Goal: Information Seeking & Learning: Learn about a topic

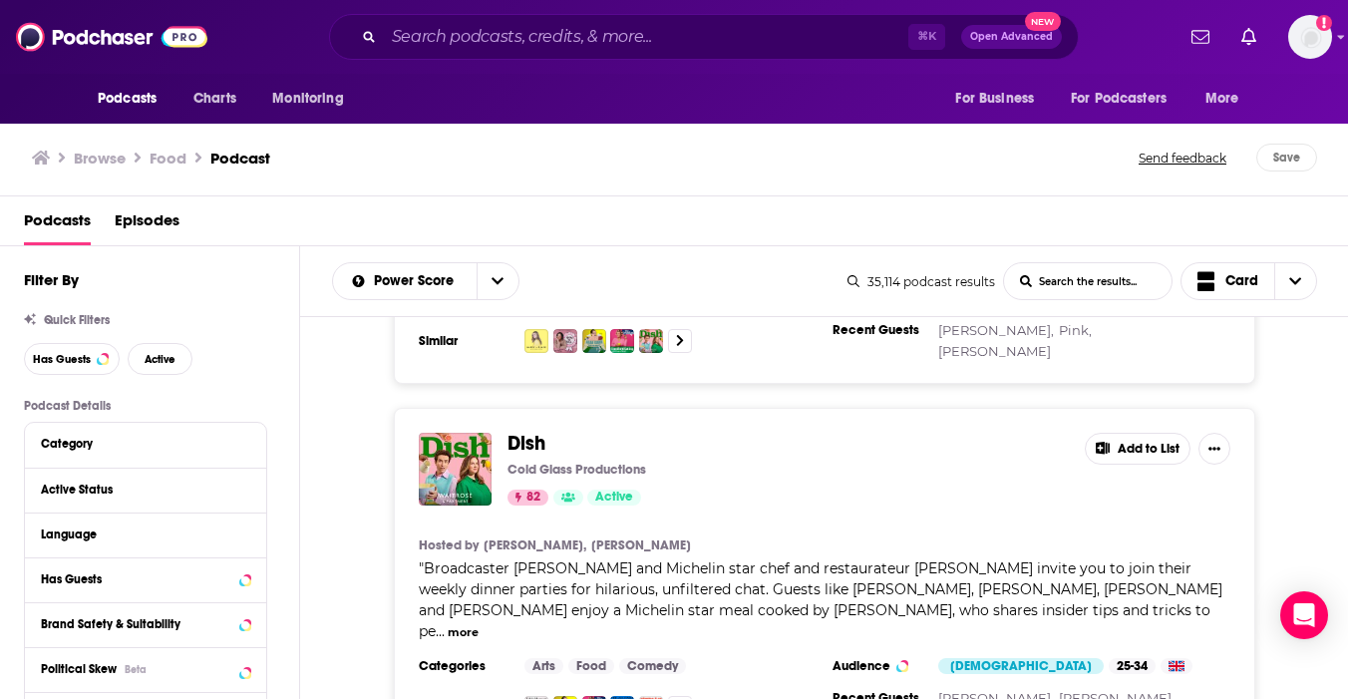
scroll to position [629, 0]
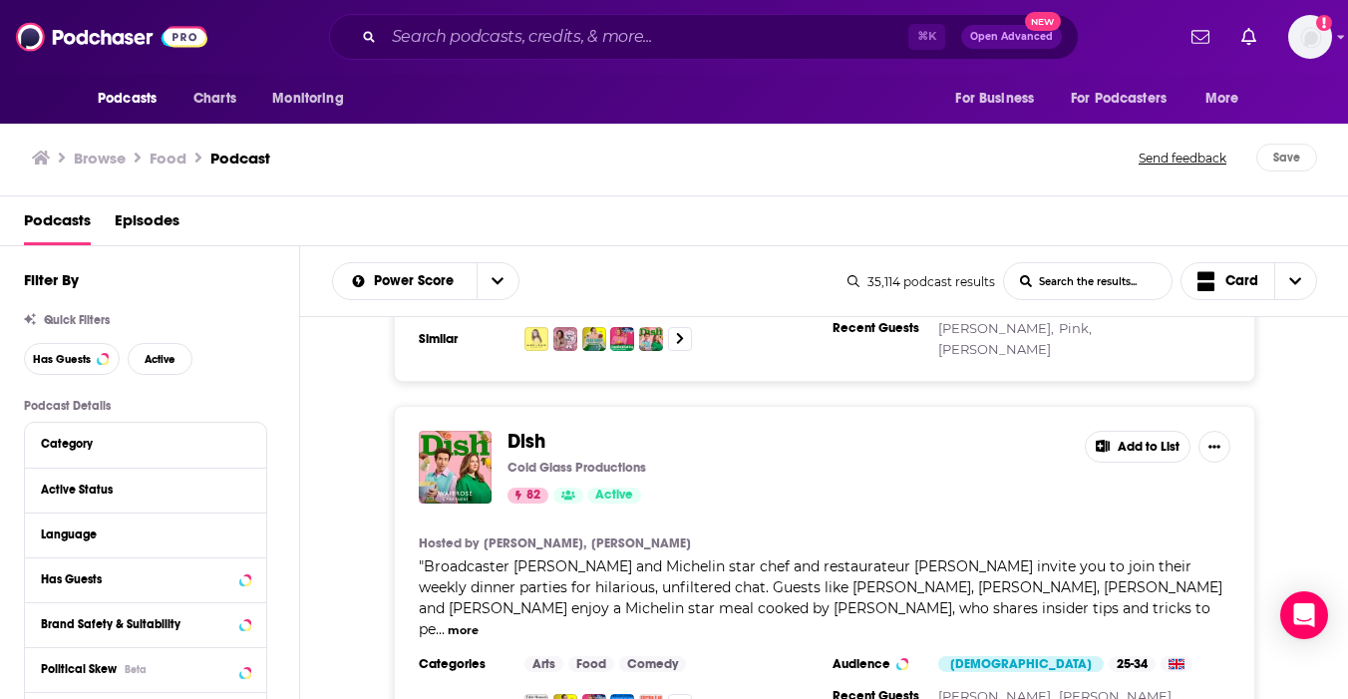
click at [1058, 594] on span "" Broadcaster [PERSON_NAME] and Michelin star chef and restaurateur [PERSON_NAM…" at bounding box center [821, 597] width 804 height 81
click at [479, 622] on button "more" at bounding box center [463, 630] width 31 height 17
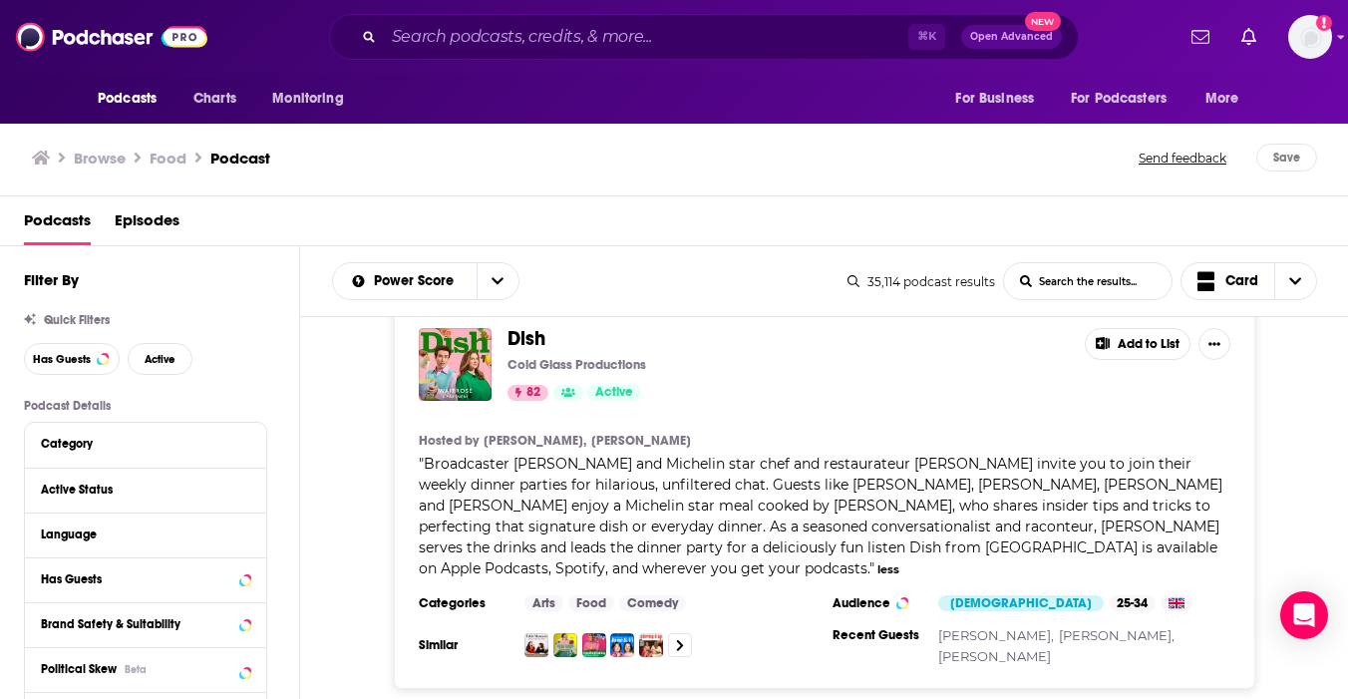
scroll to position [676, 0]
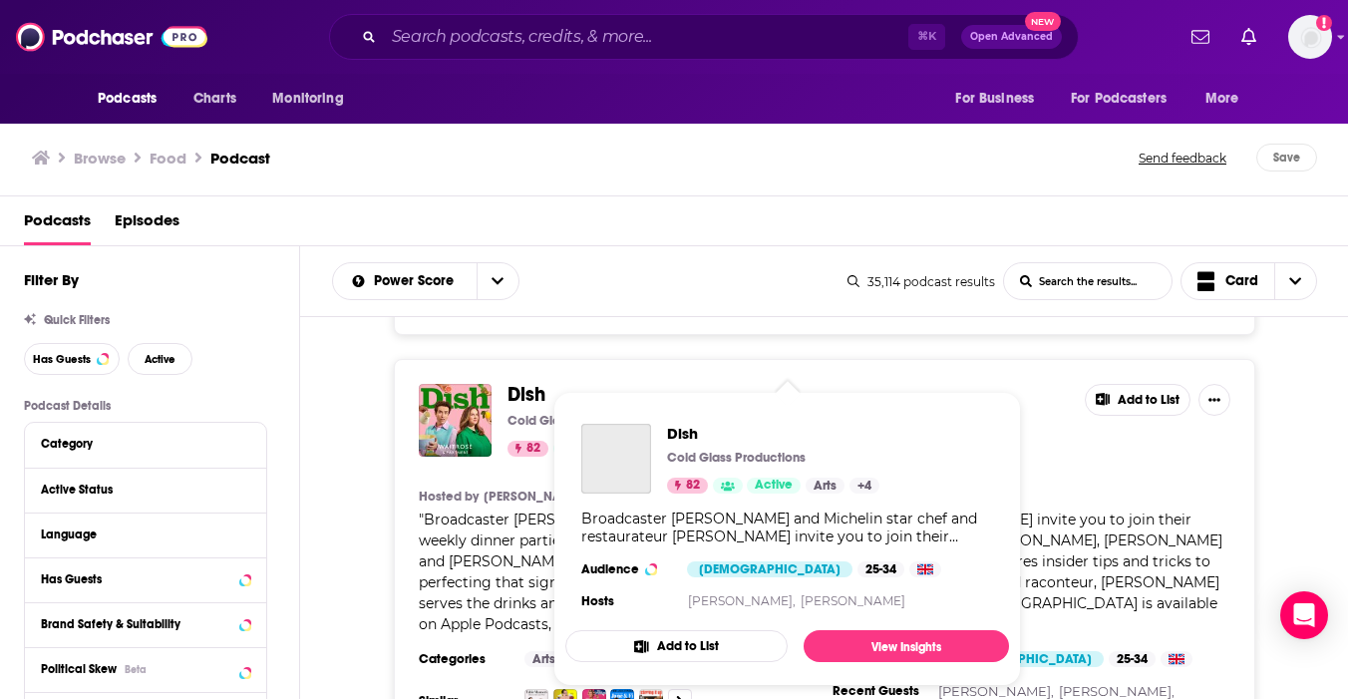
click at [526, 382] on span "Dish" at bounding box center [527, 394] width 38 height 25
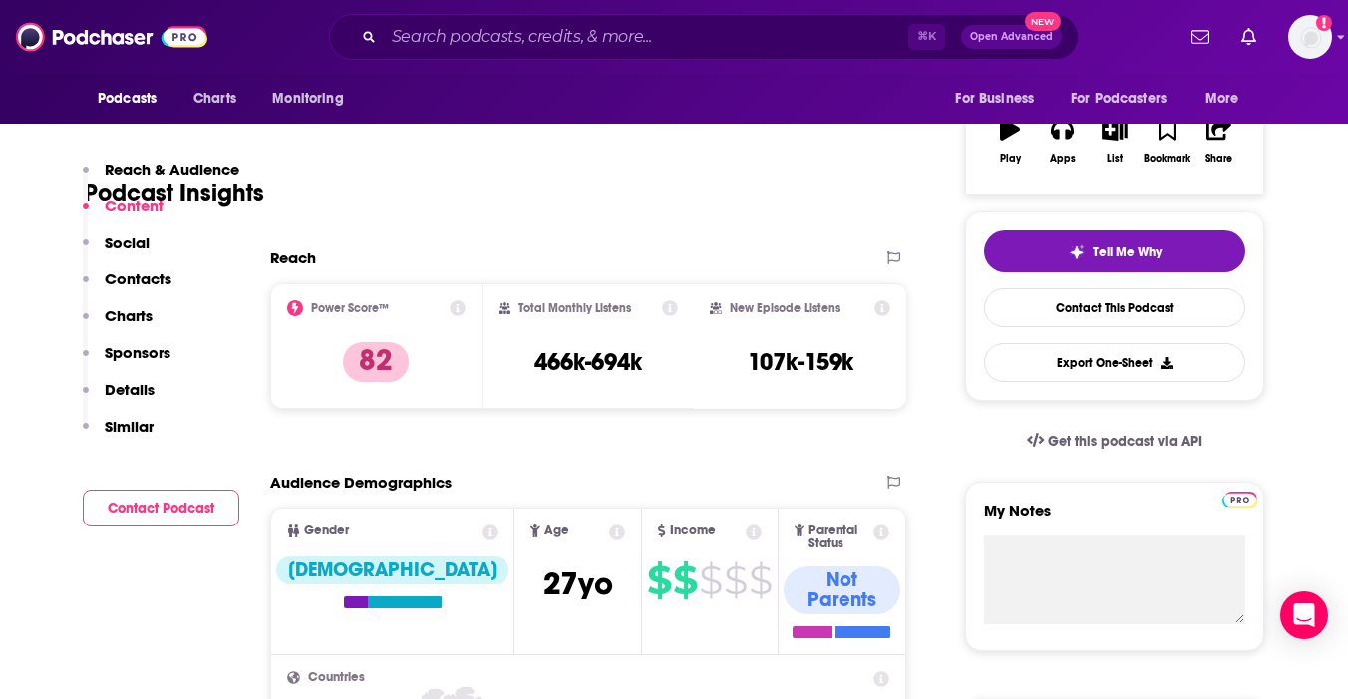
scroll to position [213, 0]
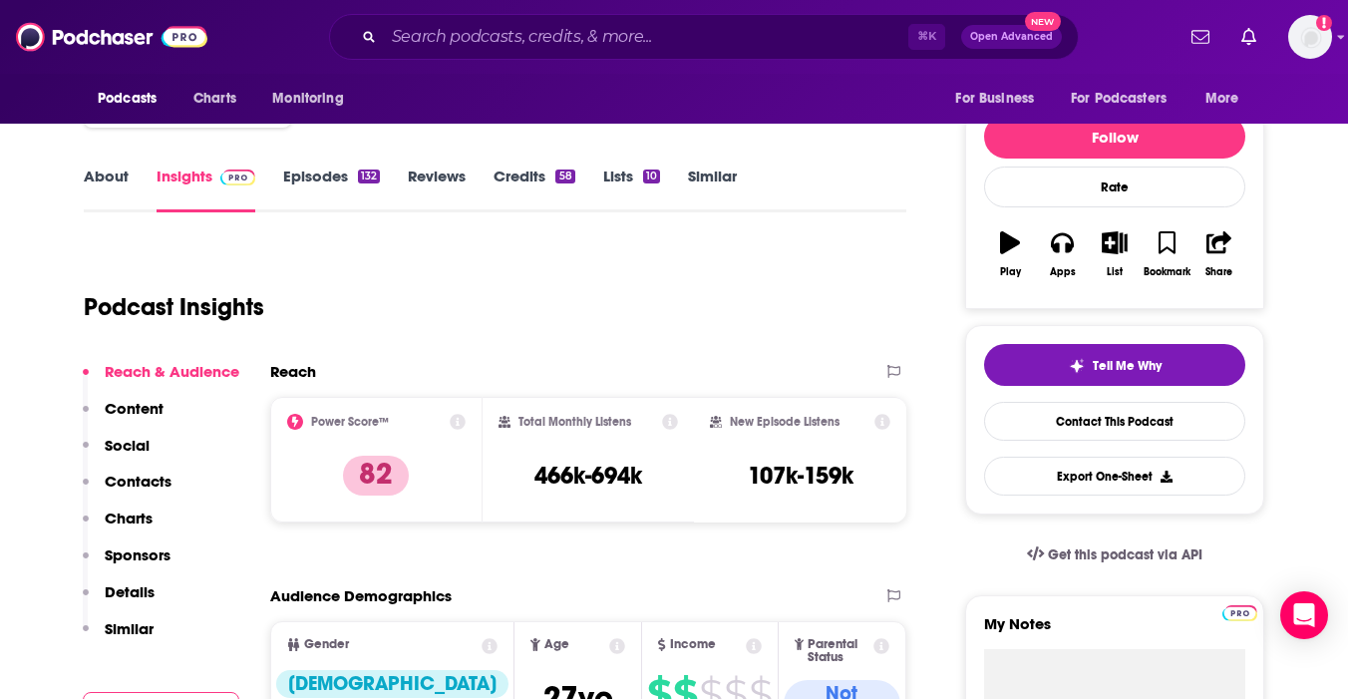
click at [351, 182] on link "Episodes 132" at bounding box center [331, 190] width 97 height 46
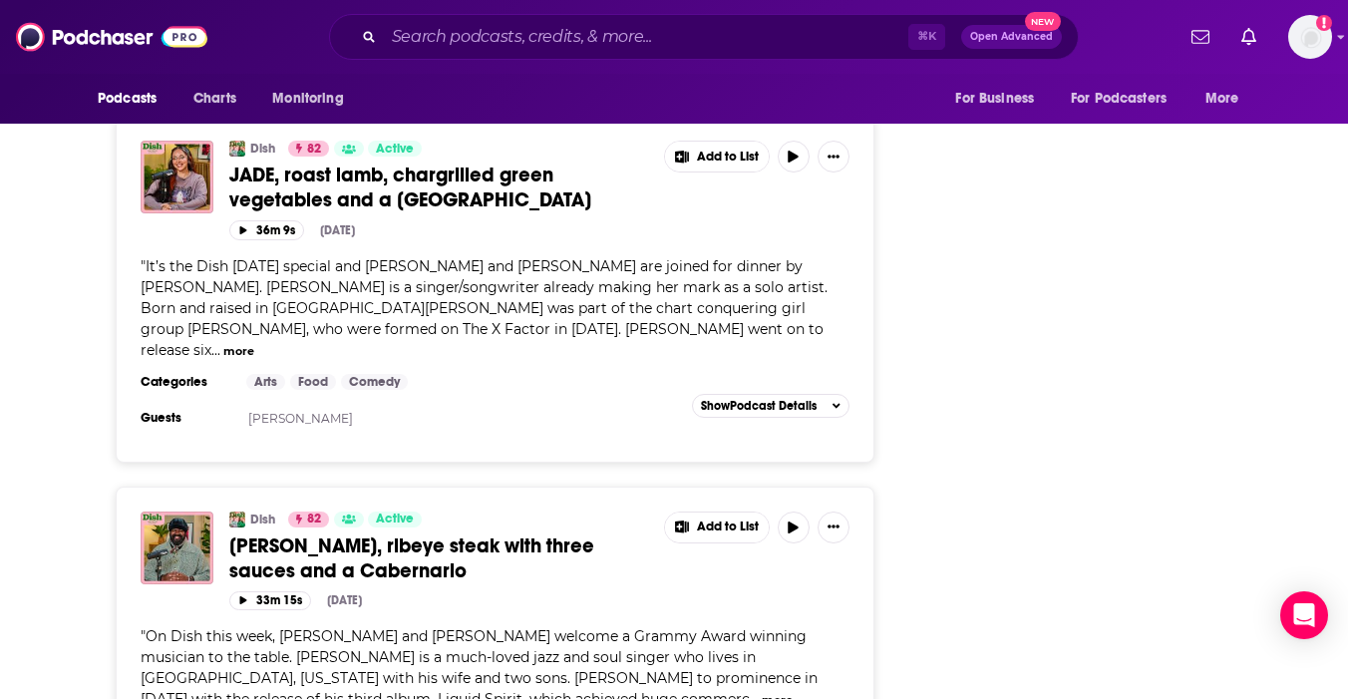
scroll to position [5501, 0]
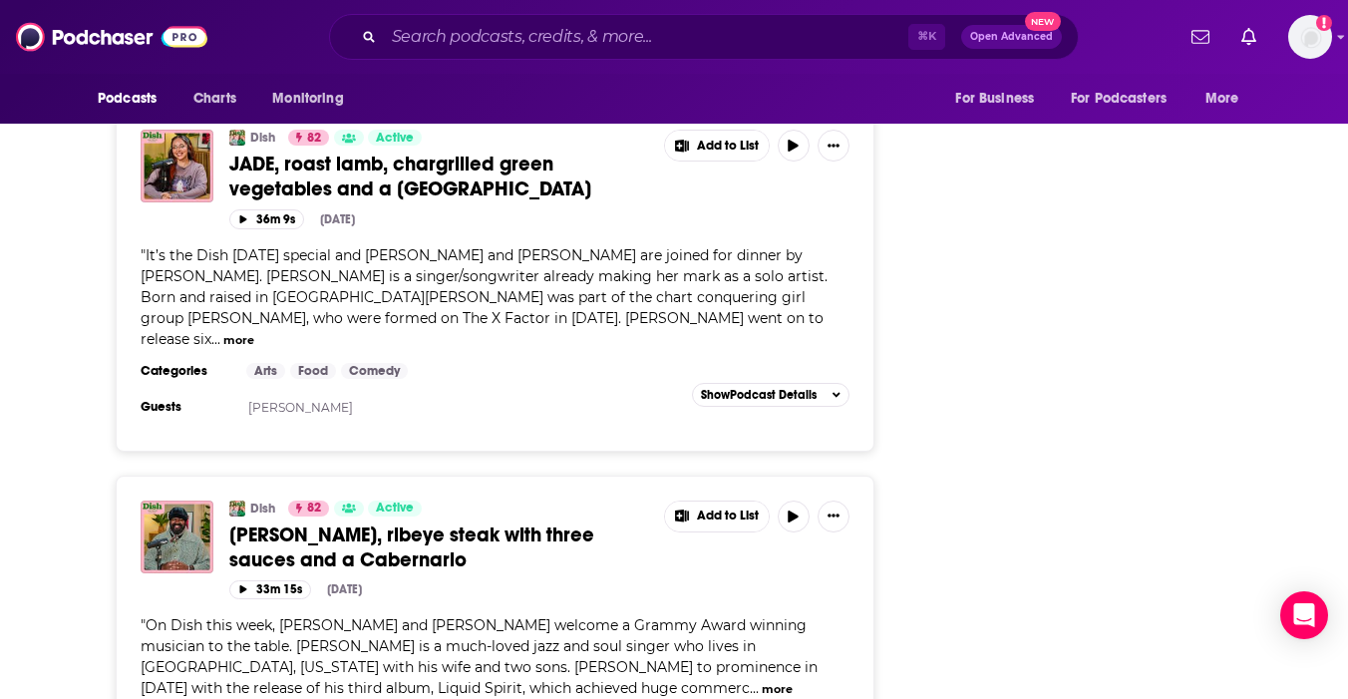
click at [762, 681] on button "more" at bounding box center [777, 689] width 31 height 17
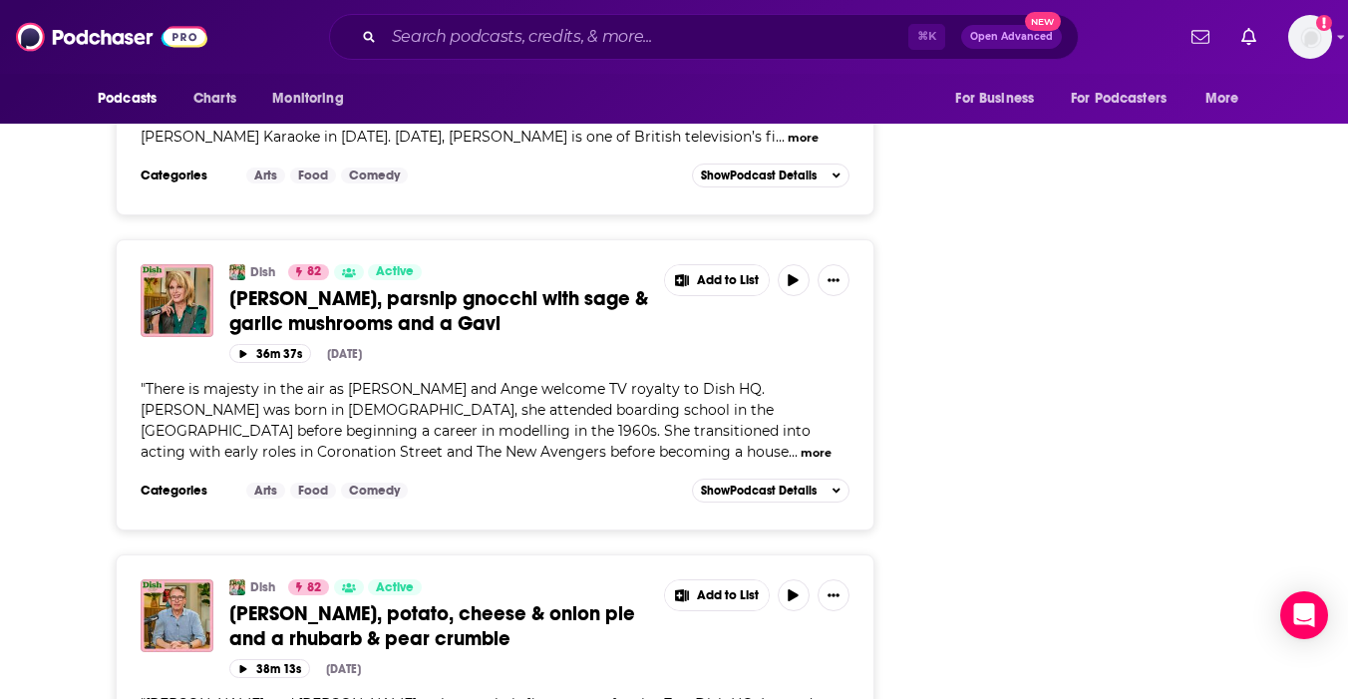
scroll to position [8931, 0]
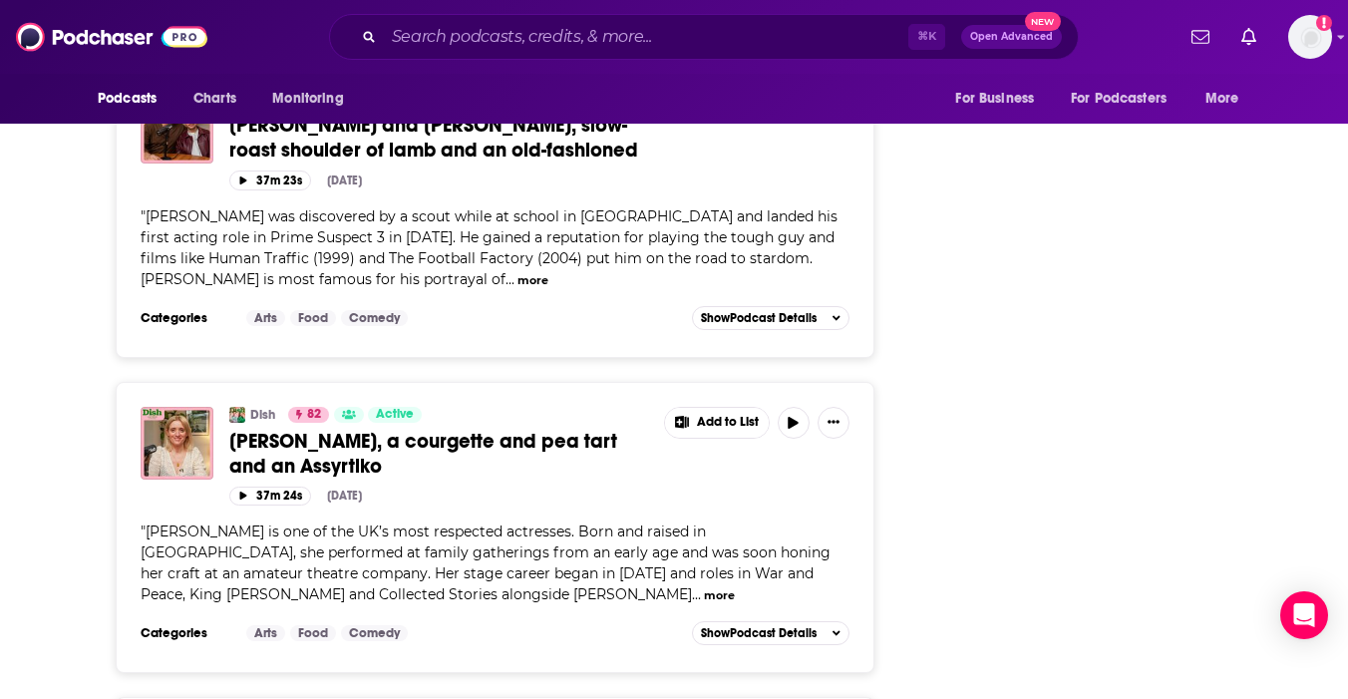
scroll to position [15414, 0]
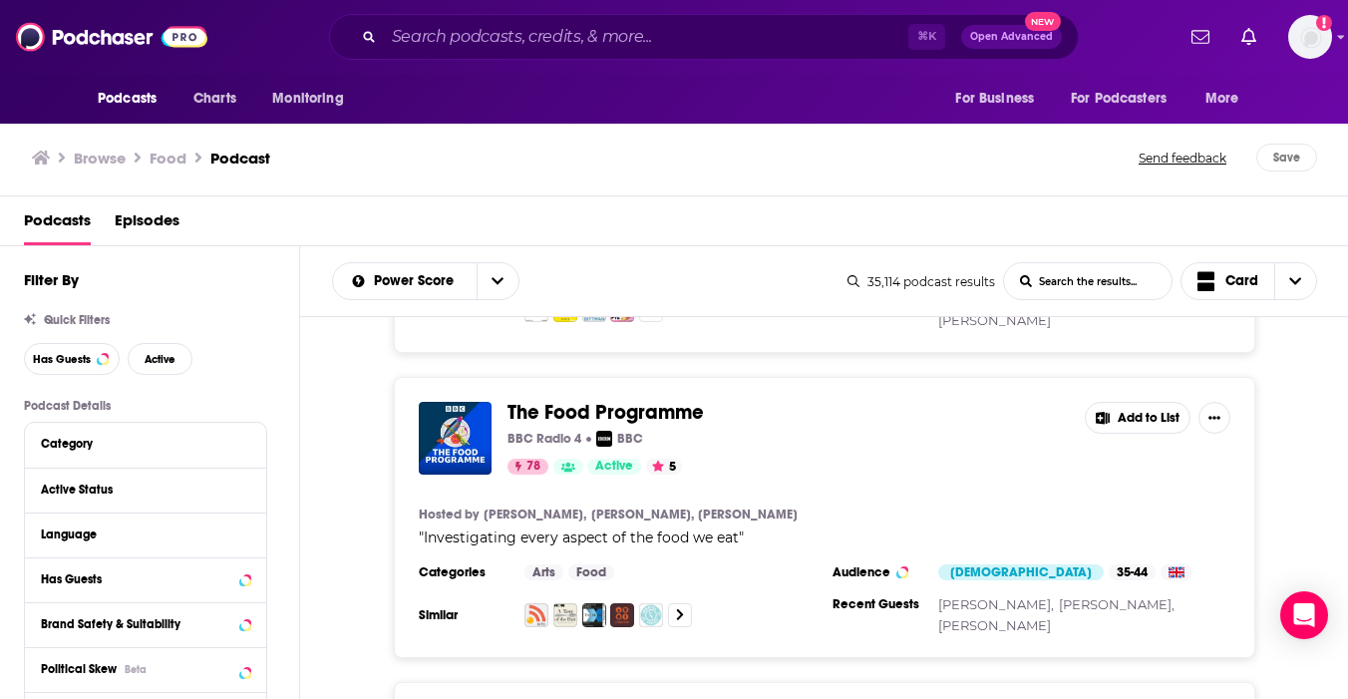
scroll to position [2069, 0]
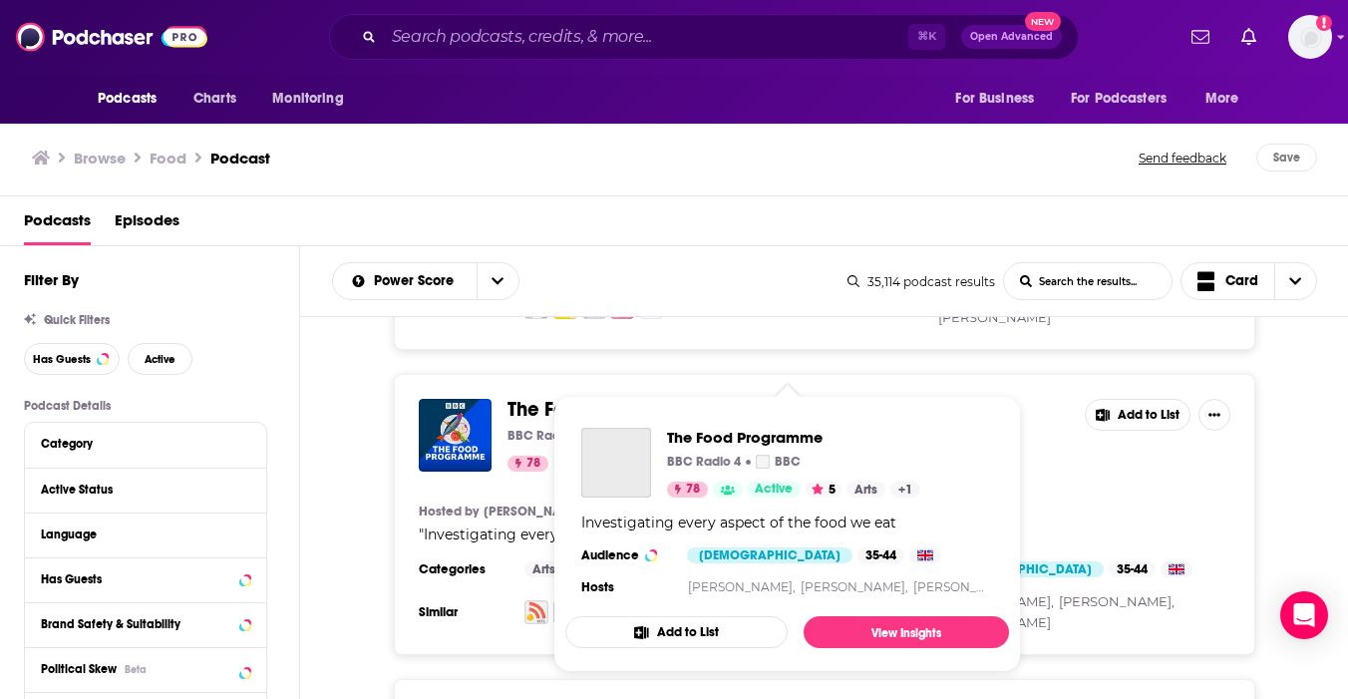
click at [568, 397] on span "The Food Programme" at bounding box center [606, 409] width 196 height 25
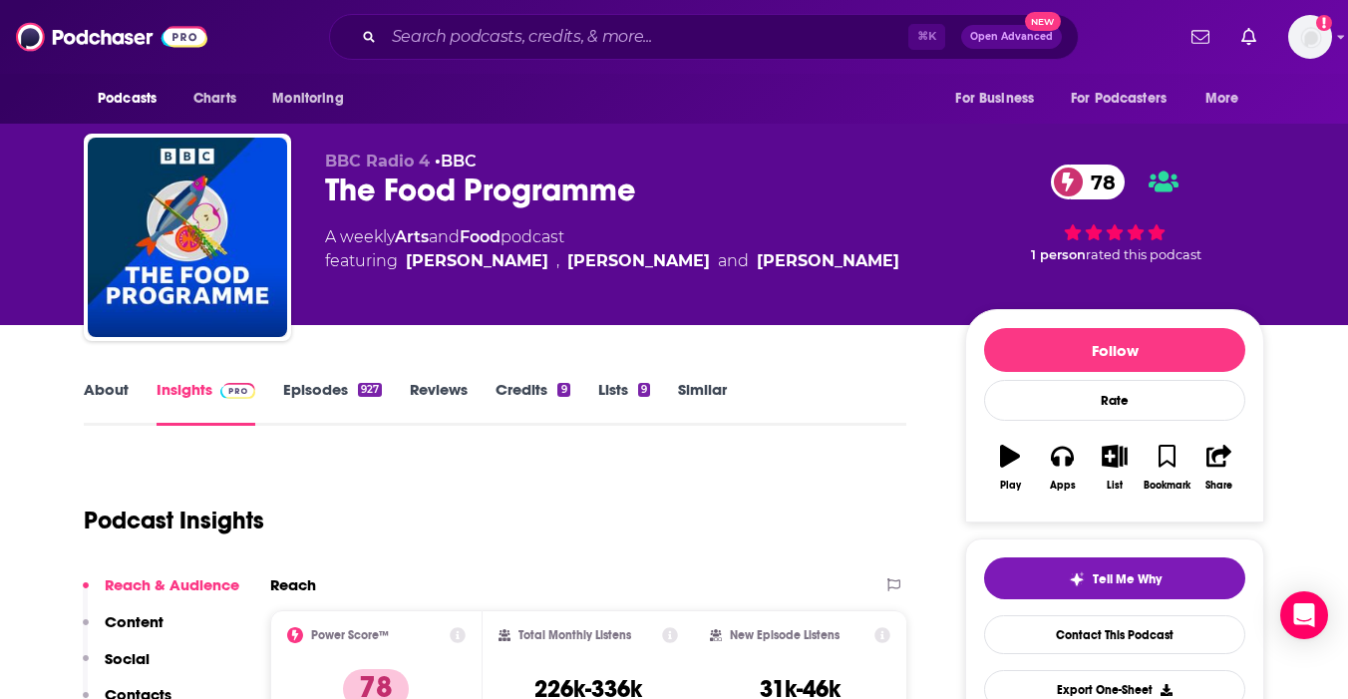
click at [341, 391] on link "Episodes 927" at bounding box center [332, 403] width 99 height 46
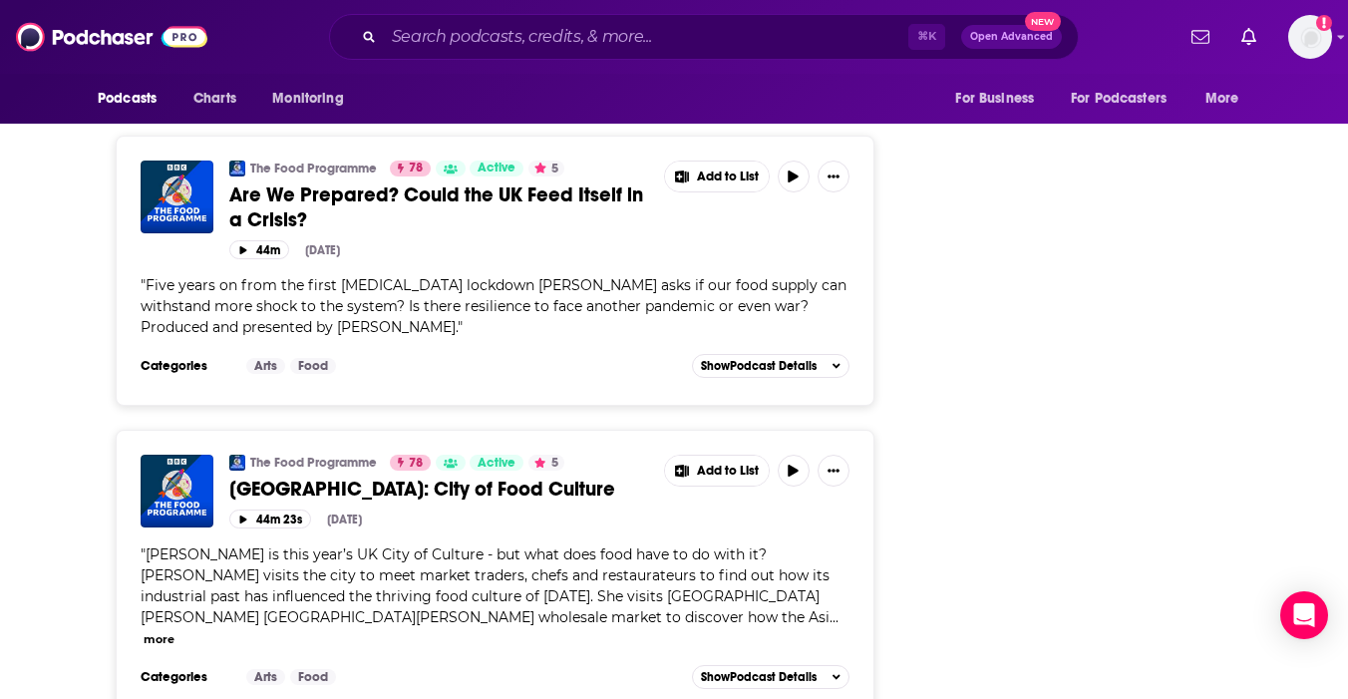
scroll to position [7229, 0]
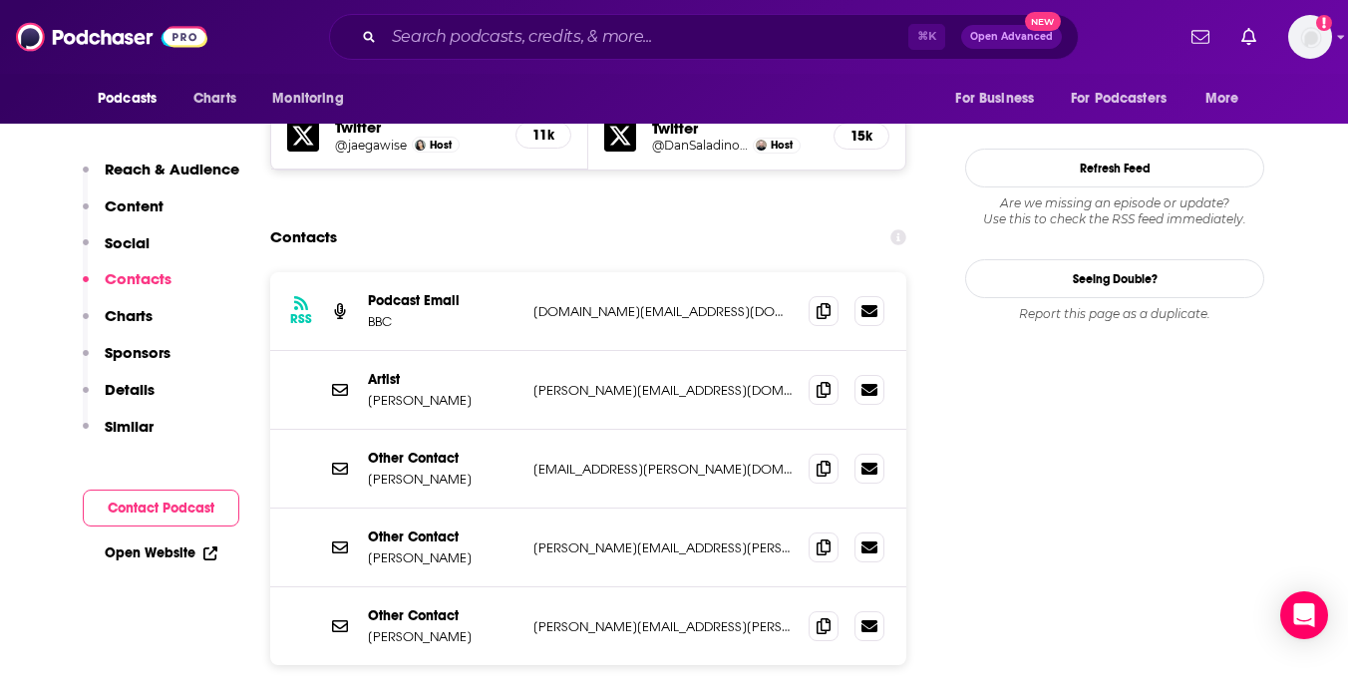
scroll to position [2202, 0]
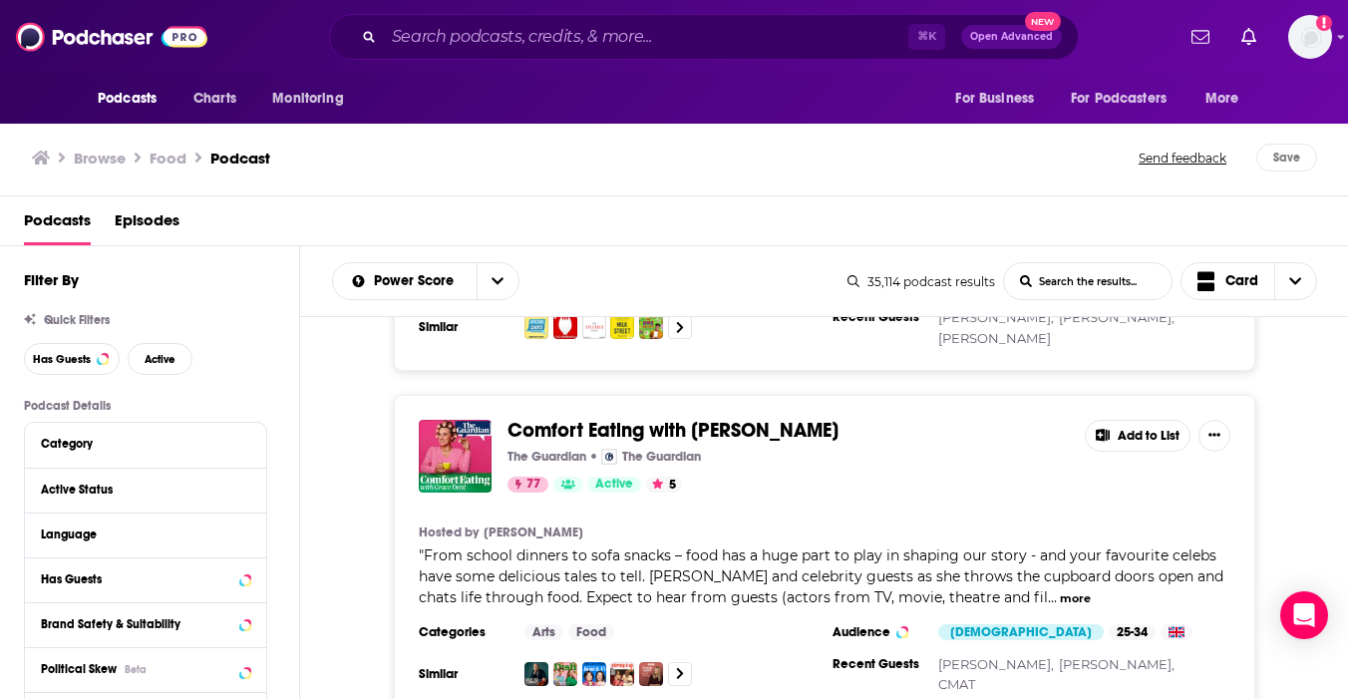
scroll to position [3343, 0]
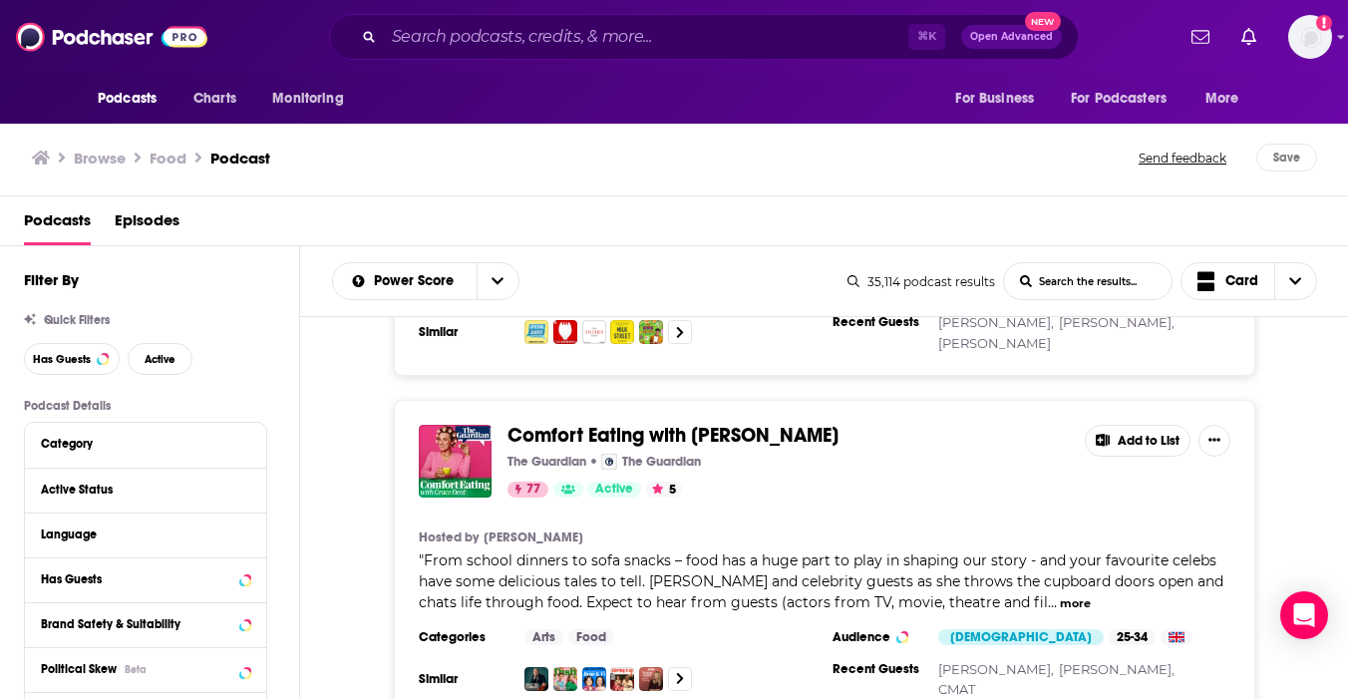
click at [771, 423] on span "Comfort Eating with [PERSON_NAME]" at bounding box center [673, 435] width 331 height 25
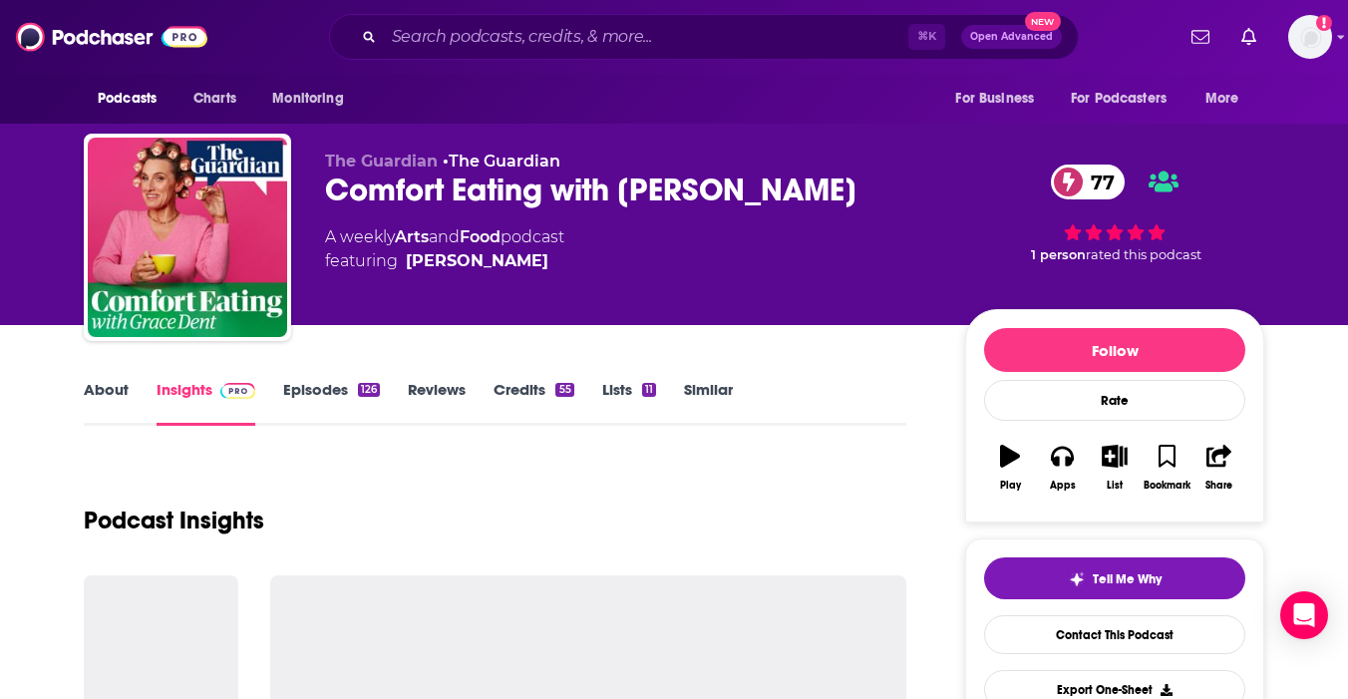
click at [347, 397] on link "Episodes 126" at bounding box center [331, 403] width 97 height 46
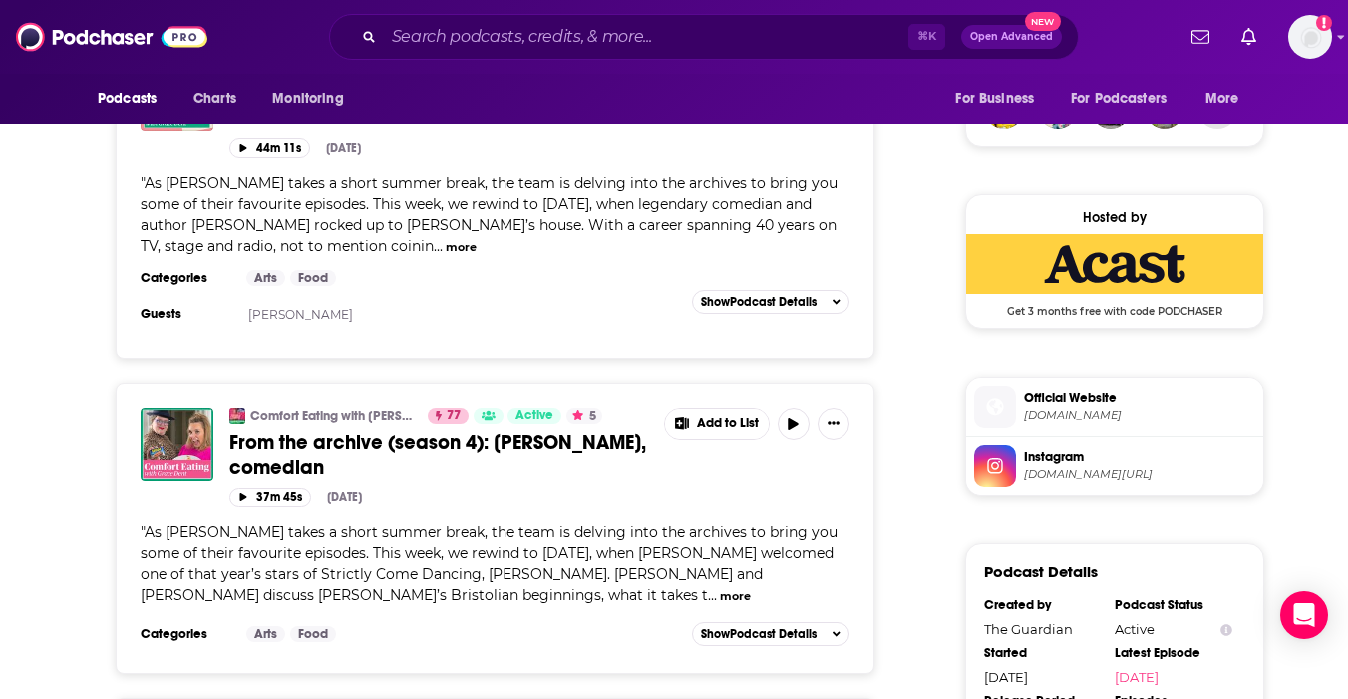
scroll to position [2132, 0]
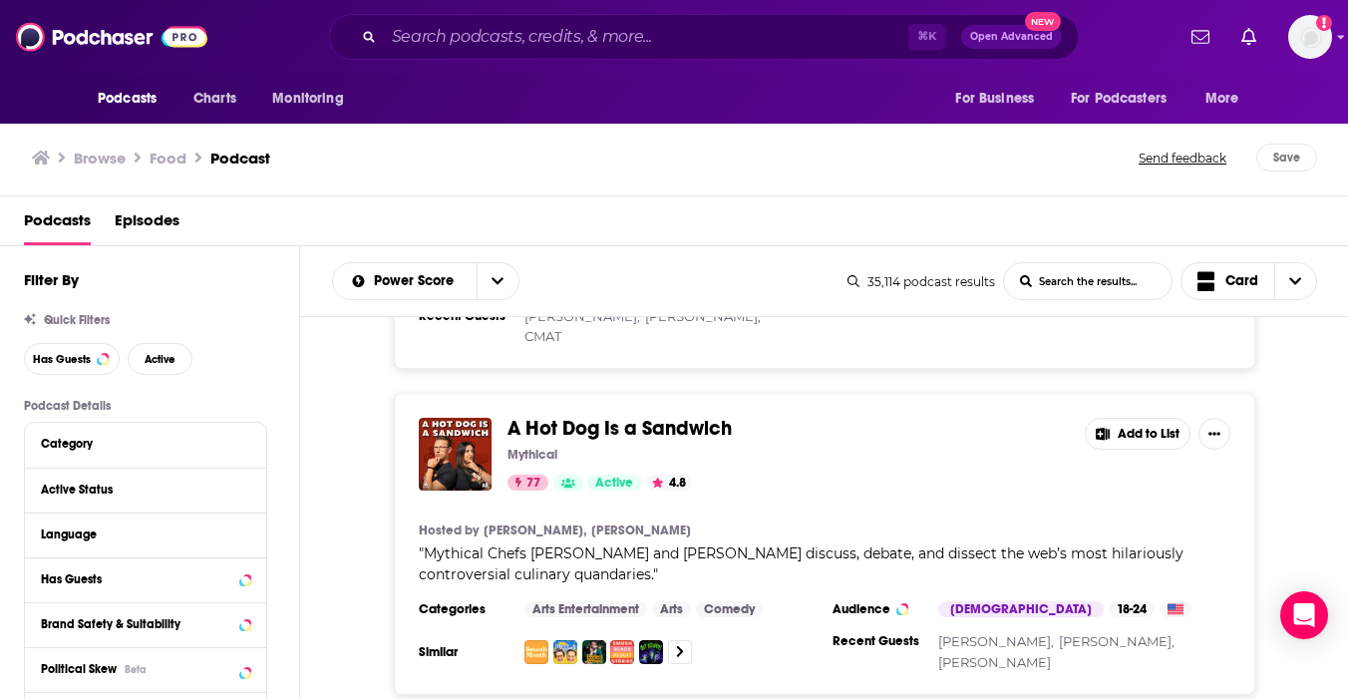
scroll to position [3721, 0]
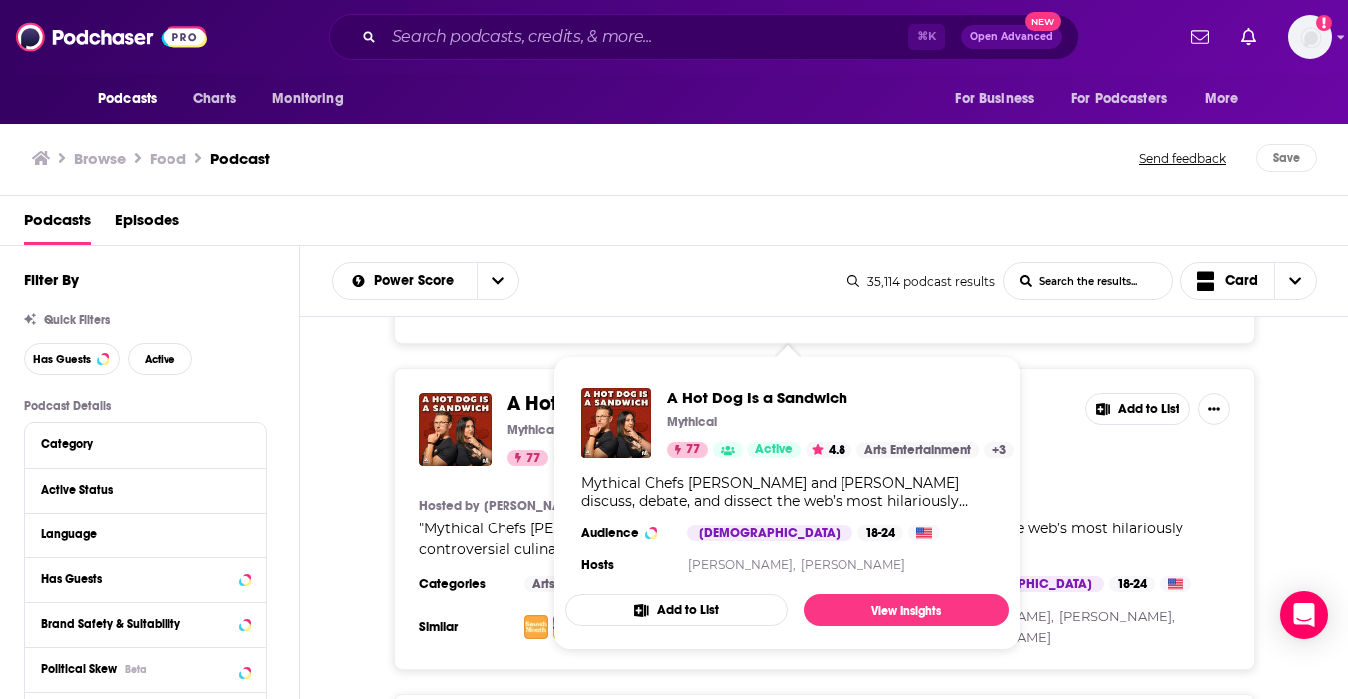
click at [599, 391] on span "A Hot Dog Is a Sandwich" at bounding box center [620, 403] width 224 height 25
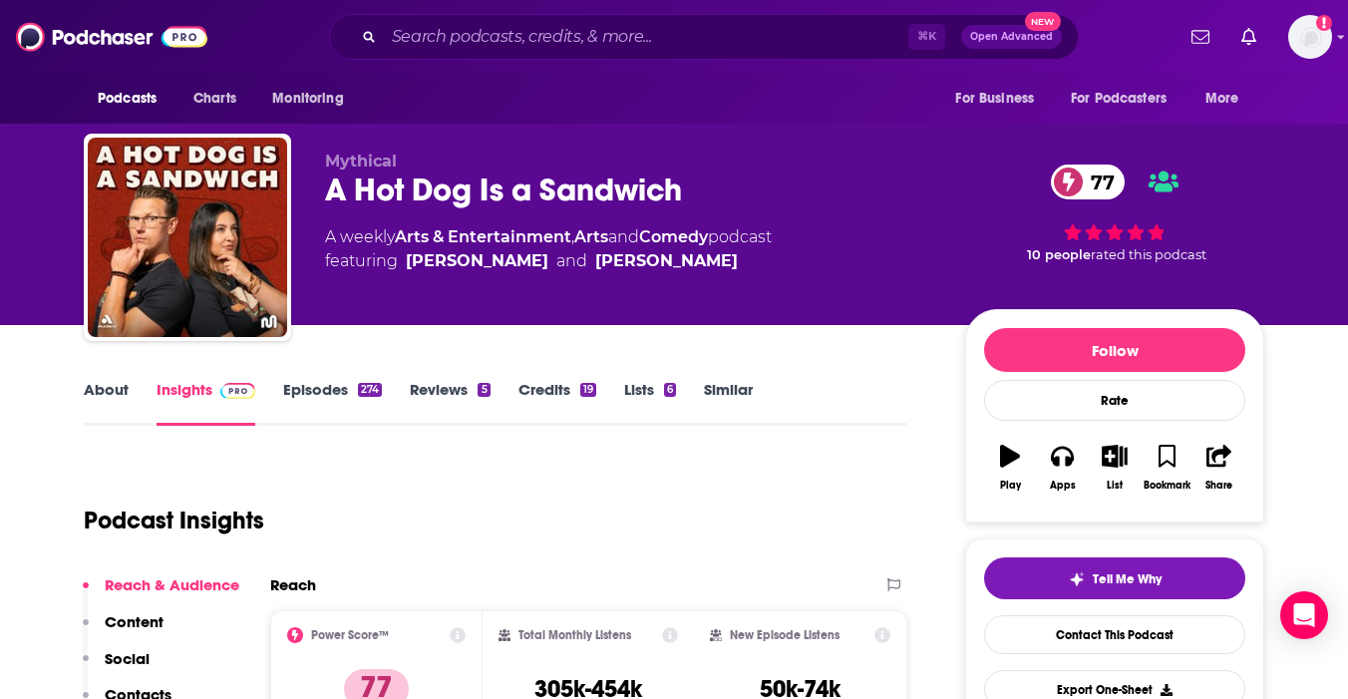
click at [338, 399] on link "Episodes 274" at bounding box center [332, 403] width 99 height 46
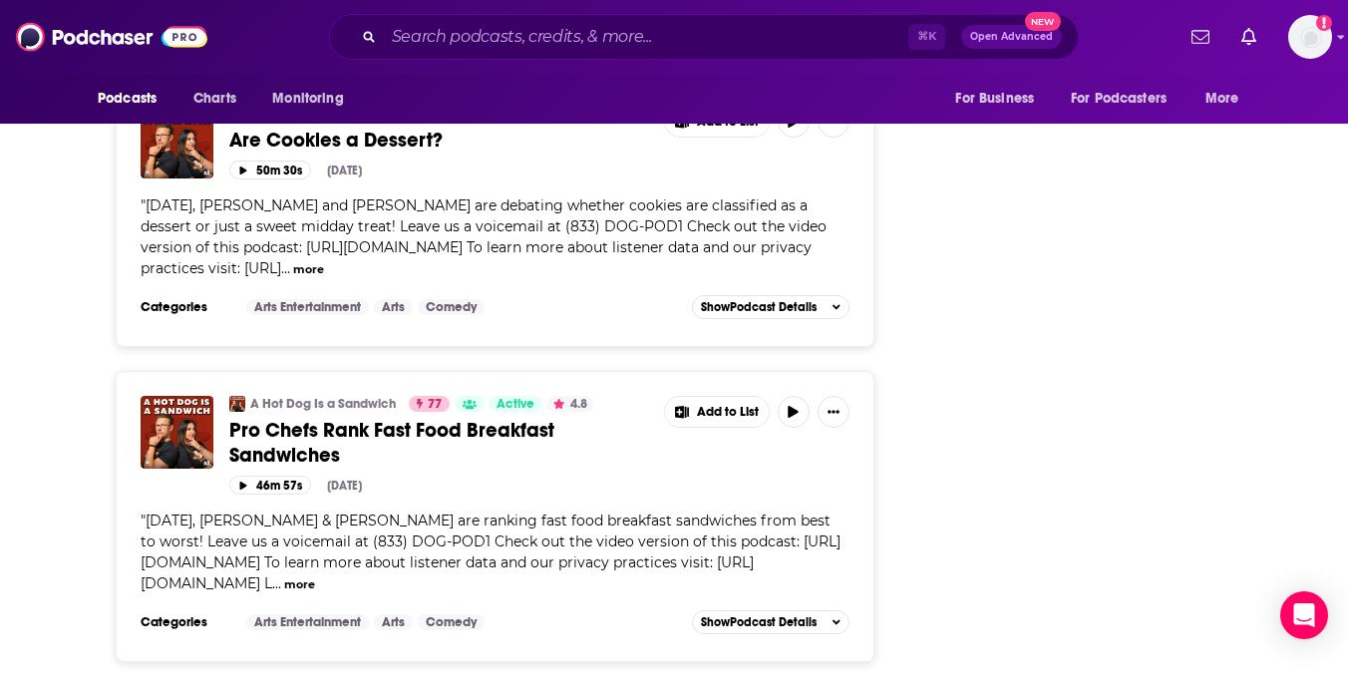
scroll to position [7556, 0]
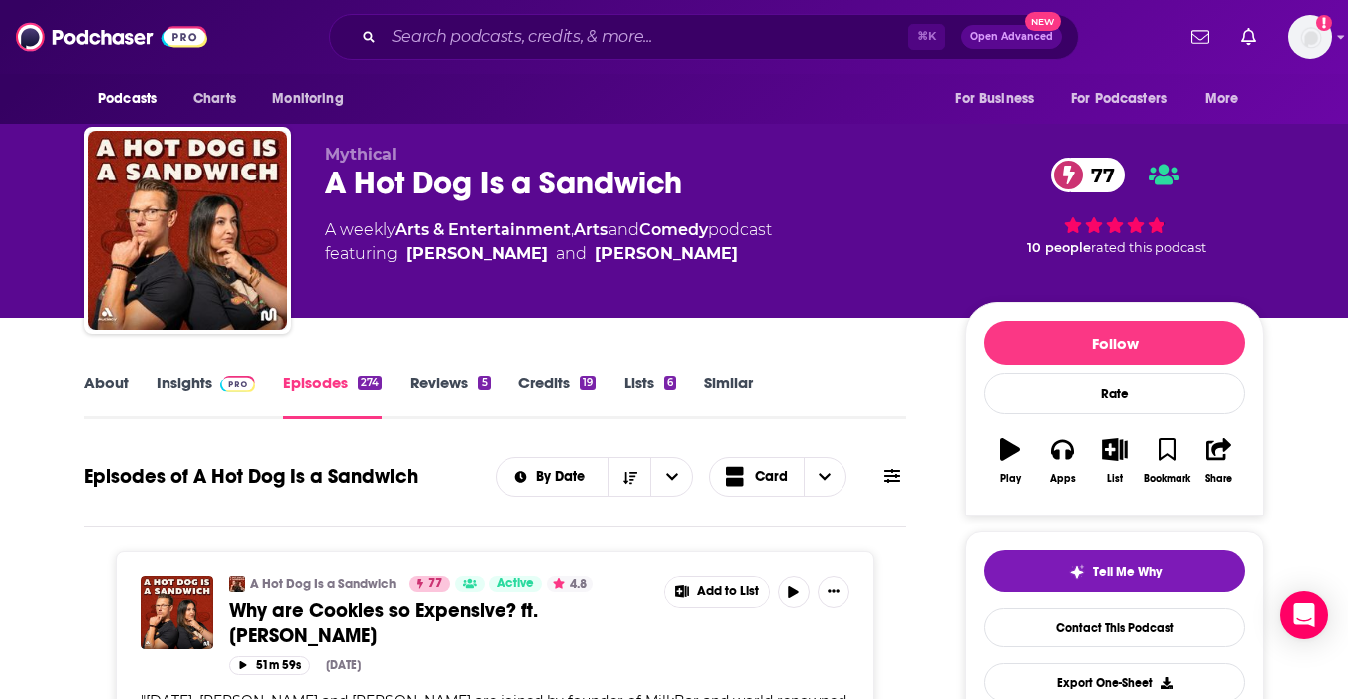
scroll to position [0, 0]
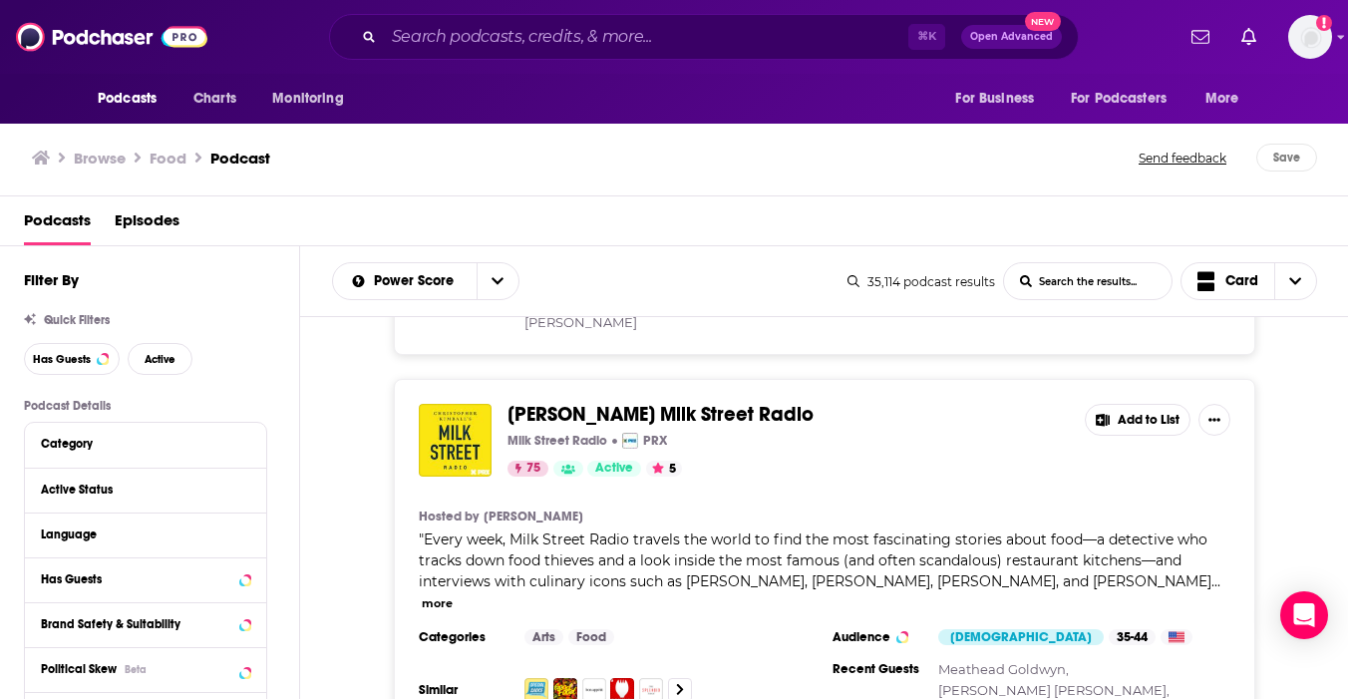
scroll to position [4027, 0]
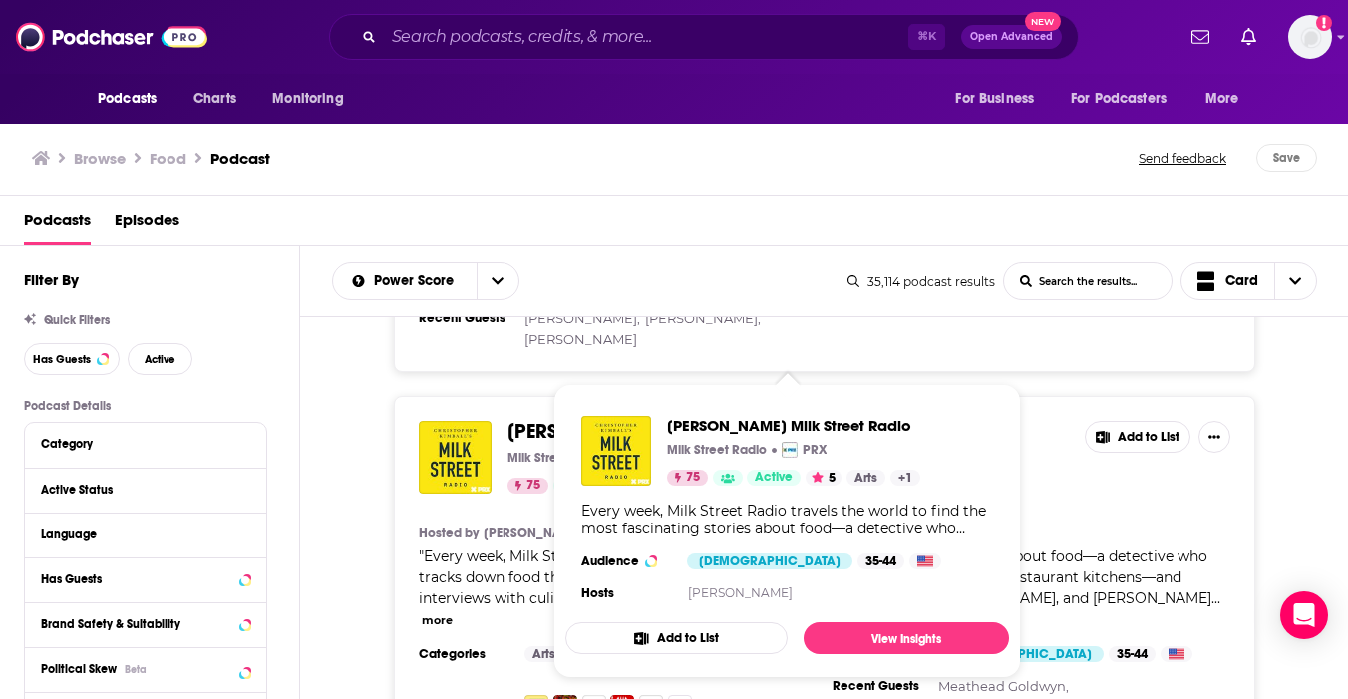
click at [525, 419] on span "[PERSON_NAME] Milk Street Radio" at bounding box center [661, 431] width 306 height 25
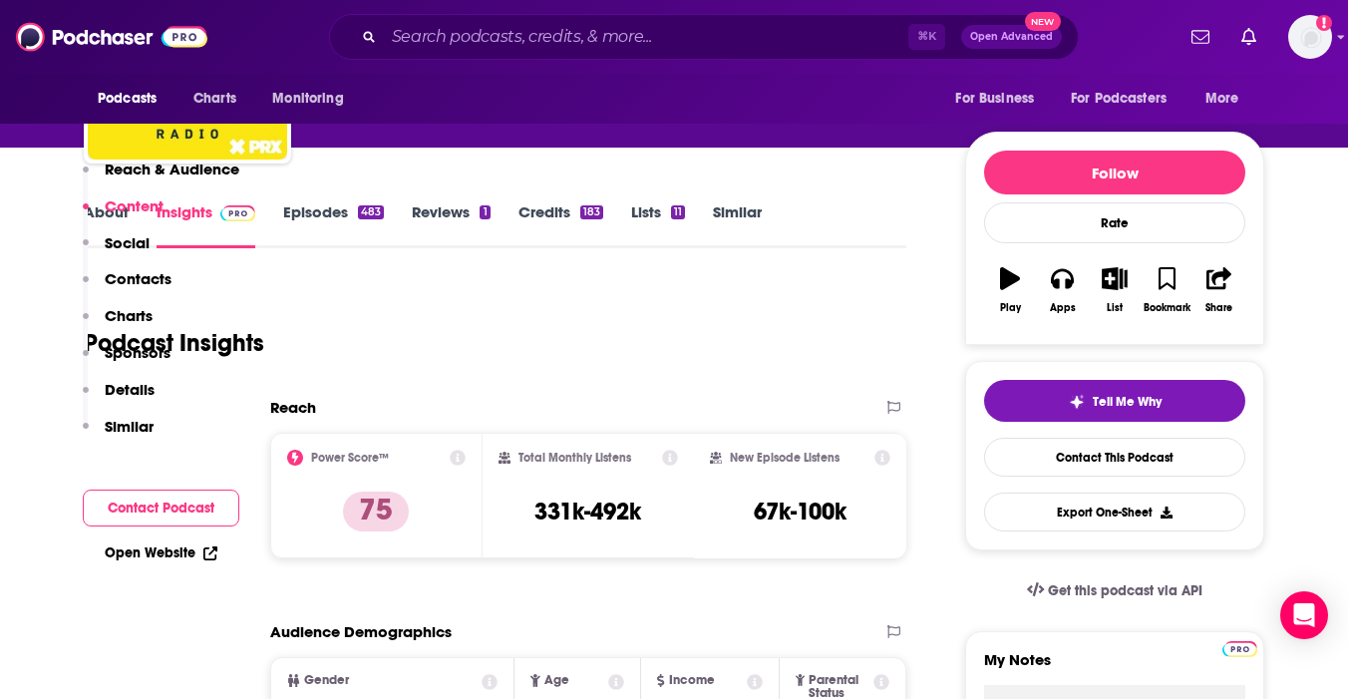
scroll to position [110, 0]
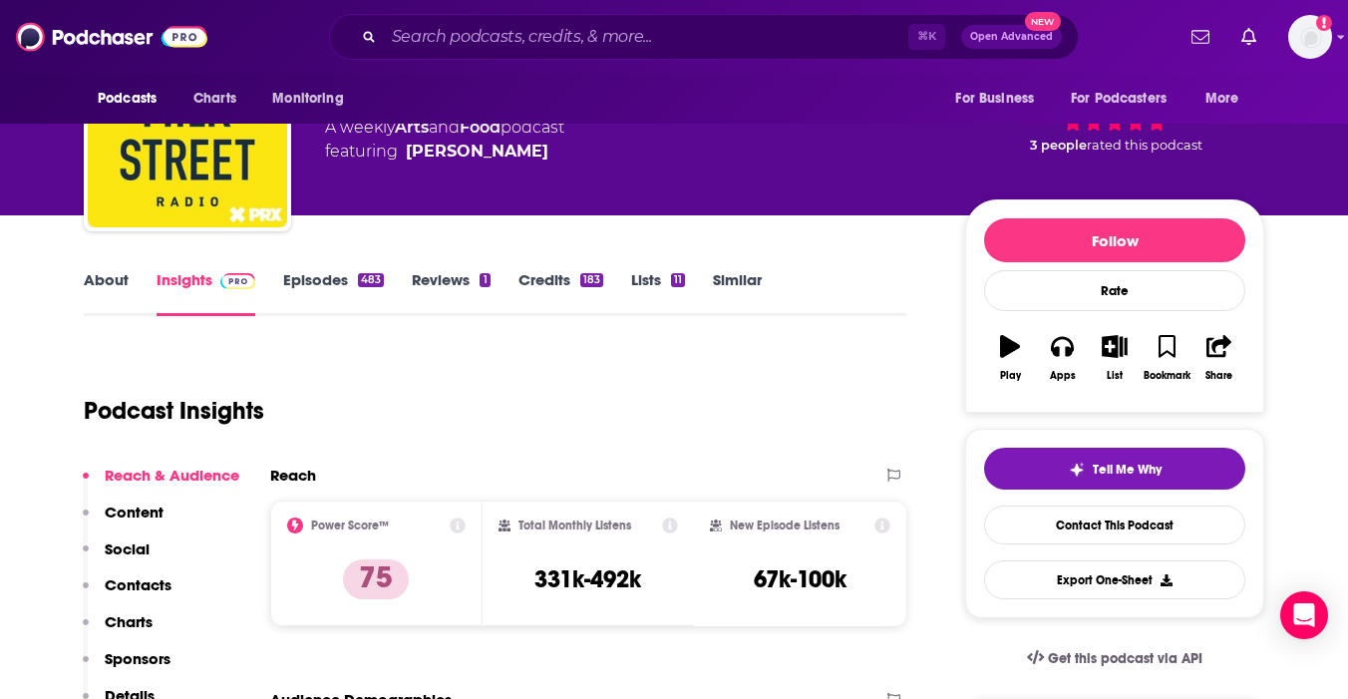
click at [345, 284] on link "Episodes 483" at bounding box center [333, 293] width 101 height 46
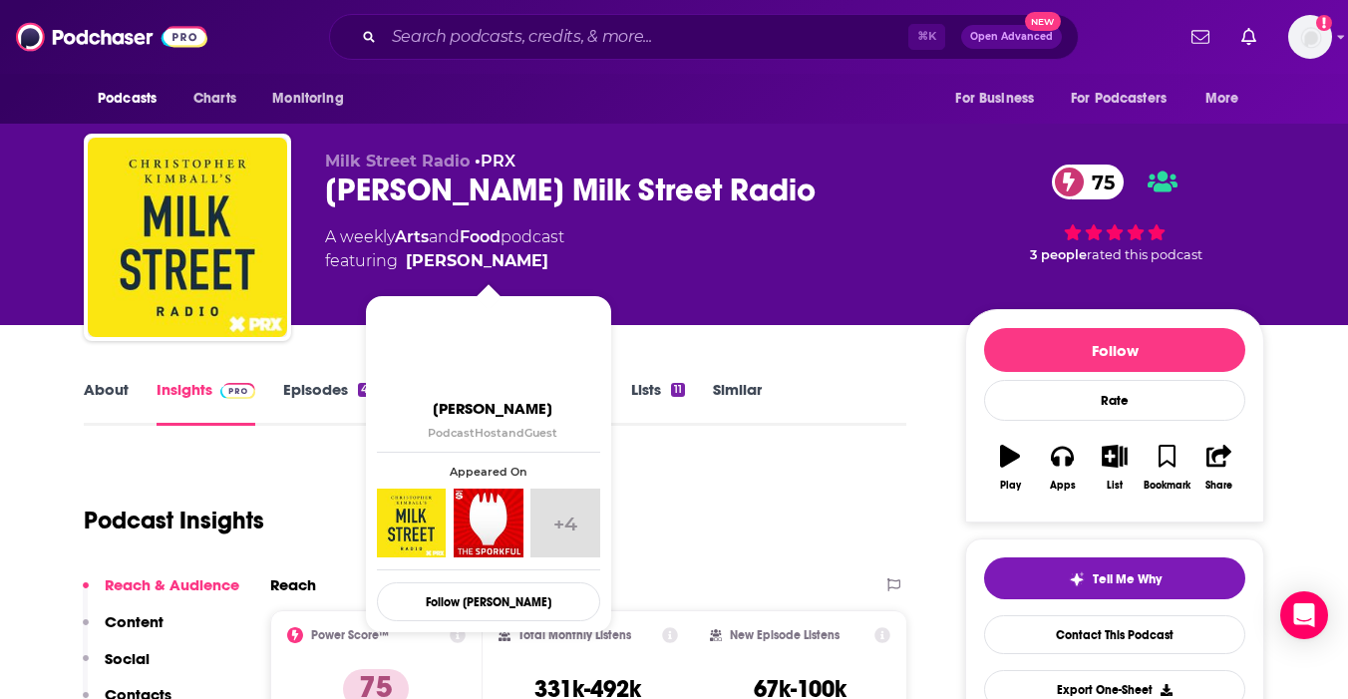
scroll to position [41, 0]
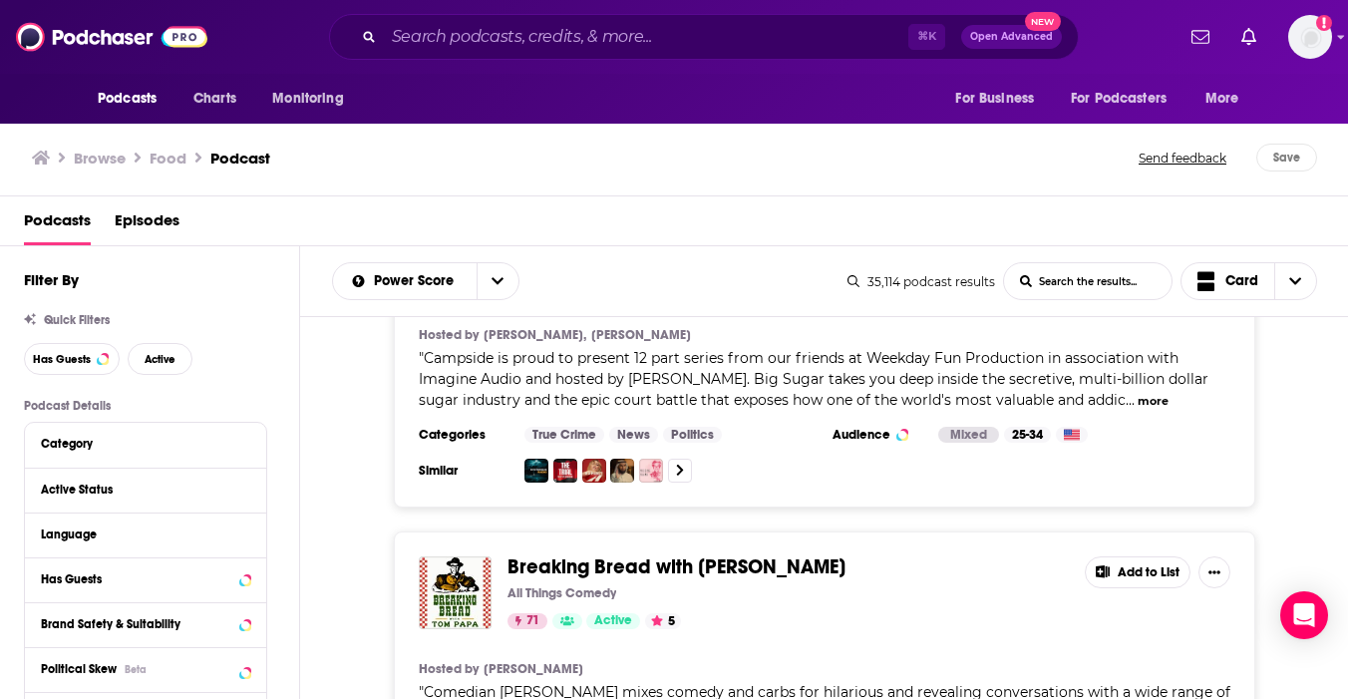
scroll to position [6974, 0]
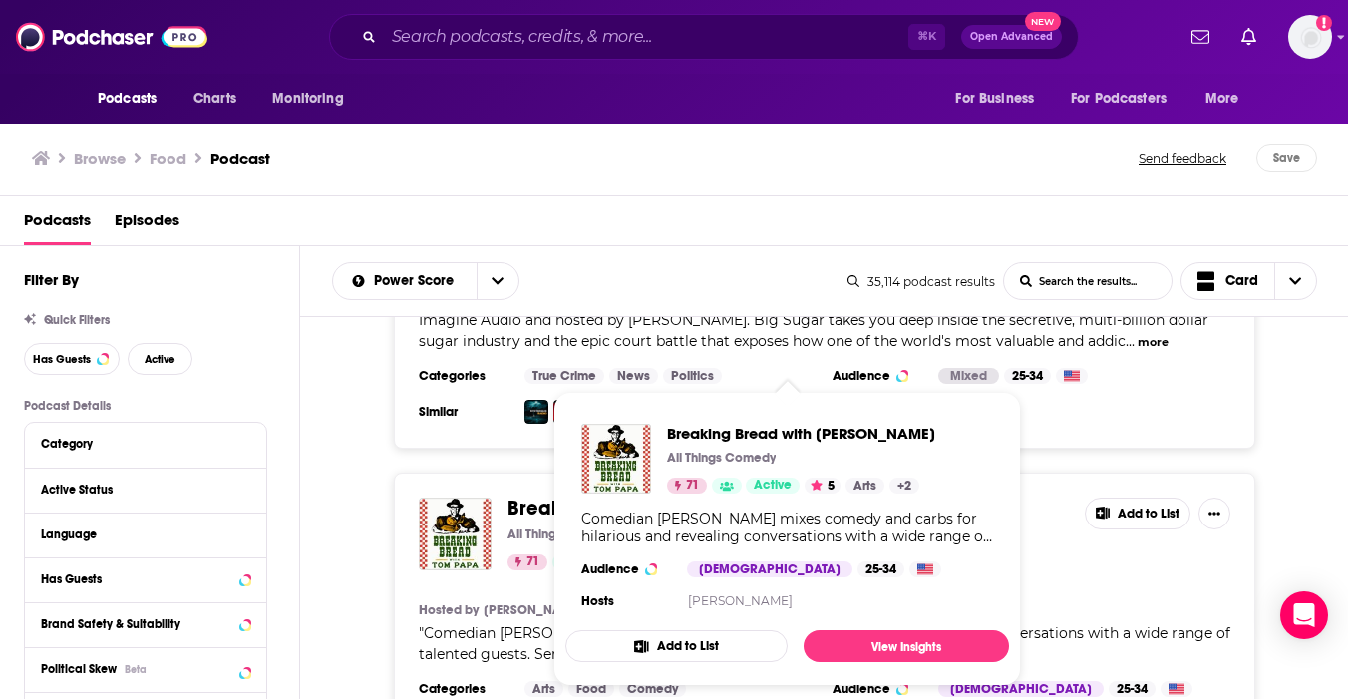
click at [608, 382] on span "Breaking Bread with Tom Papa All Things Comedy 71 Active 5 Arts + 2 Comedian To…" at bounding box center [787, 539] width 468 height 318
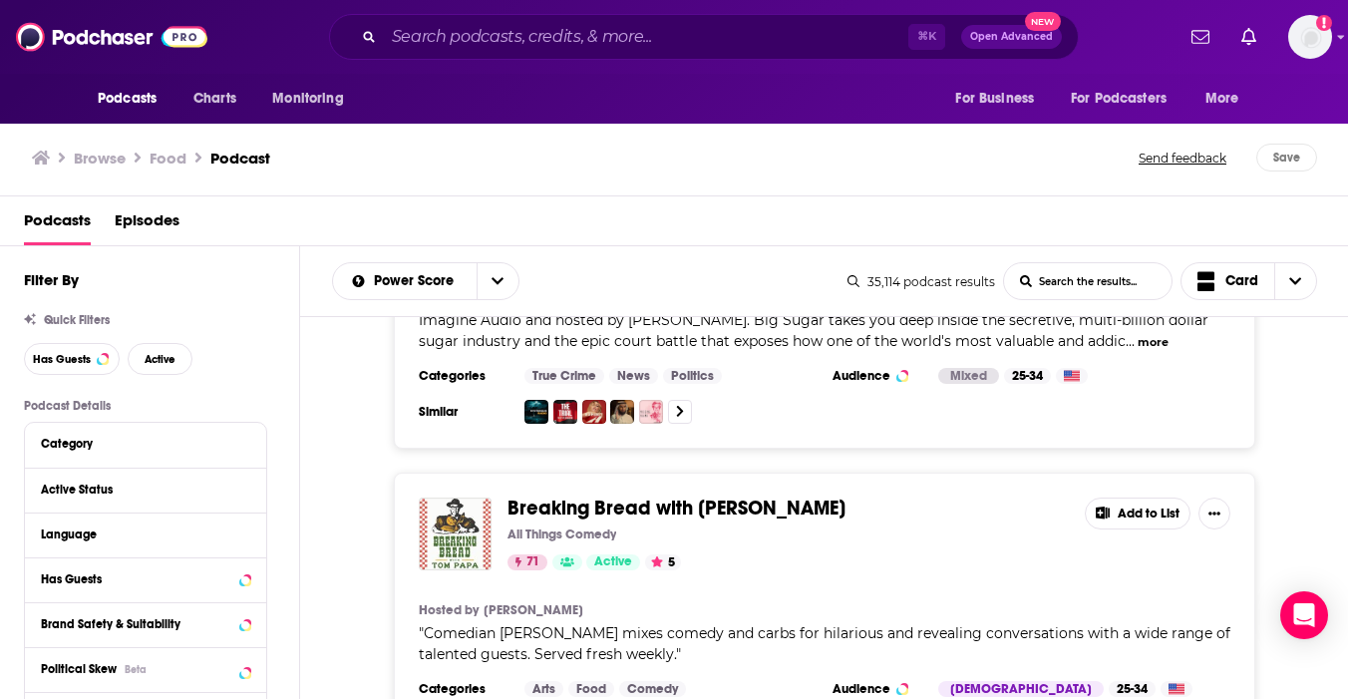
click at [452, 498] on img "Breaking Bread with Tom Papa" at bounding box center [455, 534] width 73 height 73
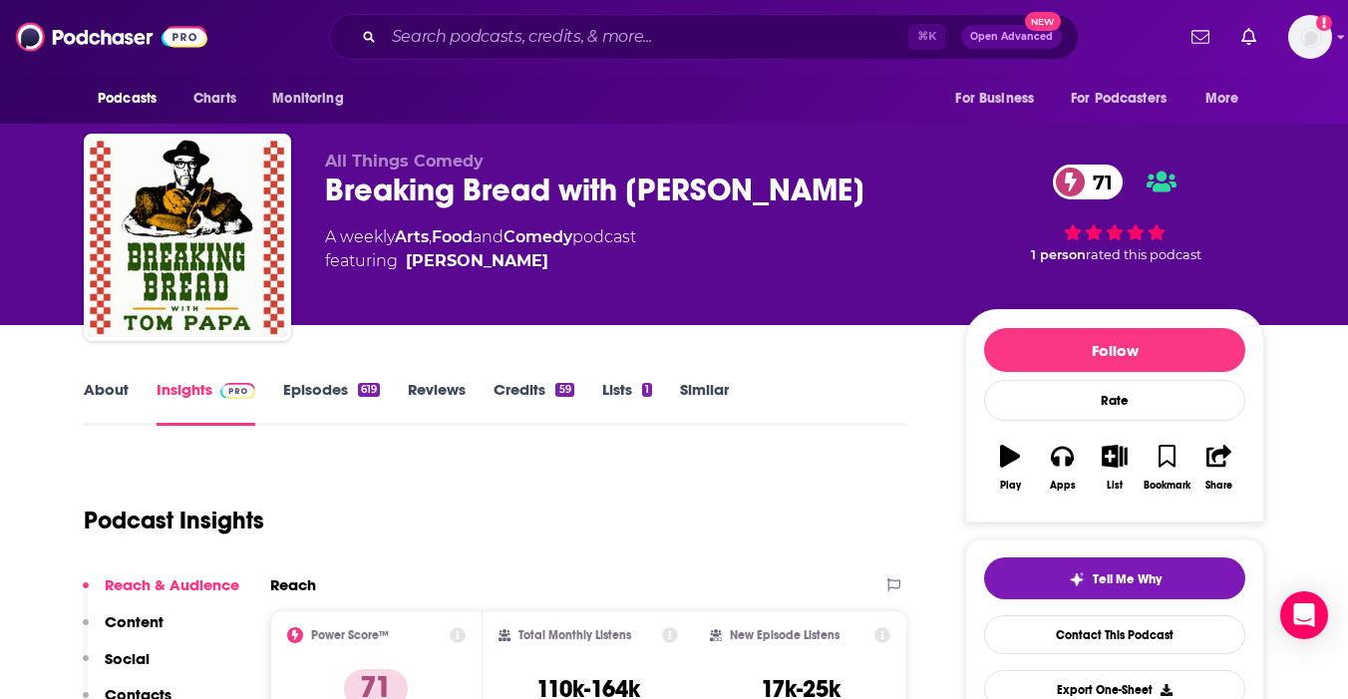
click at [345, 385] on link "Episodes 619" at bounding box center [331, 403] width 97 height 46
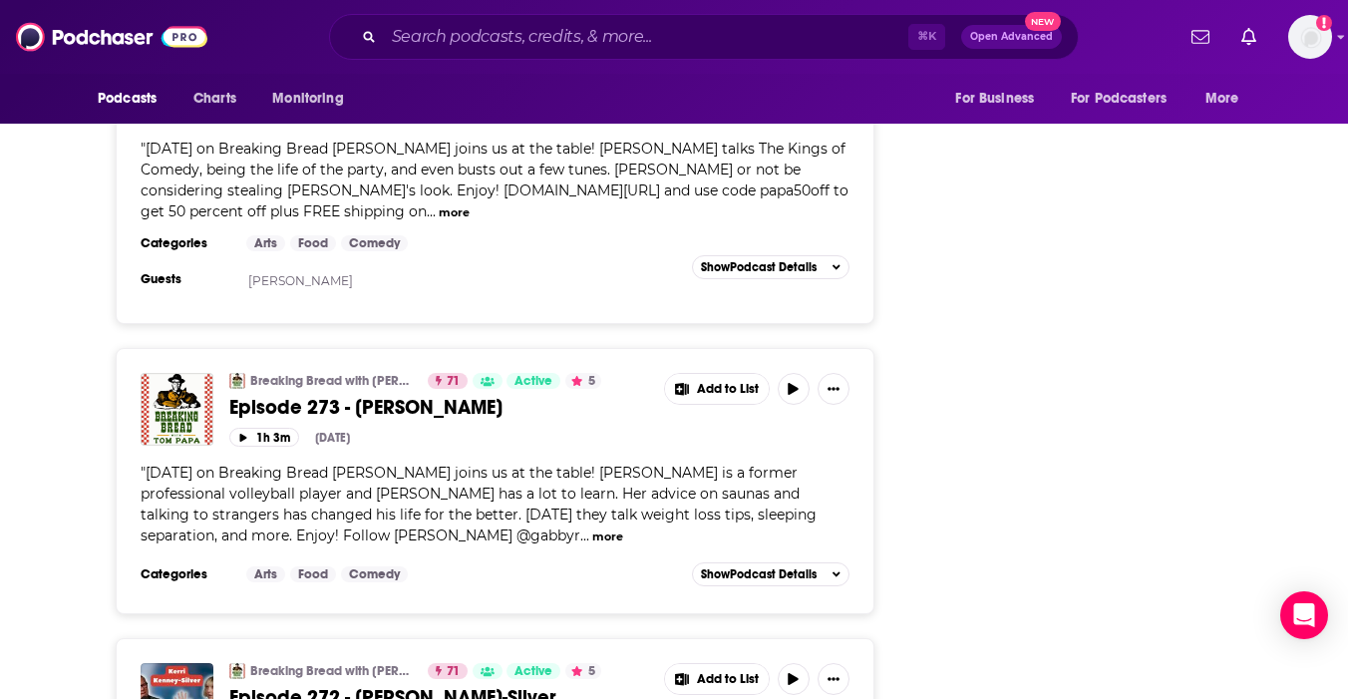
scroll to position [3194, 0]
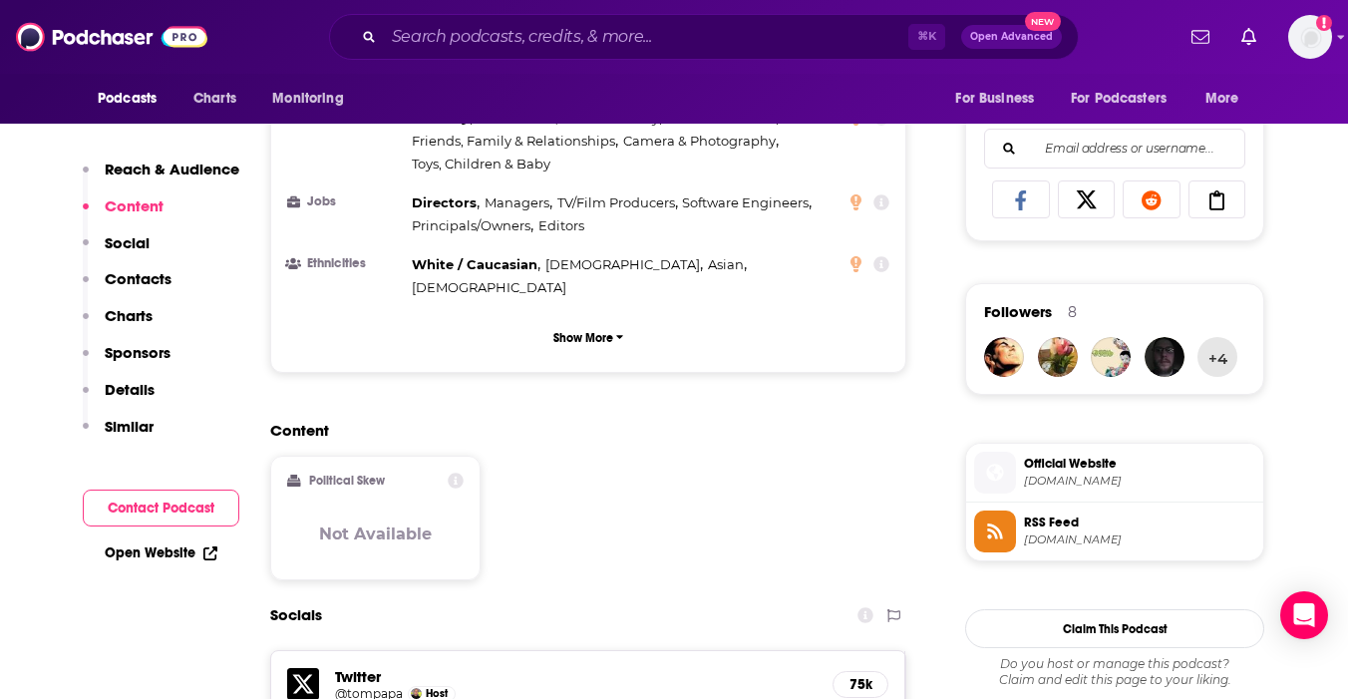
scroll to position [537, 0]
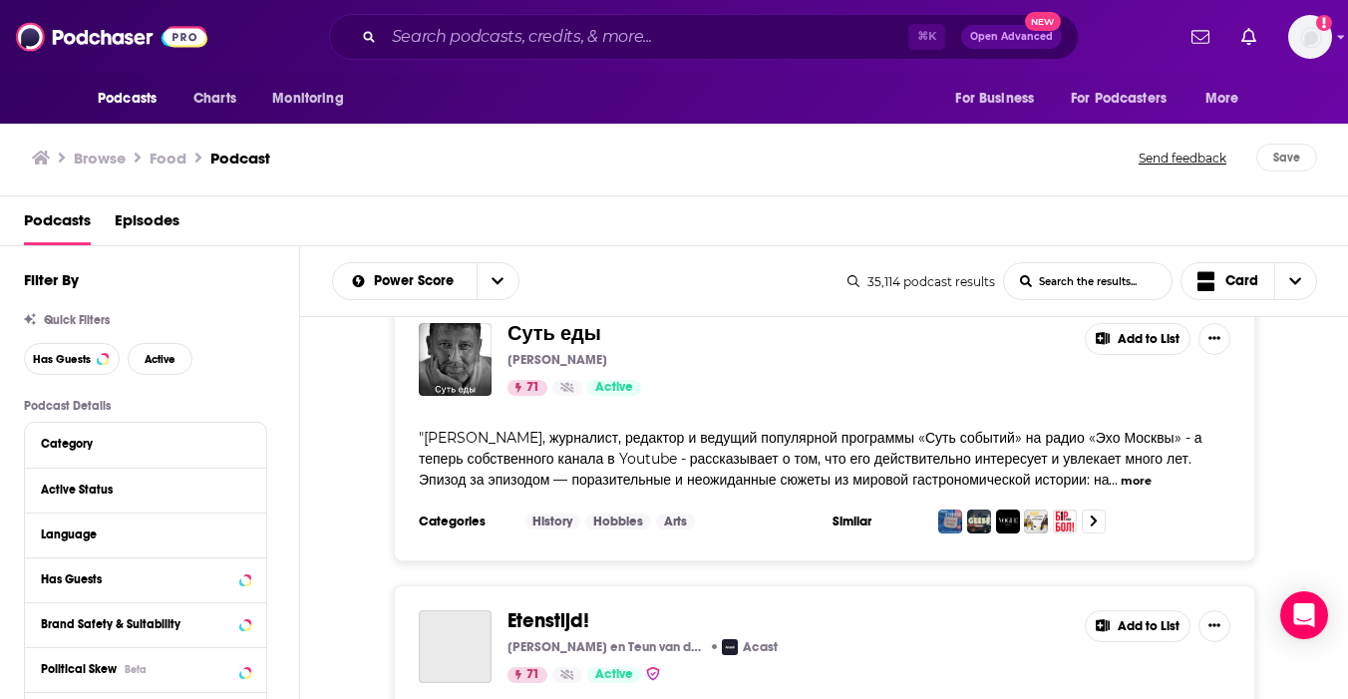
scroll to position [7941, 0]
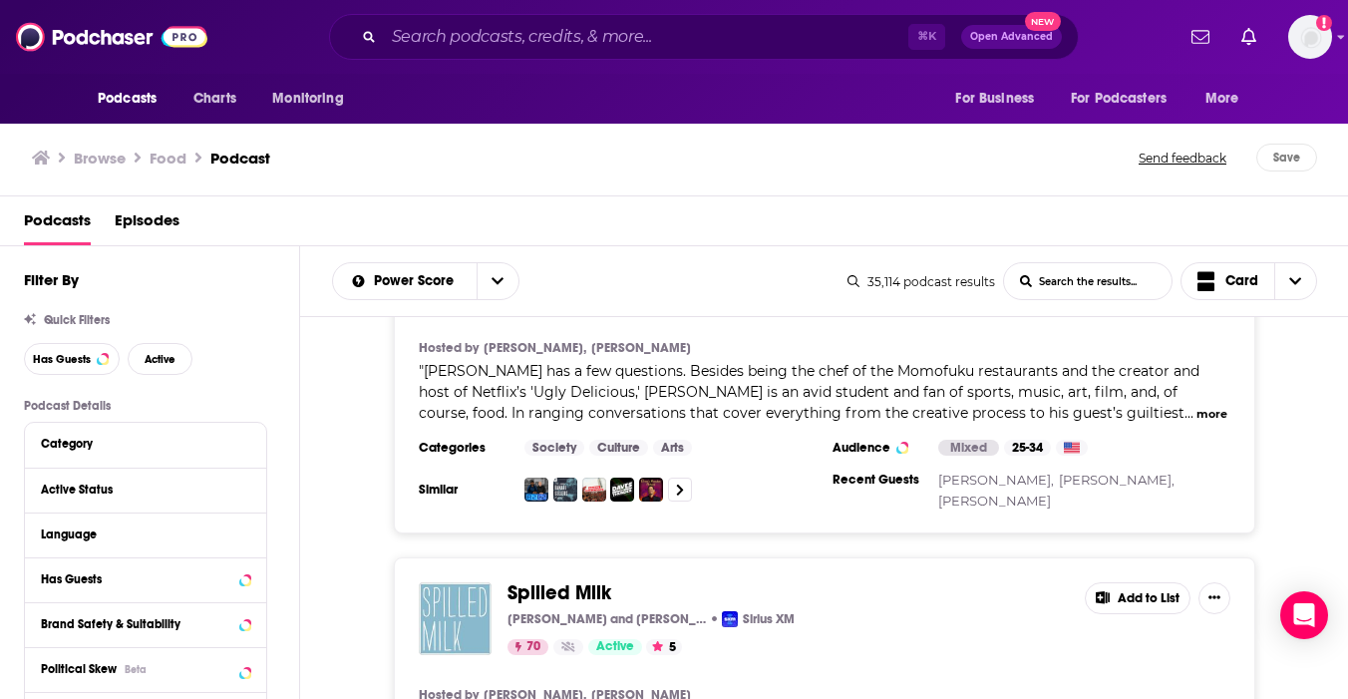
scroll to position [8452, 0]
click at [539, 581] on span "Spilled Milk" at bounding box center [560, 593] width 104 height 25
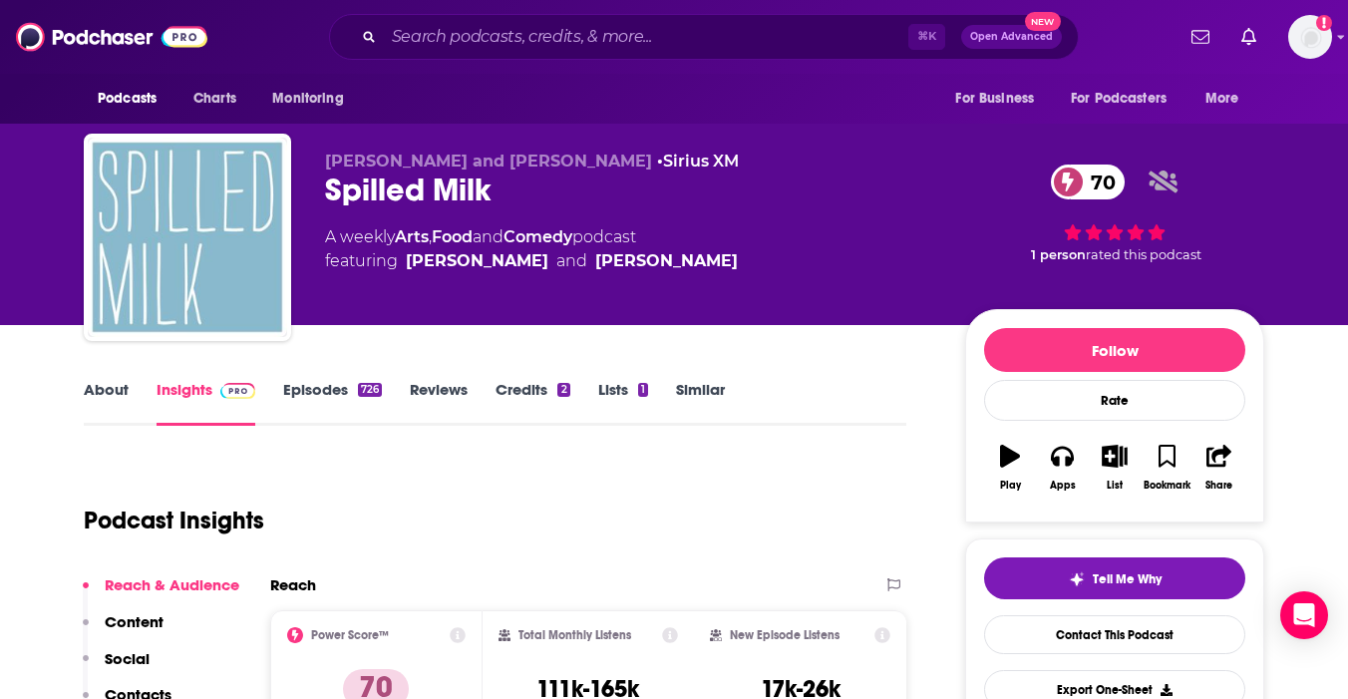
click at [329, 385] on link "Episodes 726" at bounding box center [332, 403] width 99 height 46
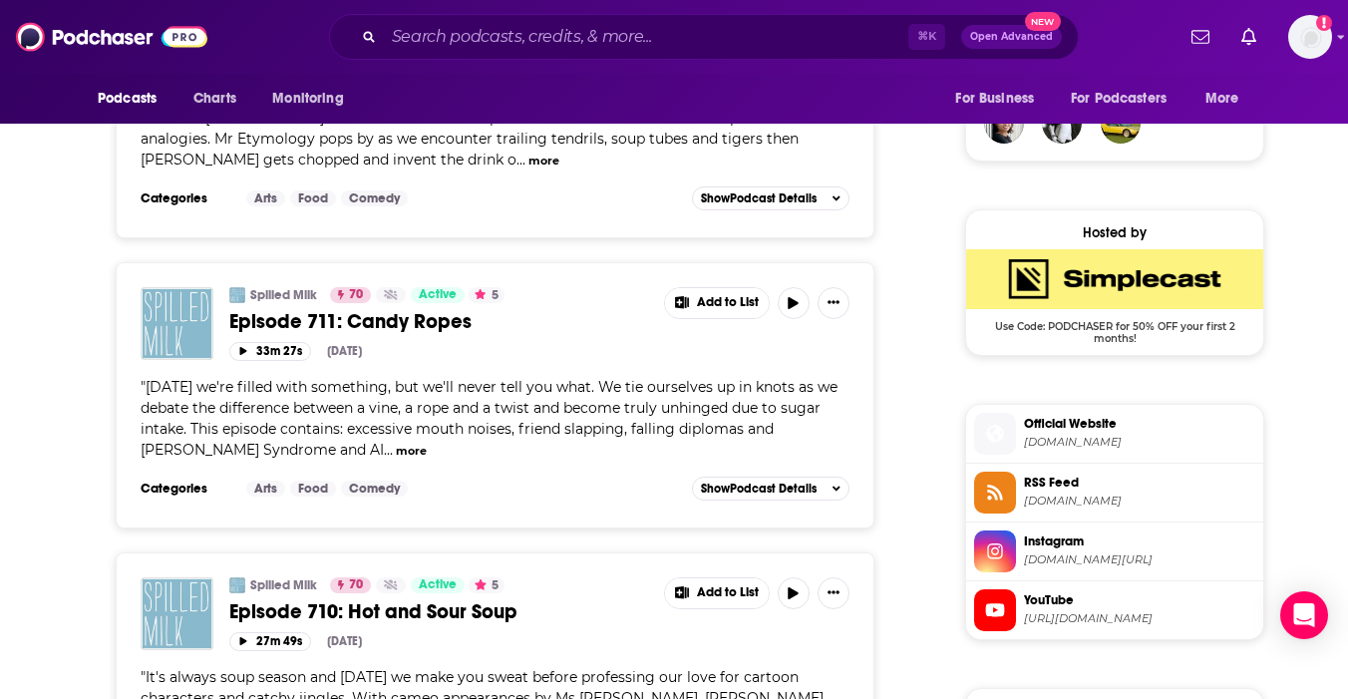
scroll to position [1771, 0]
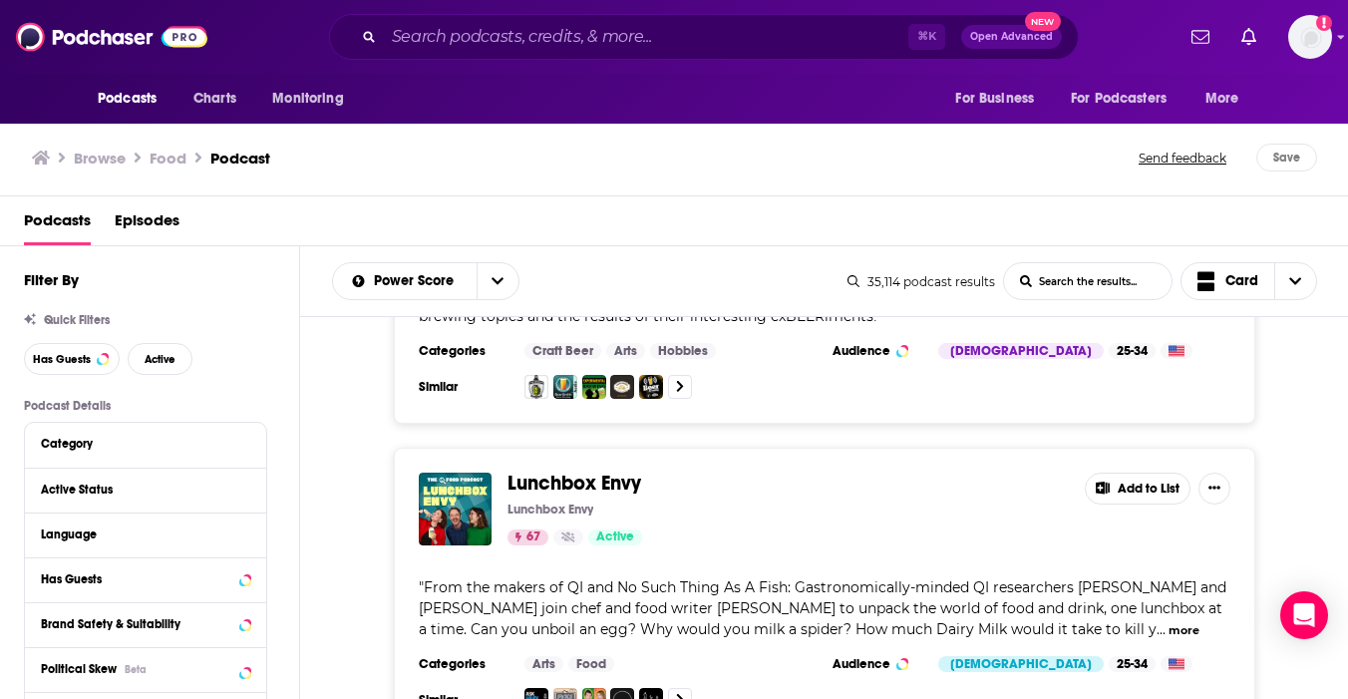
scroll to position [12496, 0]
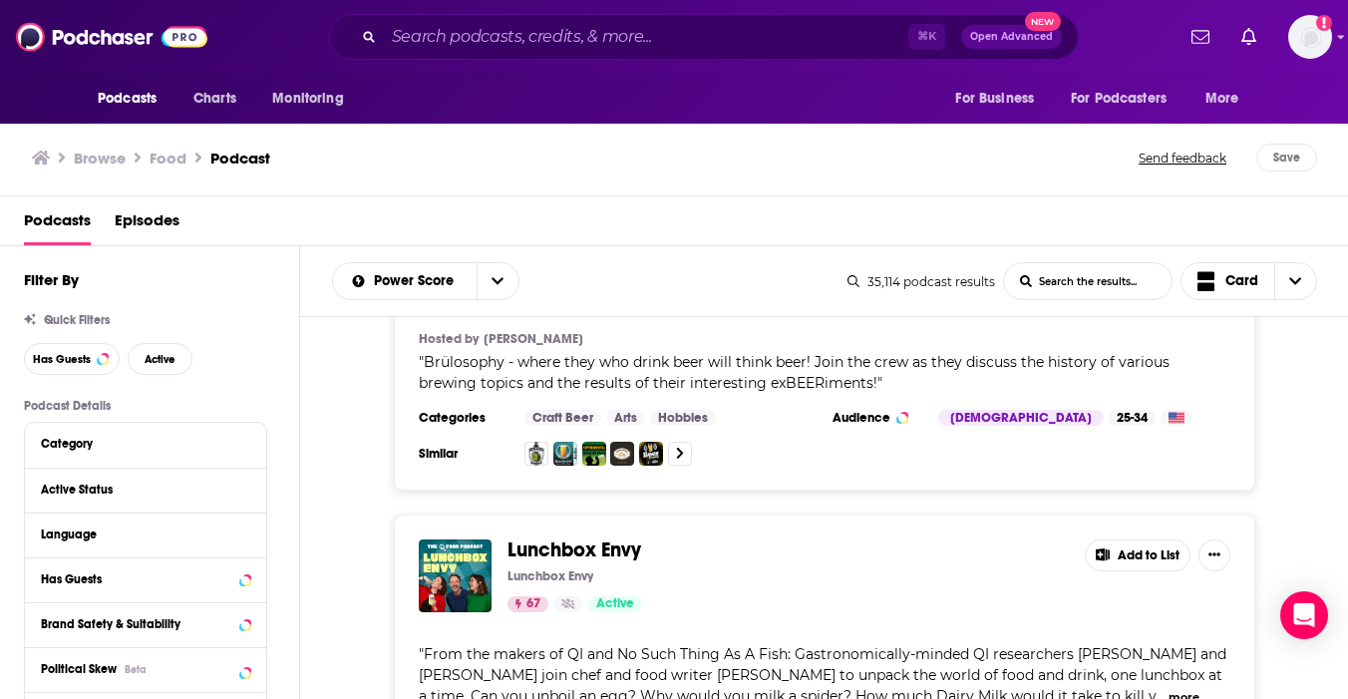
click at [1175, 689] on button "more" at bounding box center [1184, 697] width 31 height 17
click at [594, 538] on span "Lunchbox Envy" at bounding box center [575, 550] width 134 height 25
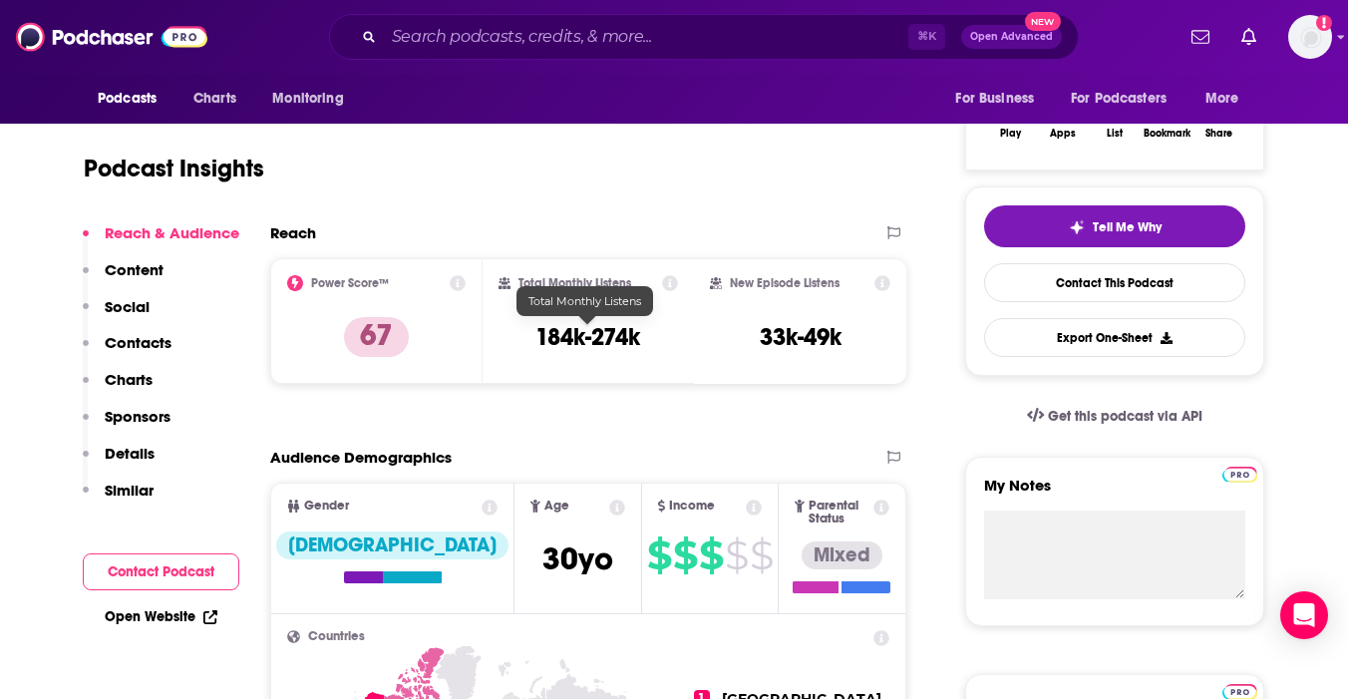
scroll to position [110, 0]
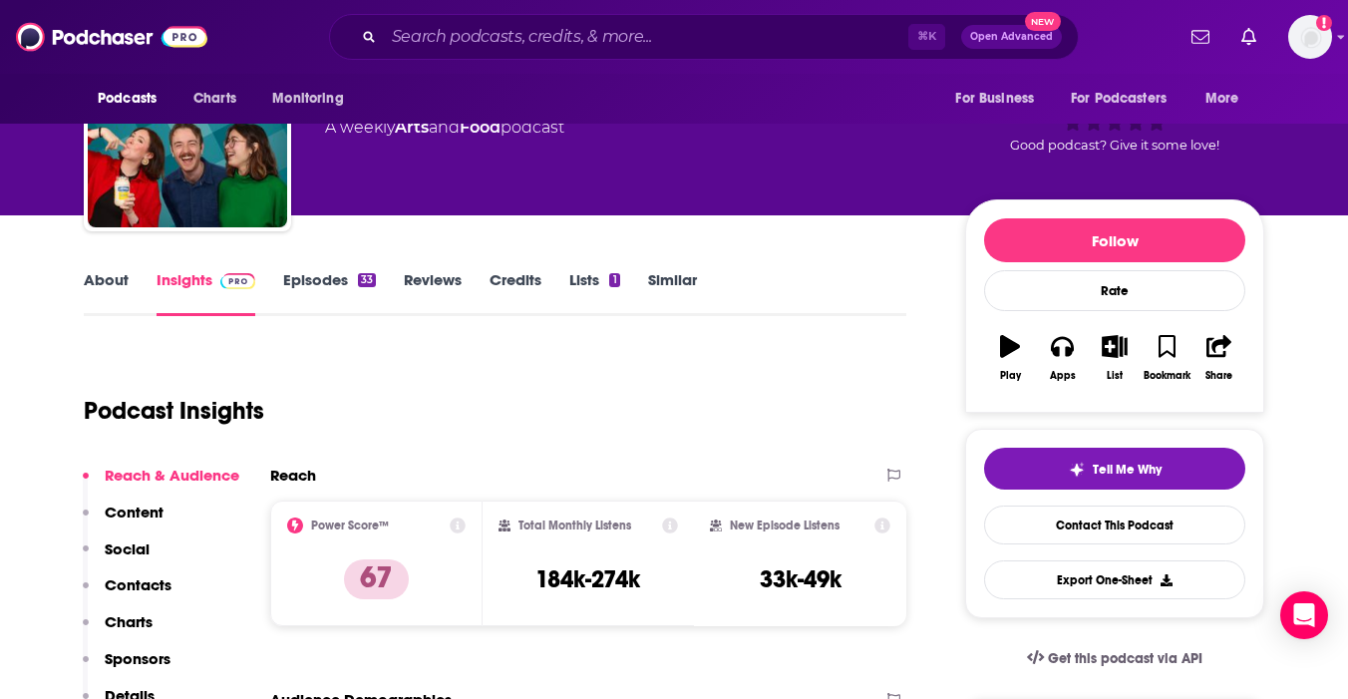
click at [339, 274] on link "Episodes 33" at bounding box center [329, 293] width 93 height 46
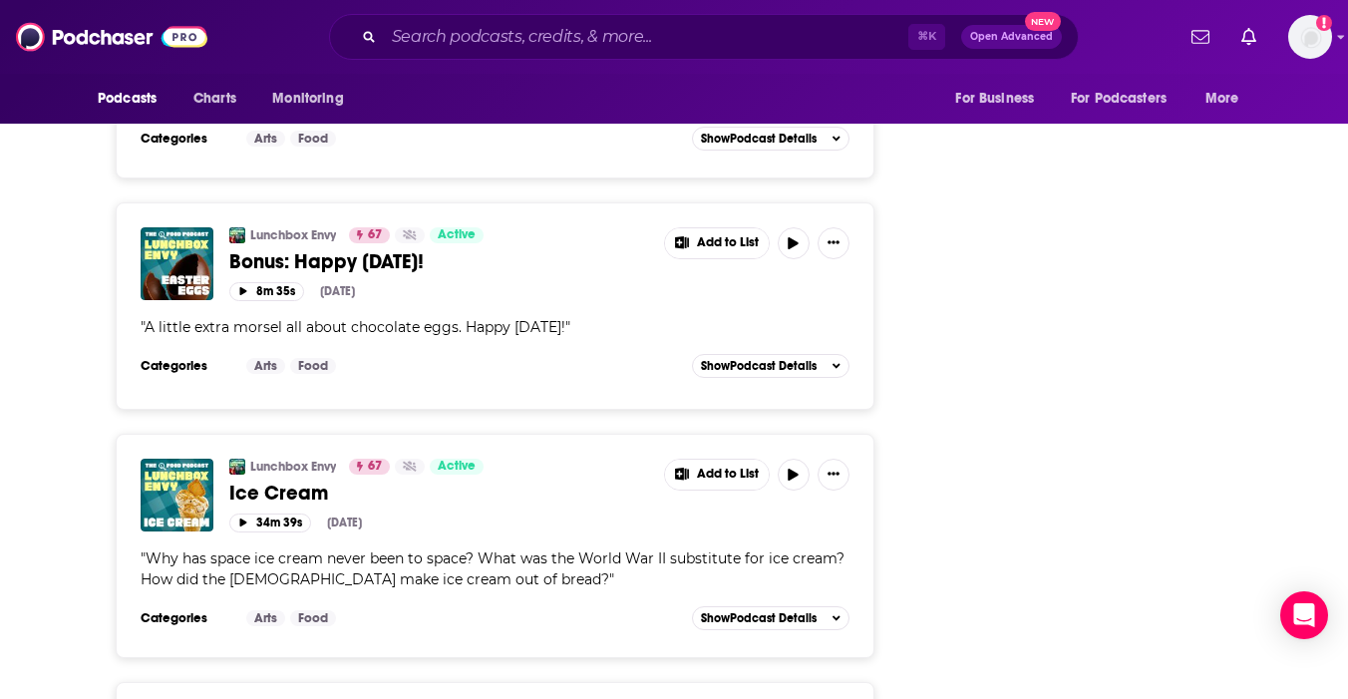
scroll to position [6133, 0]
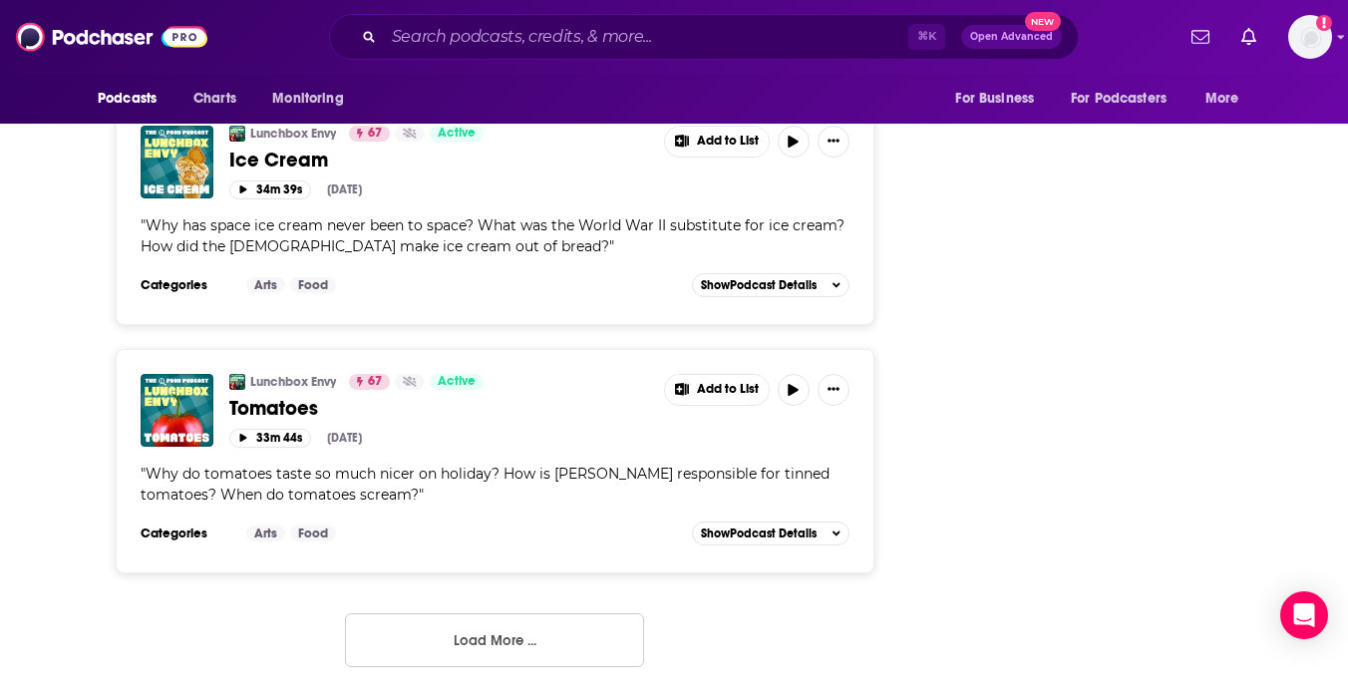
click at [513, 629] on button "Load More ..." at bounding box center [494, 640] width 299 height 54
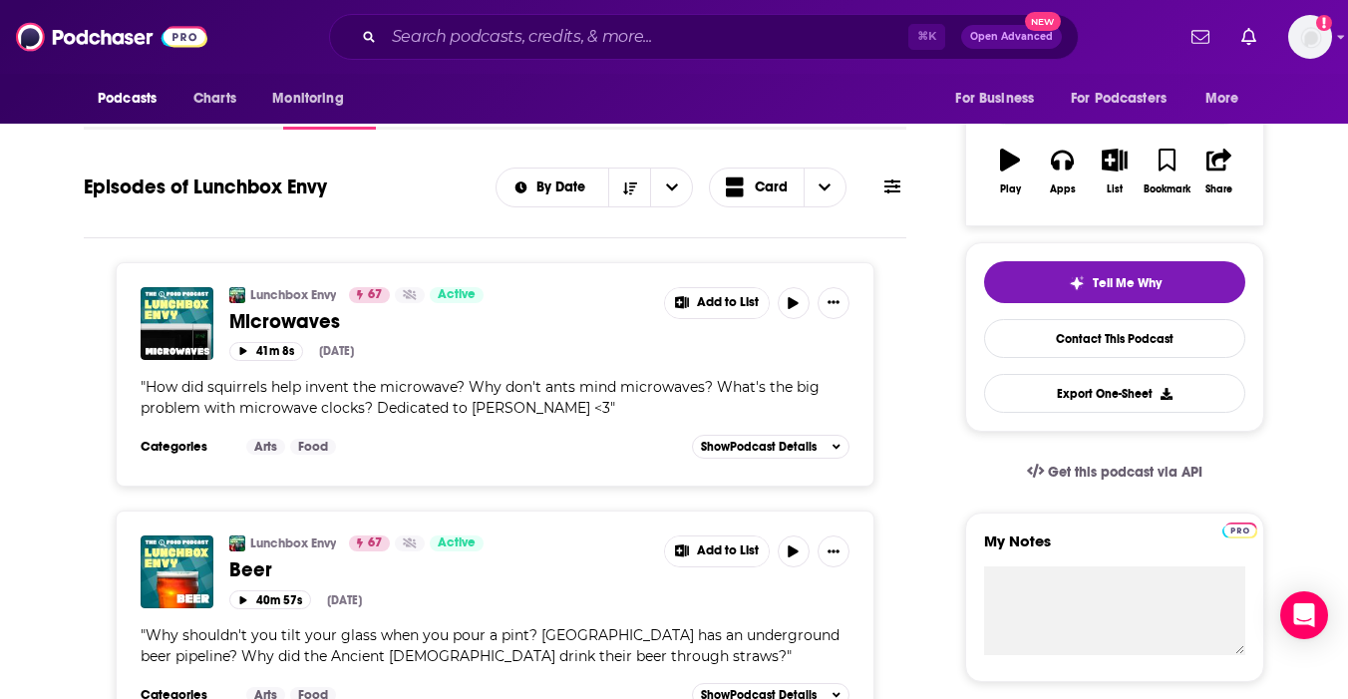
scroll to position [539, 0]
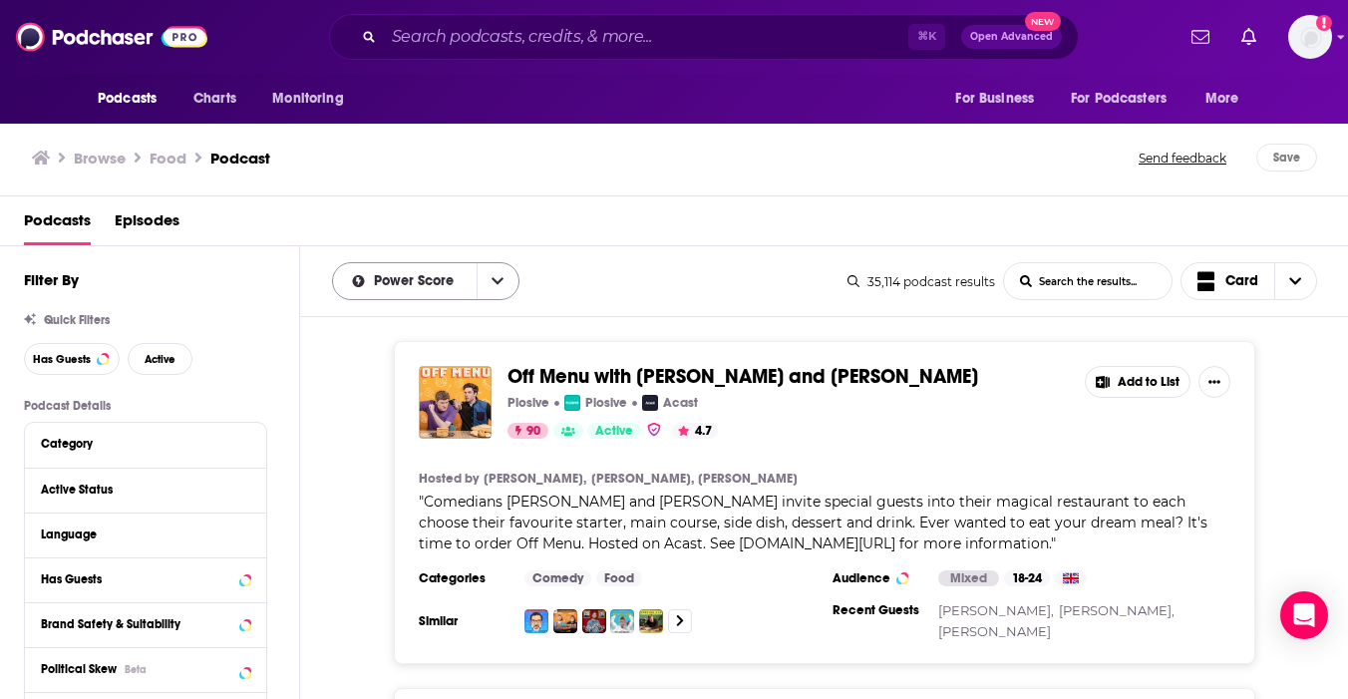
click at [501, 272] on button "open menu" at bounding box center [498, 281] width 42 height 36
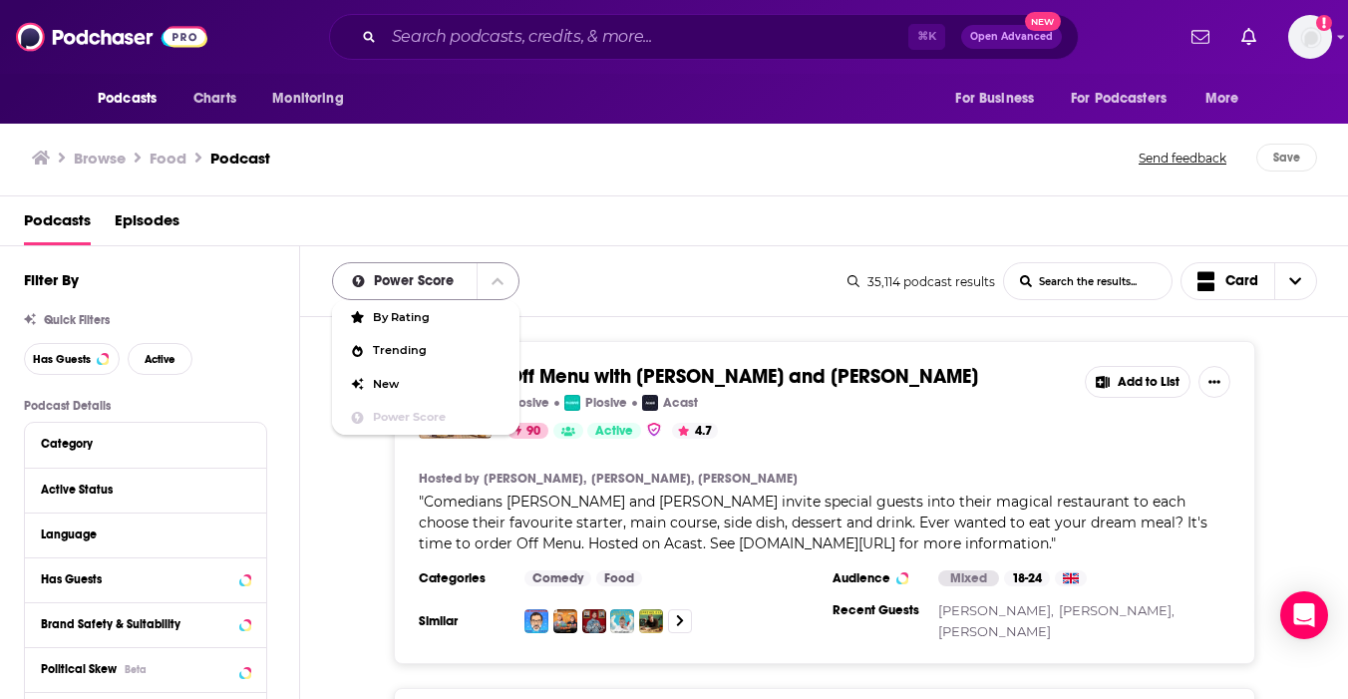
click at [501, 272] on button "close menu" at bounding box center [498, 281] width 42 height 36
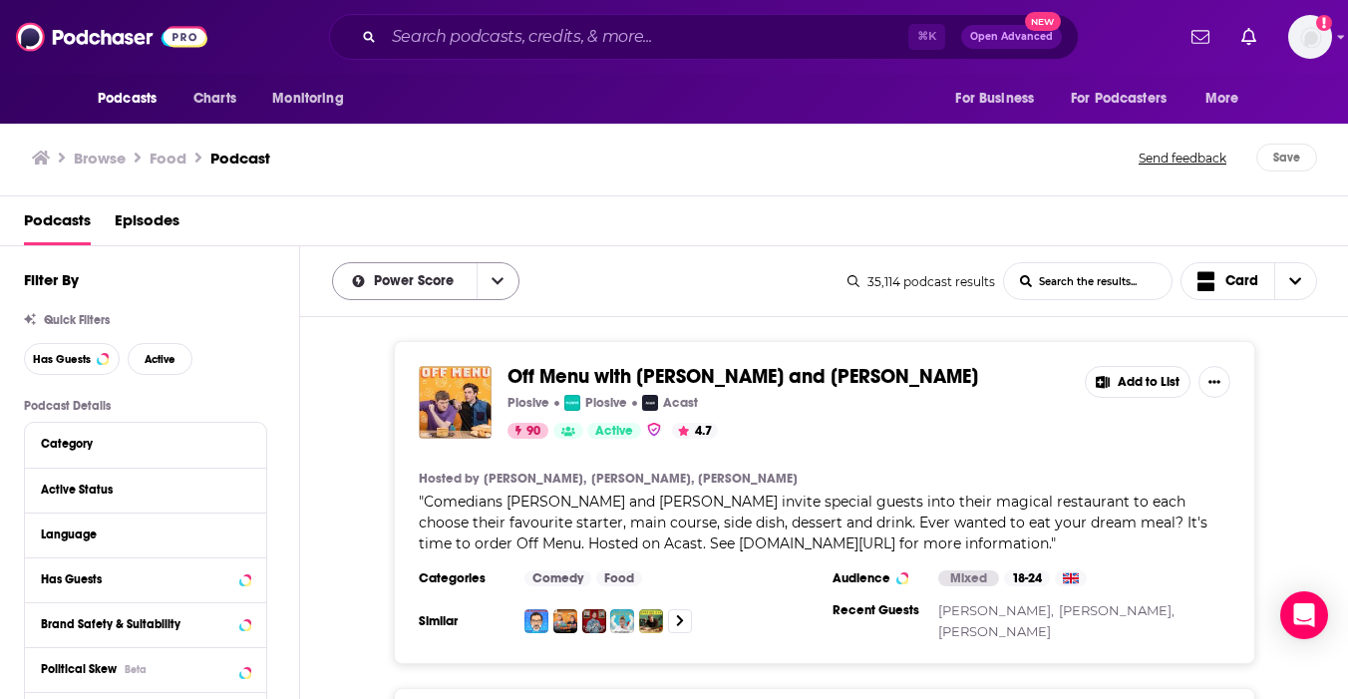
click at [493, 277] on icon "open menu" at bounding box center [498, 281] width 12 height 14
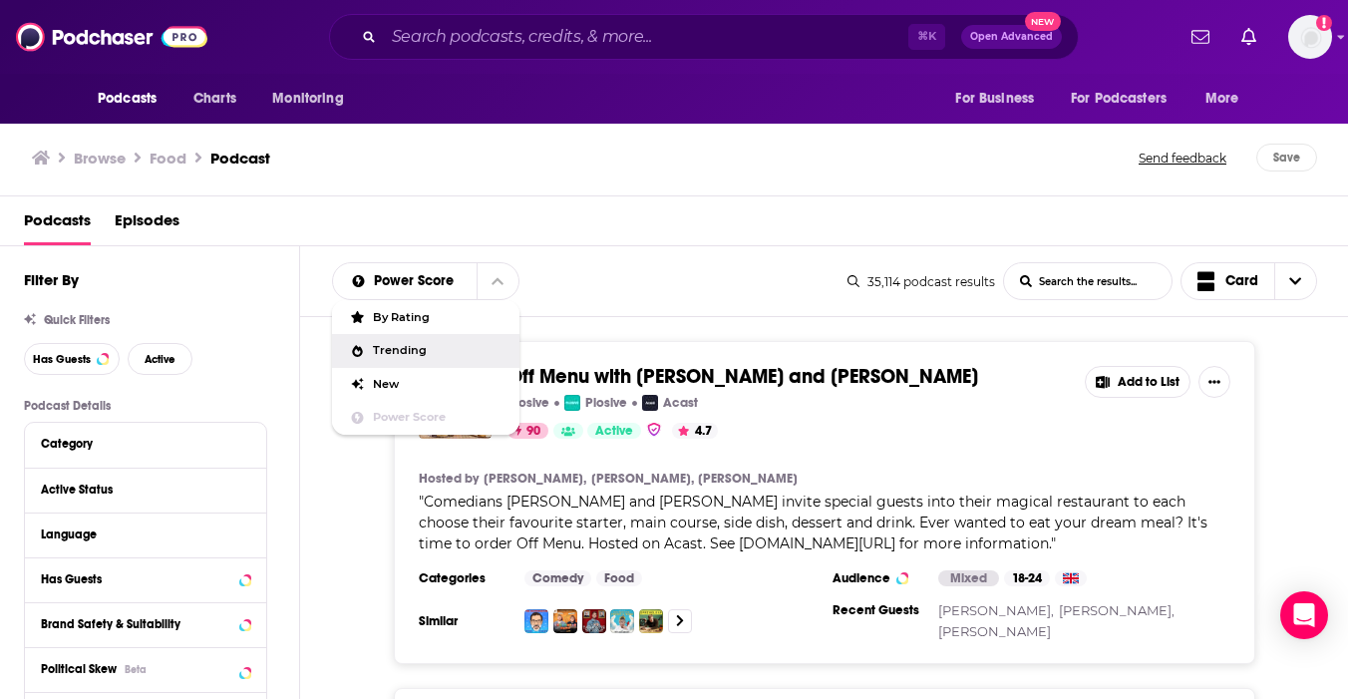
click at [471, 362] on div "Trending" at bounding box center [425, 351] width 187 height 34
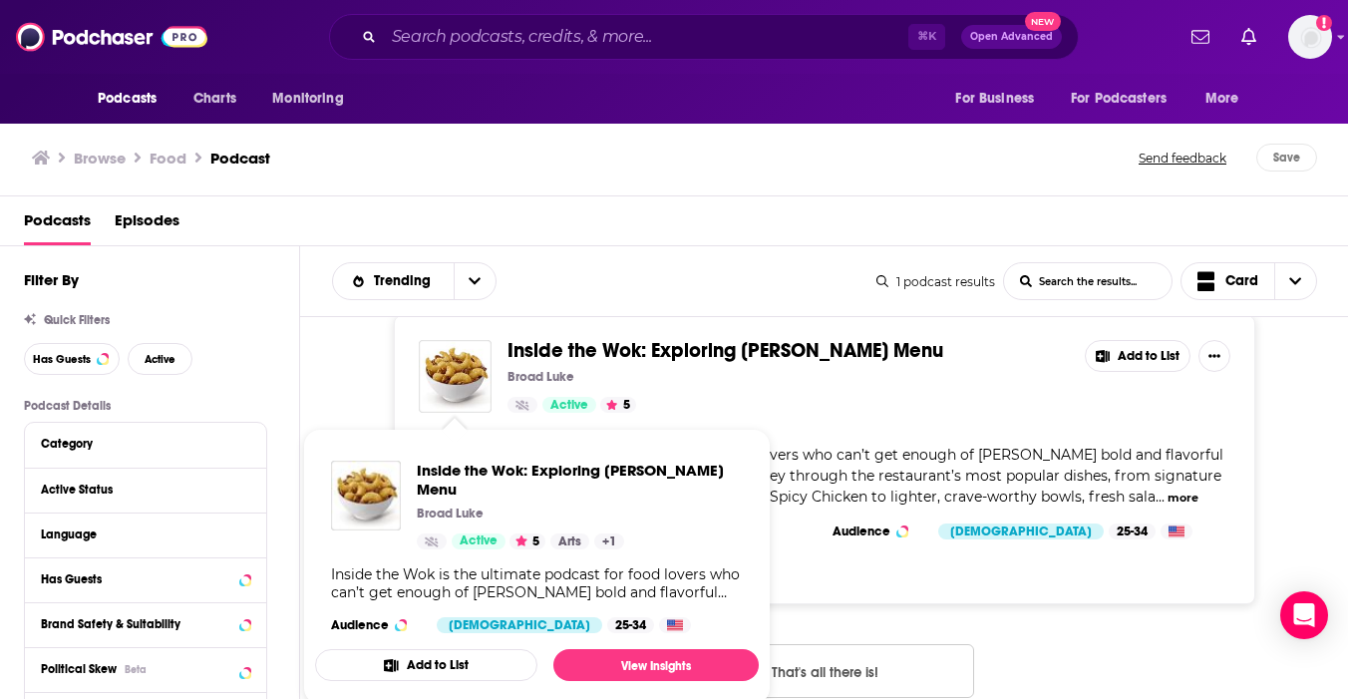
scroll to position [55, 0]
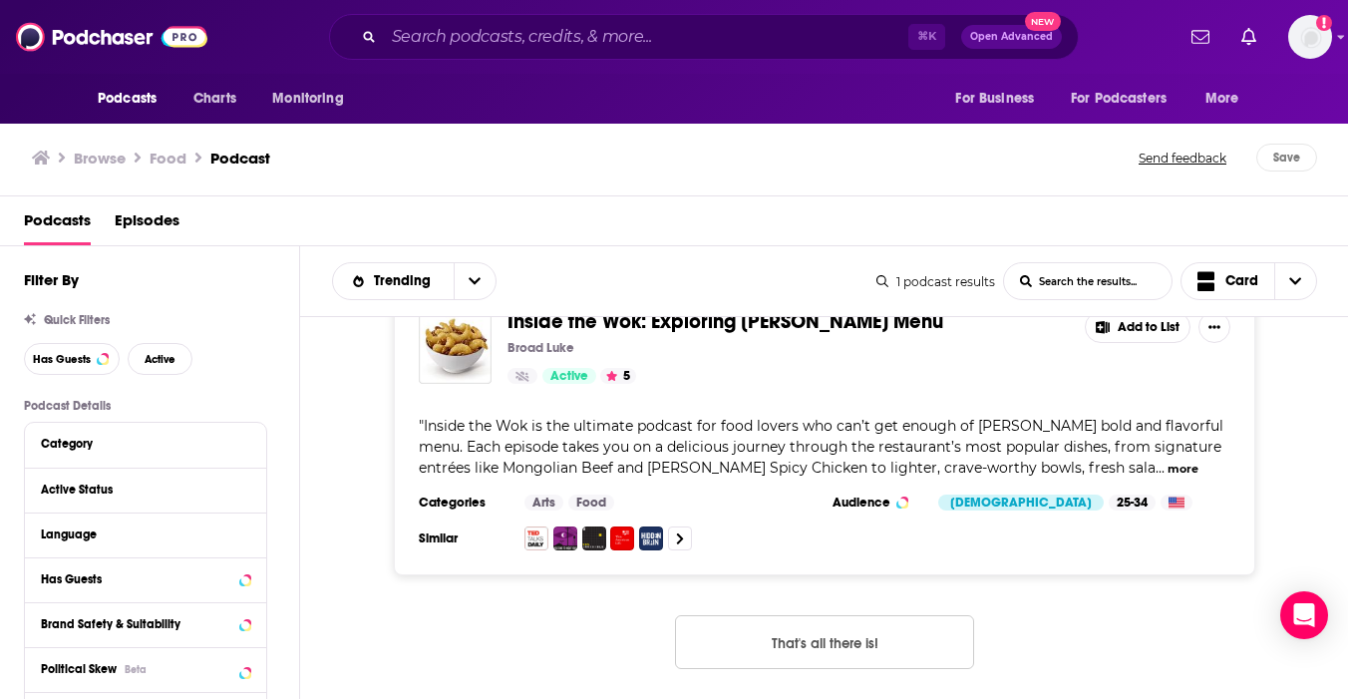
click at [844, 638] on button "That's all there is!" at bounding box center [824, 642] width 299 height 54
click at [454, 277] on button "open menu" at bounding box center [475, 281] width 42 height 36
click at [442, 315] on span "By Rating" at bounding box center [427, 317] width 108 height 11
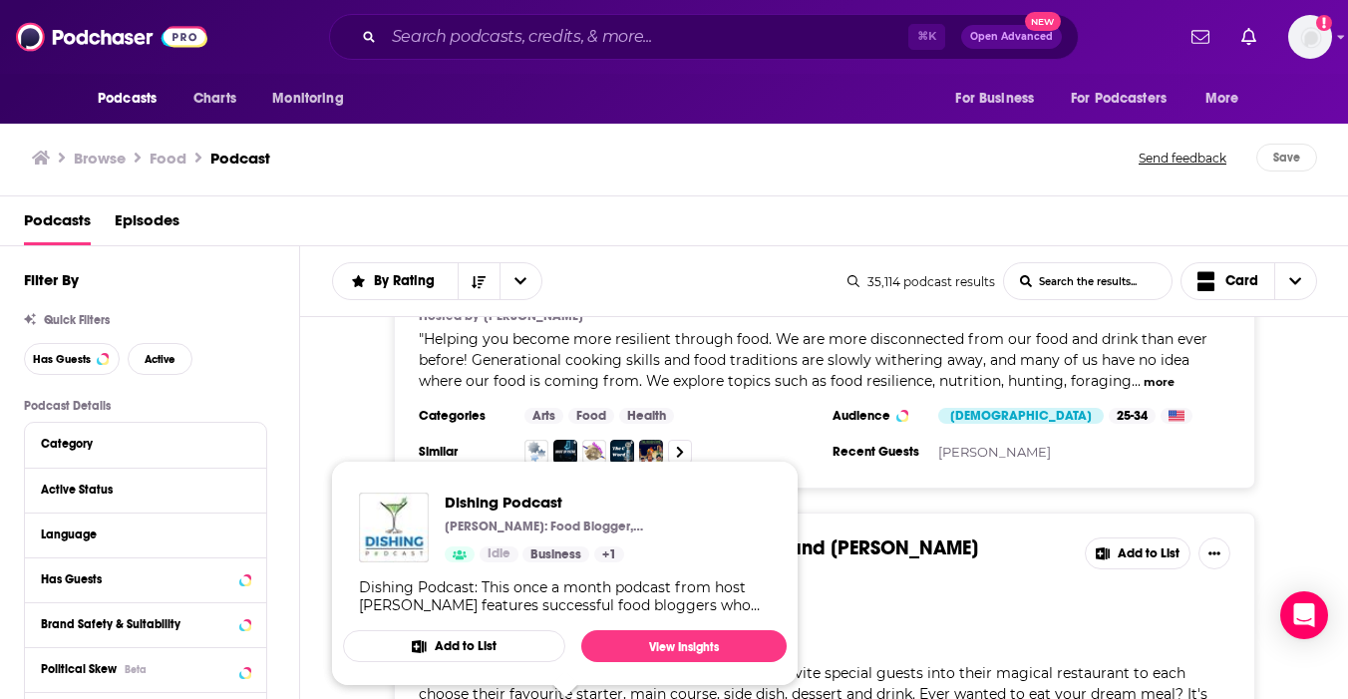
scroll to position [164, 0]
click at [550, 374] on span "Helping you become more resilient through food. We are more disconnected from o…" at bounding box center [813, 359] width 789 height 60
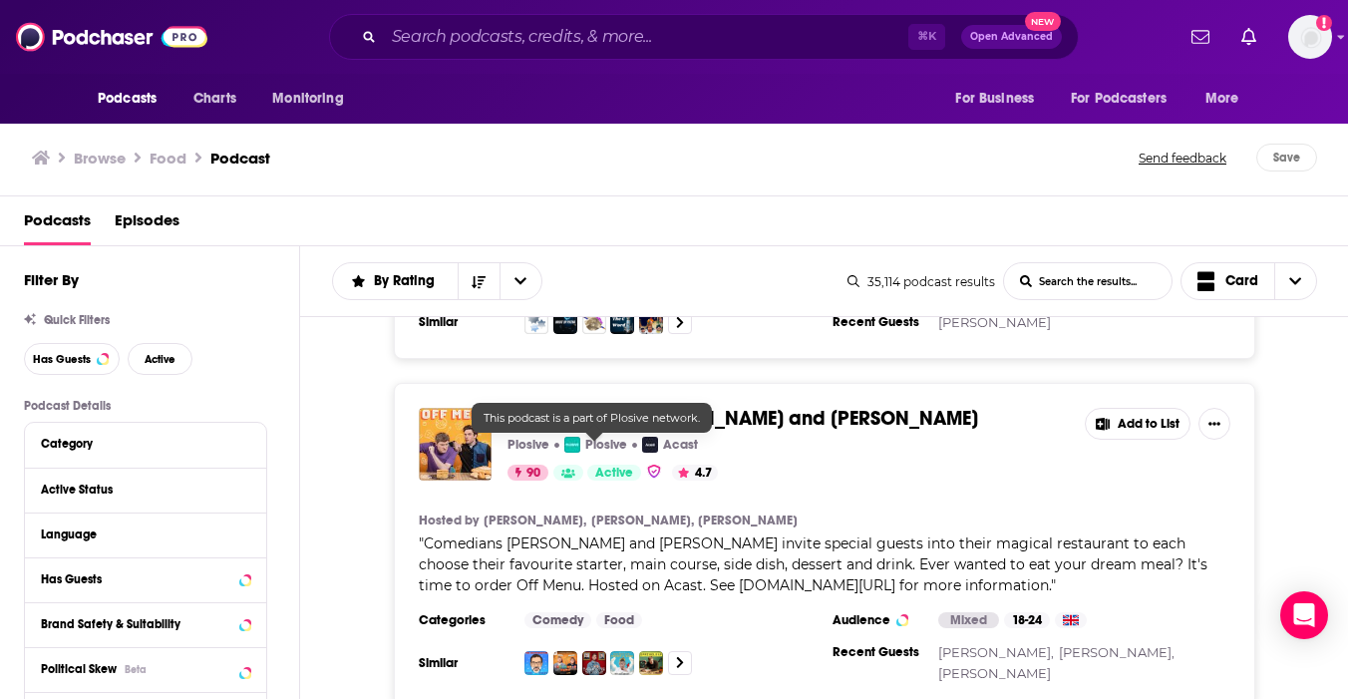
scroll to position [288, 0]
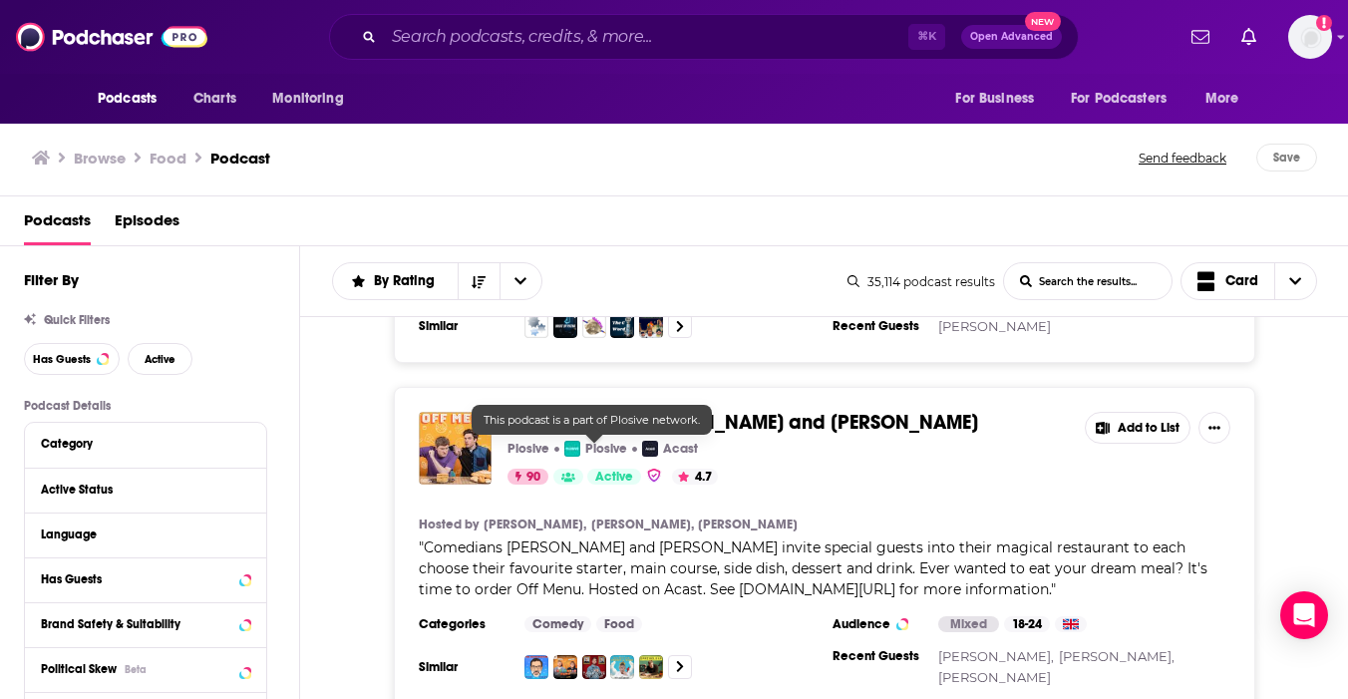
click at [733, 554] on span "Comedians [PERSON_NAME] and [PERSON_NAME] invite special guests into their magi…" at bounding box center [813, 569] width 789 height 60
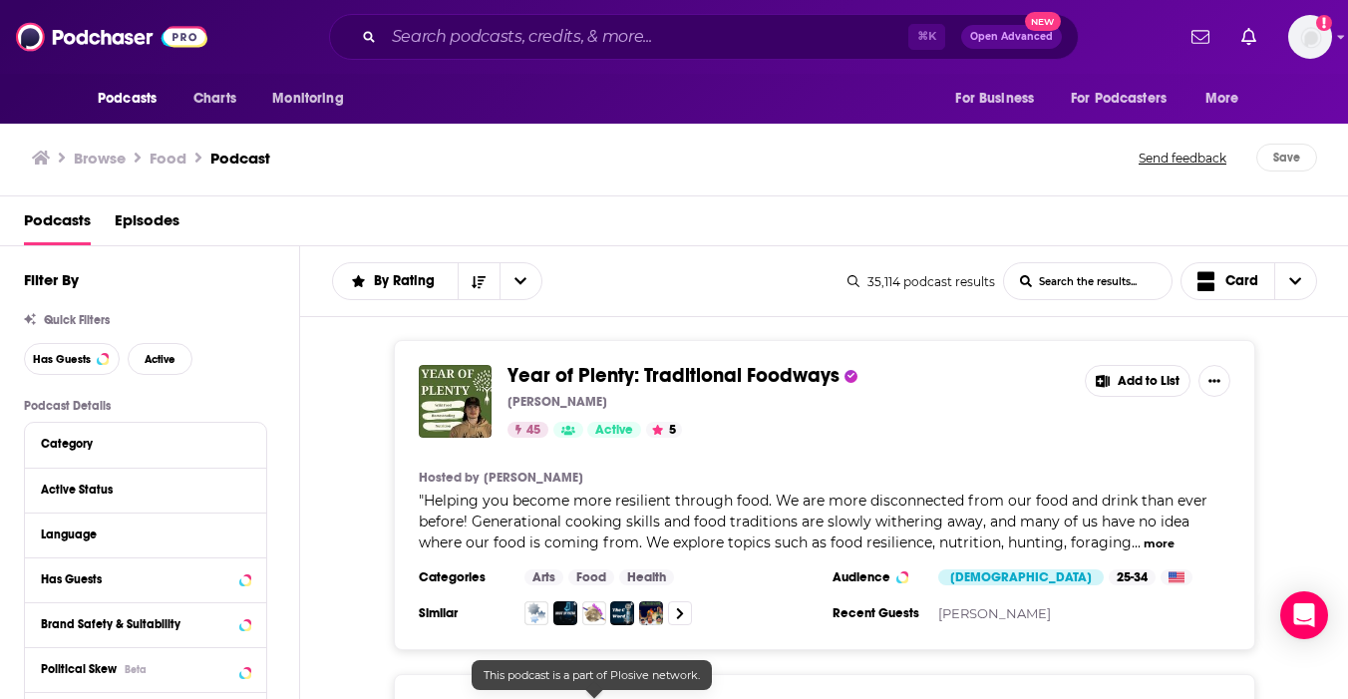
scroll to position [0, 0]
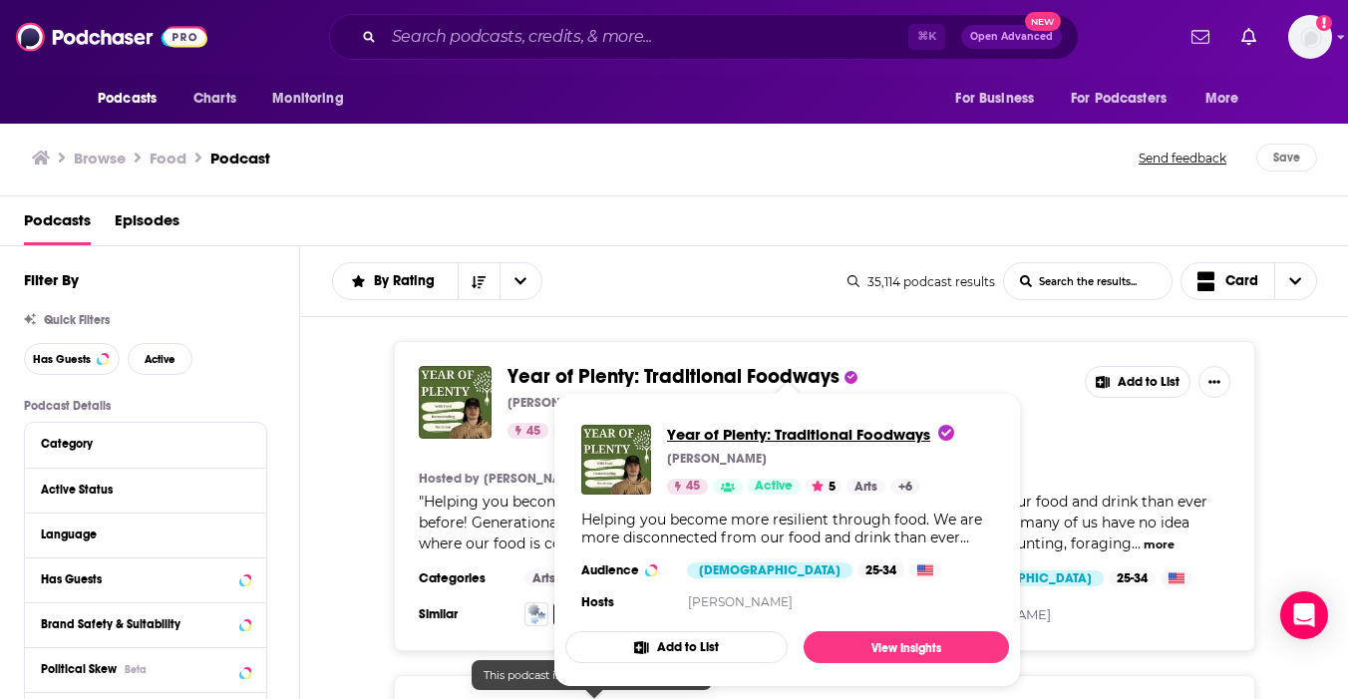
click at [741, 437] on span "Year of Plenty: Traditional Foodways" at bounding box center [810, 434] width 287 height 19
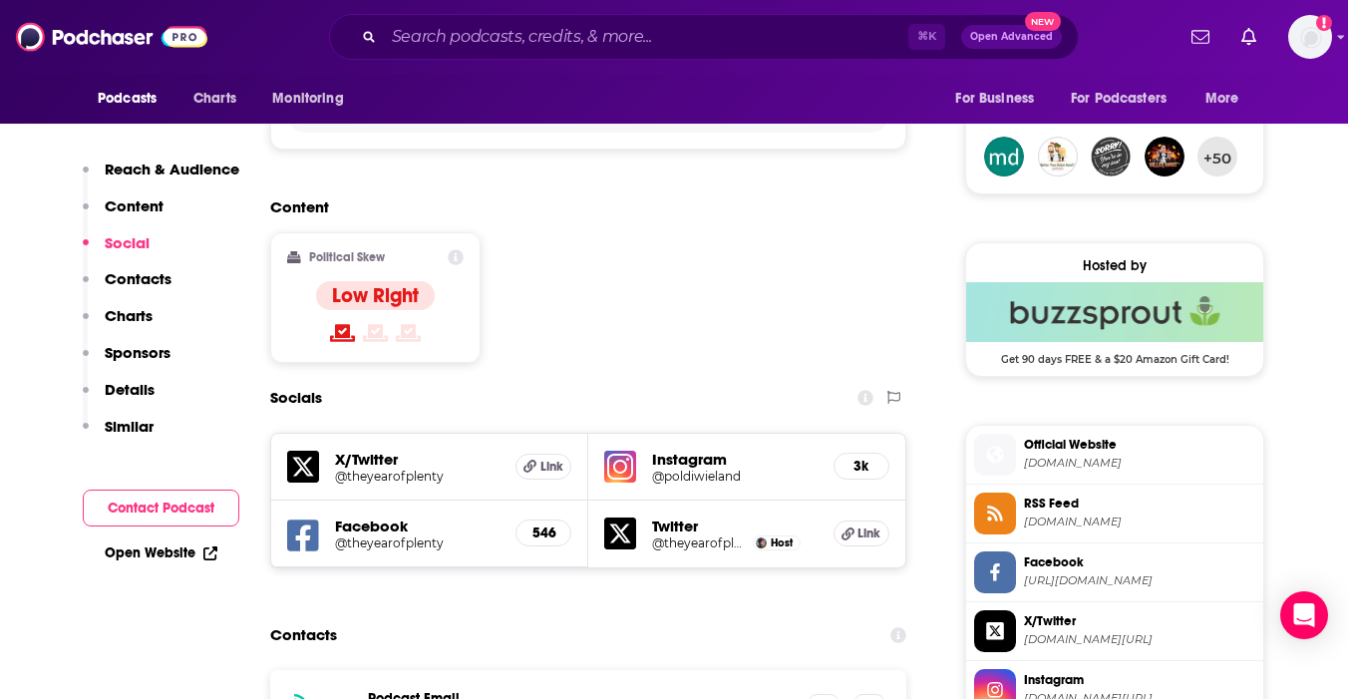
scroll to position [1932, 0]
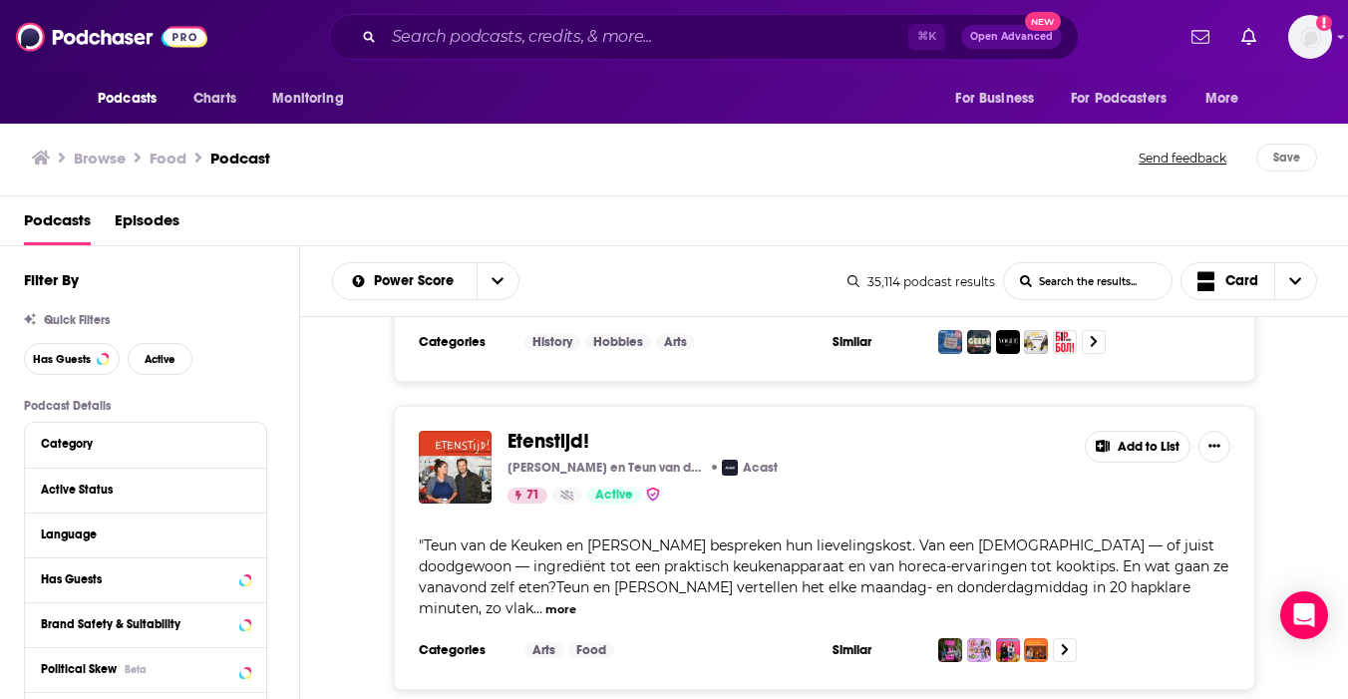
scroll to position [7917, 0]
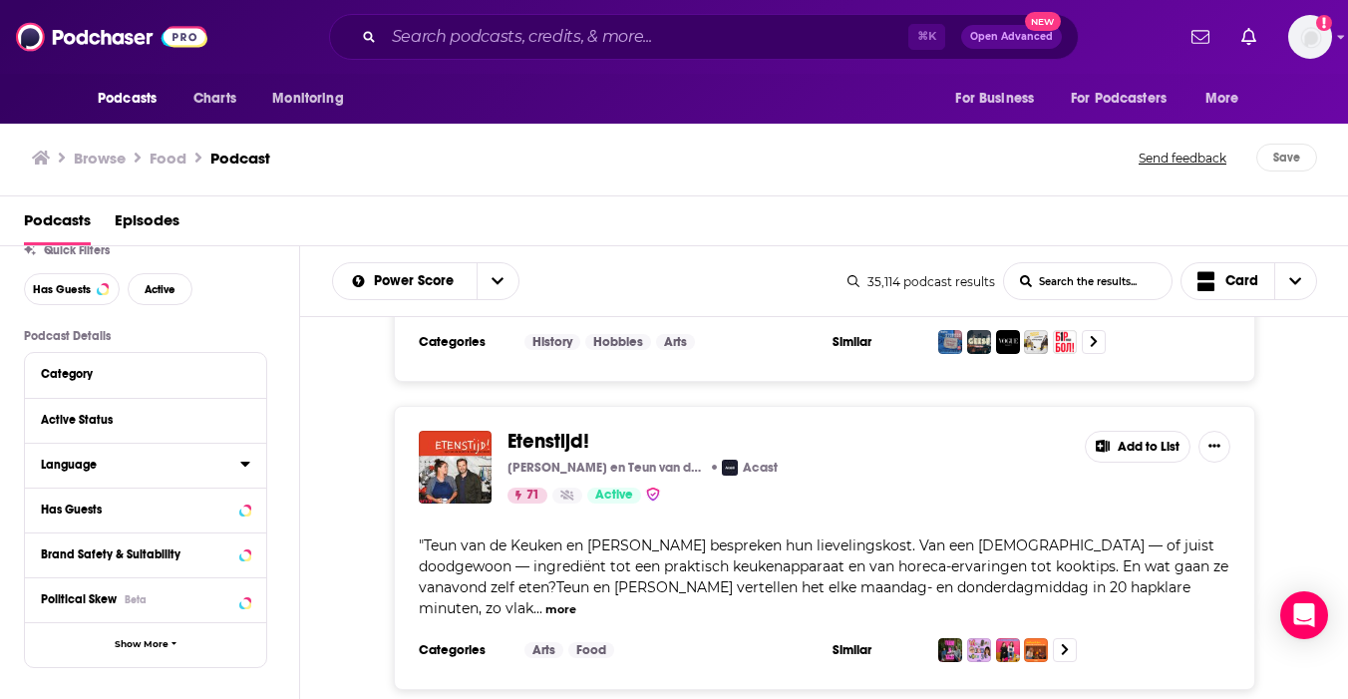
scroll to position [71, 0]
click at [149, 513] on div "Has Guests" at bounding box center [120, 509] width 159 height 14
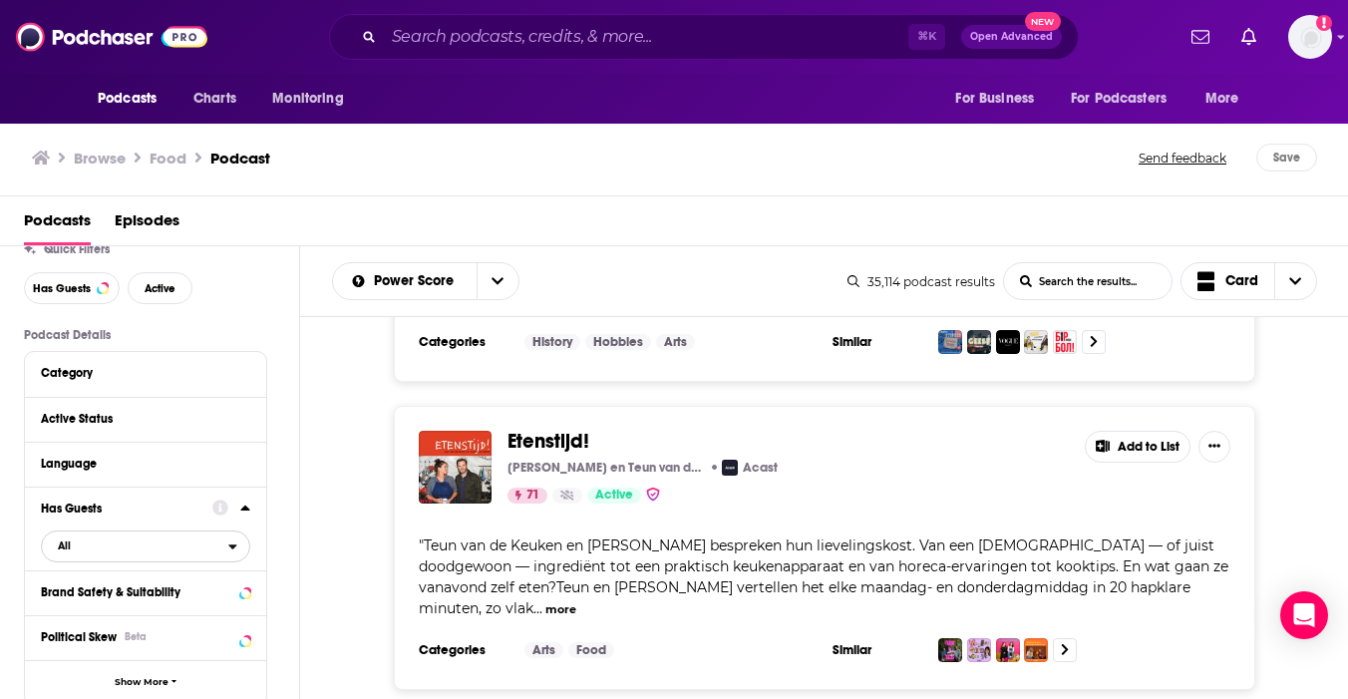
click at [197, 548] on span "All" at bounding box center [135, 546] width 186 height 26
click at [182, 614] on span "5k" at bounding box center [210, 611] width 78 height 11
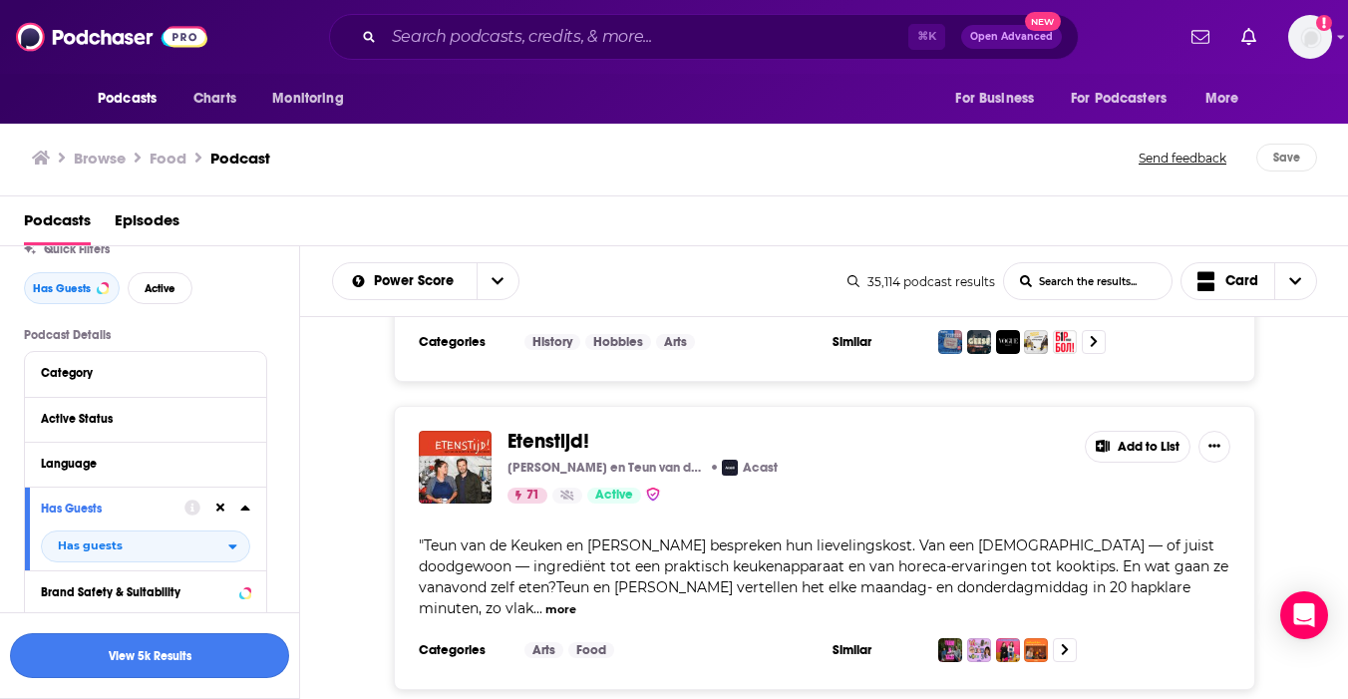
click at [198, 651] on button "View 5k Results" at bounding box center [149, 655] width 279 height 45
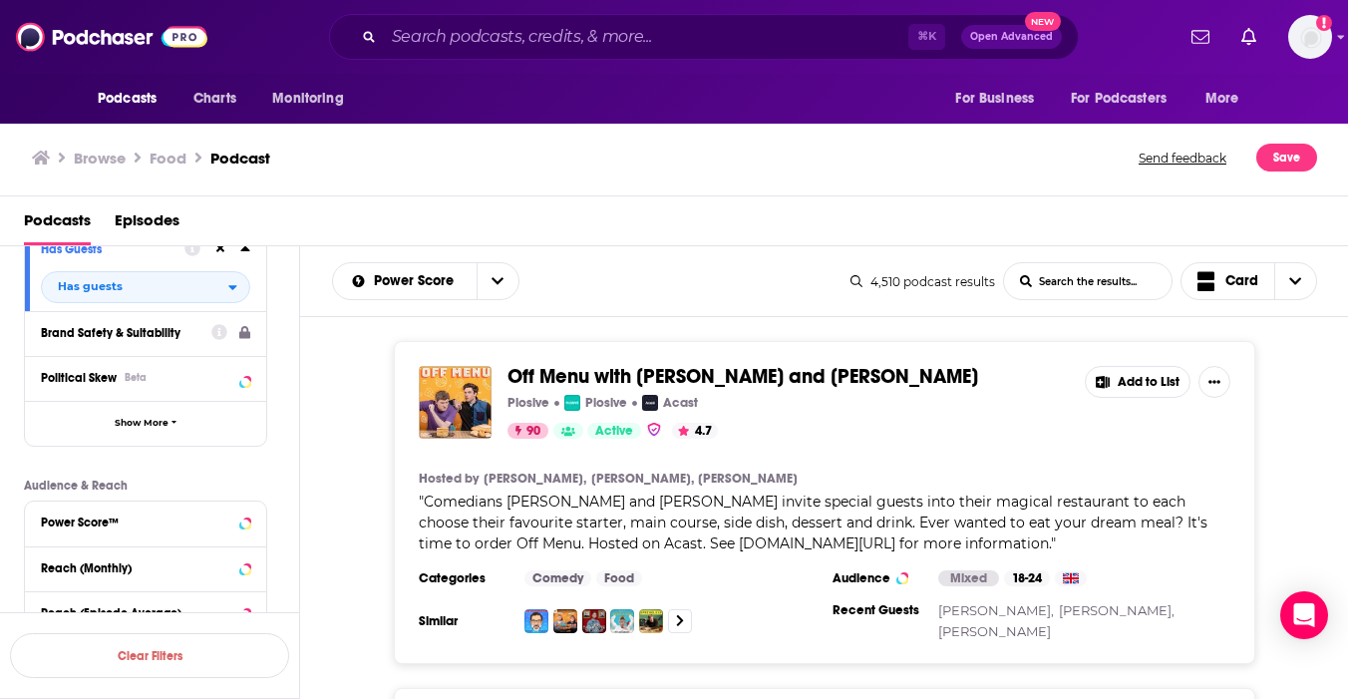
scroll to position [329, 0]
click at [145, 430] on span "Show More" at bounding box center [142, 424] width 54 height 11
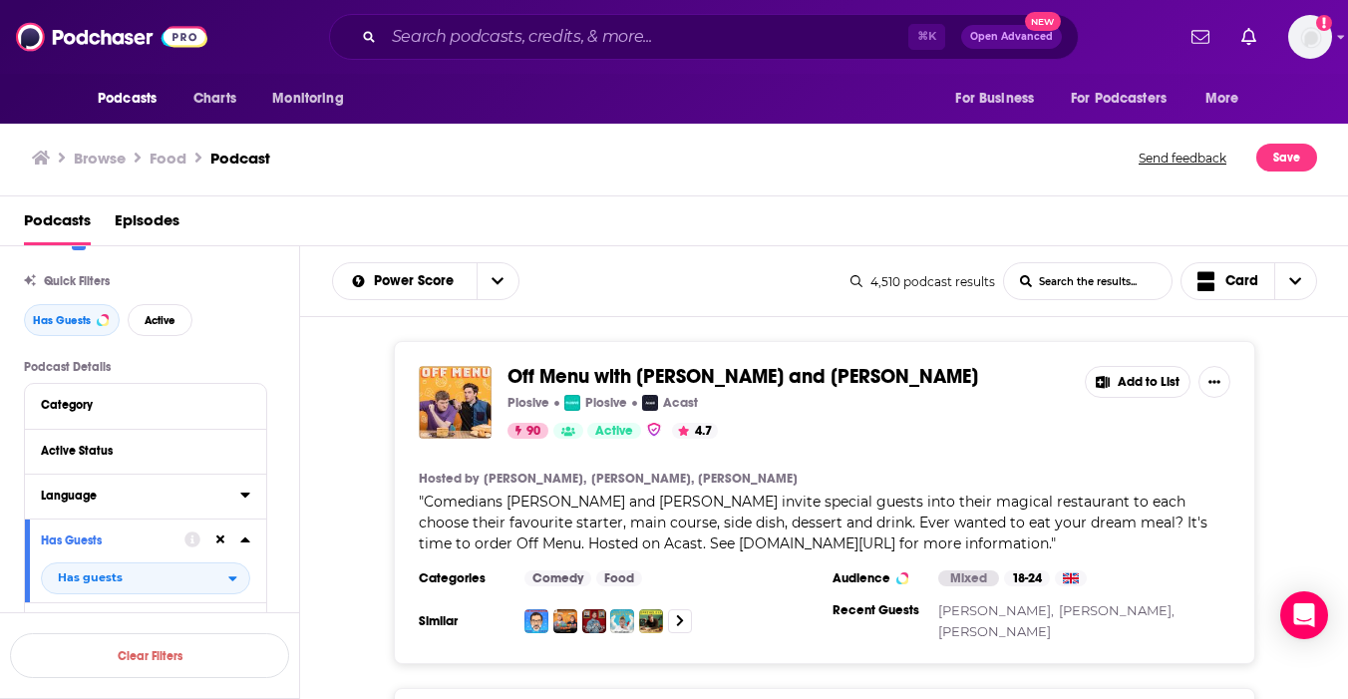
scroll to position [0, 0]
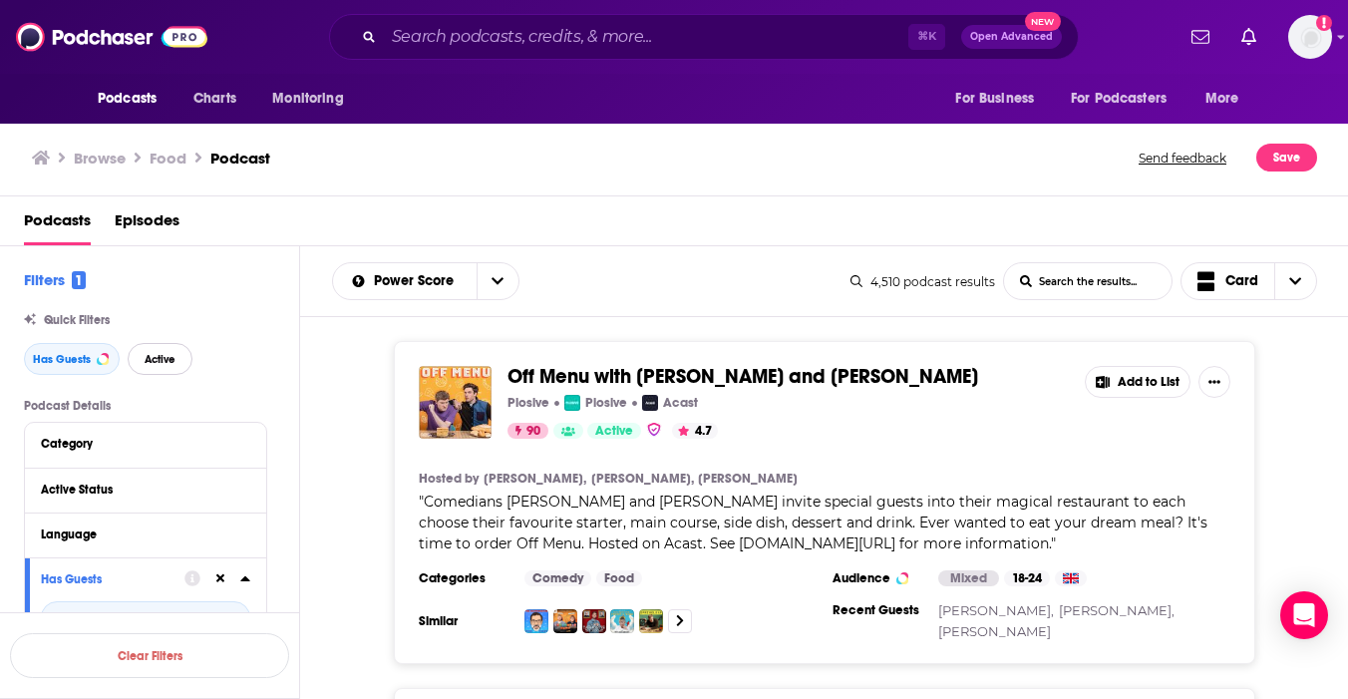
click at [162, 357] on span "Active" at bounding box center [160, 359] width 31 height 11
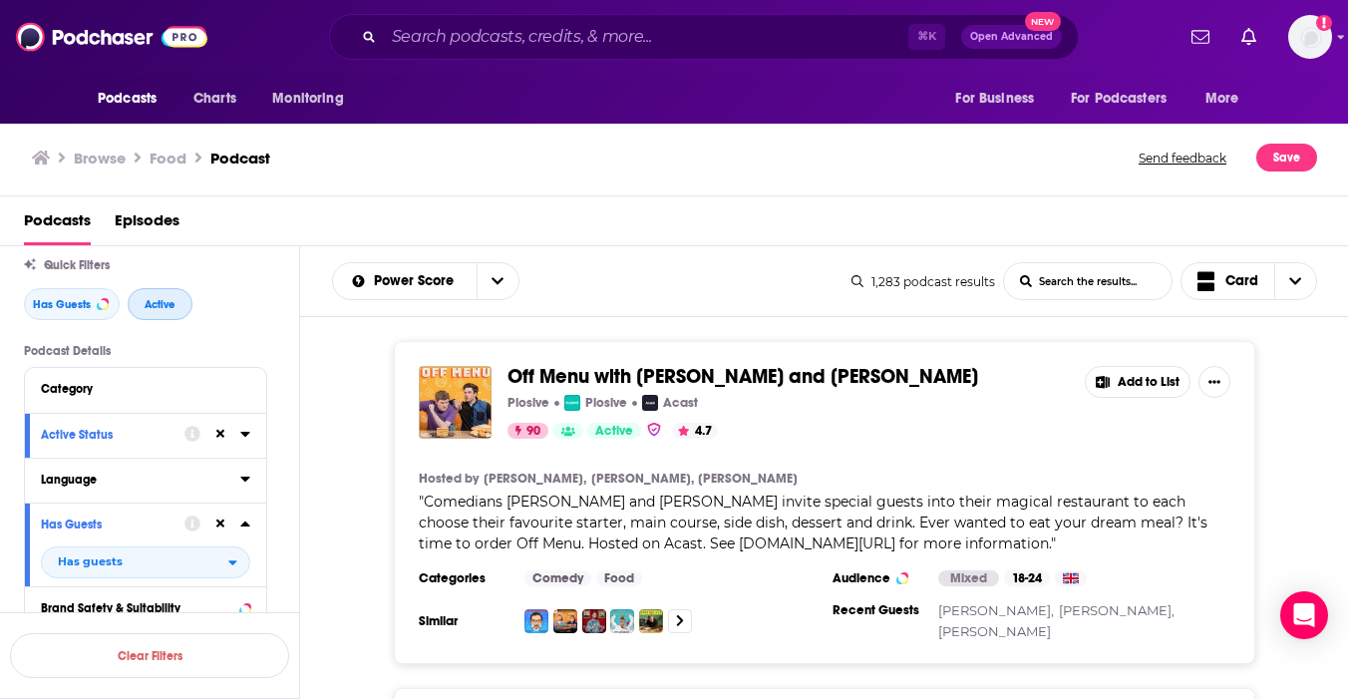
scroll to position [66, 0]
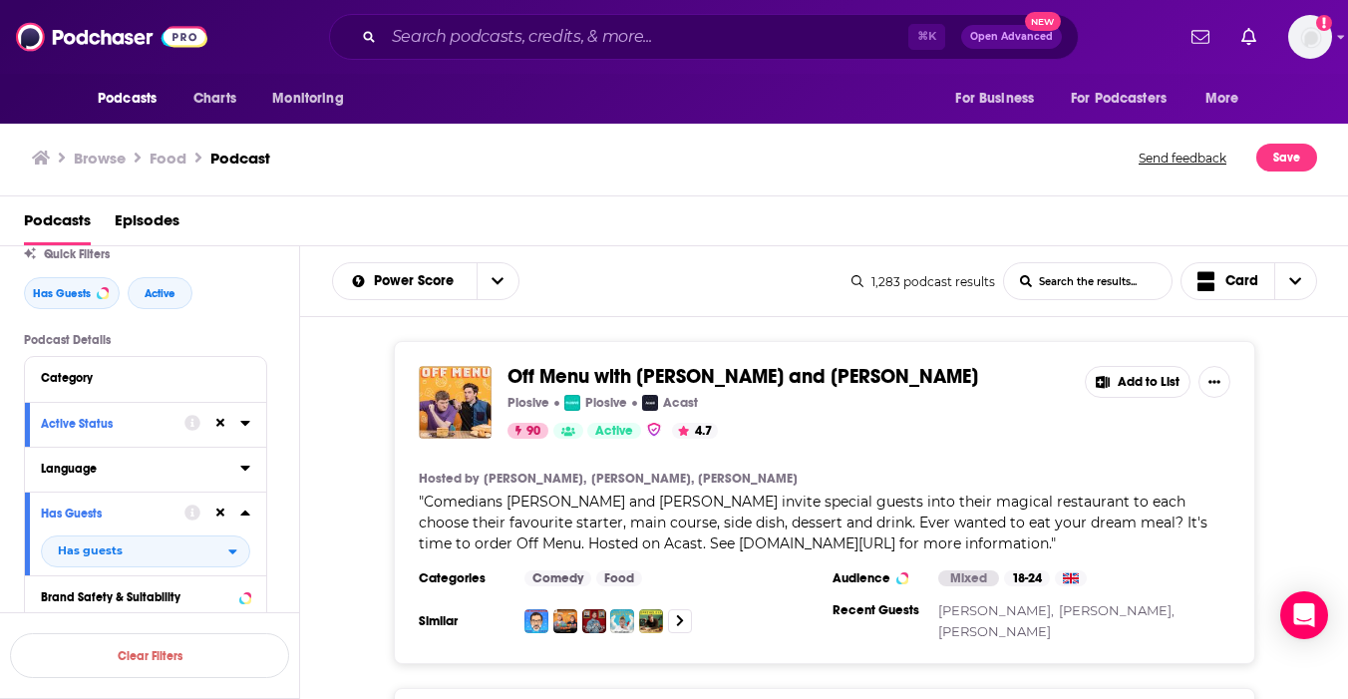
click at [118, 475] on div "Language" at bounding box center [134, 469] width 186 height 14
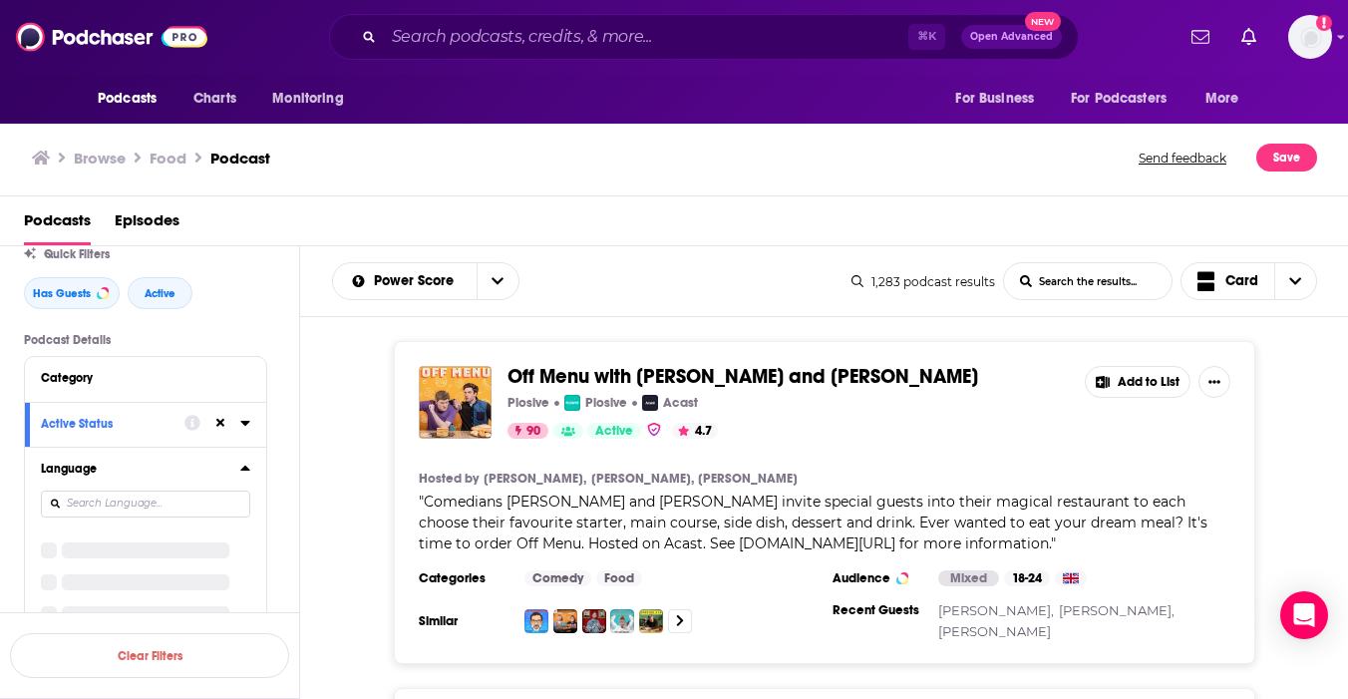
scroll to position [224, 0]
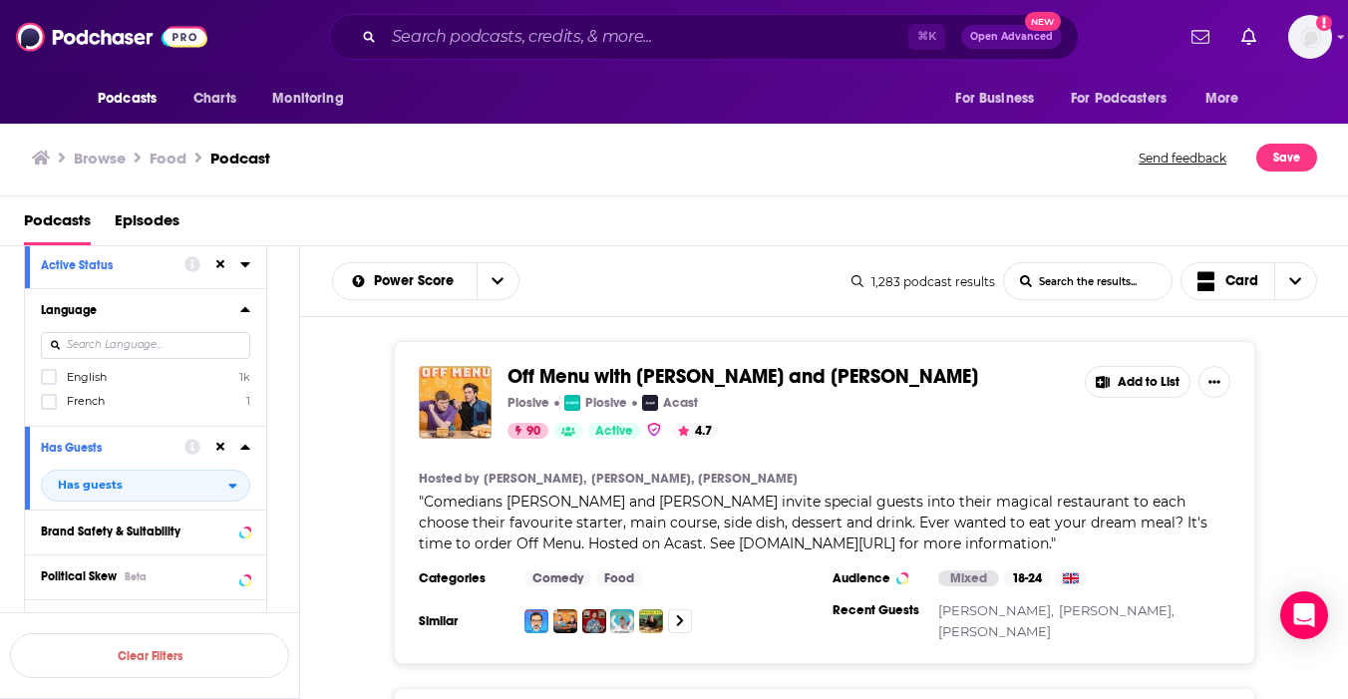
click at [244, 312] on icon at bounding box center [244, 309] width 9 height 5
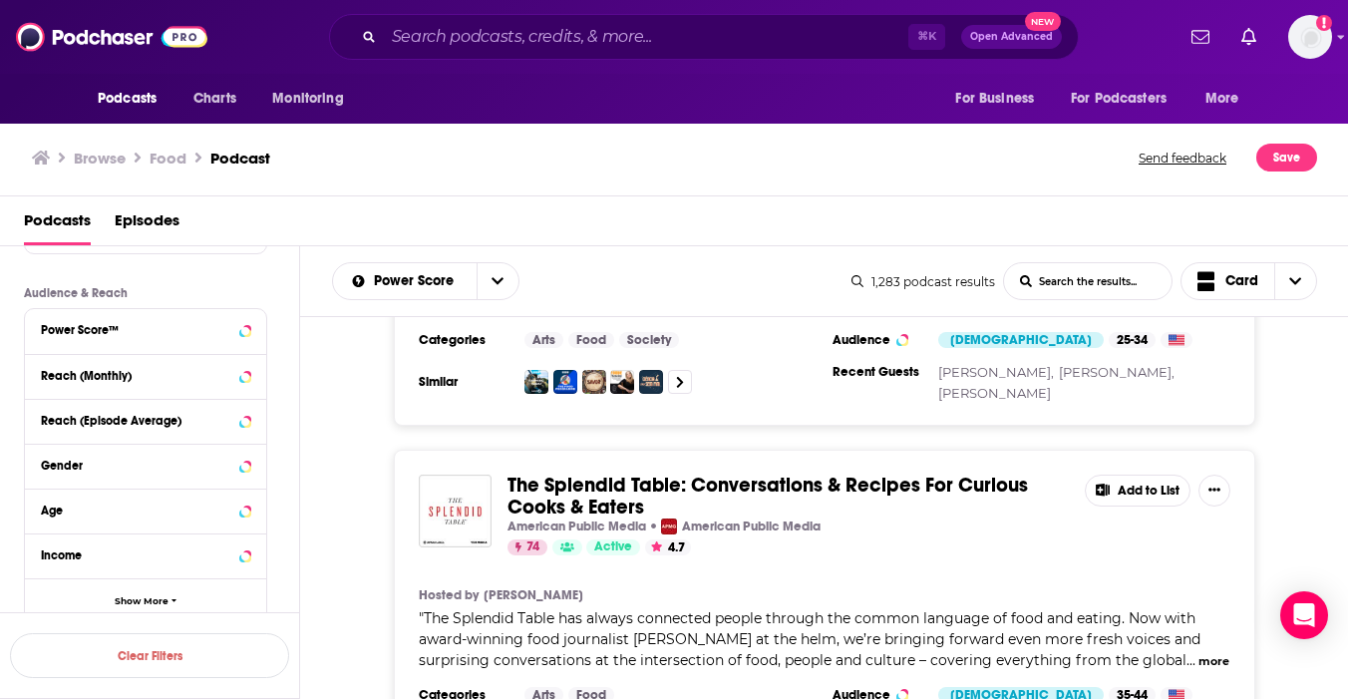
scroll to position [4373, 0]
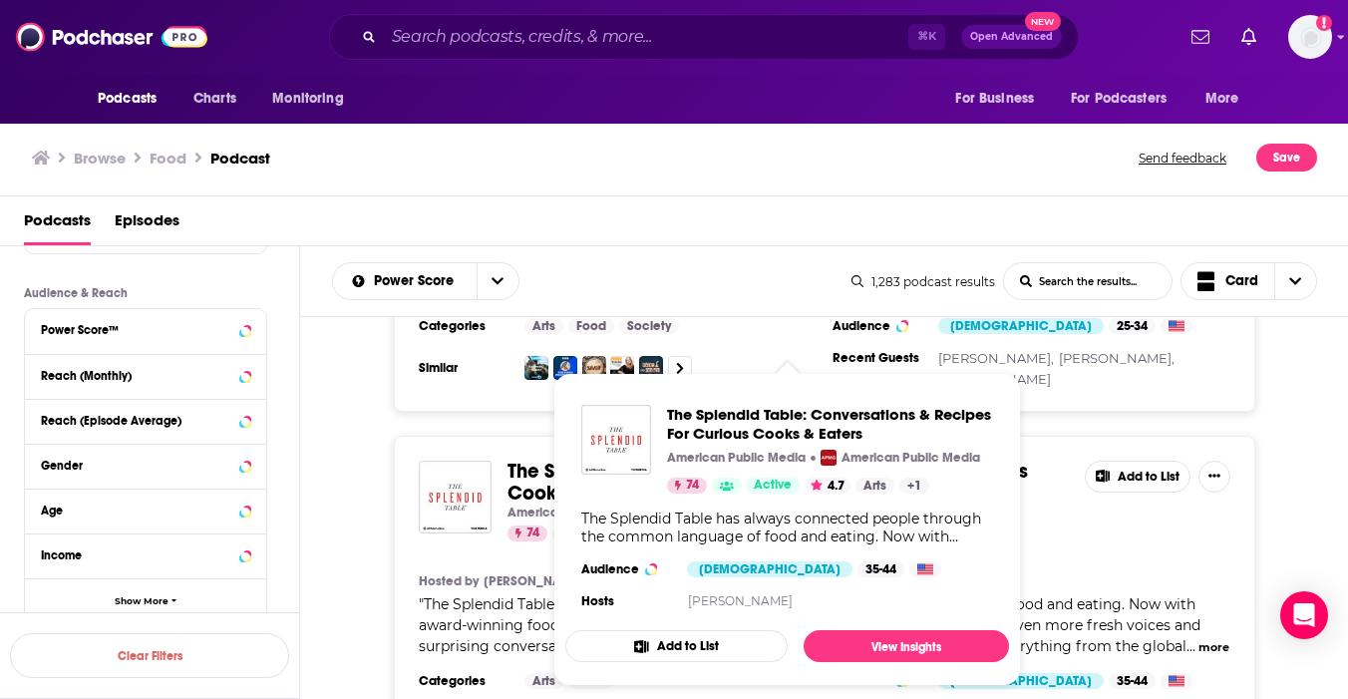
click at [585, 459] on span "The Splendid Table: Conversations & Recipes For Curious Cooks & Eaters" at bounding box center [768, 482] width 521 height 47
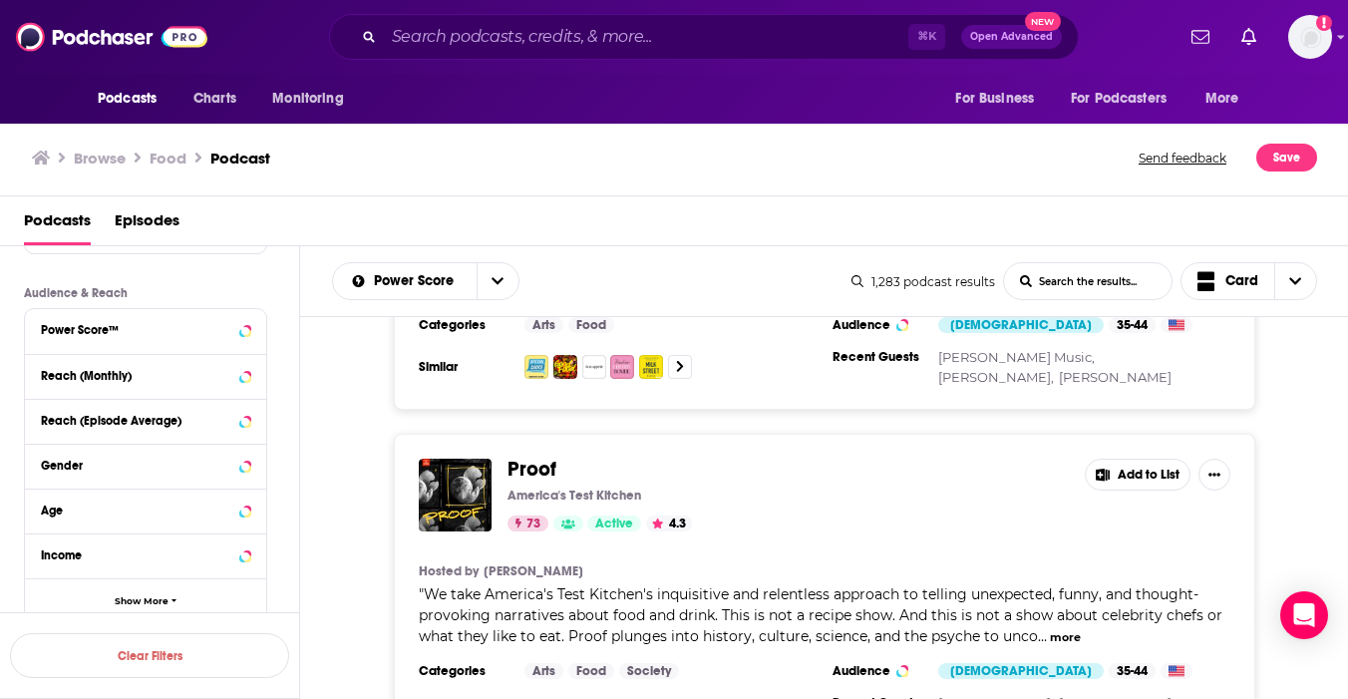
scroll to position [4727, 0]
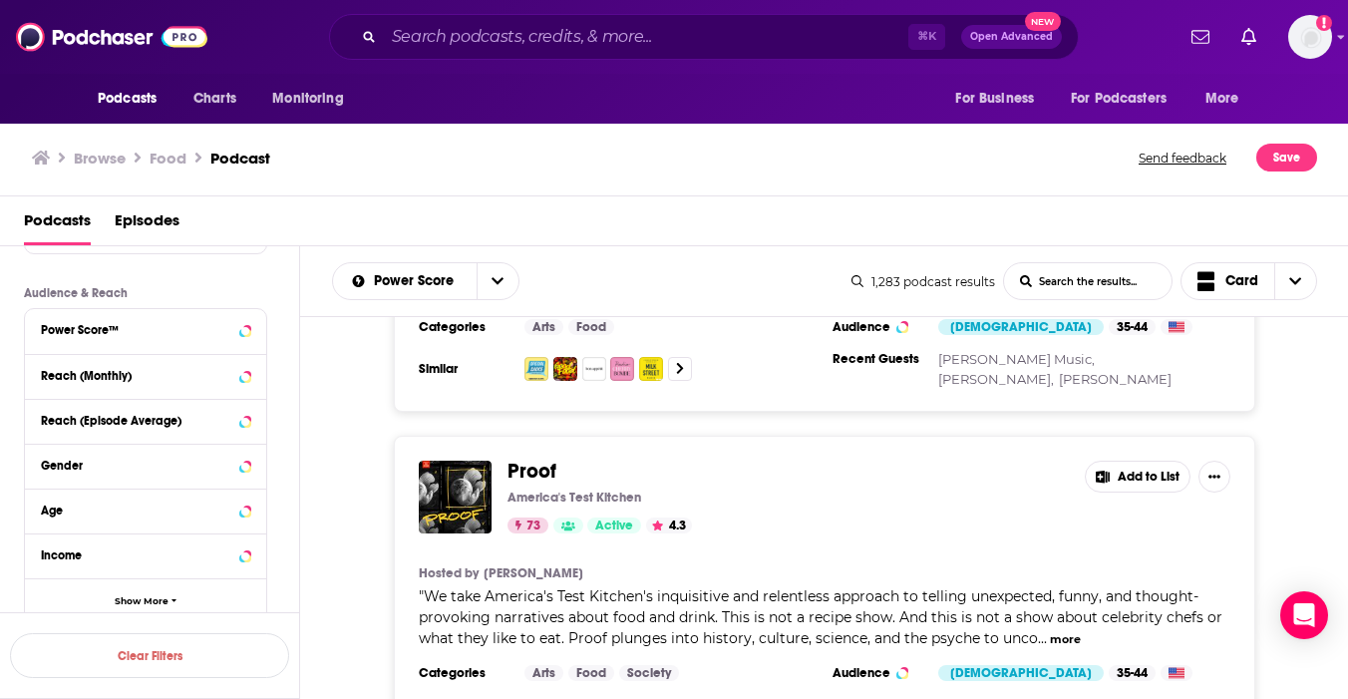
click at [526, 459] on span "Proof" at bounding box center [532, 471] width 49 height 25
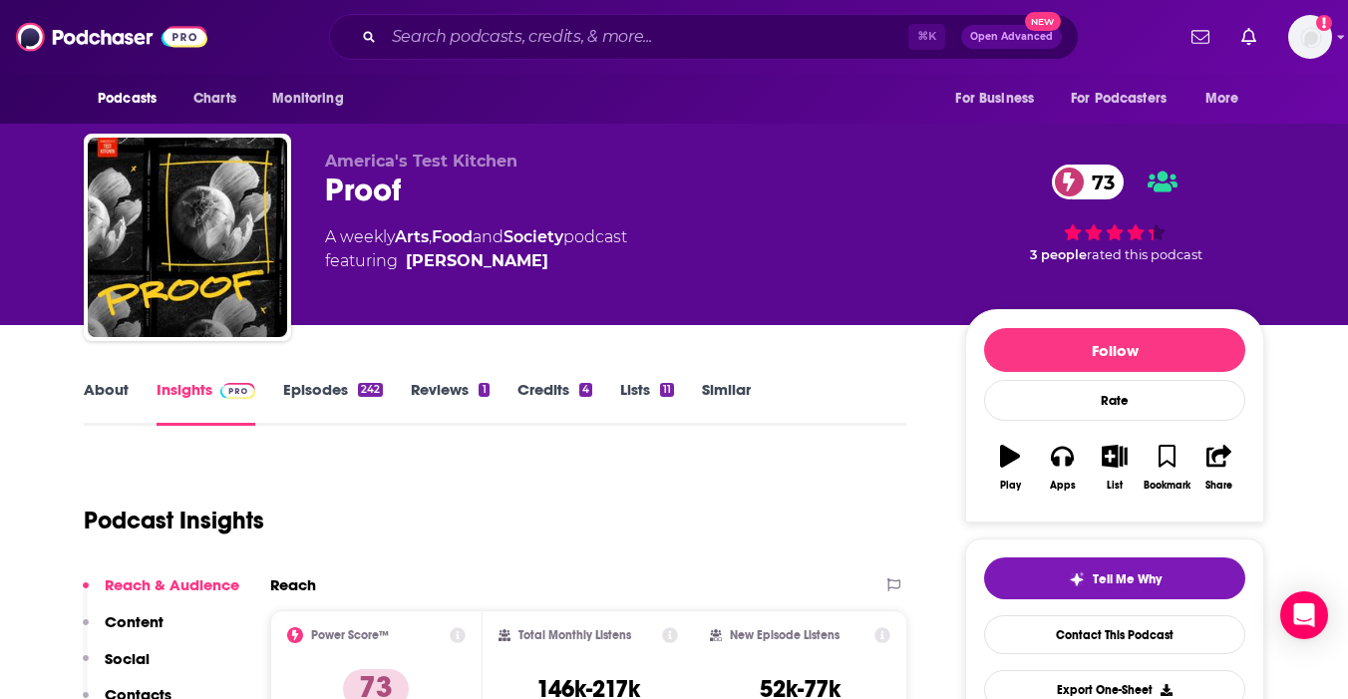
click at [323, 380] on link "Episodes 242" at bounding box center [333, 403] width 100 height 46
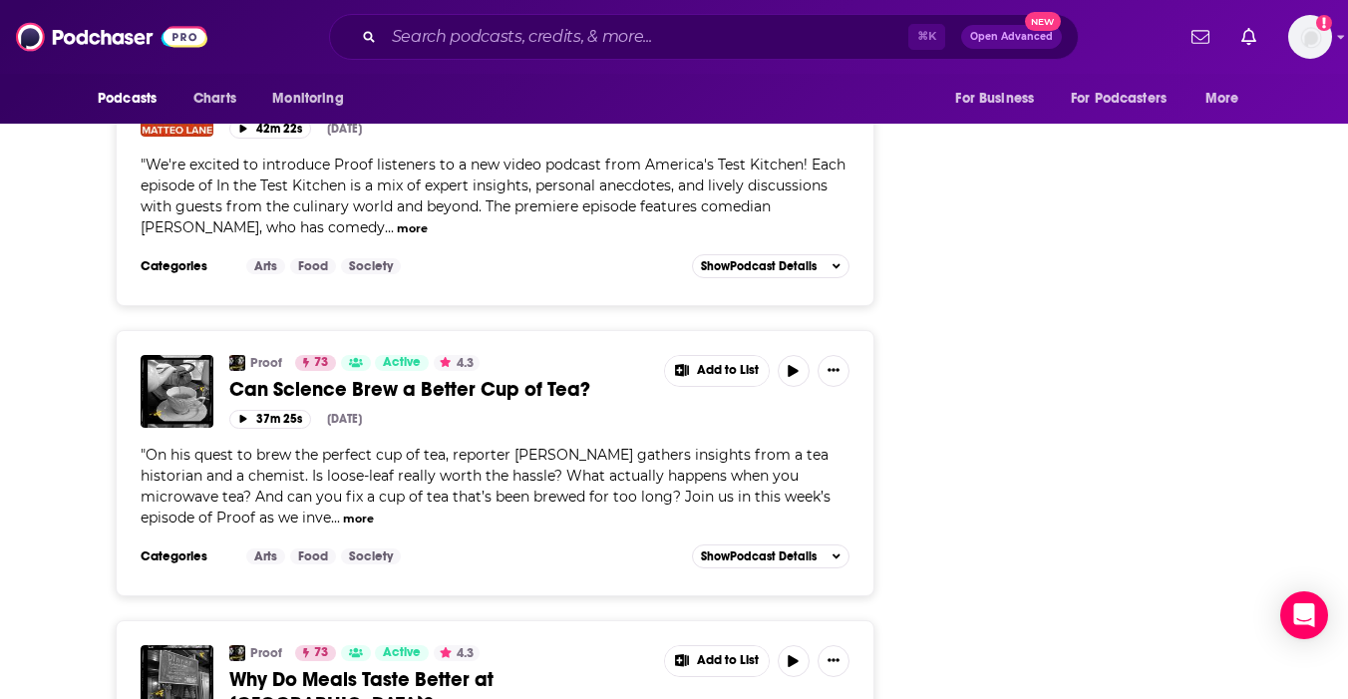
scroll to position [5008, 0]
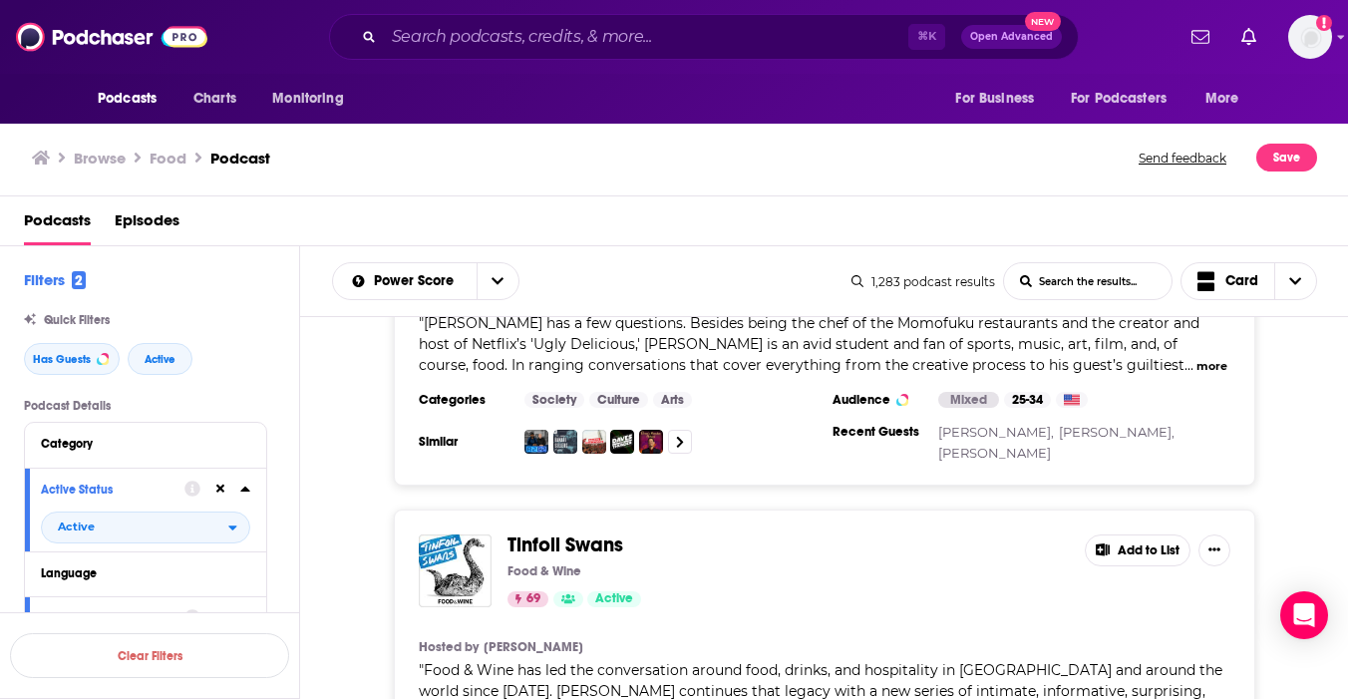
scroll to position [5961, 0]
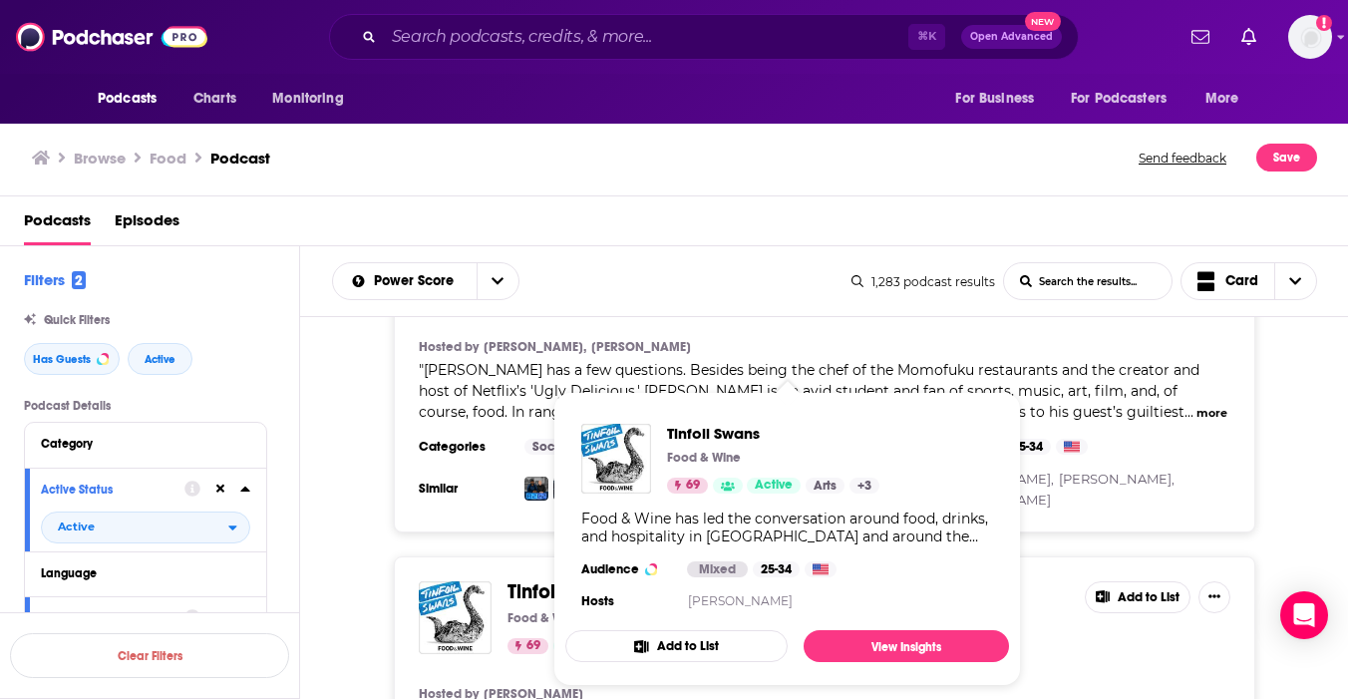
click at [559, 467] on span "Tinfoil Swans Food & Wine 69 Active Arts + 3 Food & Wine has led the conversati…" at bounding box center [787, 539] width 468 height 318
click at [533, 579] on span "Tinfoil Swans" at bounding box center [566, 591] width 116 height 25
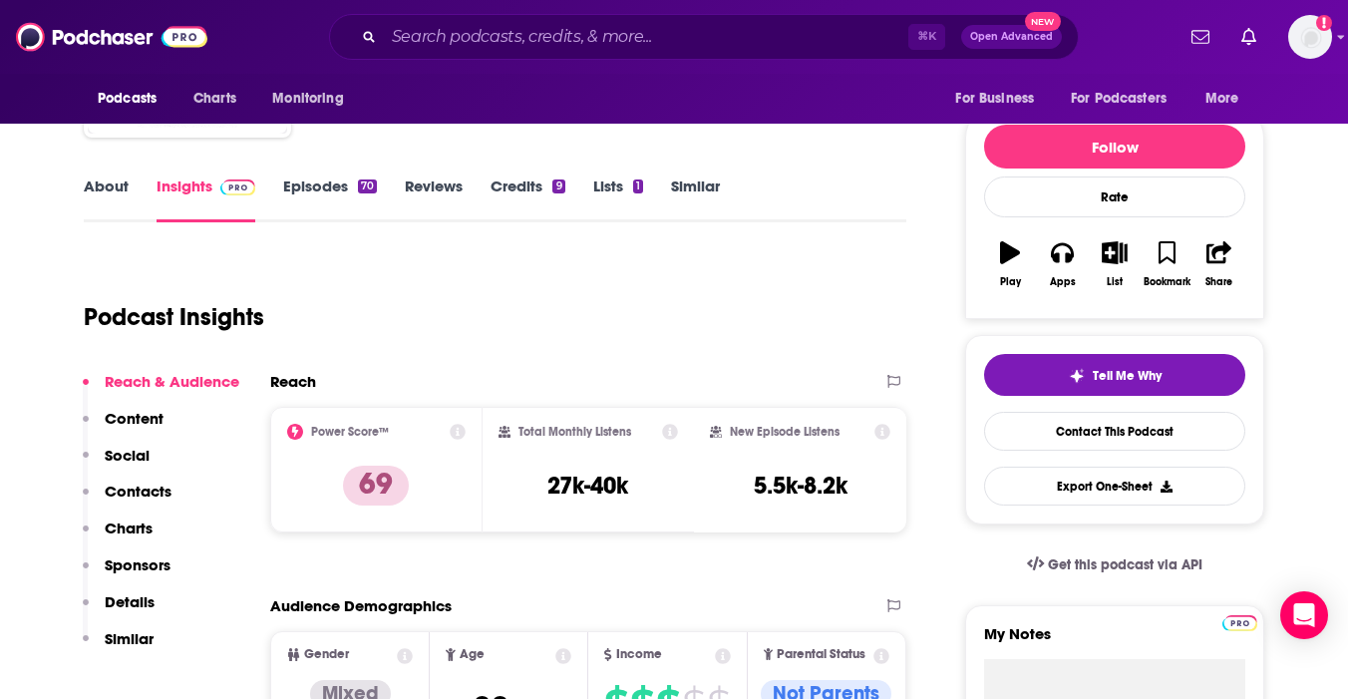
scroll to position [93, 0]
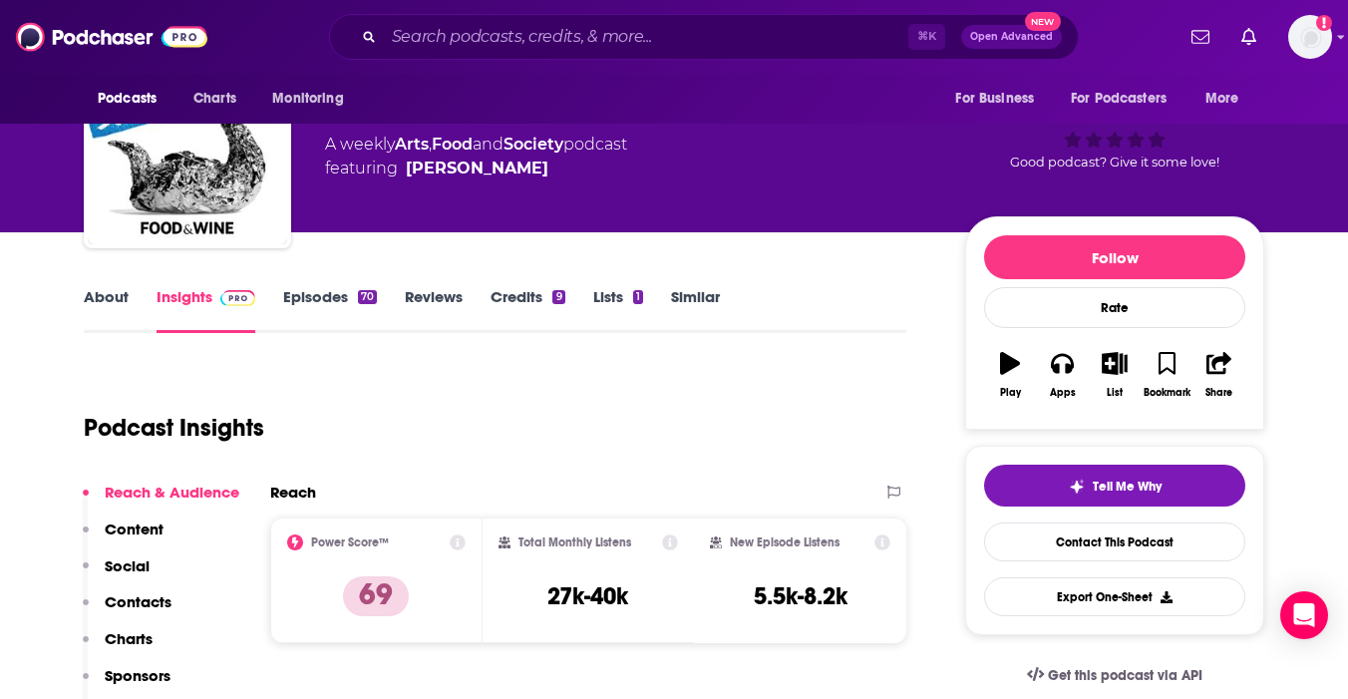
click at [338, 306] on link "Episodes 70" at bounding box center [330, 310] width 94 height 46
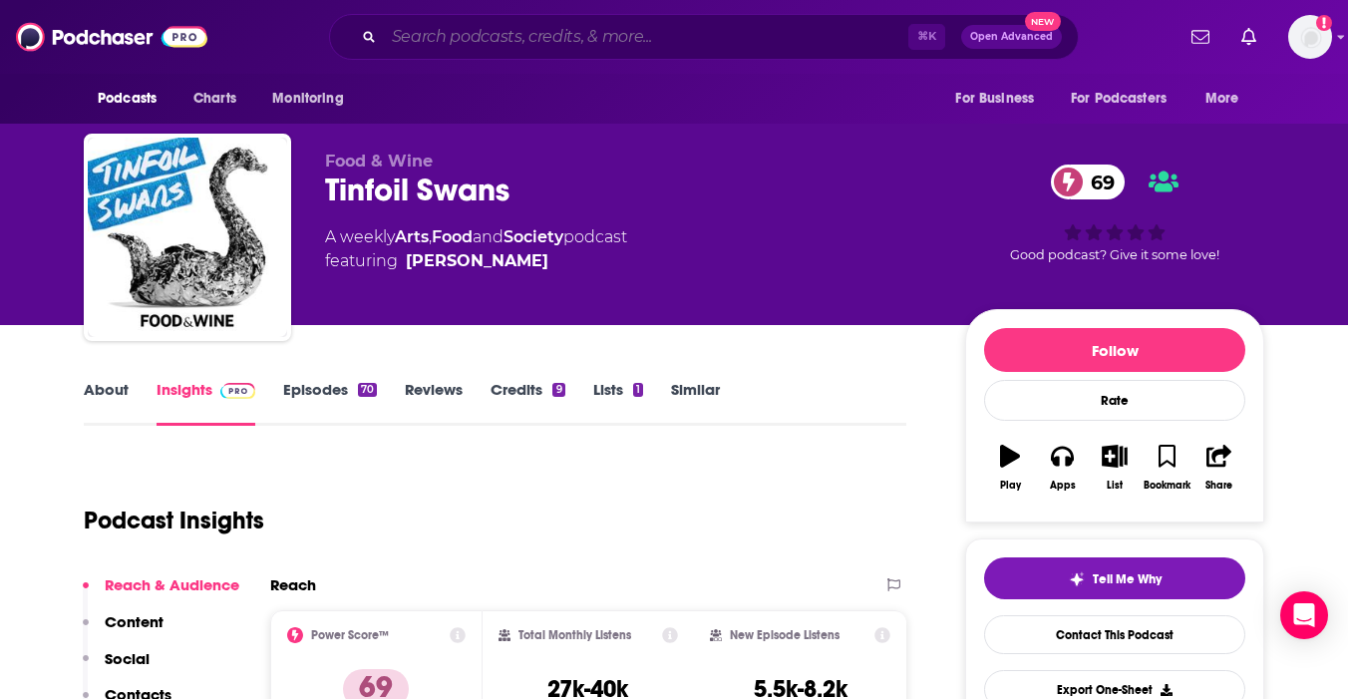
click at [594, 44] on input "Search podcasts, credits, & more..." at bounding box center [646, 37] width 525 height 32
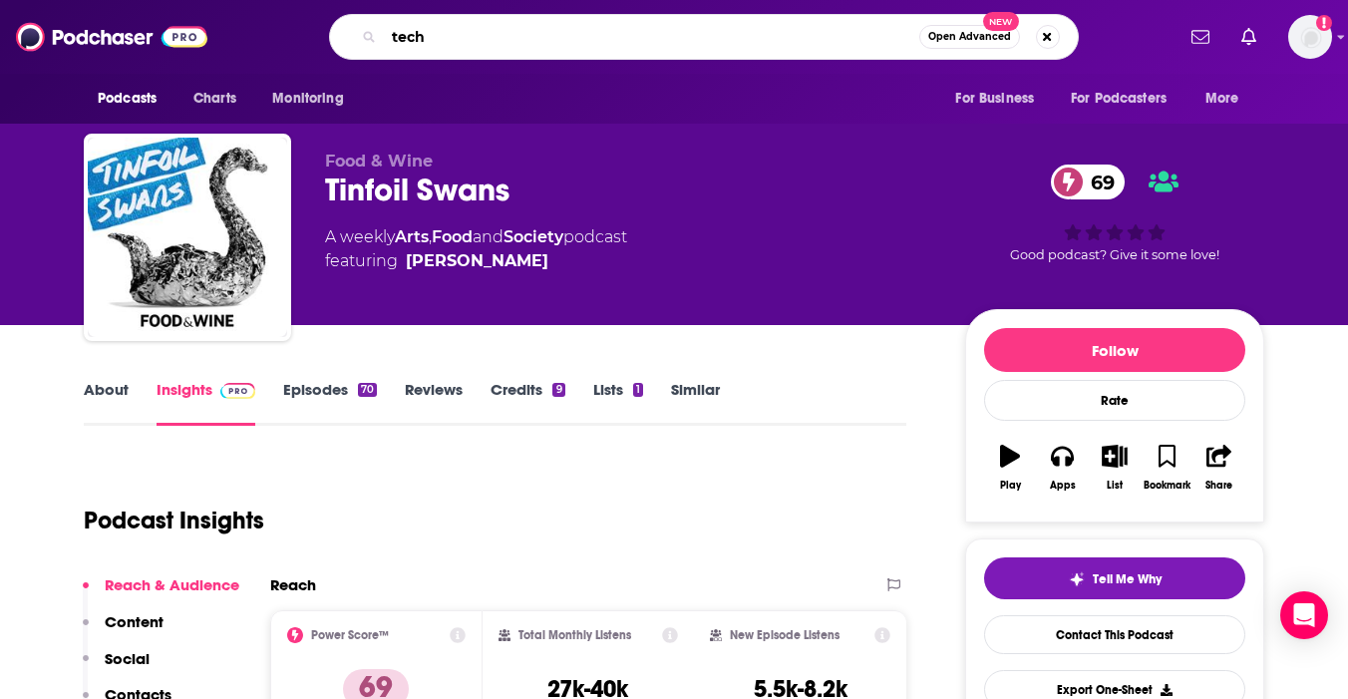
type input "tech"
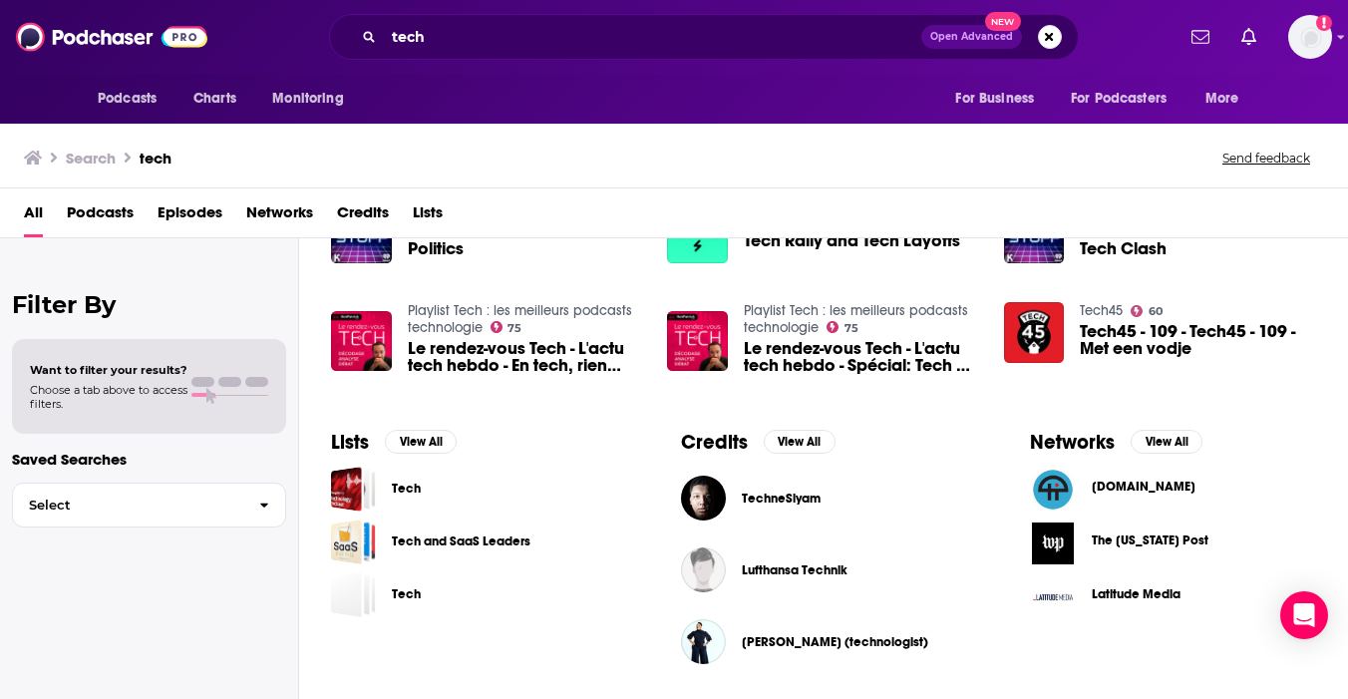
scroll to position [635, 0]
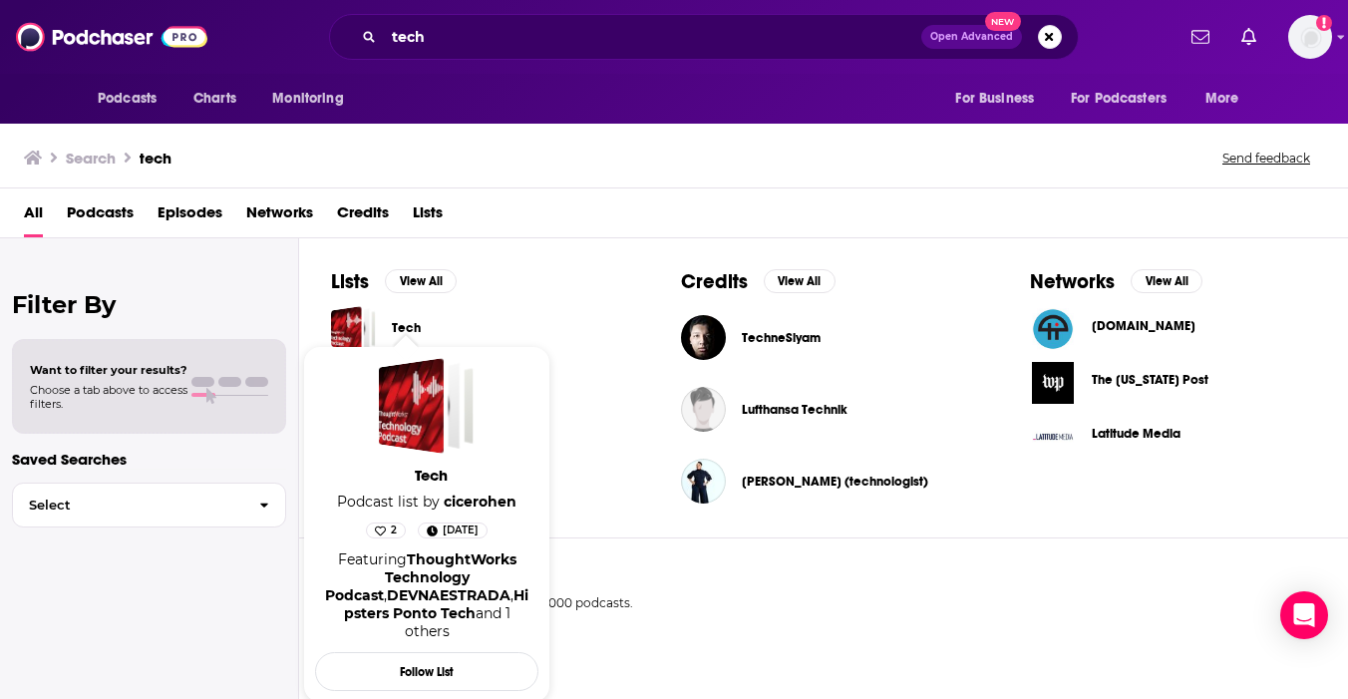
click at [395, 329] on link "Tech" at bounding box center [406, 328] width 29 height 22
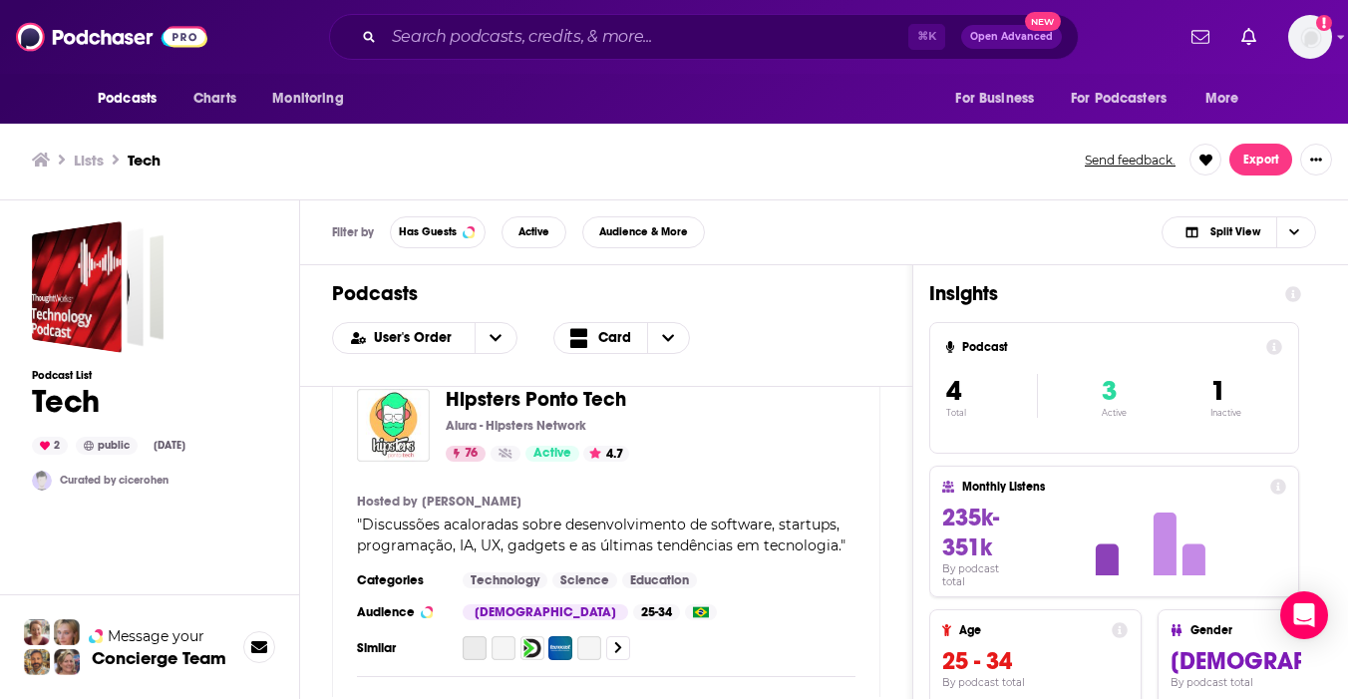
scroll to position [1030, 0]
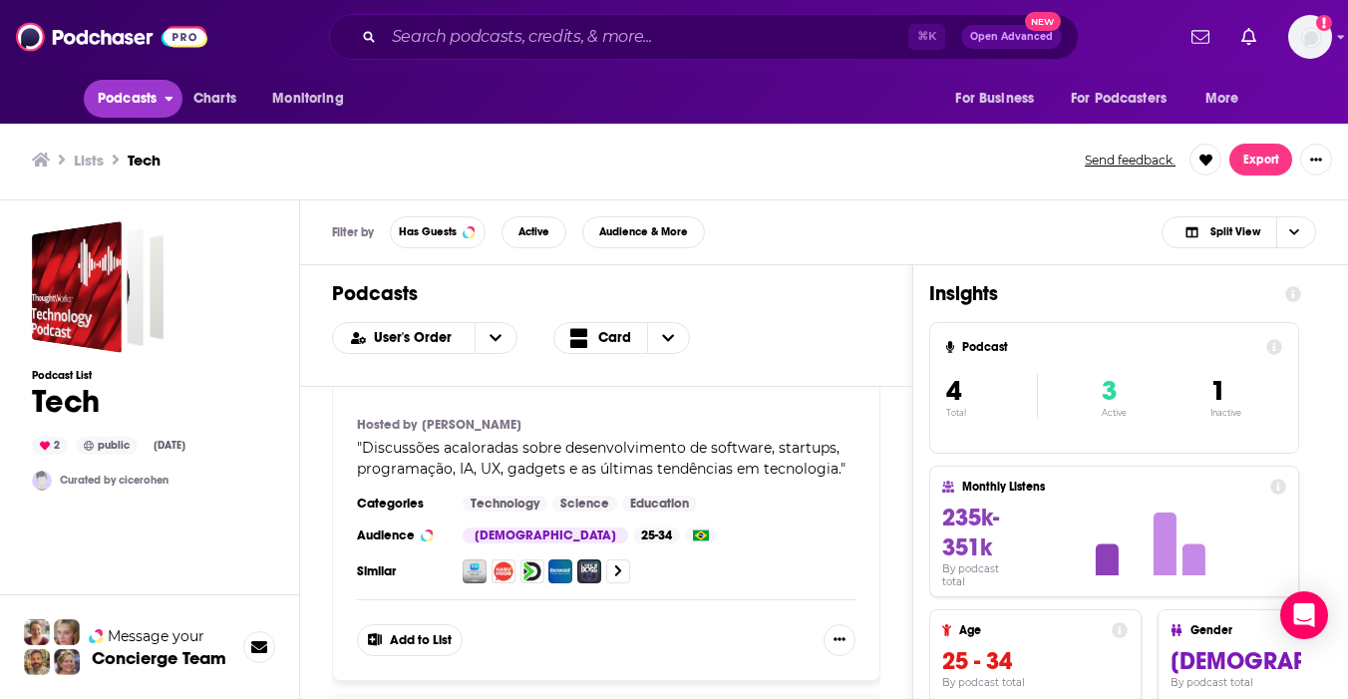
click at [128, 105] on span "Podcasts" at bounding box center [127, 99] width 59 height 28
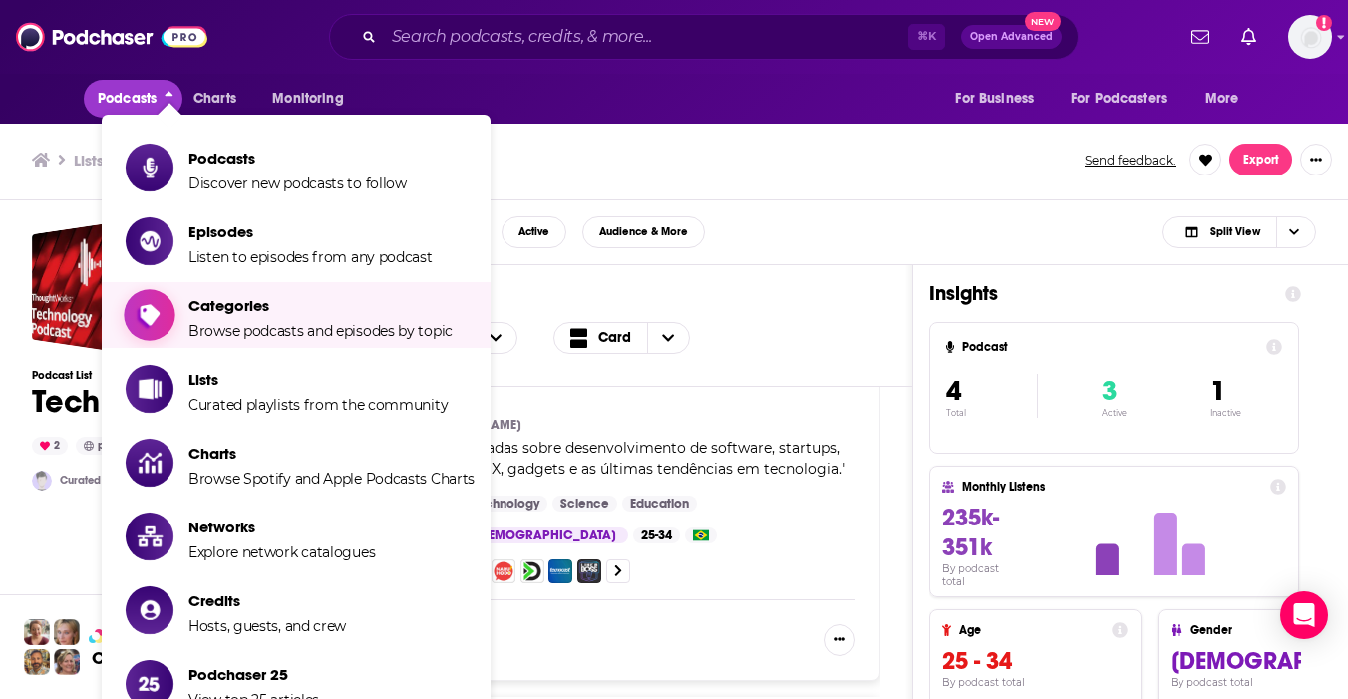
click at [335, 327] on span "Browse podcasts and episodes by topic" at bounding box center [320, 331] width 264 height 18
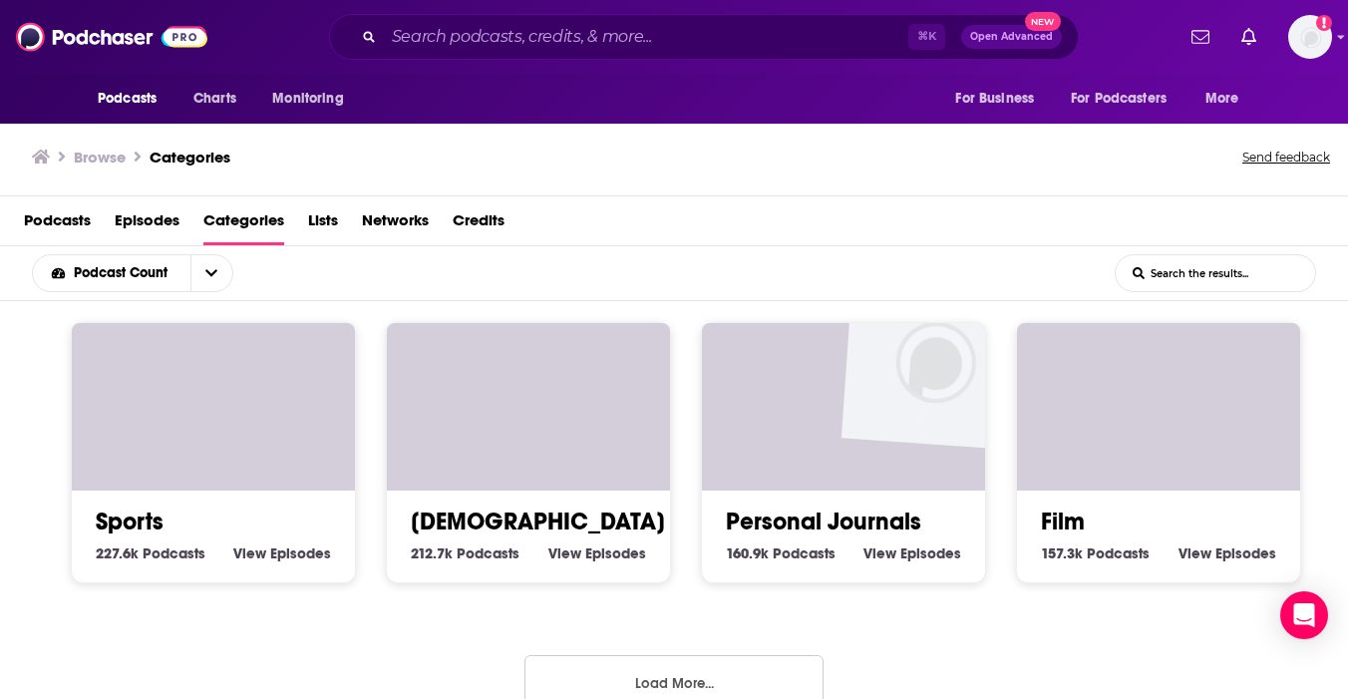
scroll to position [918, 0]
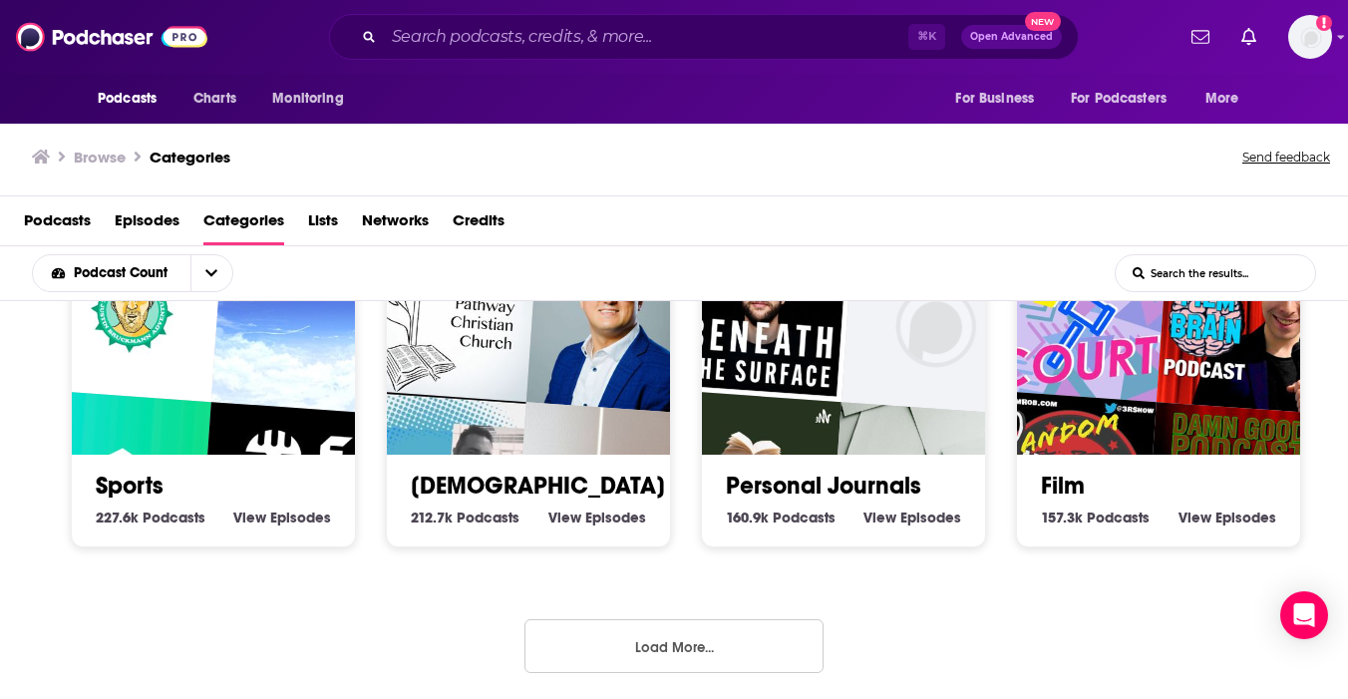
click at [672, 654] on button "Load More..." at bounding box center [674, 646] width 299 height 54
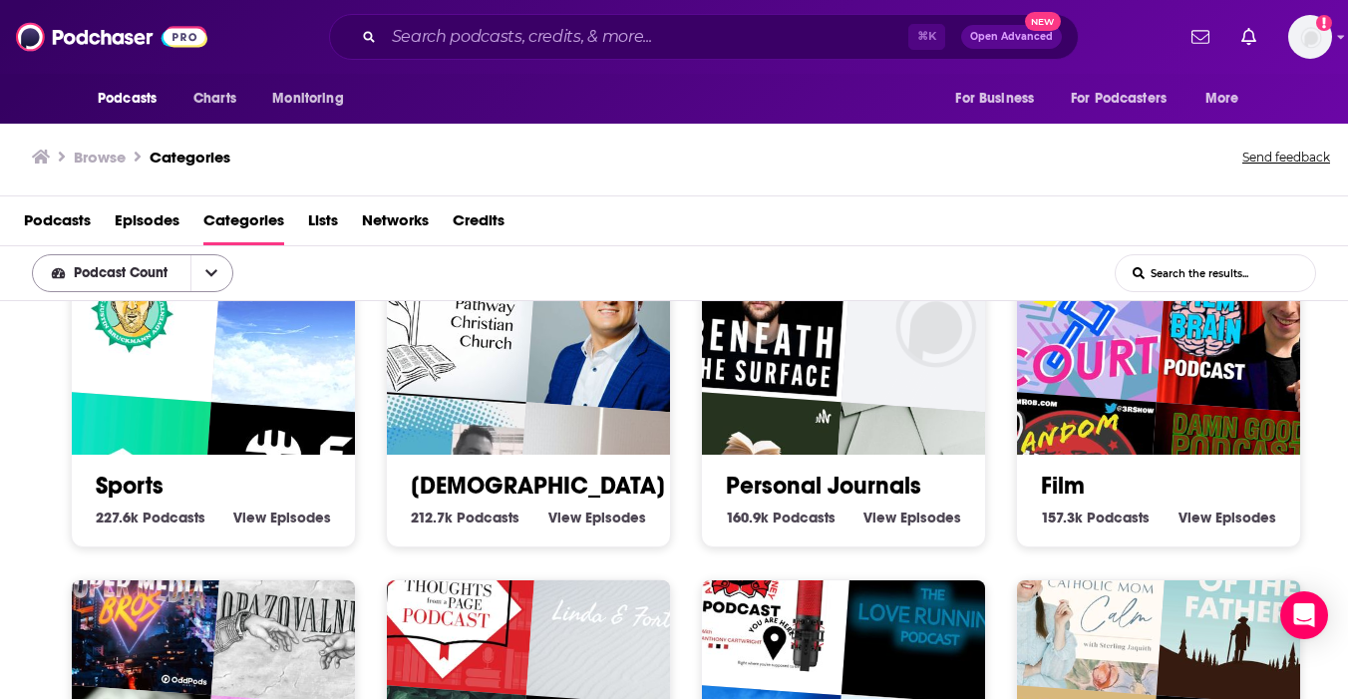
click at [212, 269] on icon "open menu" at bounding box center [211, 273] width 12 height 14
click at [212, 269] on icon "close menu" at bounding box center [211, 273] width 12 height 14
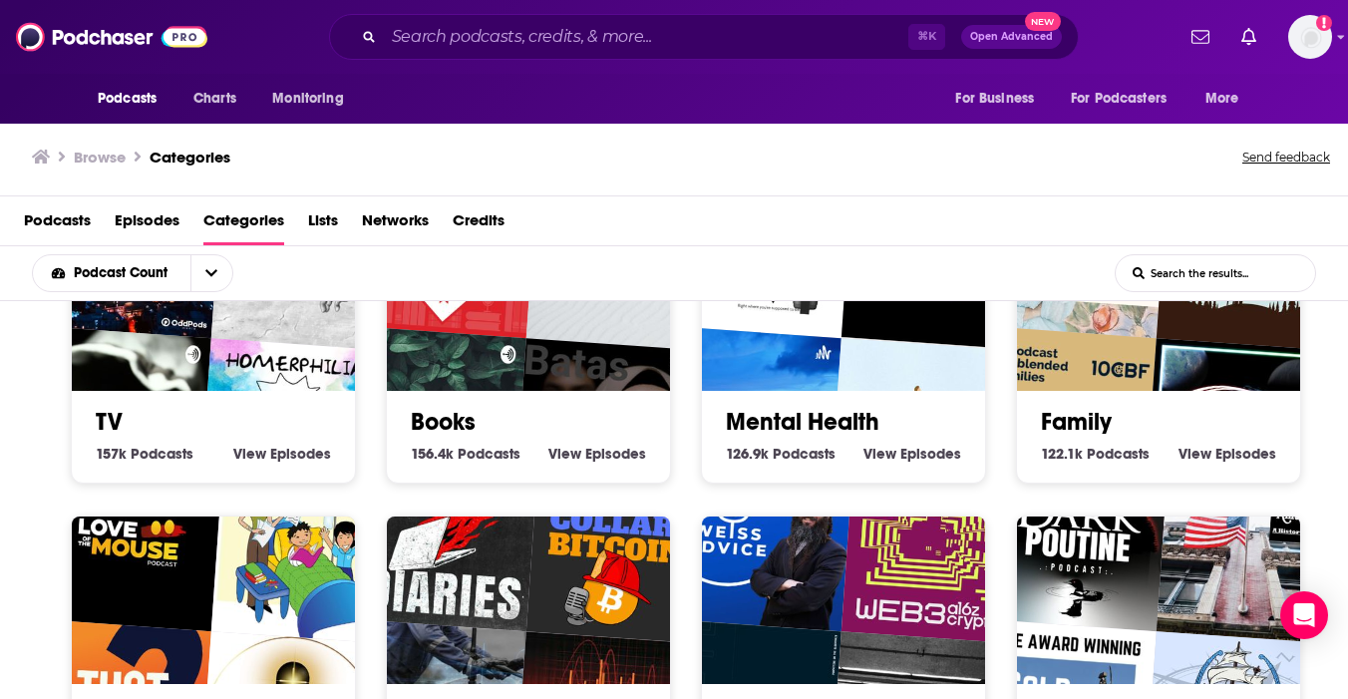
scroll to position [1228, 0]
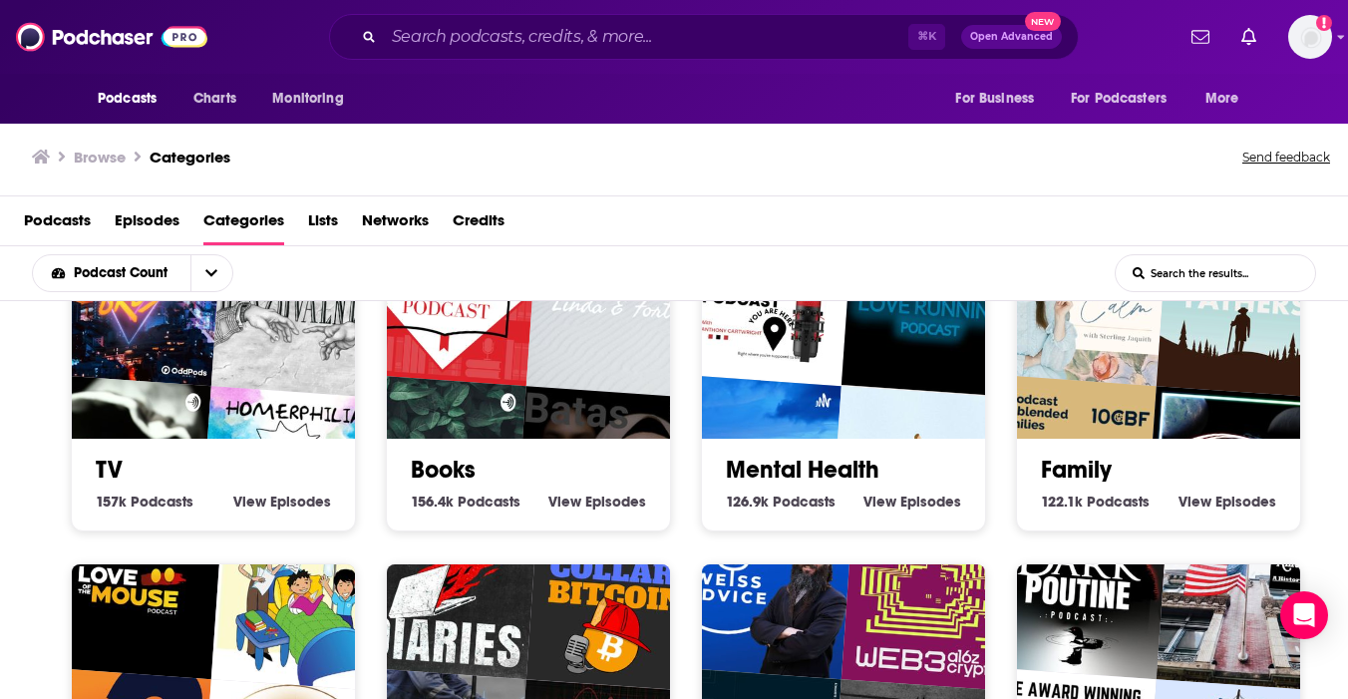
click at [882, 464] on h2 "Mental Health" at bounding box center [843, 470] width 235 height 30
click at [831, 408] on img "sahyograj" at bounding box center [751, 465] width 182 height 182
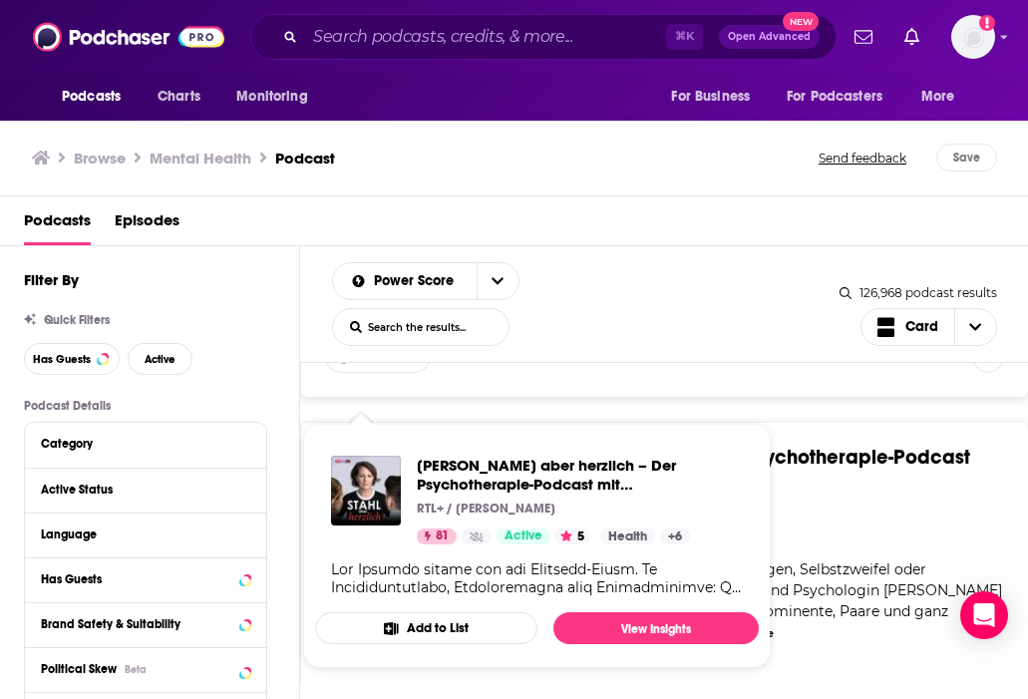
scroll to position [9843, 0]
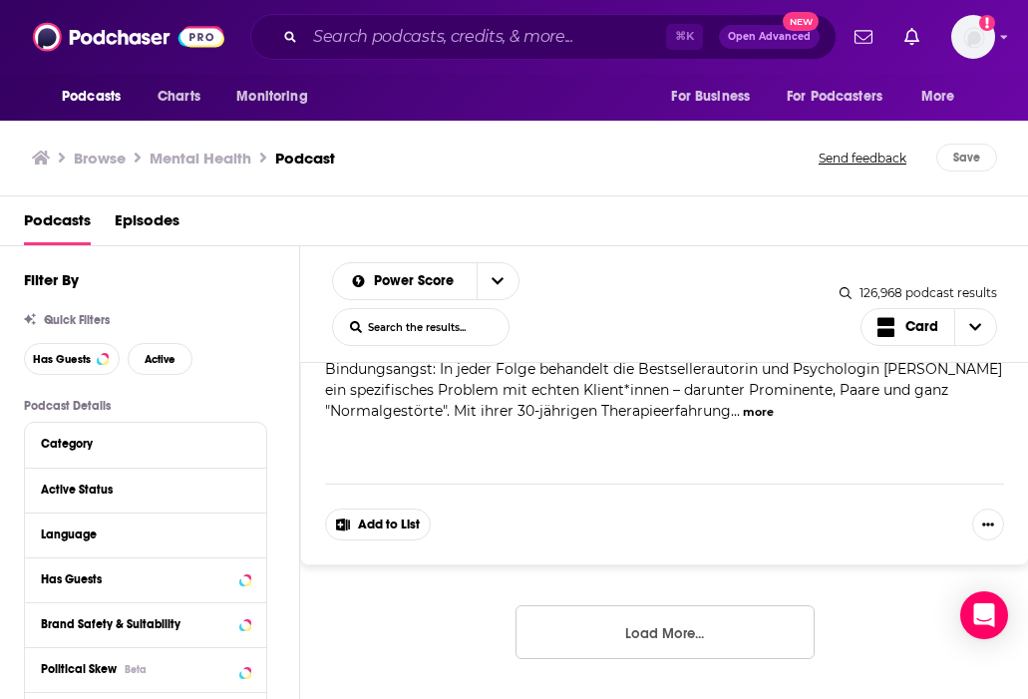
click at [753, 622] on button "Load More..." at bounding box center [665, 632] width 299 height 54
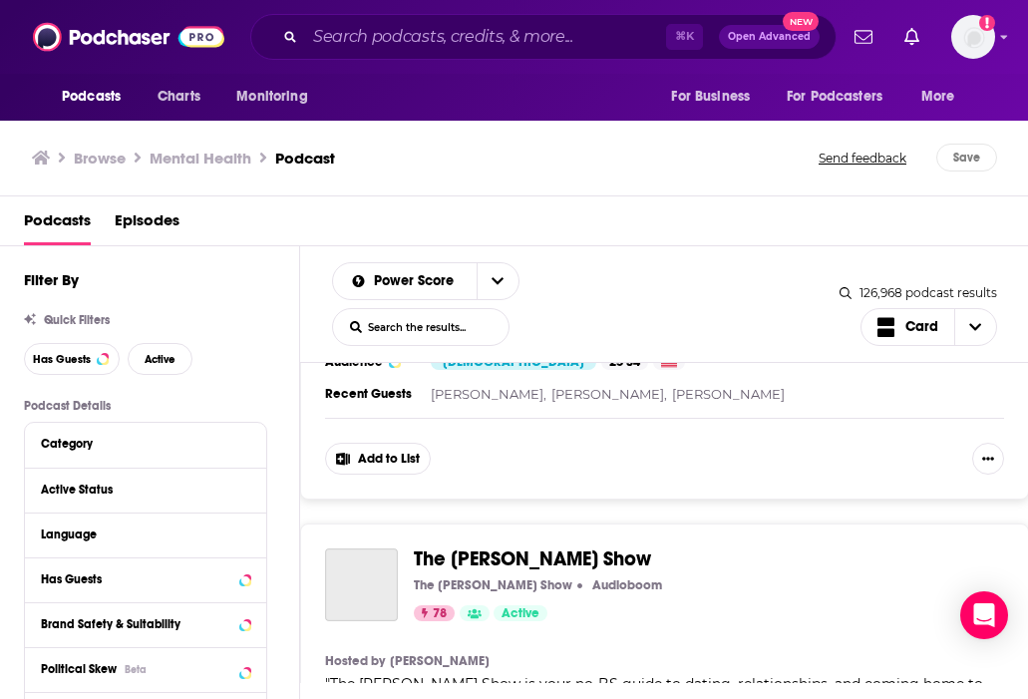
scroll to position [19069, 0]
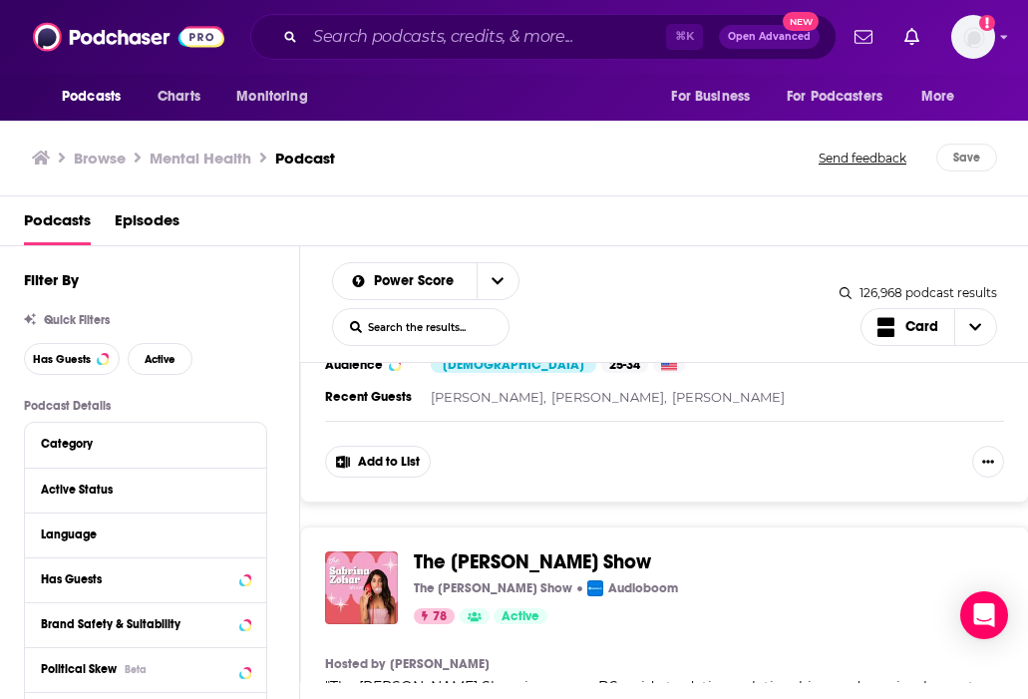
click at [111, 161] on h3 "Browse" at bounding box center [100, 158] width 52 height 19
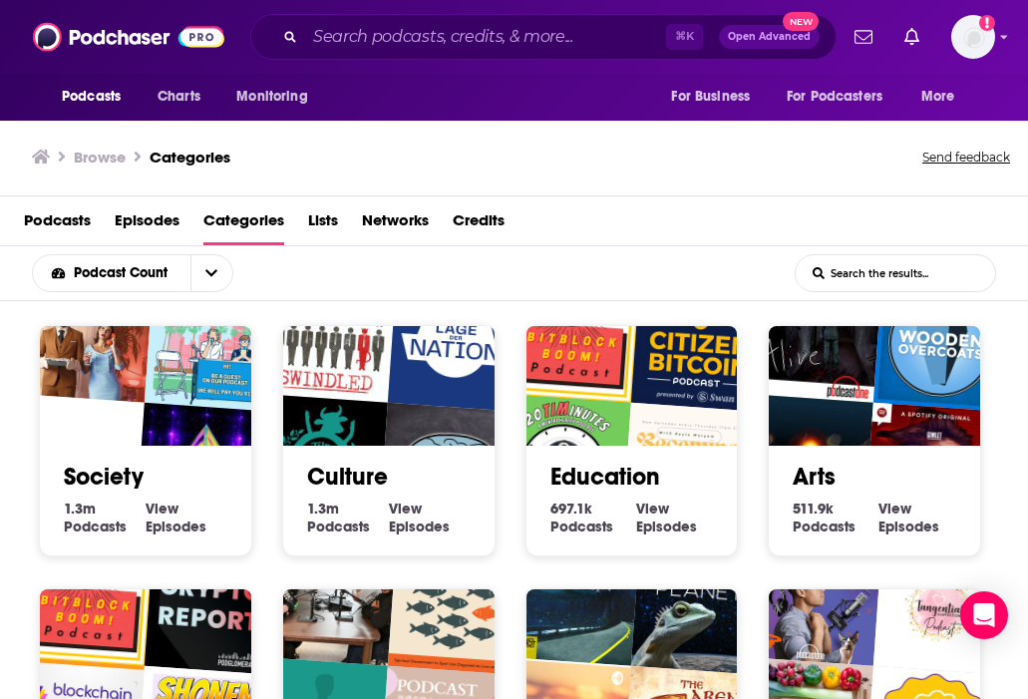
click at [327, 216] on span "Lists" at bounding box center [323, 224] width 30 height 41
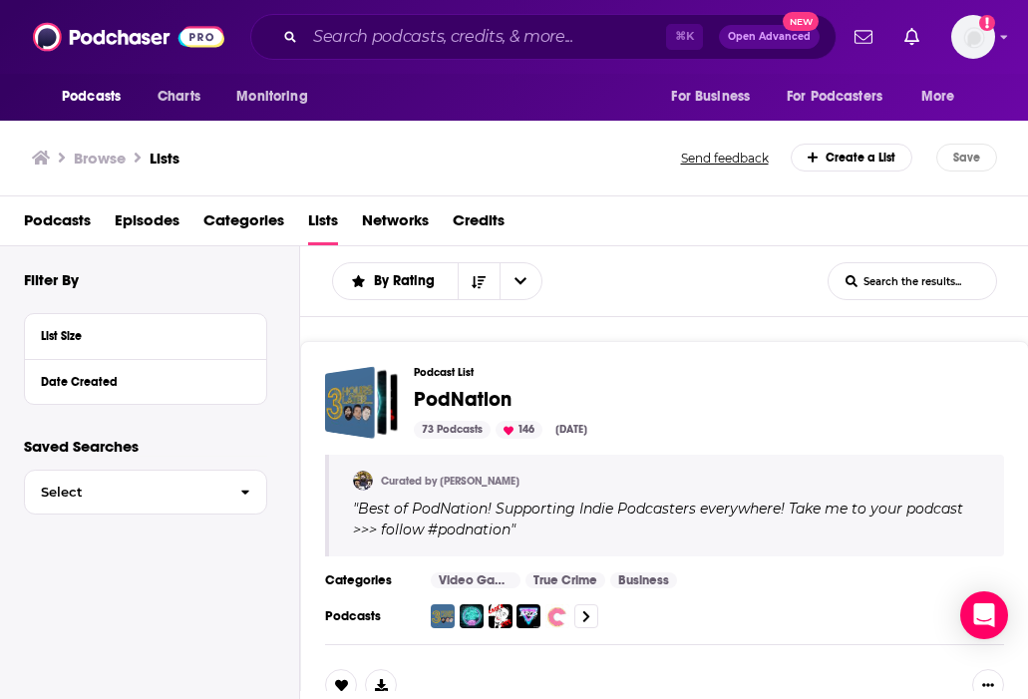
click at [275, 218] on span "Categories" at bounding box center [243, 224] width 81 height 41
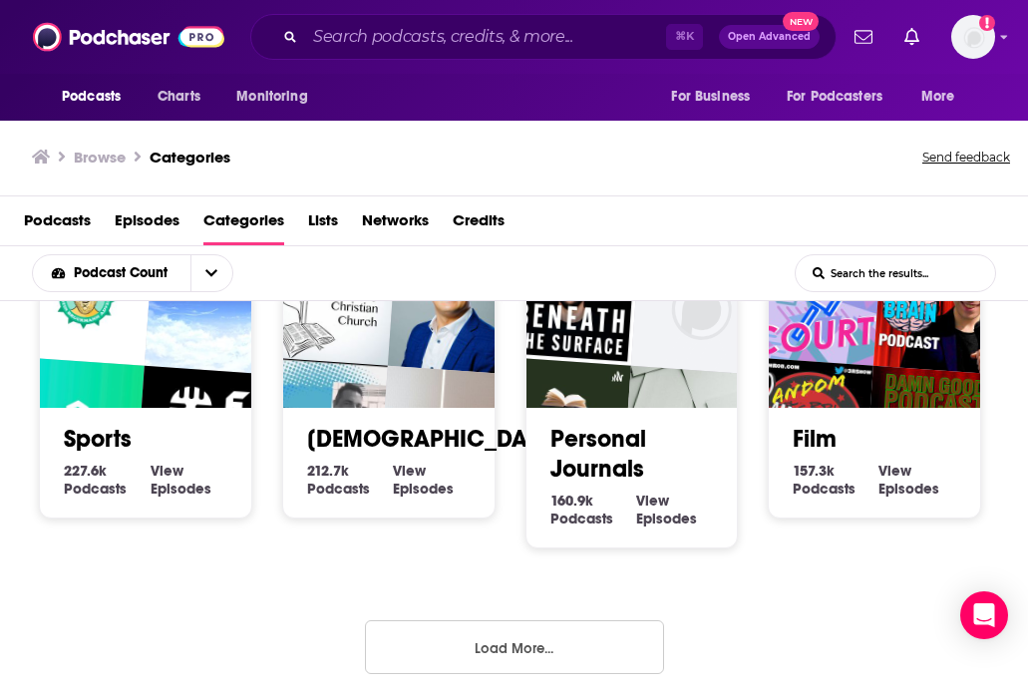
scroll to position [2, 0]
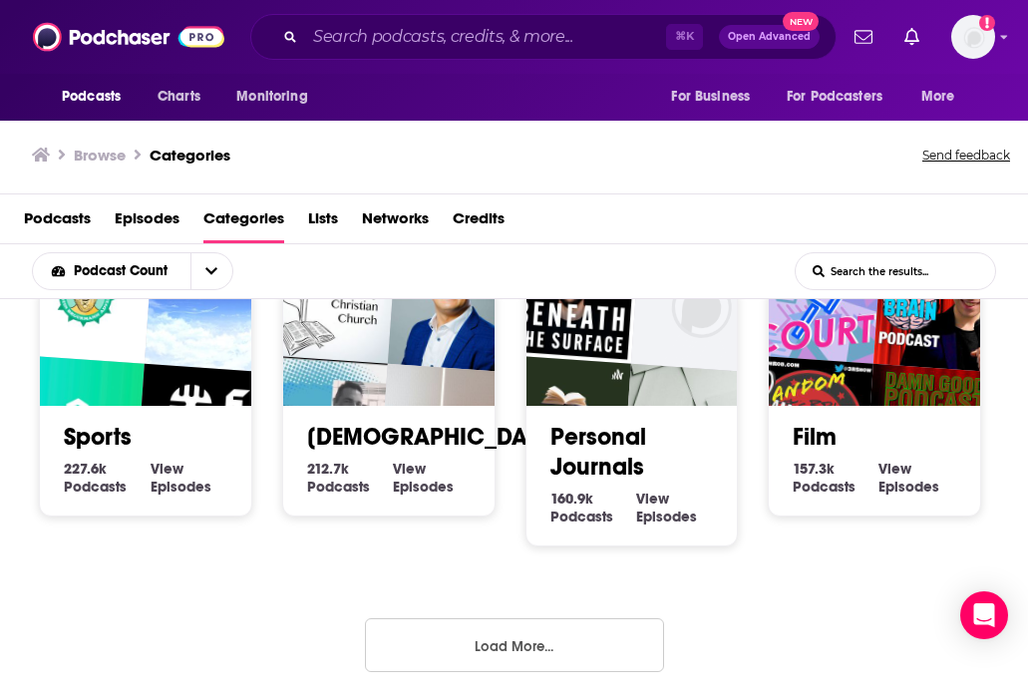
click at [542, 643] on button "Load More..." at bounding box center [514, 645] width 299 height 54
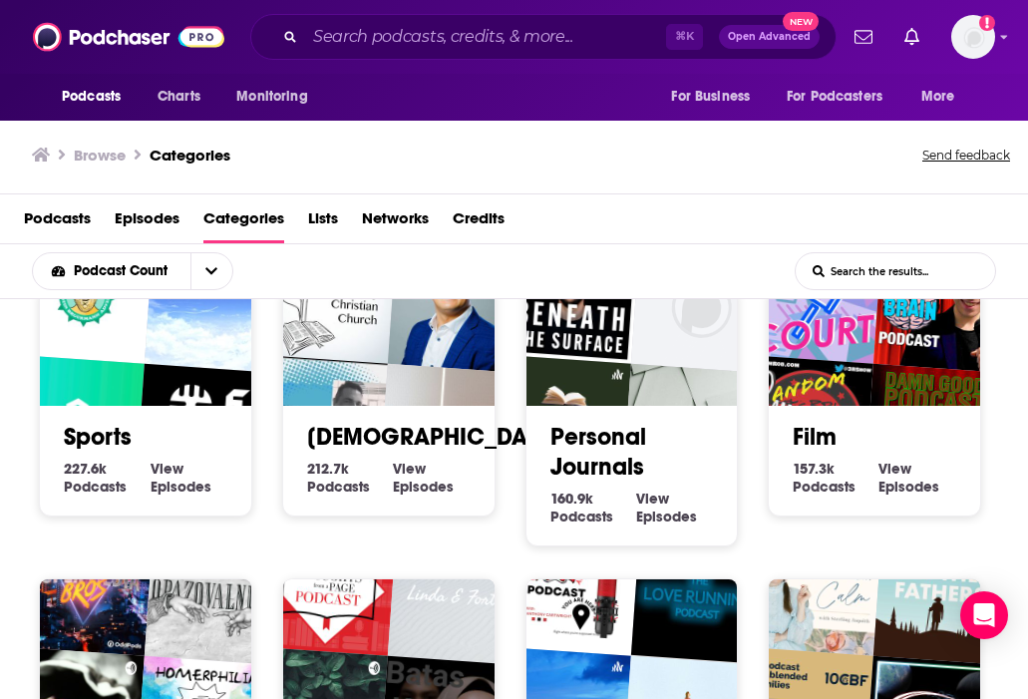
scroll to position [1422, 0]
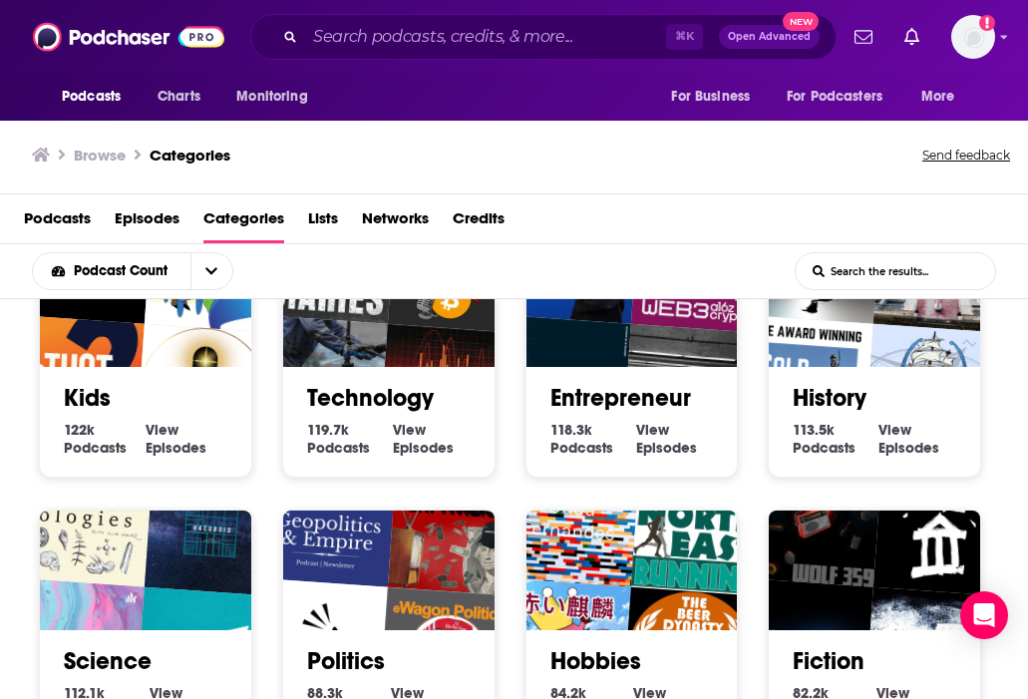
click at [382, 403] on link "Technology" at bounding box center [370, 398] width 127 height 30
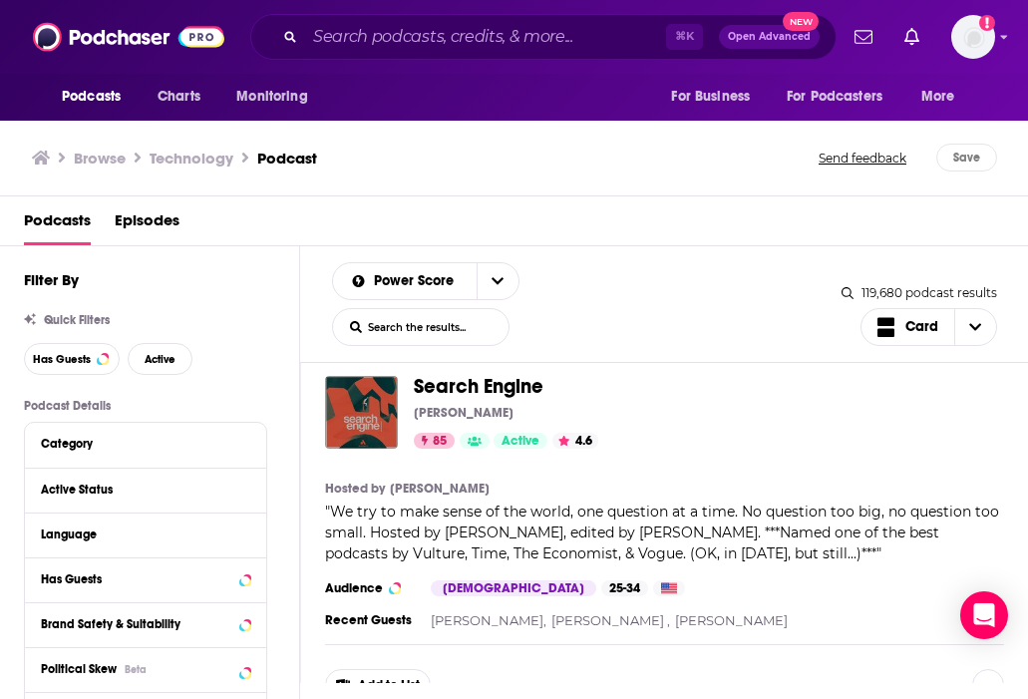
scroll to position [4022, 0]
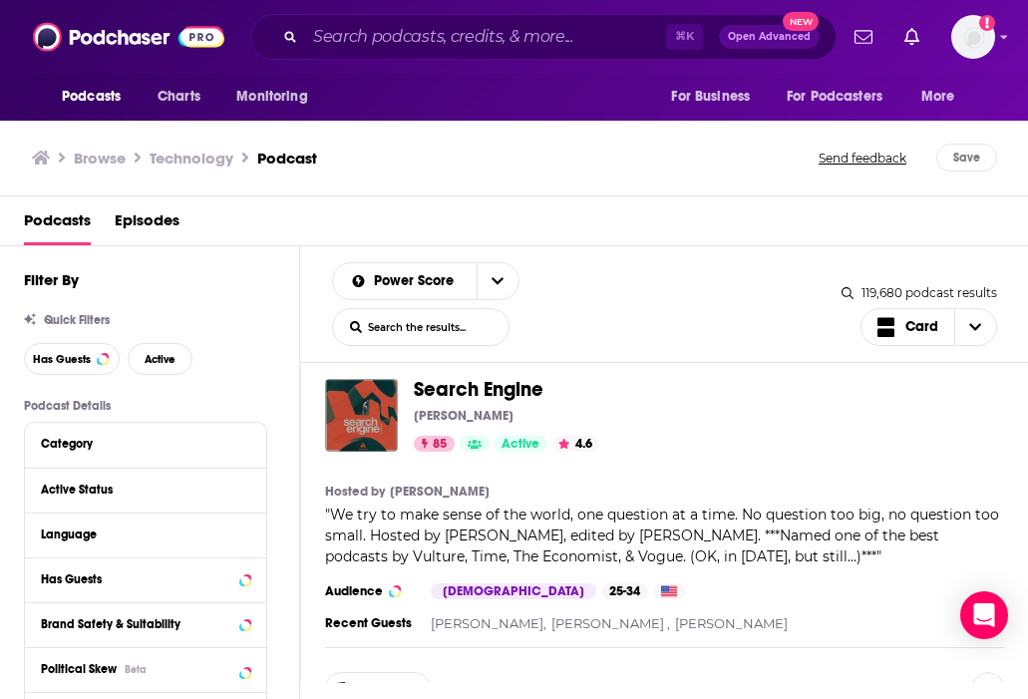
click at [455, 398] on span "Search Engine" at bounding box center [479, 389] width 130 height 25
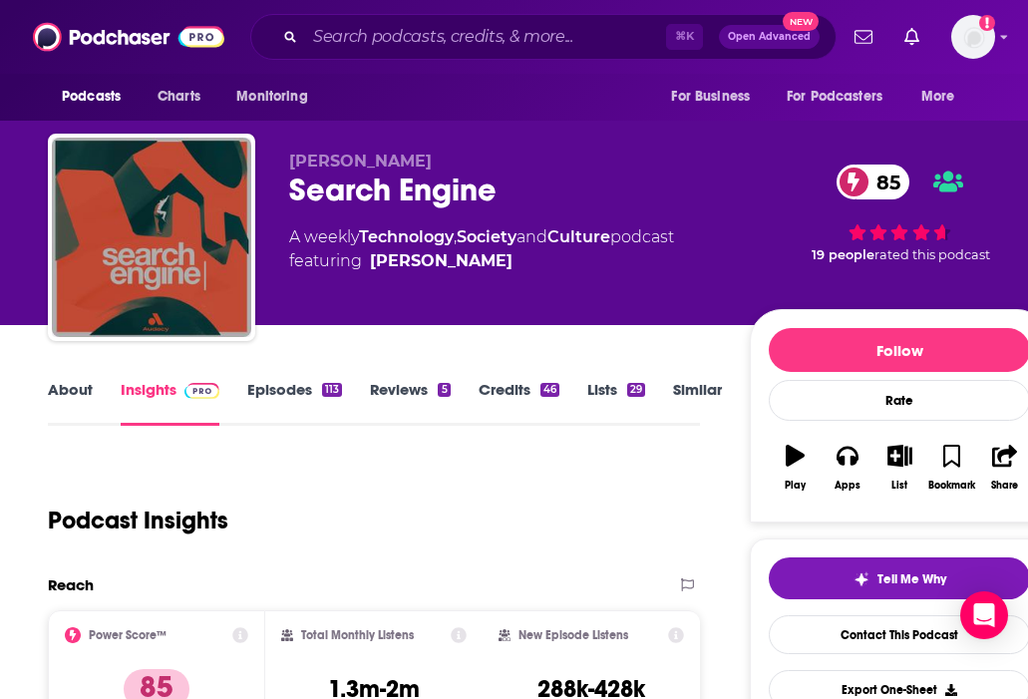
scroll to position [491, 0]
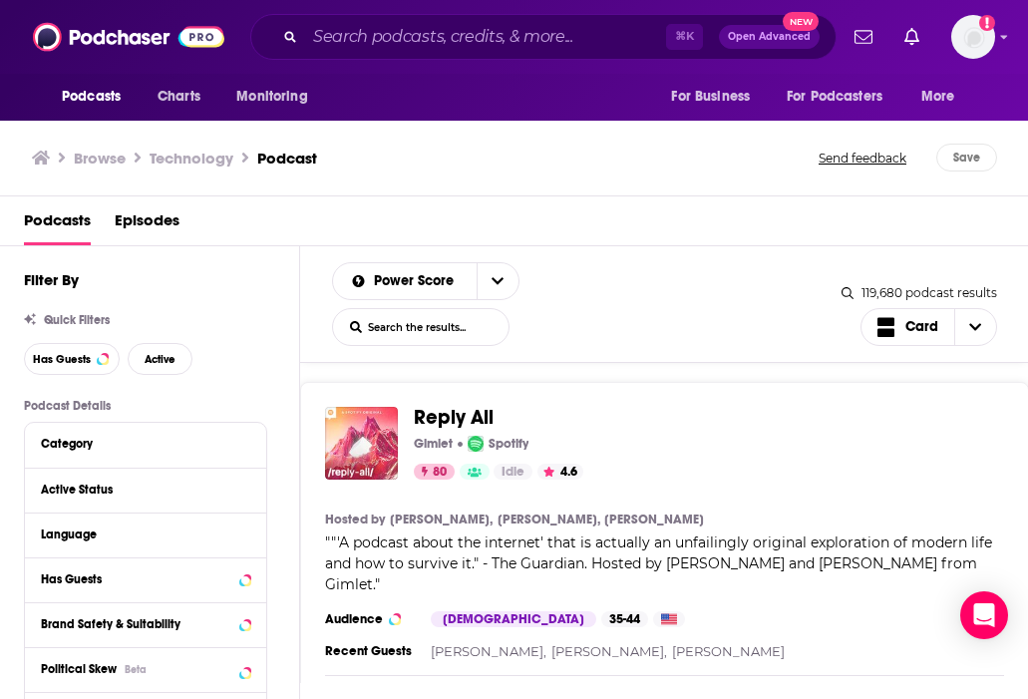
scroll to position [9299, 0]
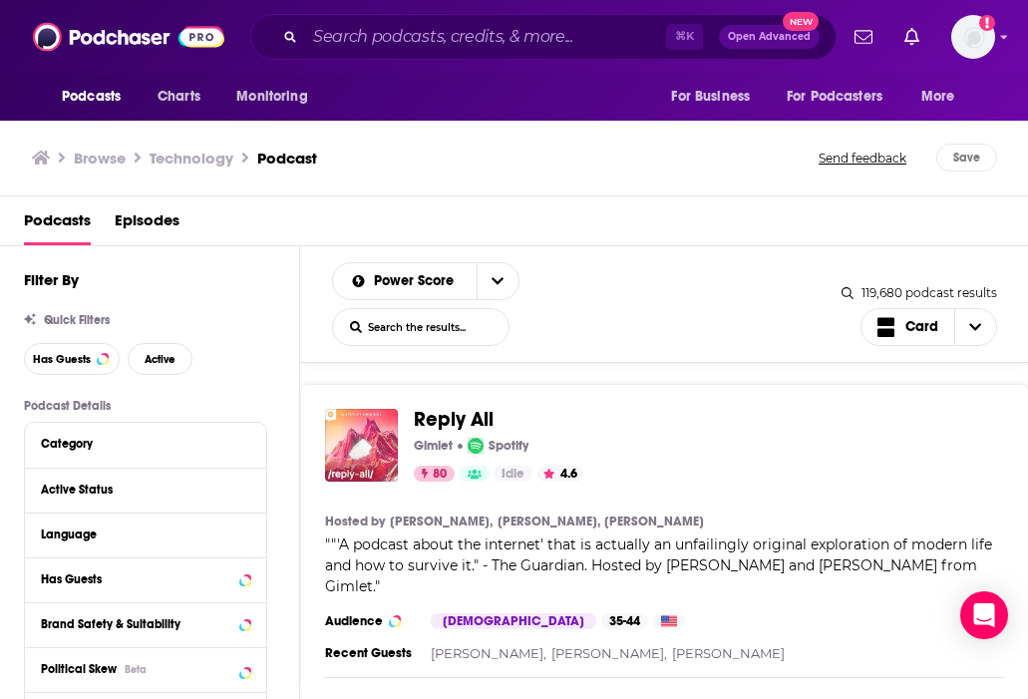
click at [467, 417] on span "Reply All" at bounding box center [454, 419] width 80 height 25
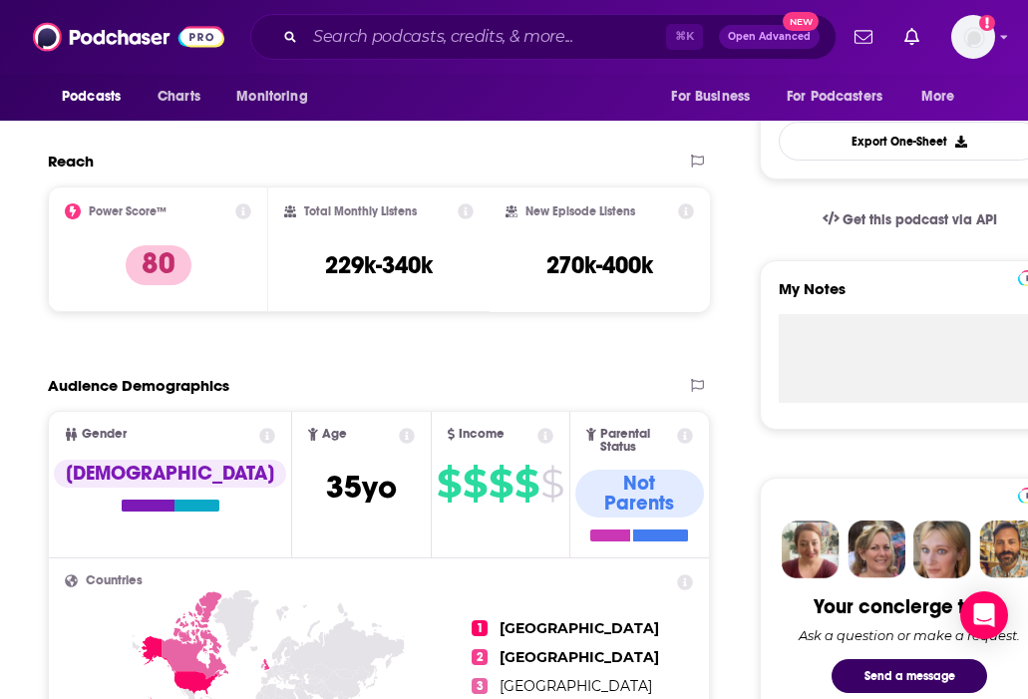
scroll to position [108, 0]
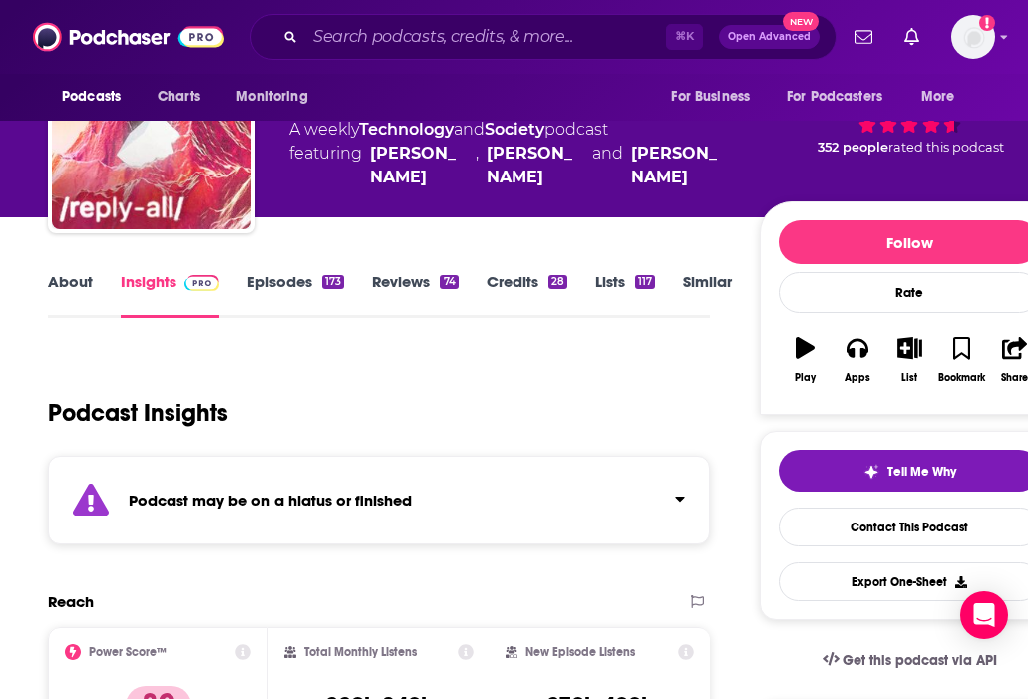
click at [280, 272] on link "Episodes 173" at bounding box center [295, 295] width 97 height 46
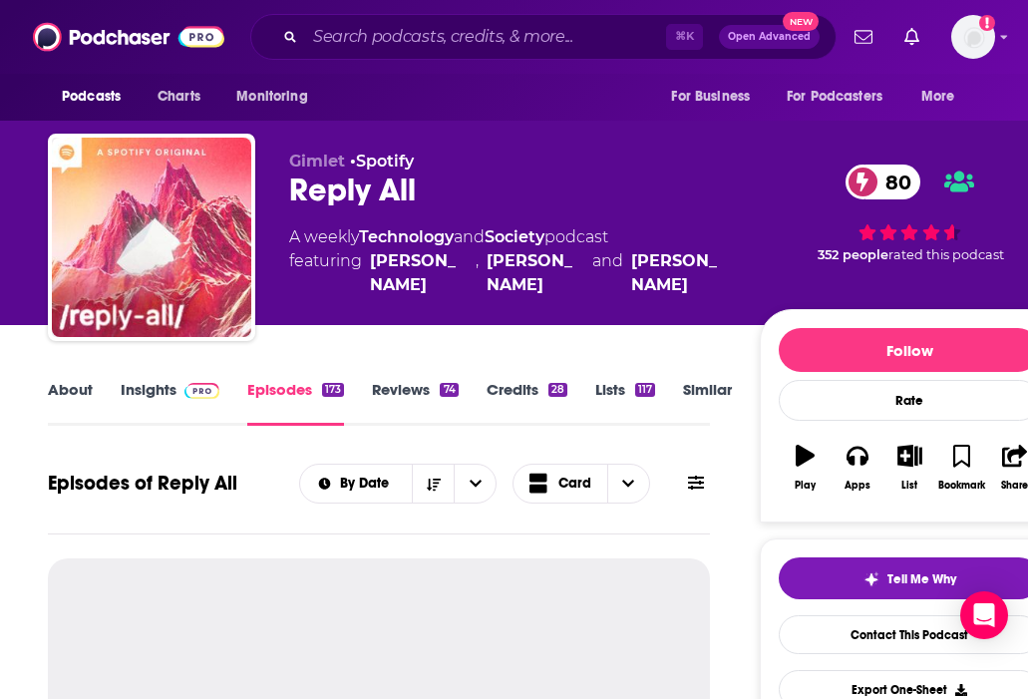
scroll to position [385, 0]
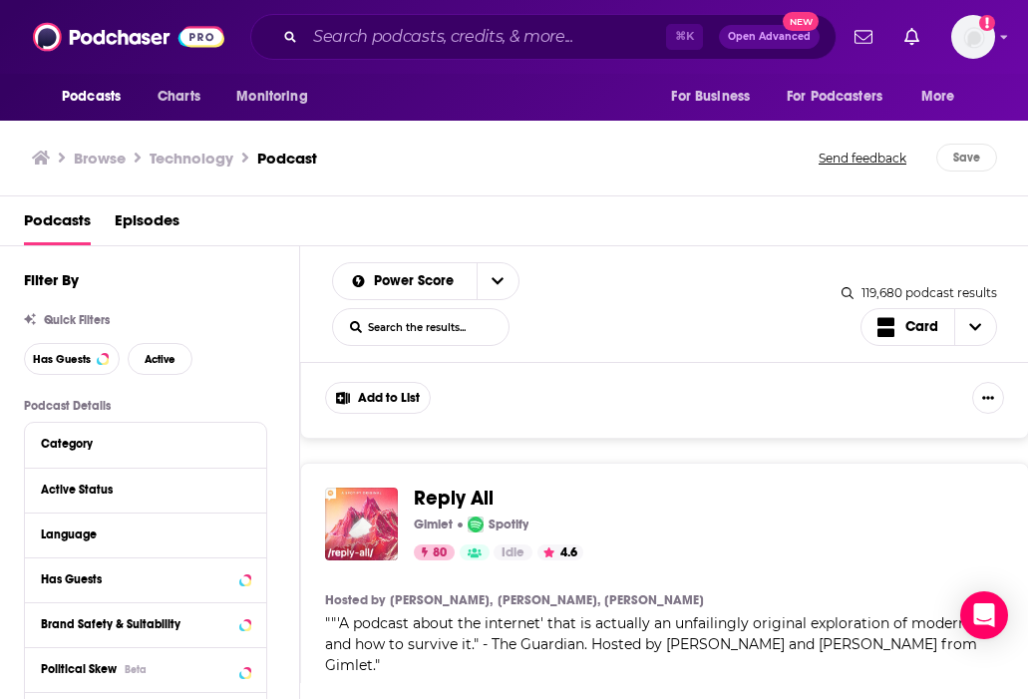
scroll to position [8750, 0]
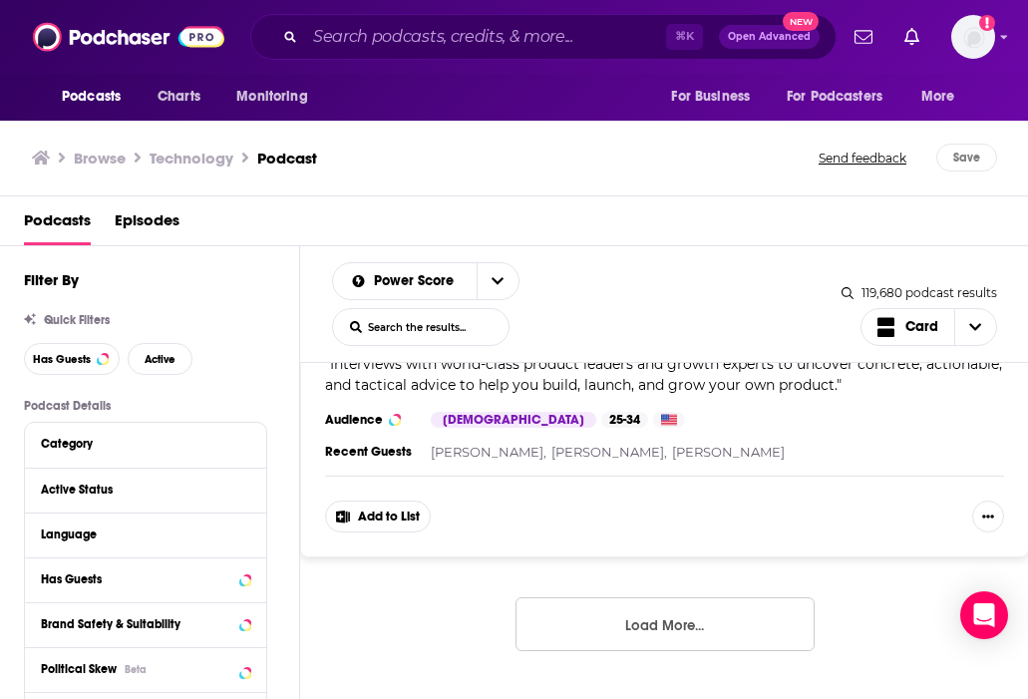
click at [636, 626] on button "Load More..." at bounding box center [665, 624] width 299 height 54
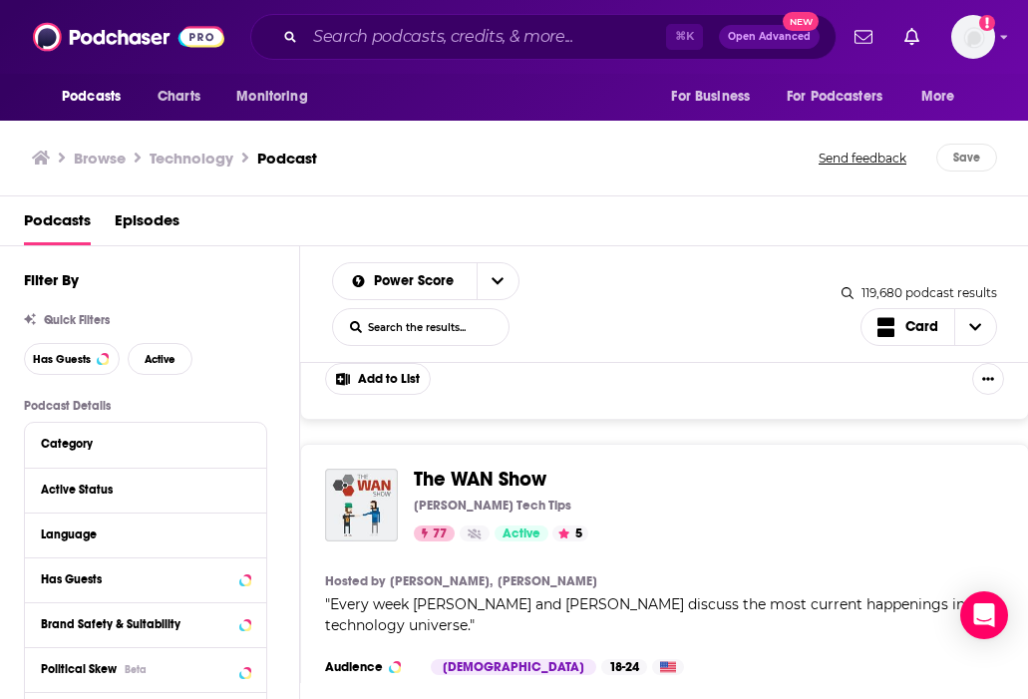
scroll to position [17939, 0]
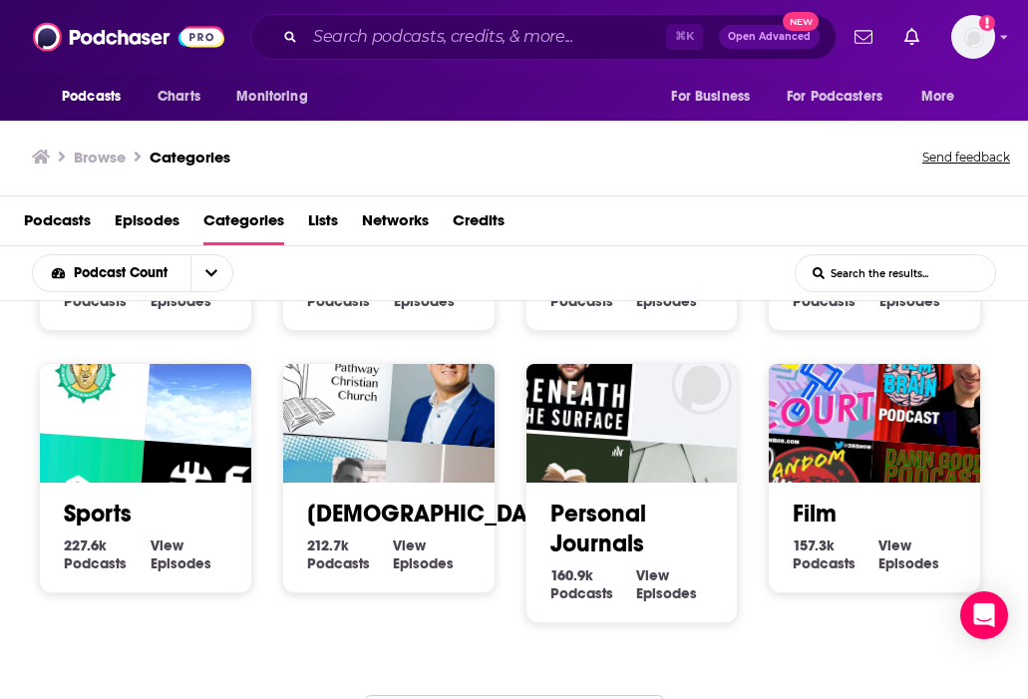
scroll to position [827, 0]
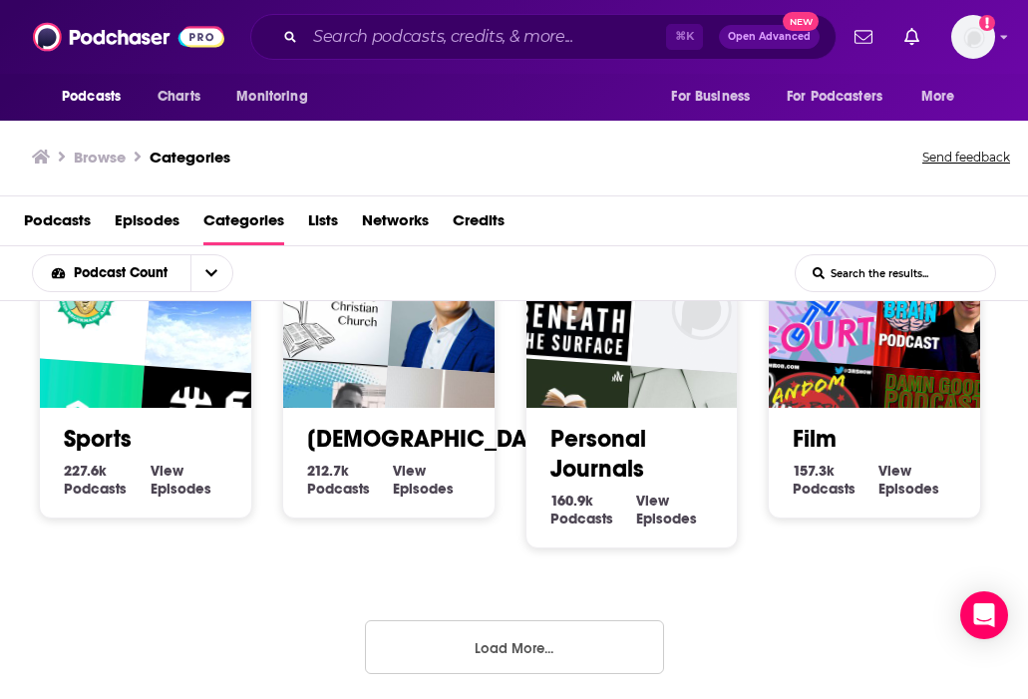
click at [499, 644] on button "Load More..." at bounding box center [514, 647] width 299 height 54
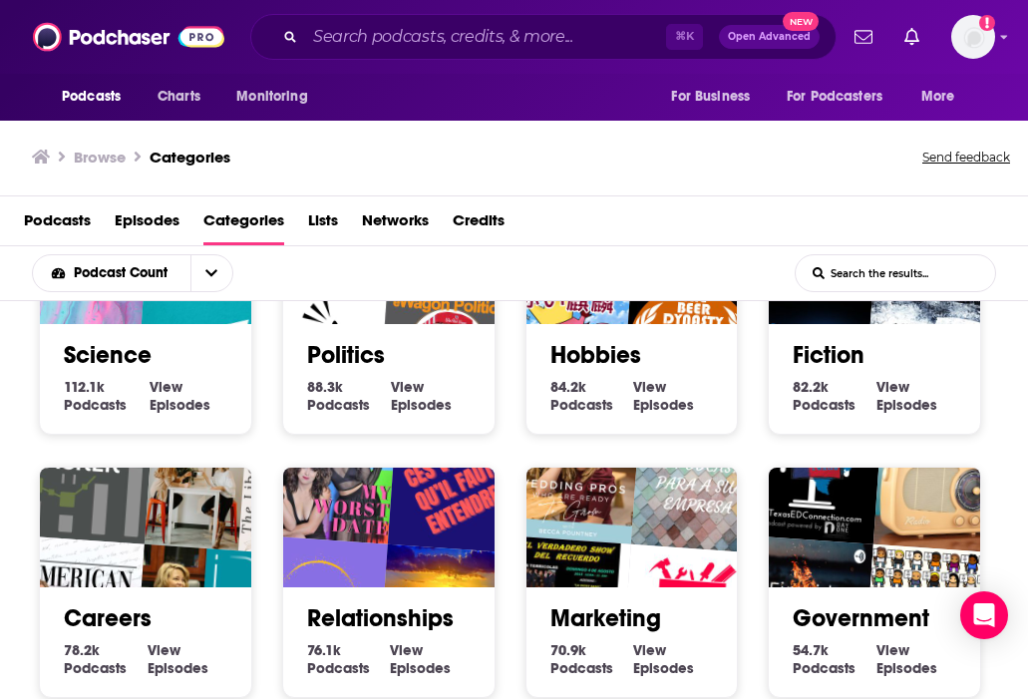
scroll to position [1832, 0]
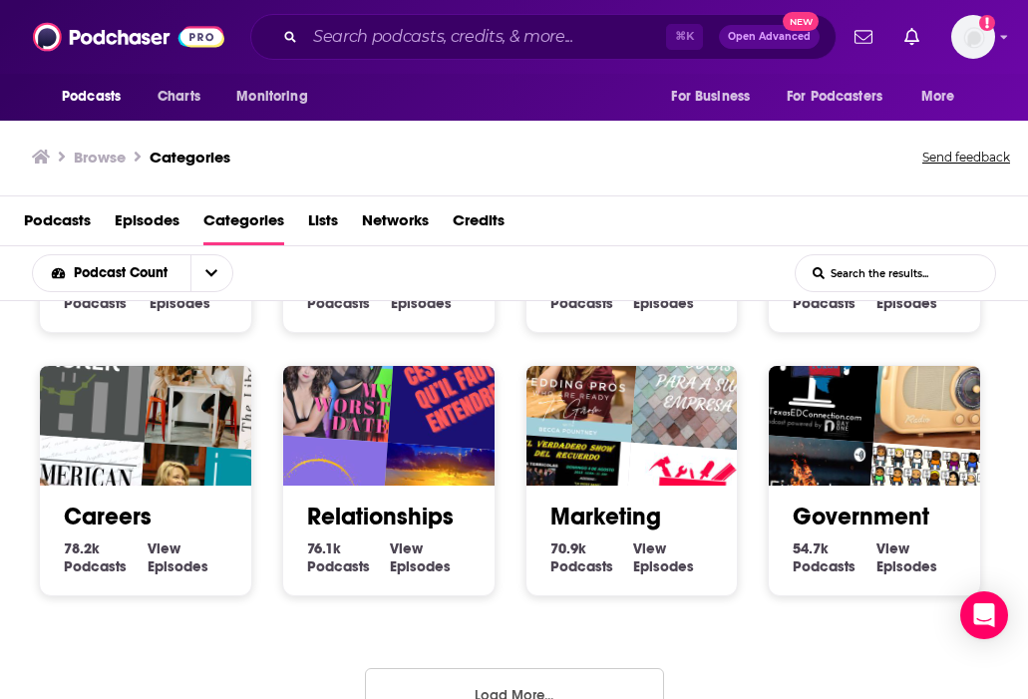
click at [407, 682] on button "Load More..." at bounding box center [514, 695] width 299 height 54
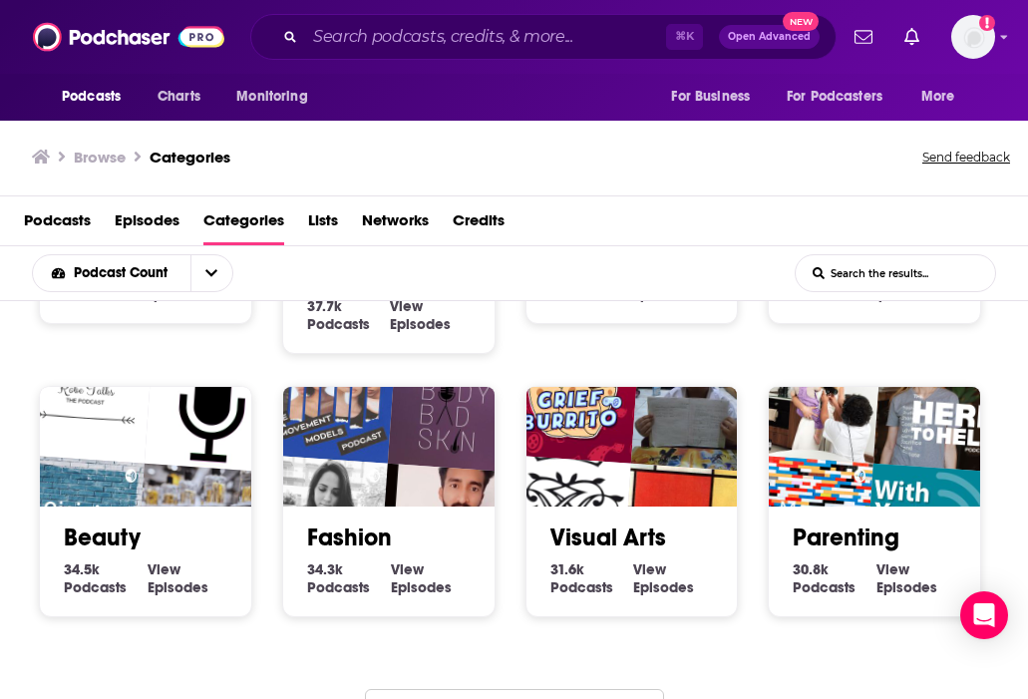
scroll to position [2922, 0]
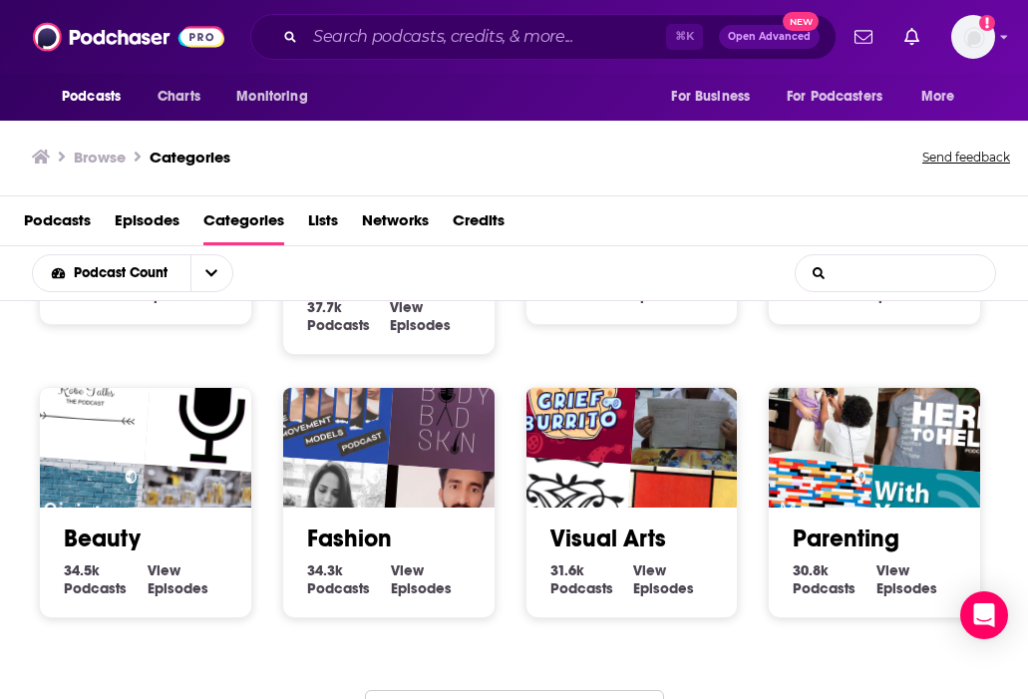
click at [899, 287] on input "List Search Input" at bounding box center [895, 273] width 199 height 36
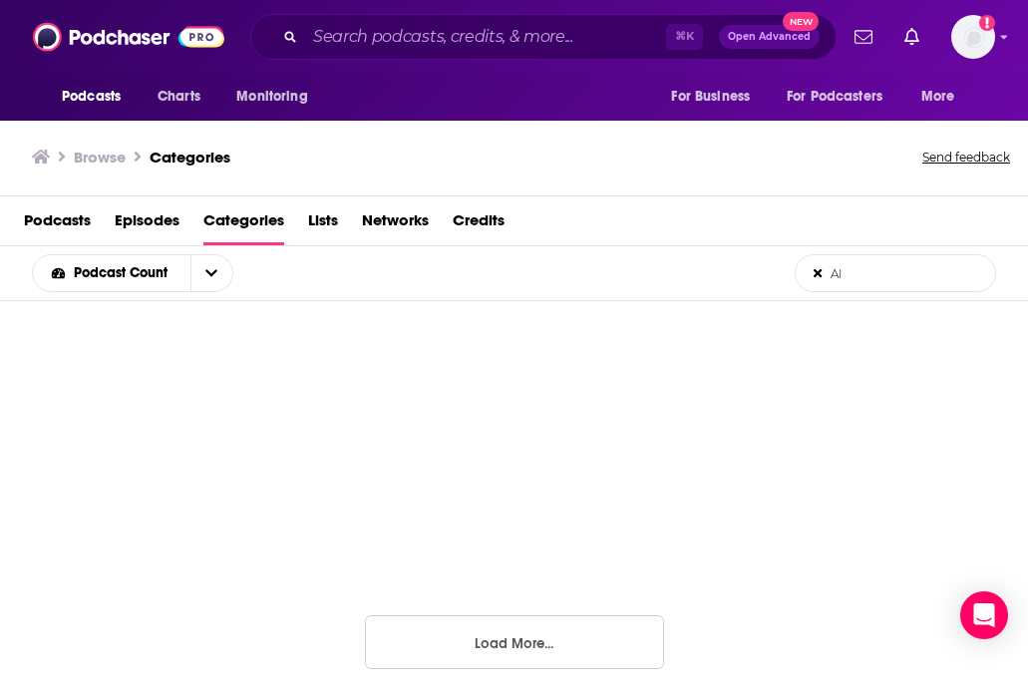
type input "AI"
click at [442, 642] on button "Nothing here." at bounding box center [514, 642] width 299 height 54
click at [324, 227] on span "Lists" at bounding box center [323, 224] width 30 height 41
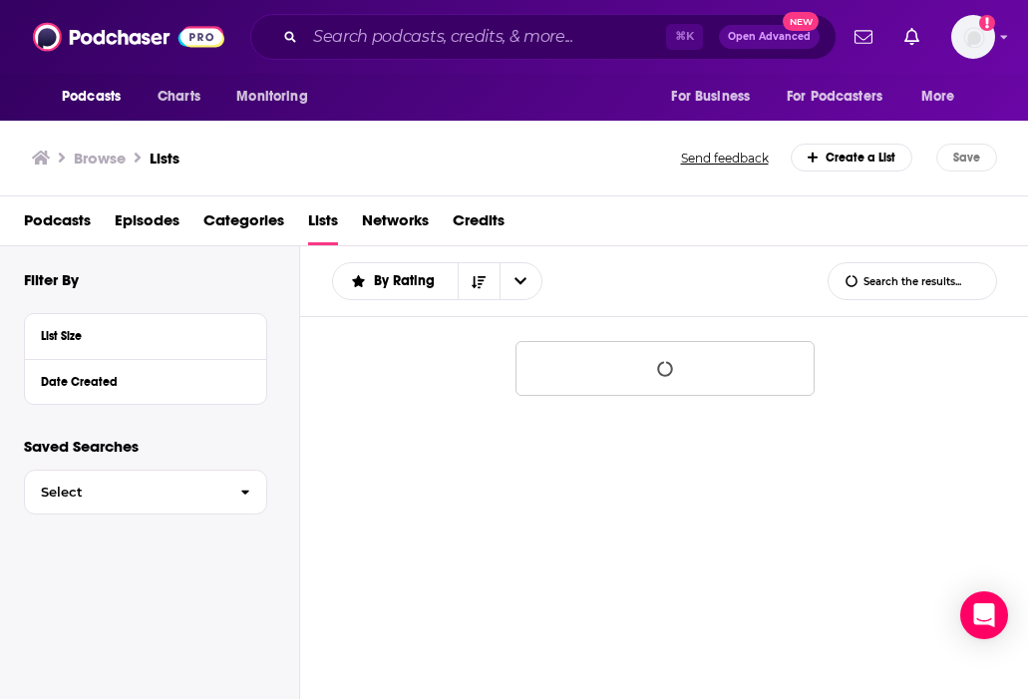
click at [902, 273] on form "List Search Input Search the results..." at bounding box center [913, 281] width 170 height 38
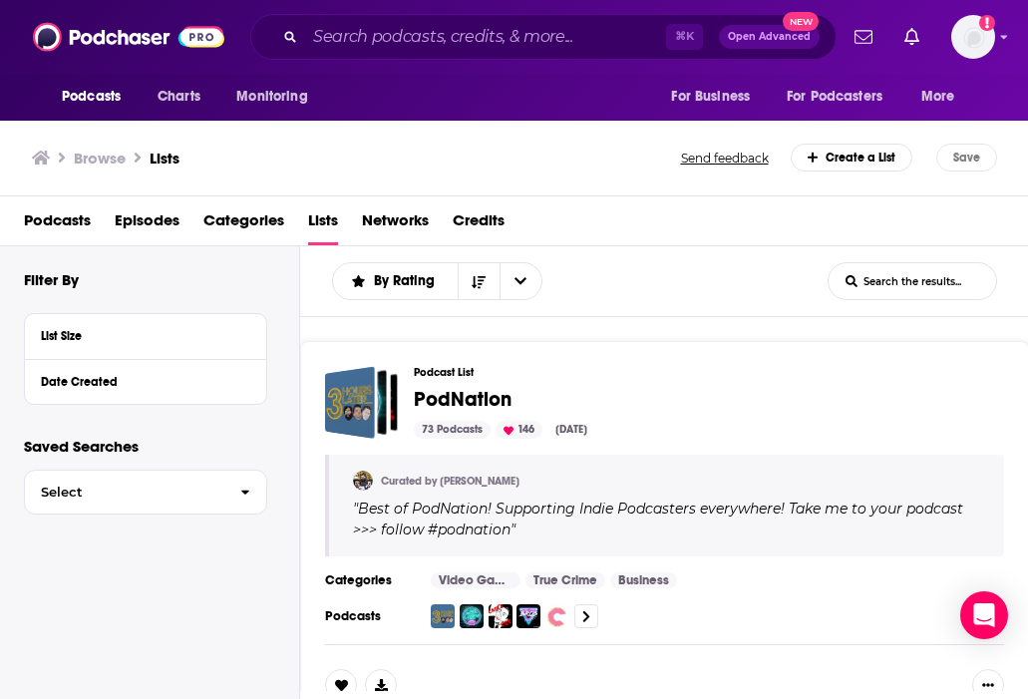
click at [895, 279] on input "List Search Input" at bounding box center [913, 281] width 168 height 15
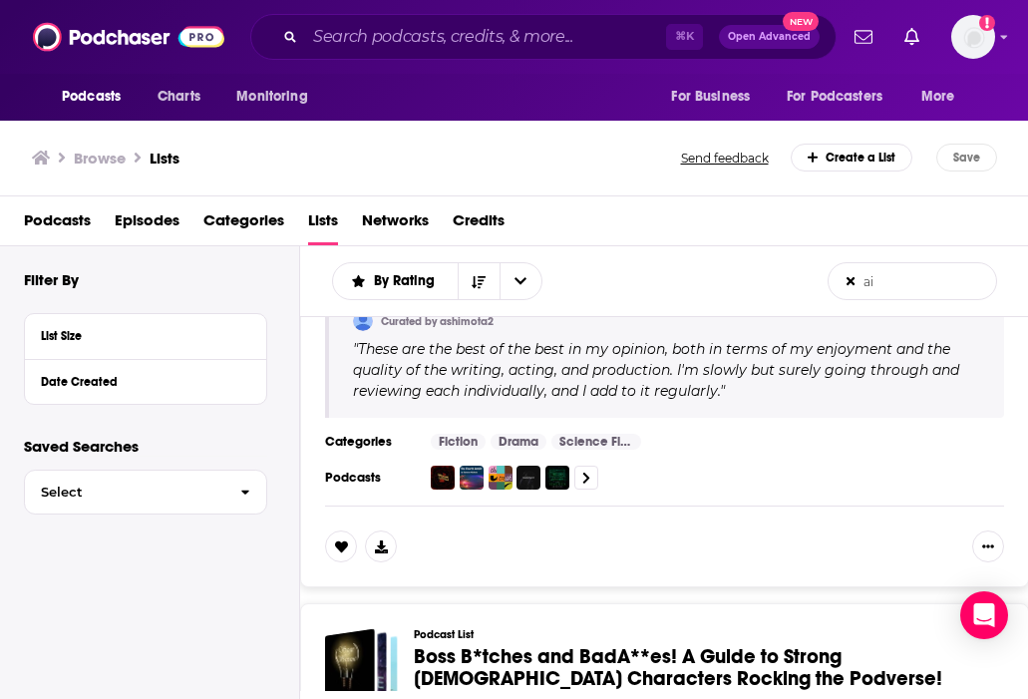
scroll to position [1054, 0]
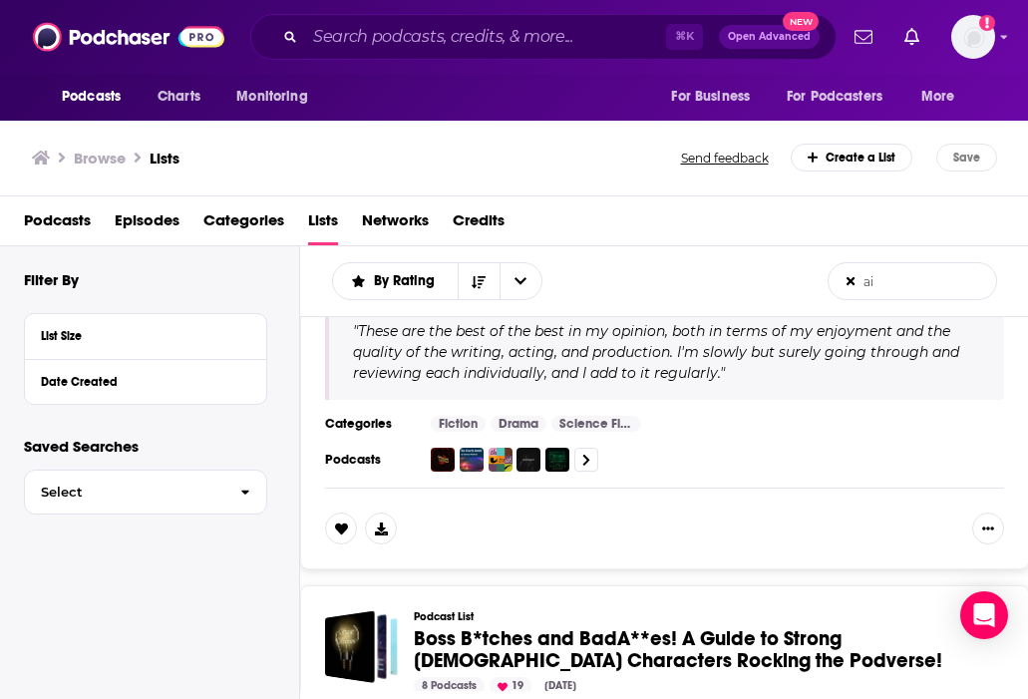
type input "a"
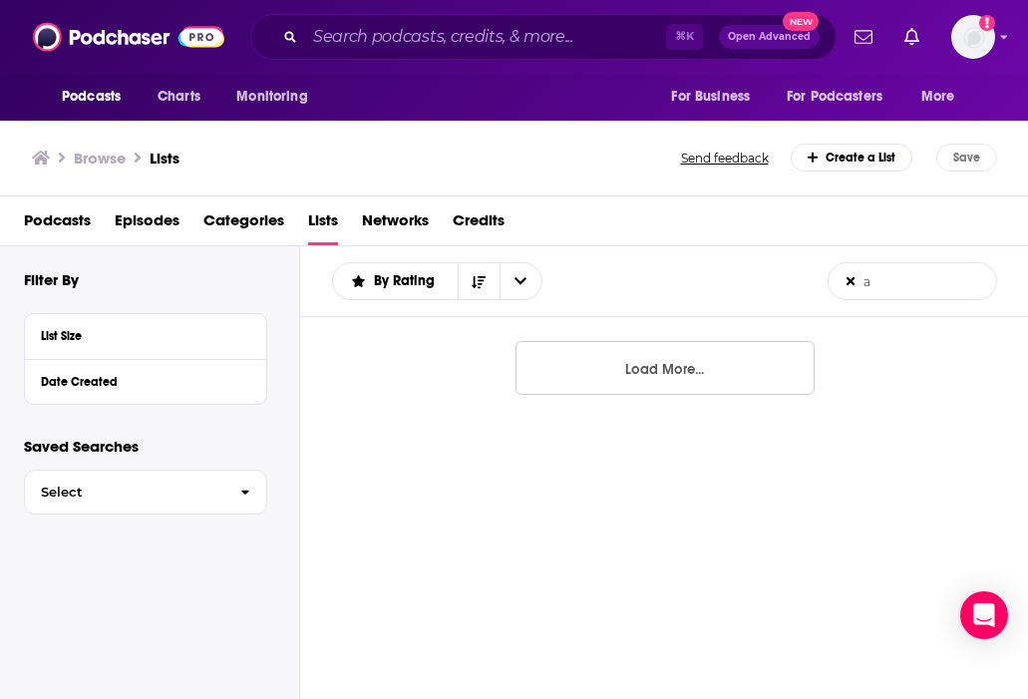
scroll to position [0, 0]
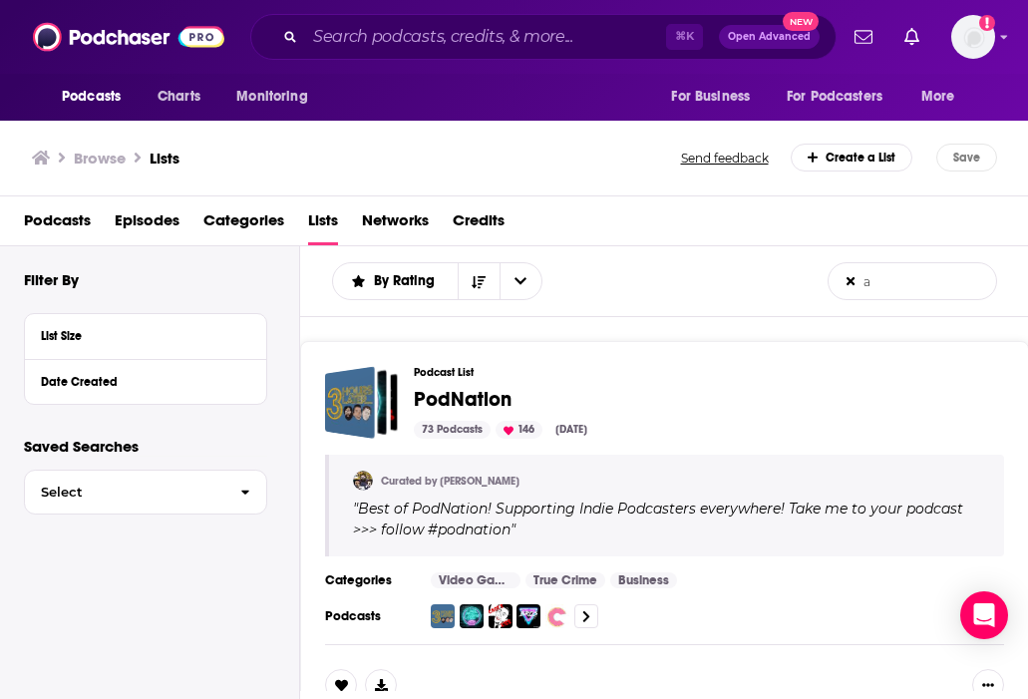
type input "a"
click at [429, 40] on input "Search podcasts, credits, & more..." at bounding box center [485, 37] width 361 height 32
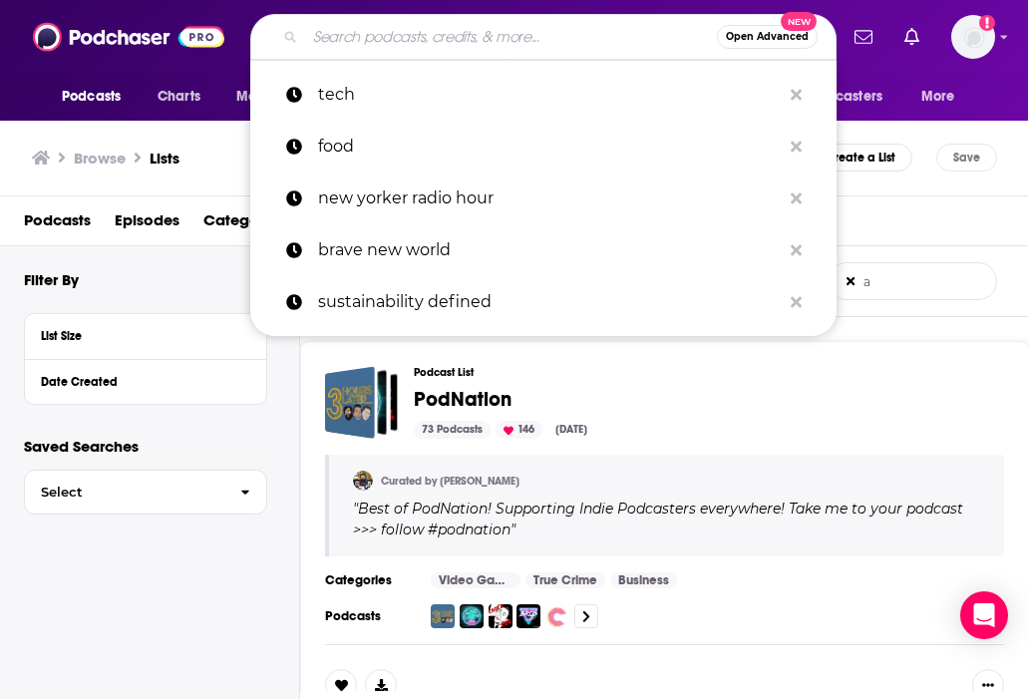
paste input "AI Explained"
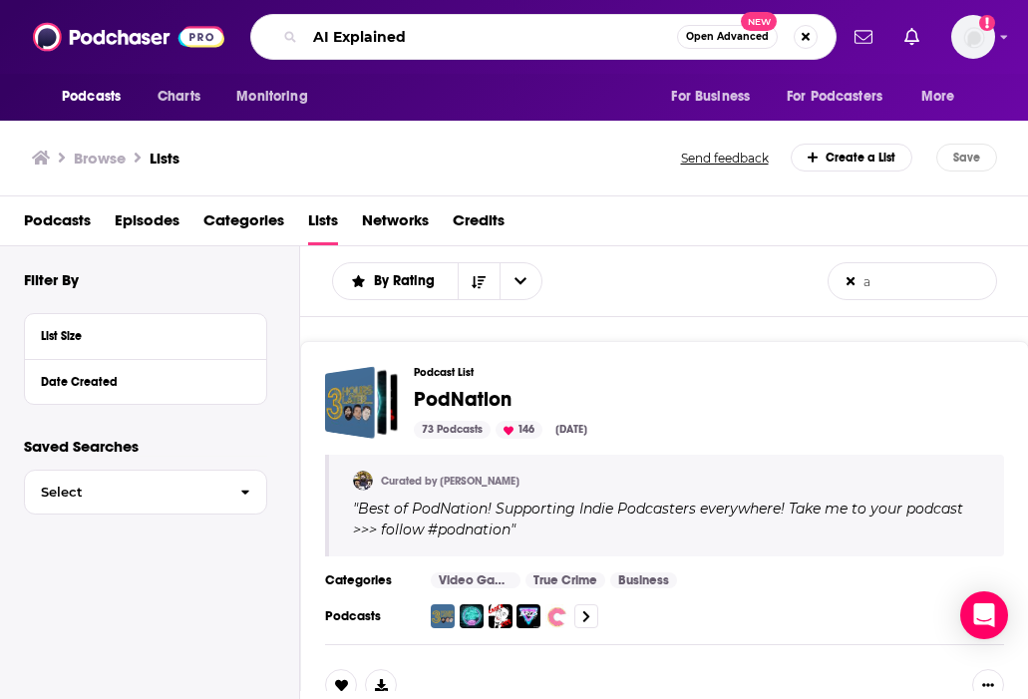
type input "AI Explained"
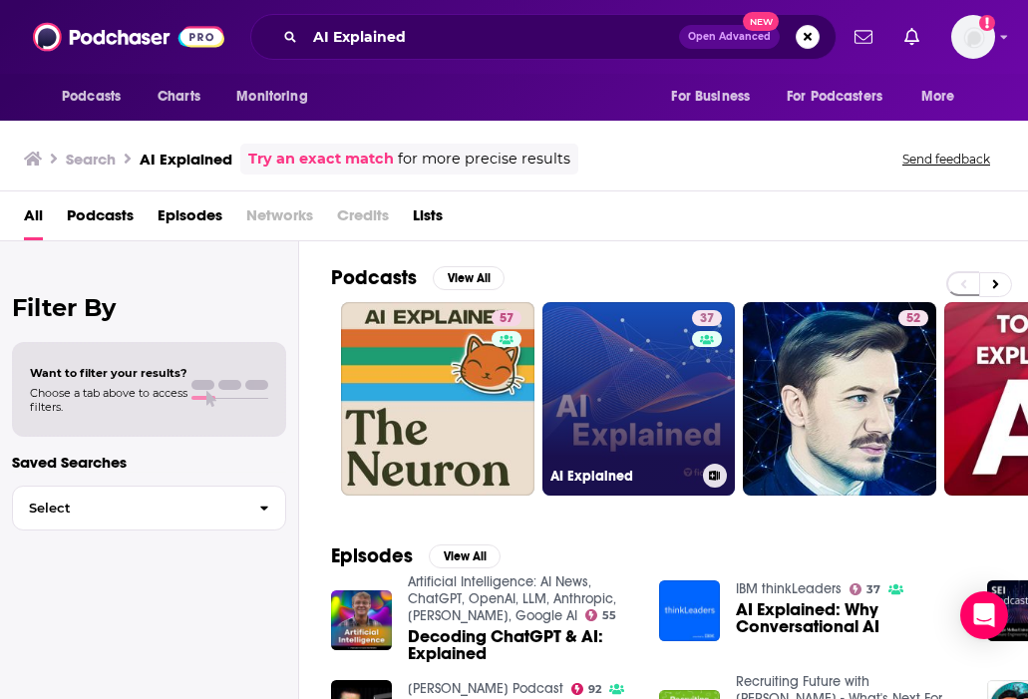
click at [630, 390] on link "37 AI Explained" at bounding box center [639, 398] width 193 height 193
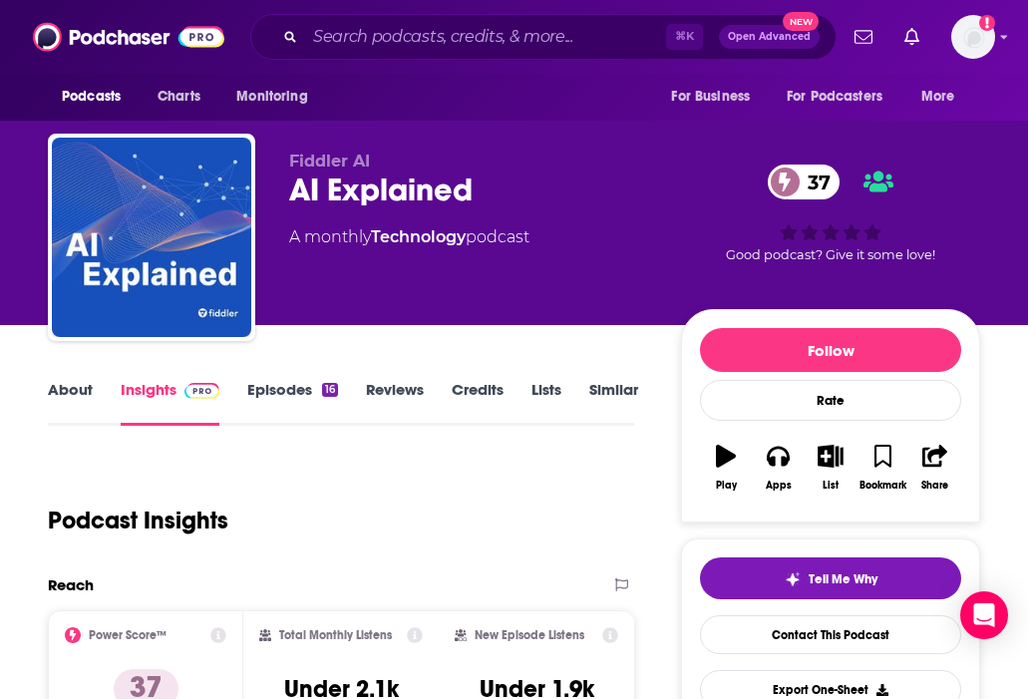
click at [280, 388] on link "Episodes 16" at bounding box center [292, 403] width 91 height 46
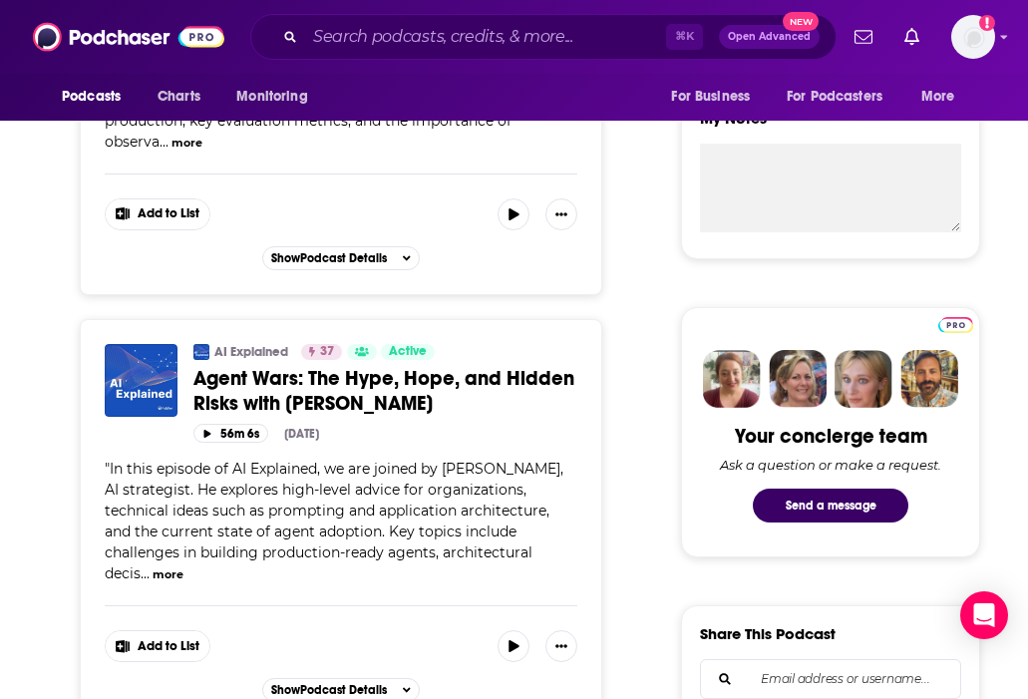
scroll to position [737, 0]
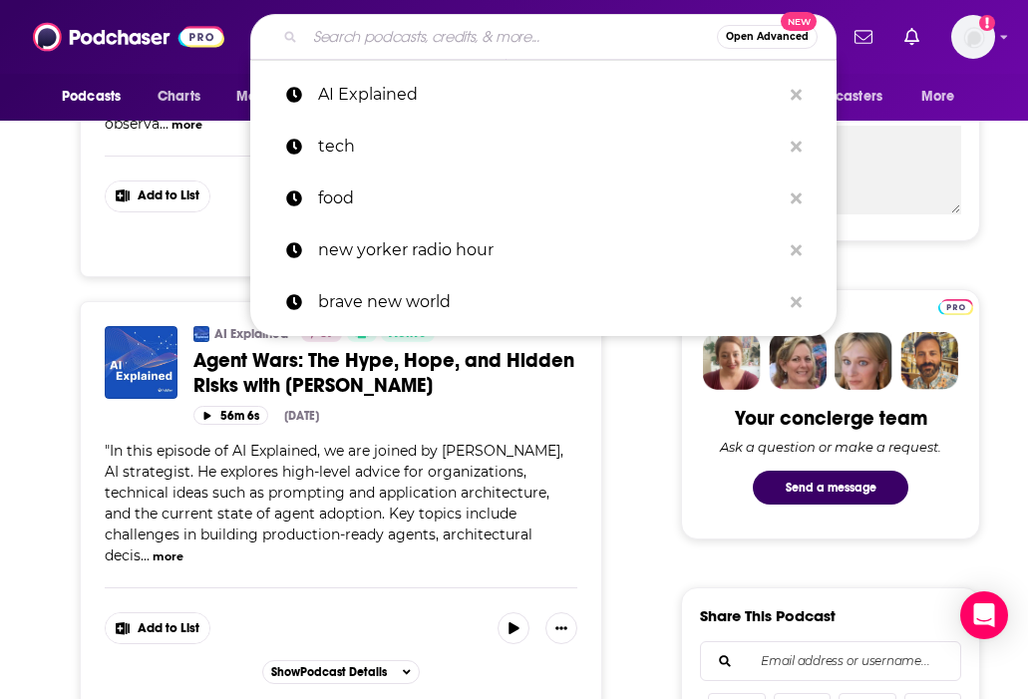
click at [456, 42] on input "Search podcasts, credits, & more..." at bounding box center [511, 37] width 412 height 32
paste input "Better Offline"
type input "Better Offline"
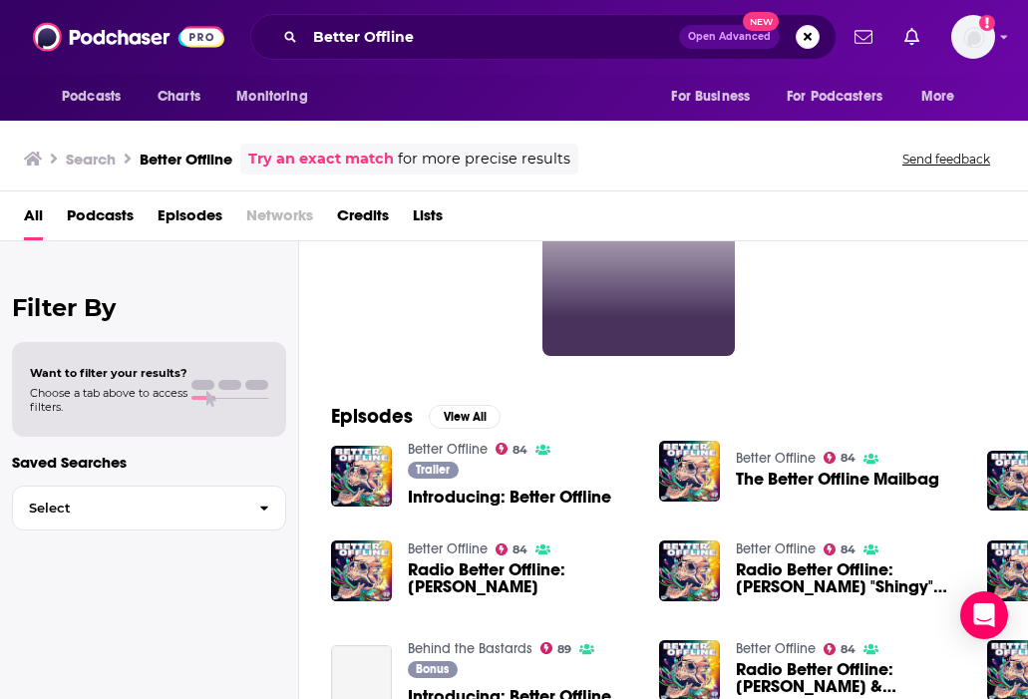
scroll to position [141, 0]
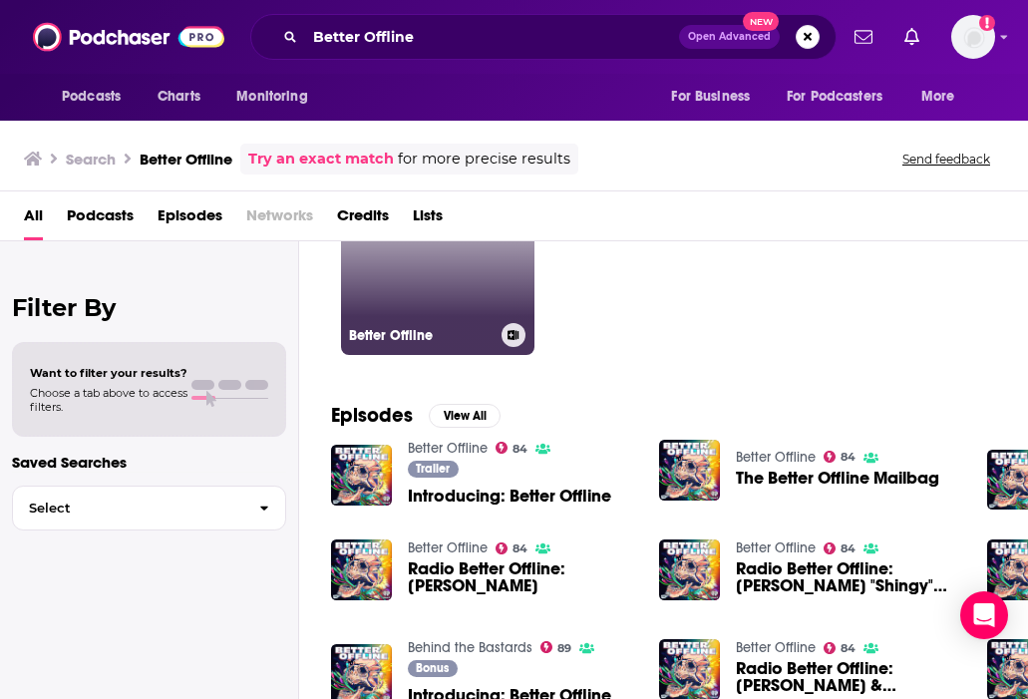
click at [465, 269] on link "84 Better Offline" at bounding box center [437, 258] width 193 height 193
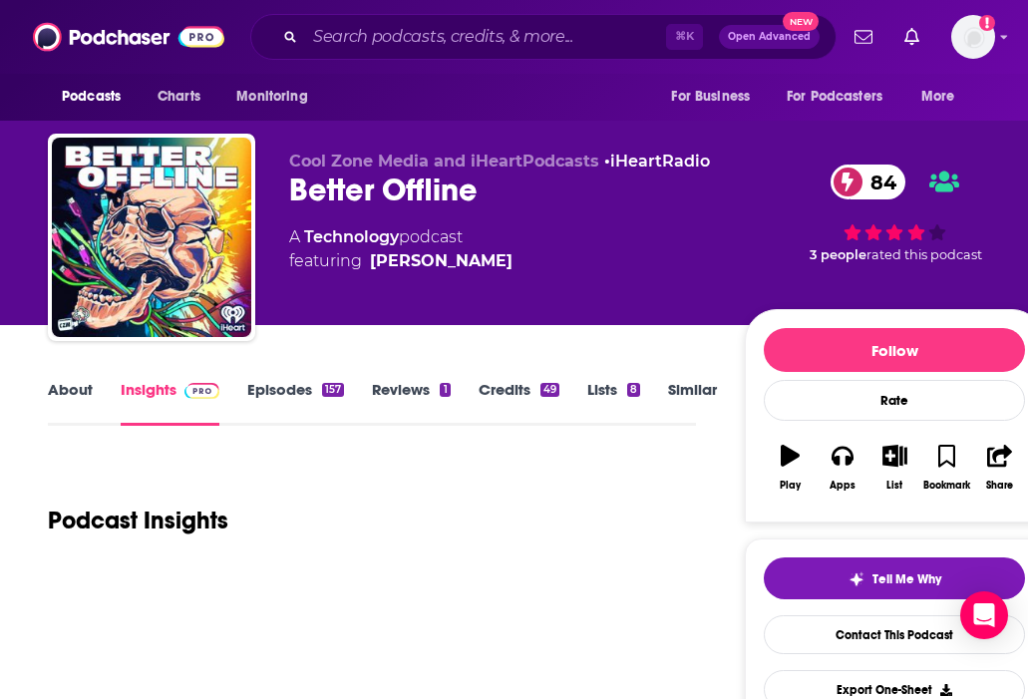
click at [280, 387] on link "Episodes 157" at bounding box center [295, 403] width 97 height 46
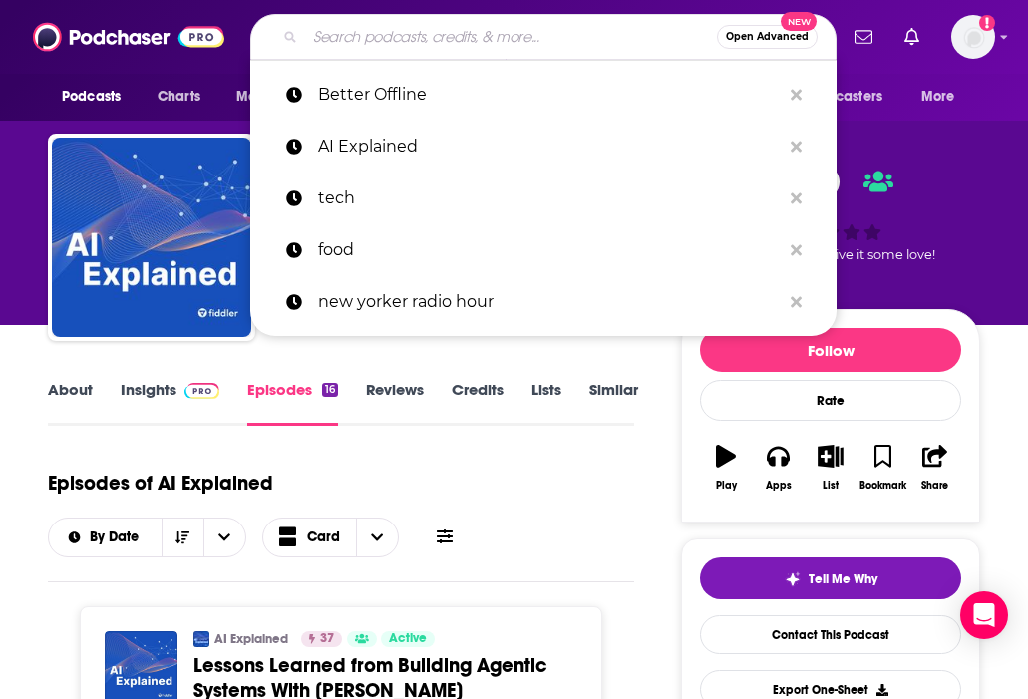
click at [429, 42] on input "Search podcasts, credits, & more..." at bounding box center [511, 37] width 412 height 32
paste input "Tech Won't Save Us"
type input "Tech Won't Save Us"
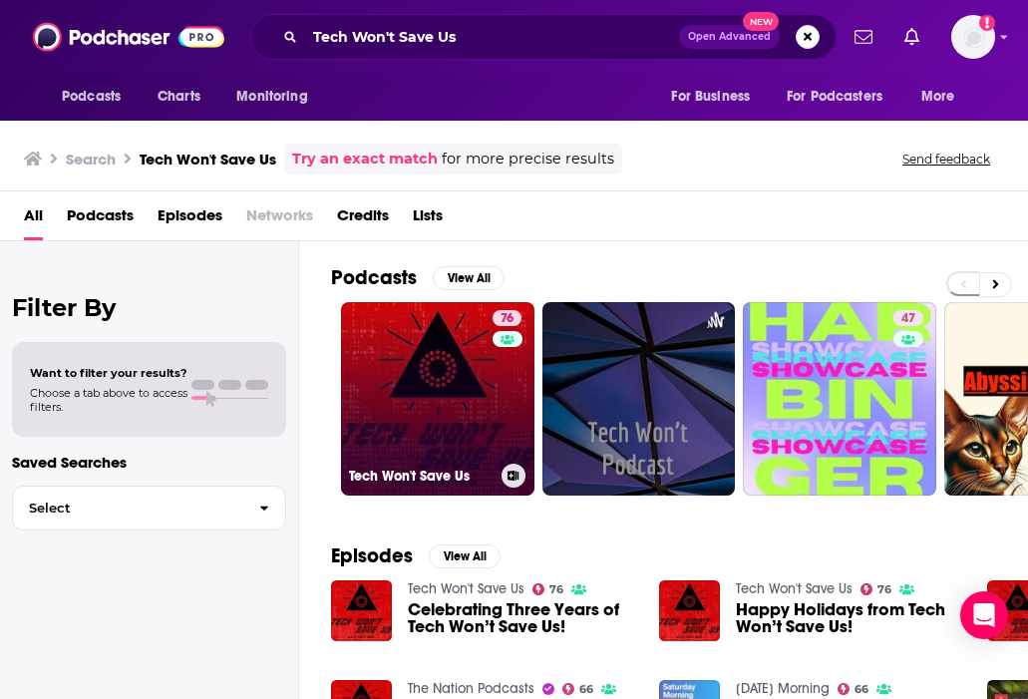
click at [444, 389] on link "76 Tech Won't Save Us" at bounding box center [437, 398] width 193 height 193
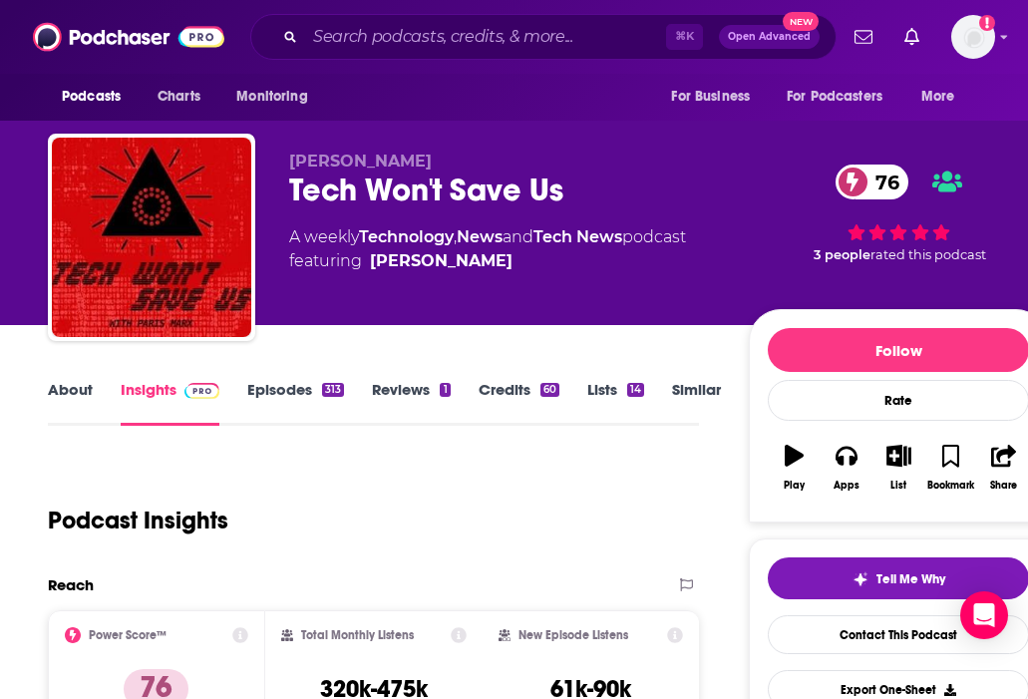
click at [295, 392] on link "Episodes 313" at bounding box center [295, 403] width 97 height 46
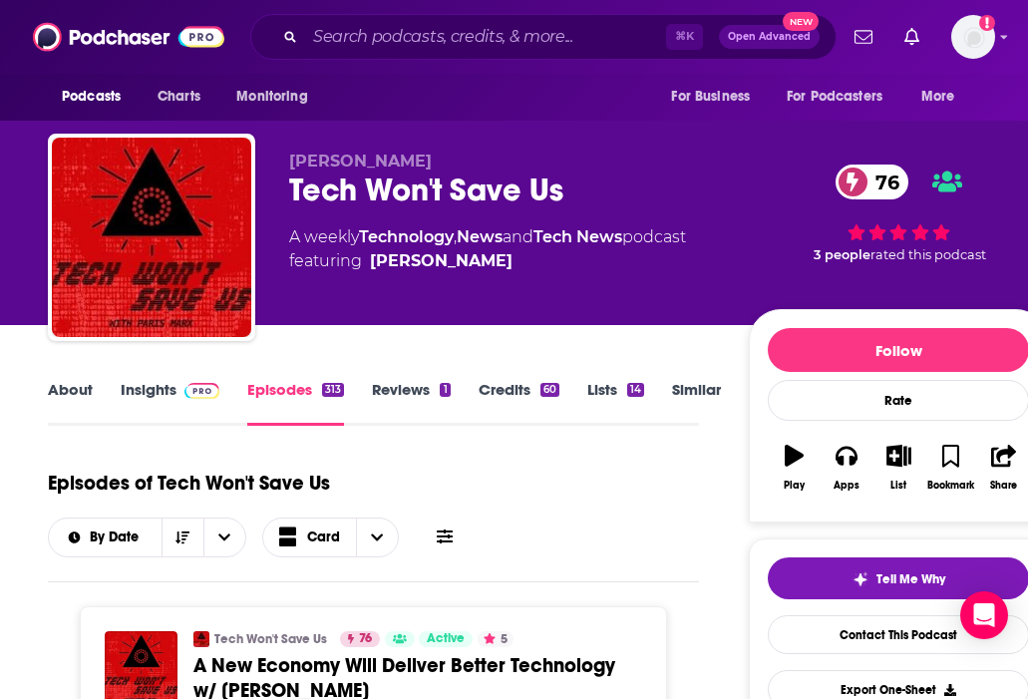
click at [419, 395] on link "Reviews 1" at bounding box center [411, 403] width 78 height 46
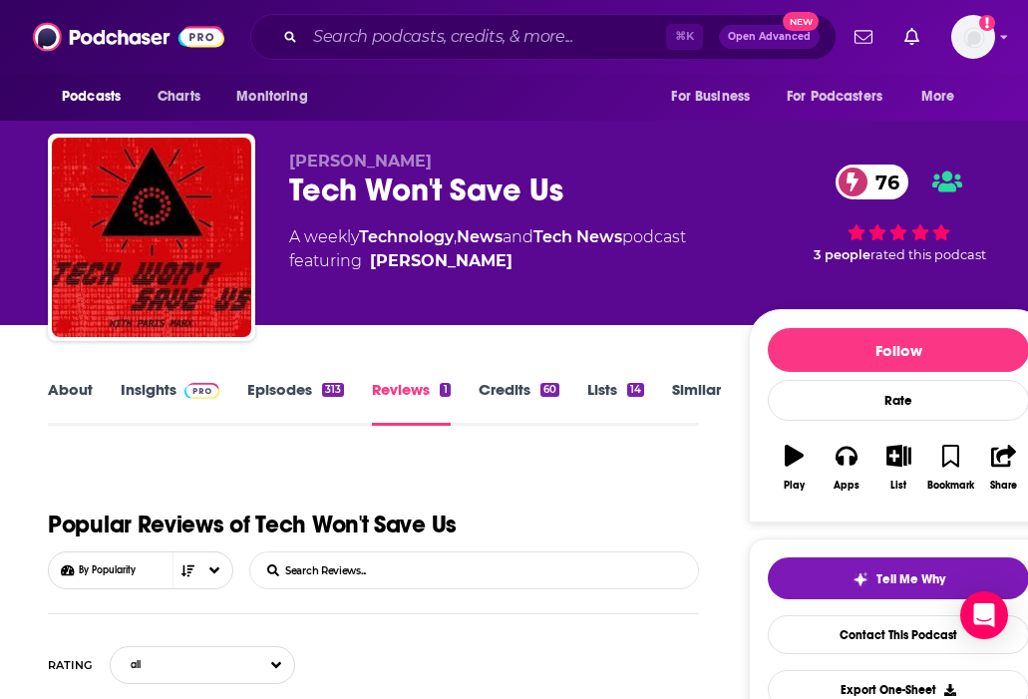
click at [285, 377] on div "About Insights Episodes 313 Reviews 1 Credits 60 Lists 14 Similar" at bounding box center [373, 401] width 651 height 49
click at [284, 391] on link "Episodes 313" at bounding box center [295, 403] width 97 height 46
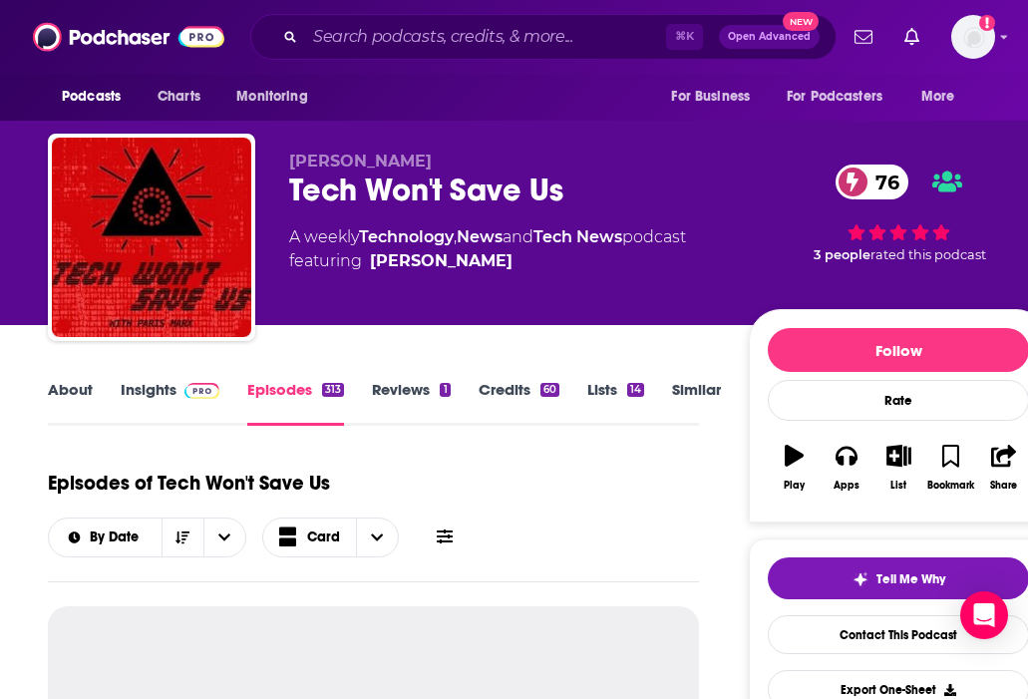
scroll to position [749, 0]
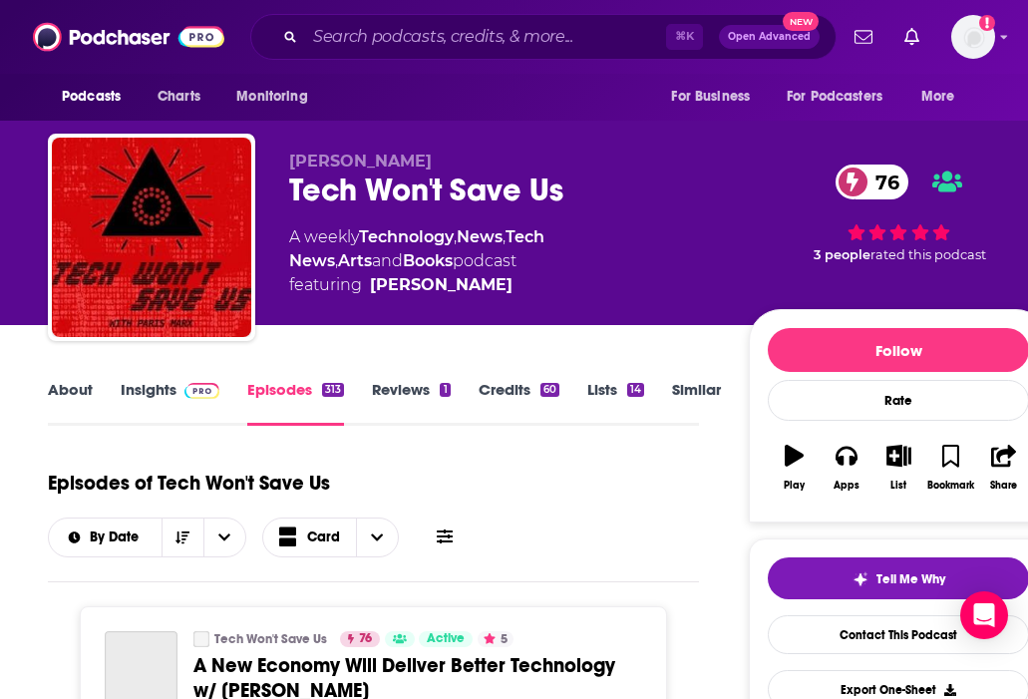
click at [435, 230] on link "Technology" at bounding box center [406, 236] width 95 height 19
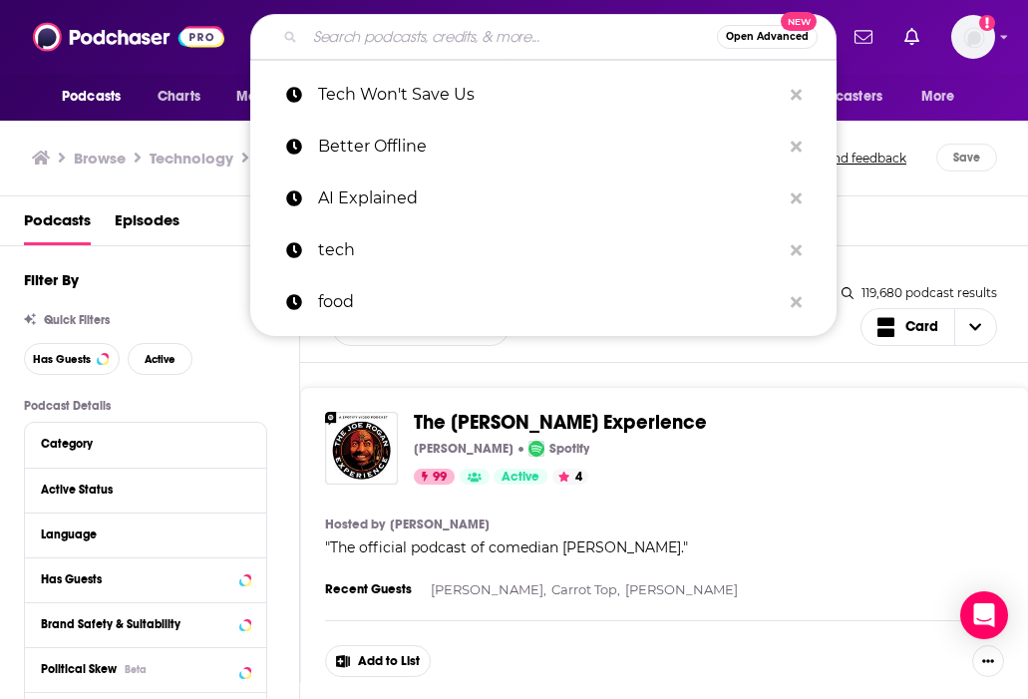
click at [390, 31] on input "Search podcasts, credits, & more..." at bounding box center [511, 37] width 412 height 32
paste input "Eye on AI"
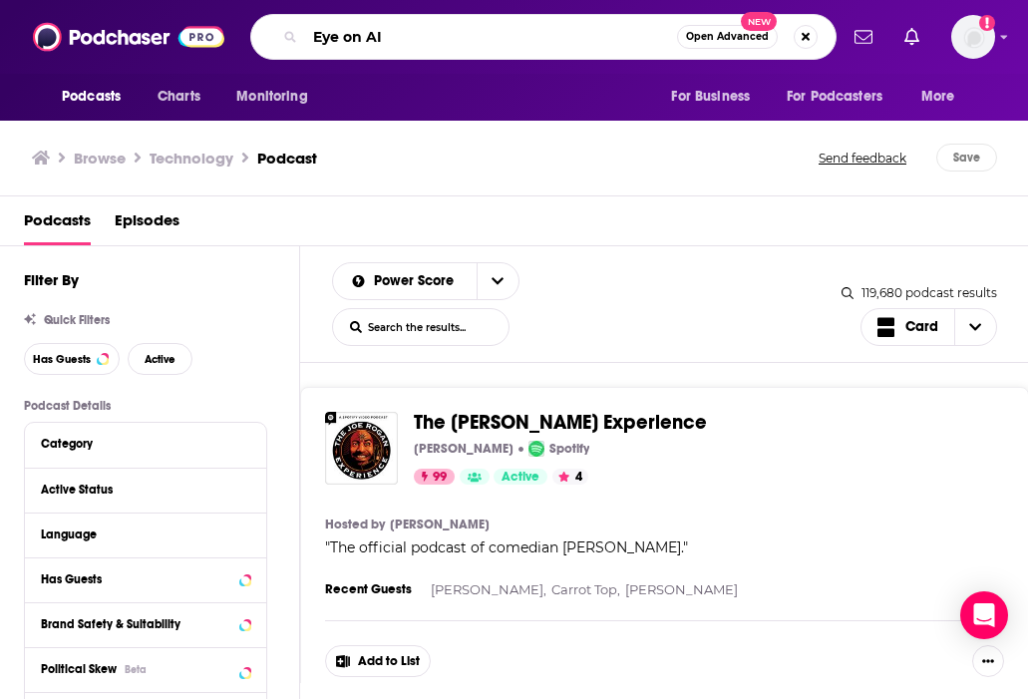
type input "Eye on AI"
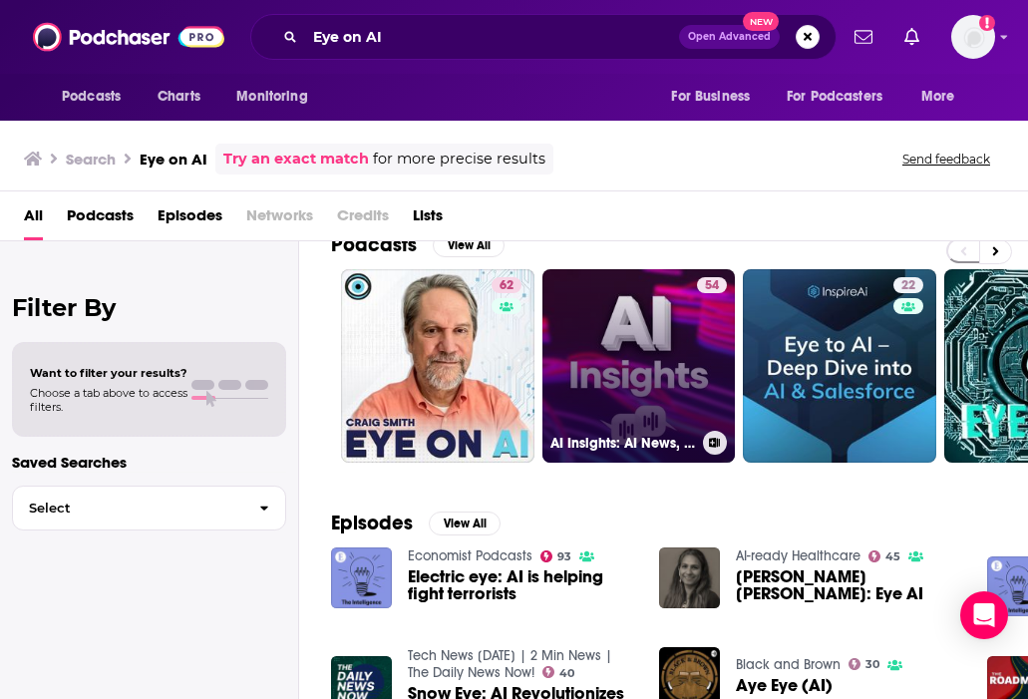
scroll to position [40, 0]
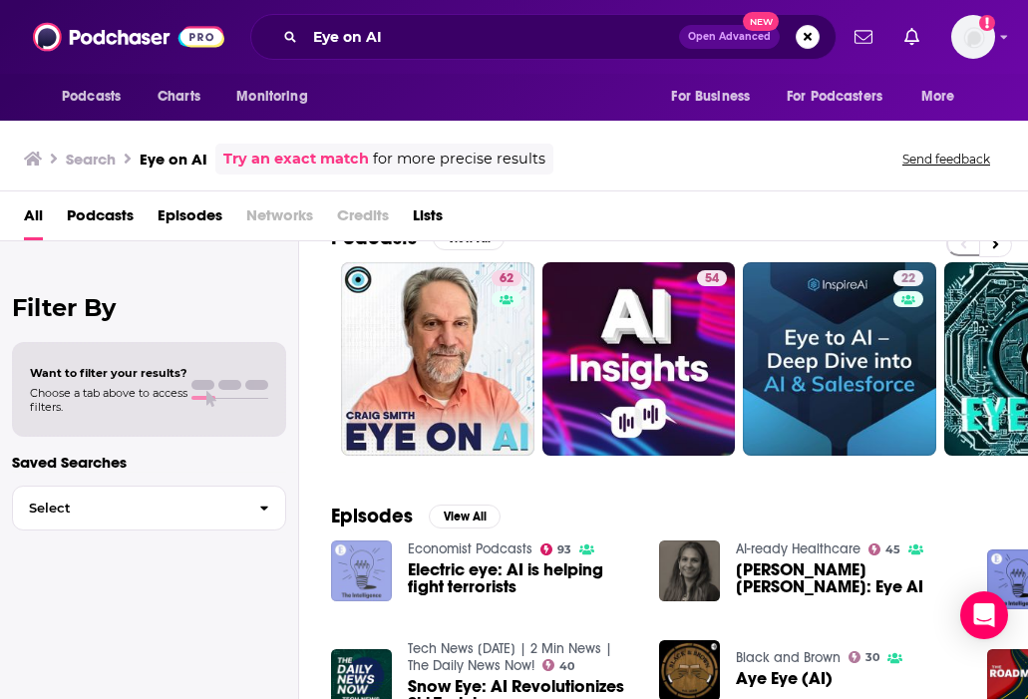
click at [368, 582] on img "Electric eye: AI is helping fight terrorists" at bounding box center [361, 571] width 61 height 61
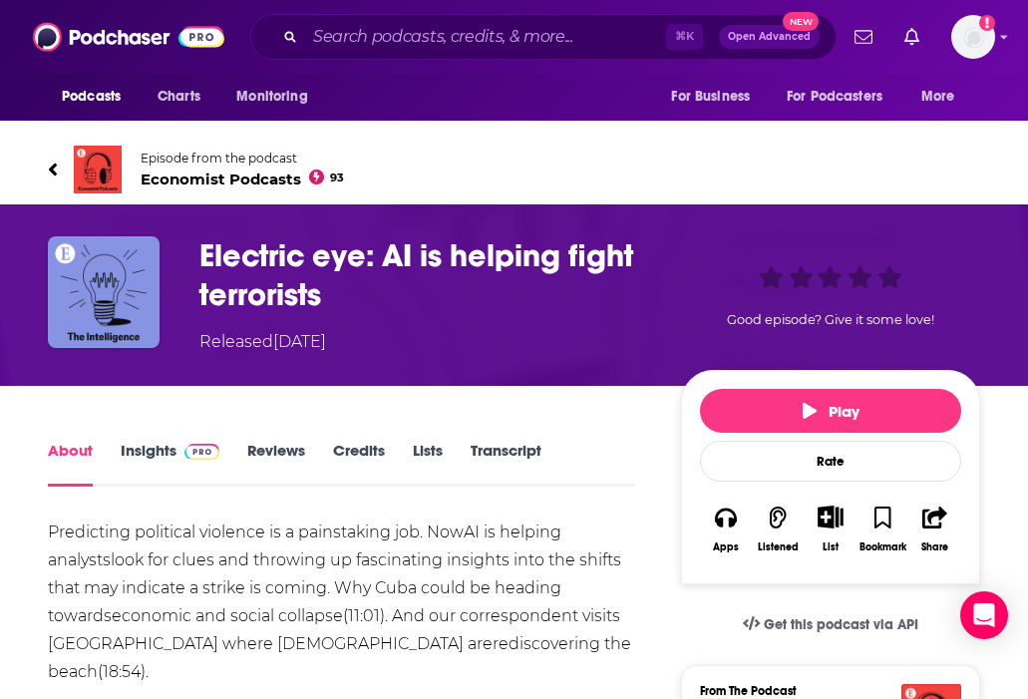
click at [179, 453] on span at bounding box center [198, 450] width 43 height 19
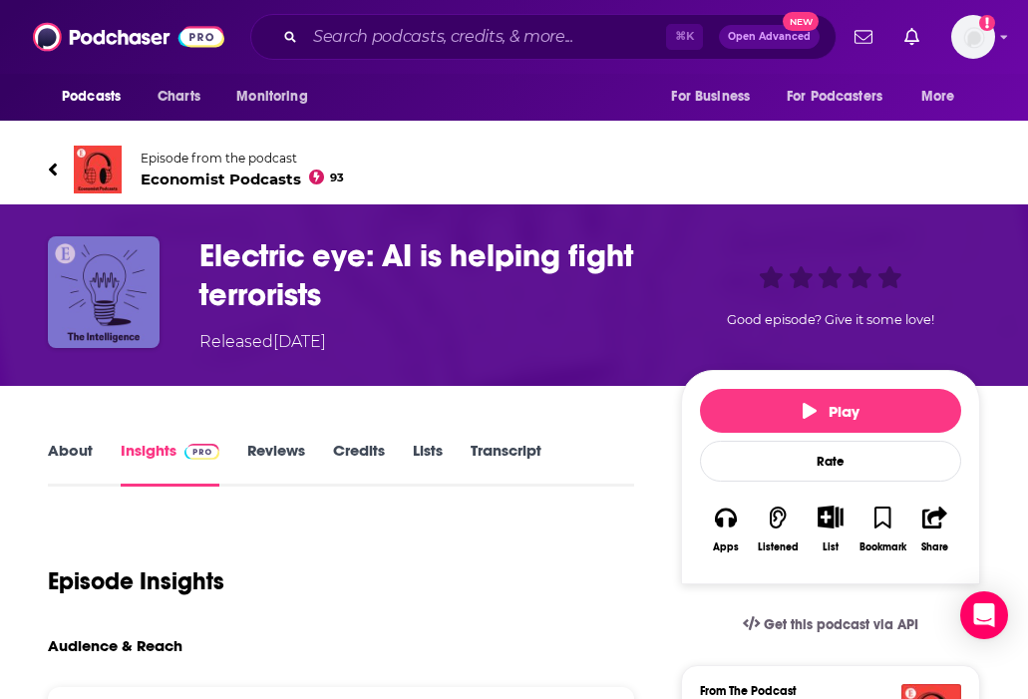
click at [135, 317] on img "Electric eye: AI is helping fight terrorists" at bounding box center [104, 292] width 112 height 112
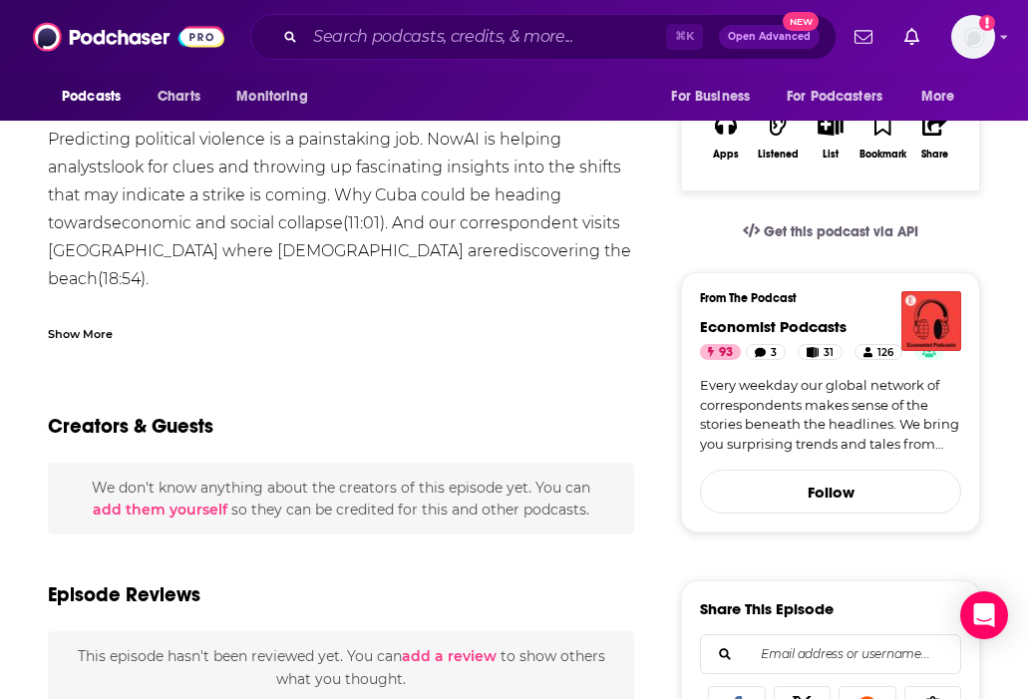
scroll to position [772, 0]
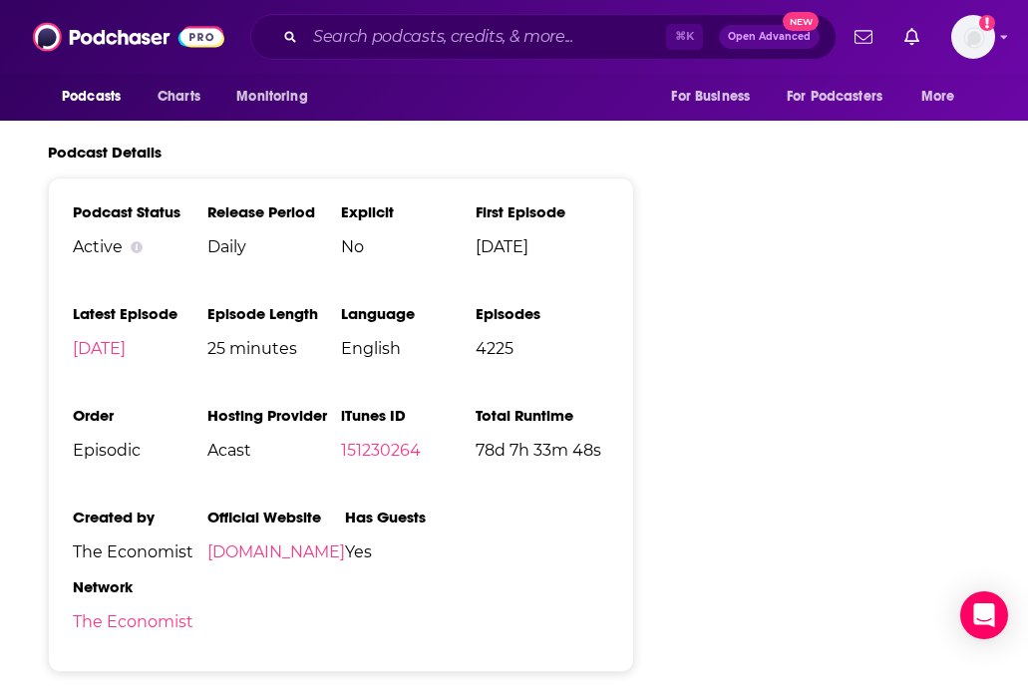
scroll to position [3520, 0]
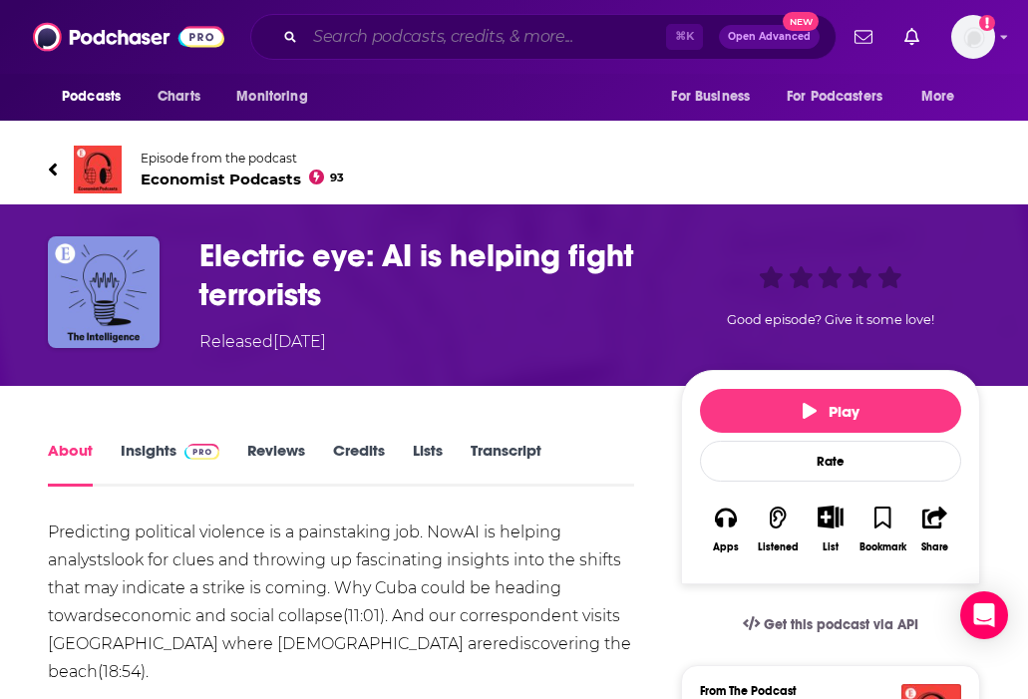
click at [470, 33] on input "Search podcasts, credits, & more..." at bounding box center [485, 37] width 361 height 32
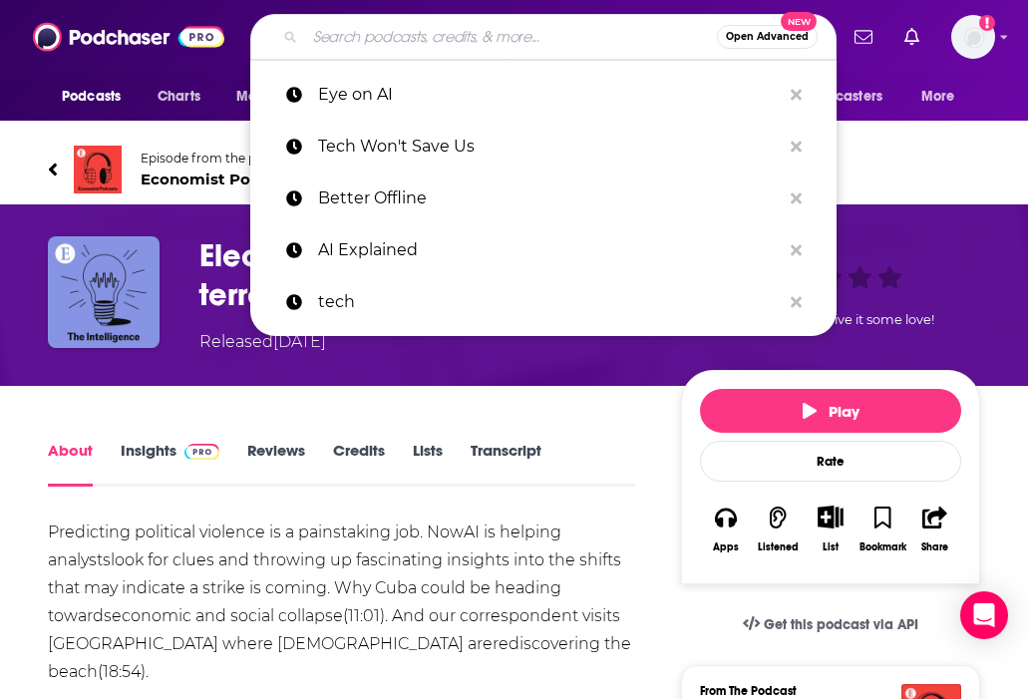
paste input "Eye on AI"
type input "Eye on AI"
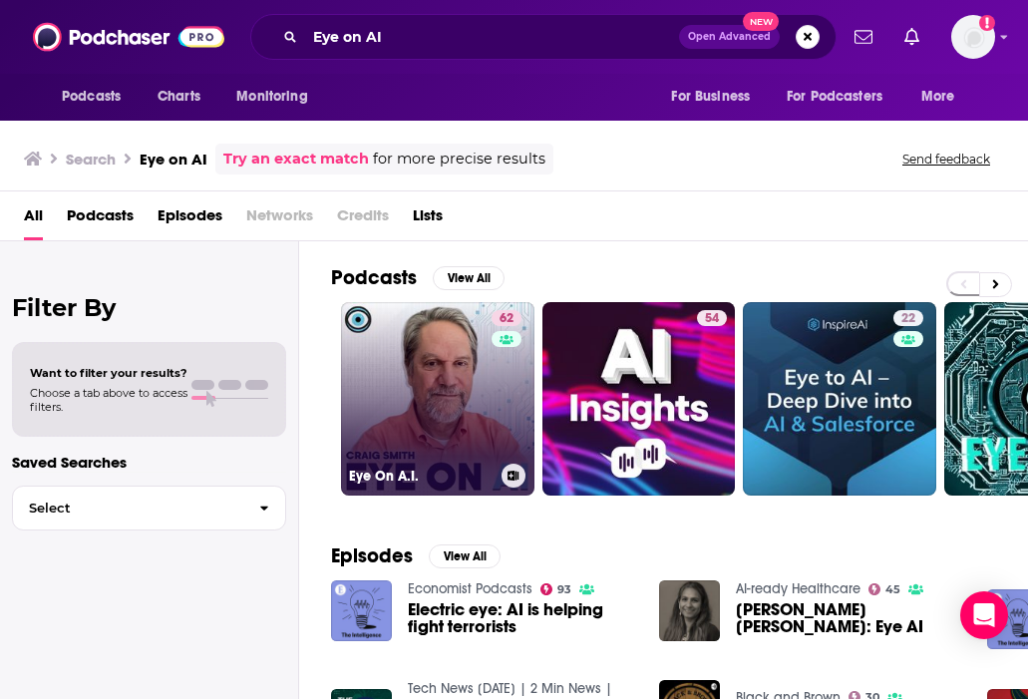
click at [444, 382] on link "62 Eye On A.I." at bounding box center [437, 398] width 193 height 193
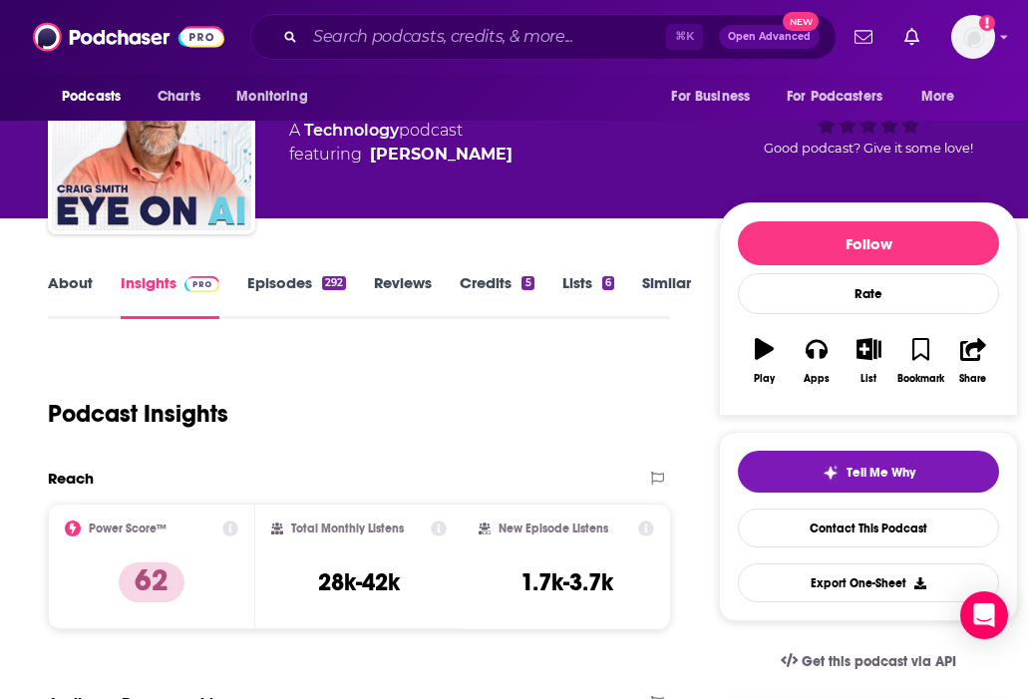
scroll to position [153, 0]
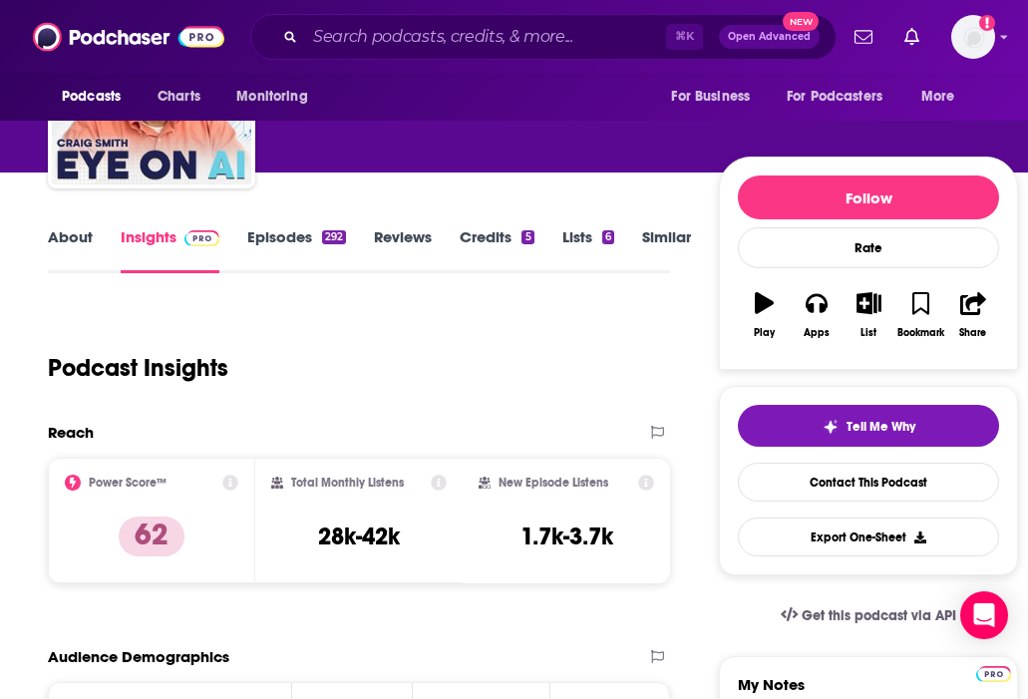
click at [394, 247] on link "Reviews" at bounding box center [403, 250] width 58 height 46
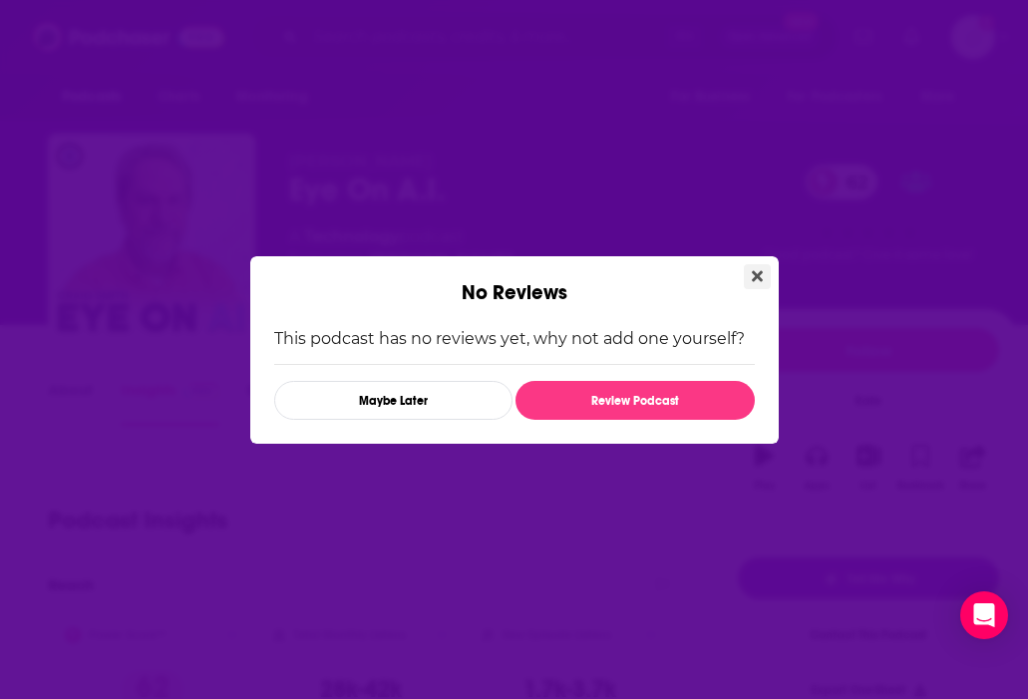
click at [762, 278] on icon "Close" at bounding box center [757, 275] width 11 height 11
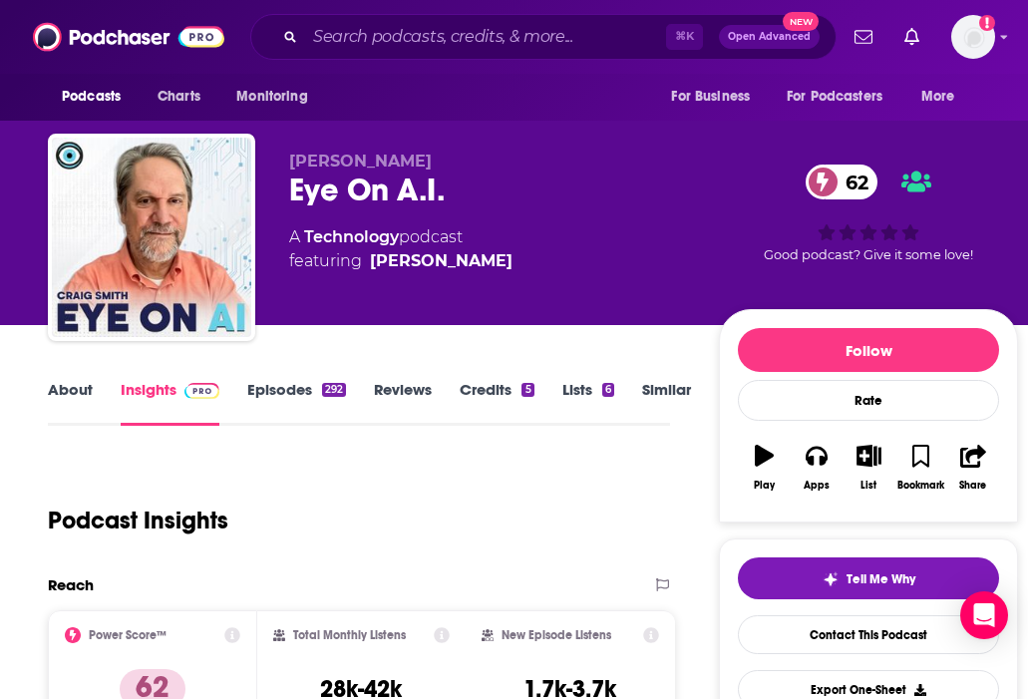
click at [278, 394] on link "Episodes 292" at bounding box center [296, 403] width 99 height 46
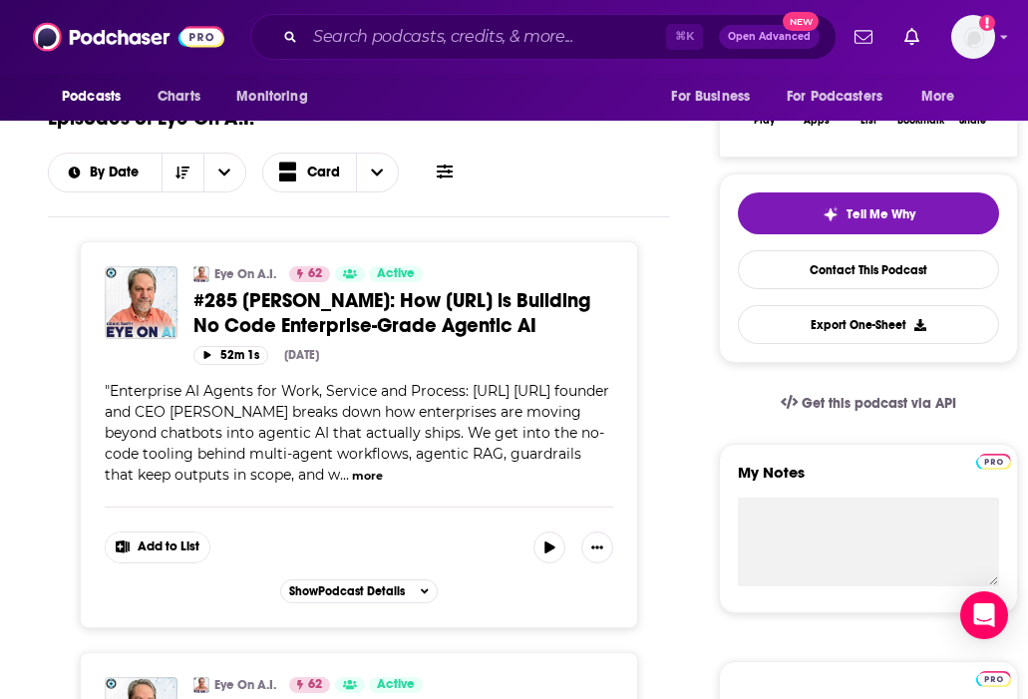
scroll to position [621, 0]
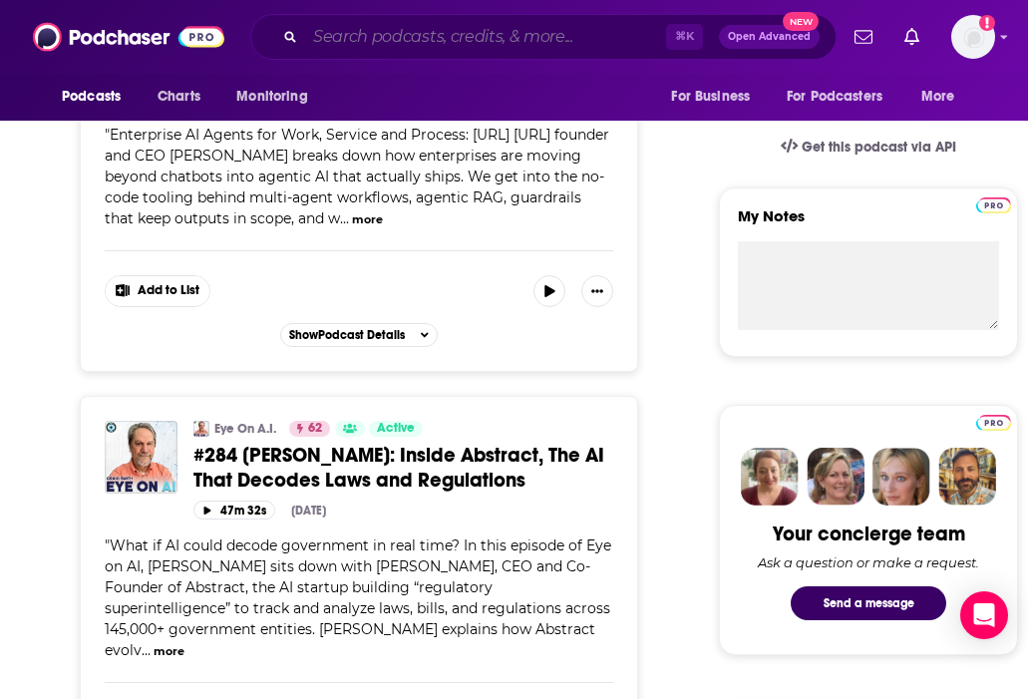
click at [583, 34] on input "Search podcasts, credits, & more..." at bounding box center [485, 37] width 361 height 32
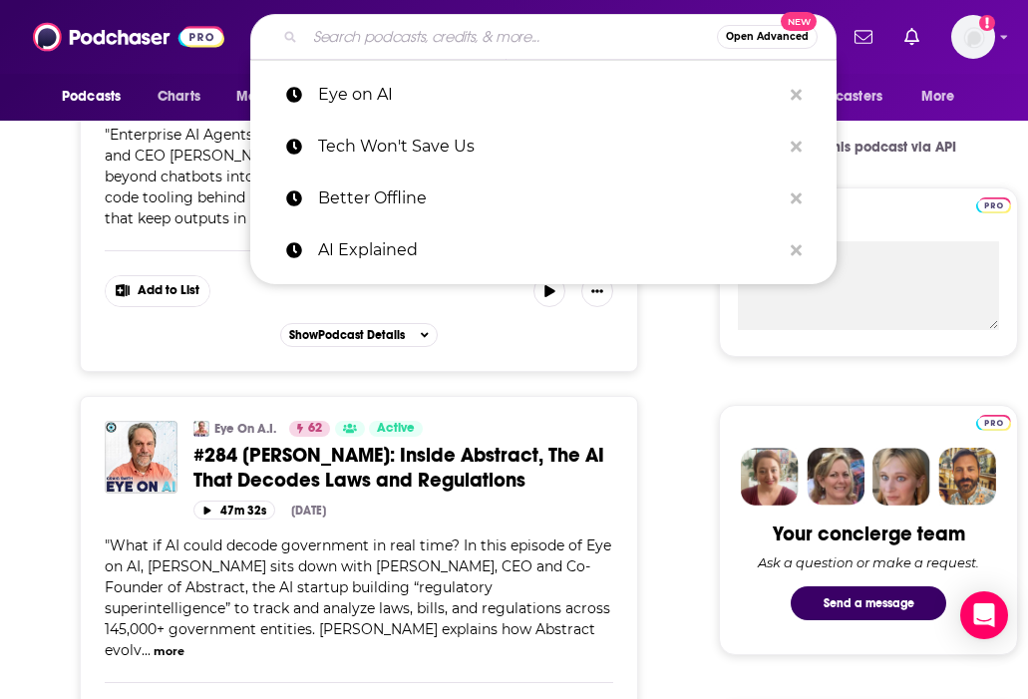
paste input "Conspirituality"
type input "Conspirituality"
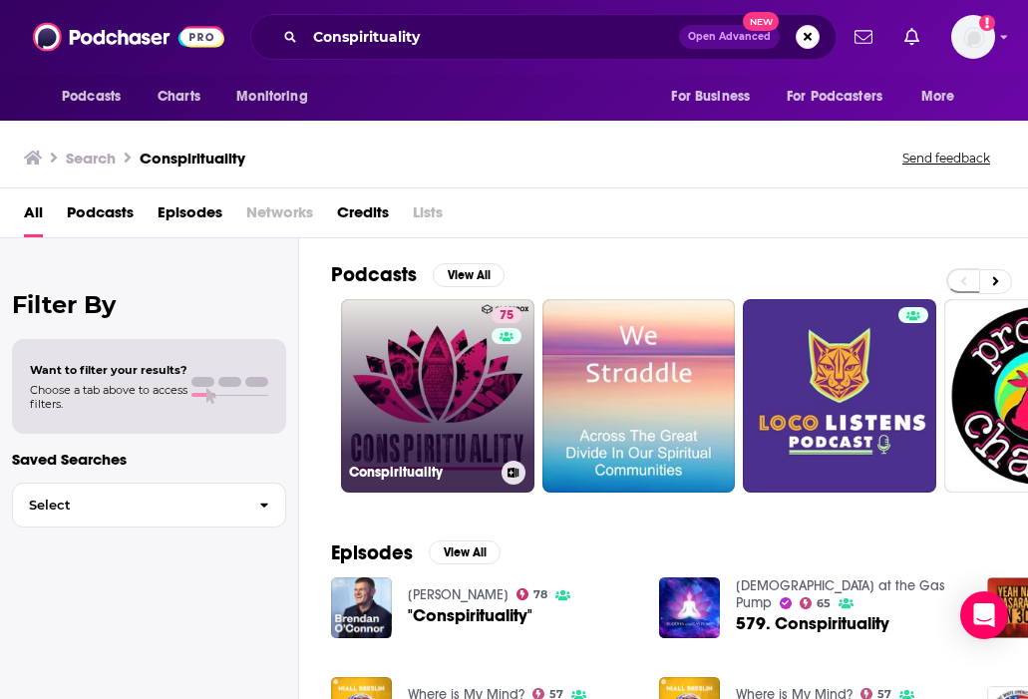
click at [489, 400] on link "75 Conspirituality" at bounding box center [437, 395] width 193 height 193
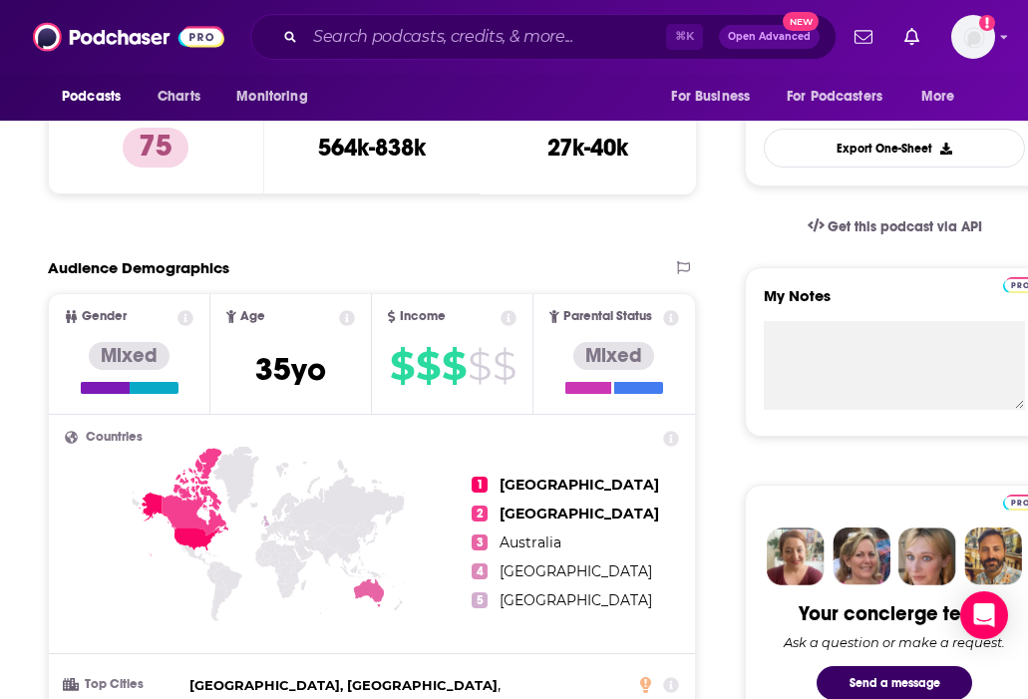
scroll to position [94, 0]
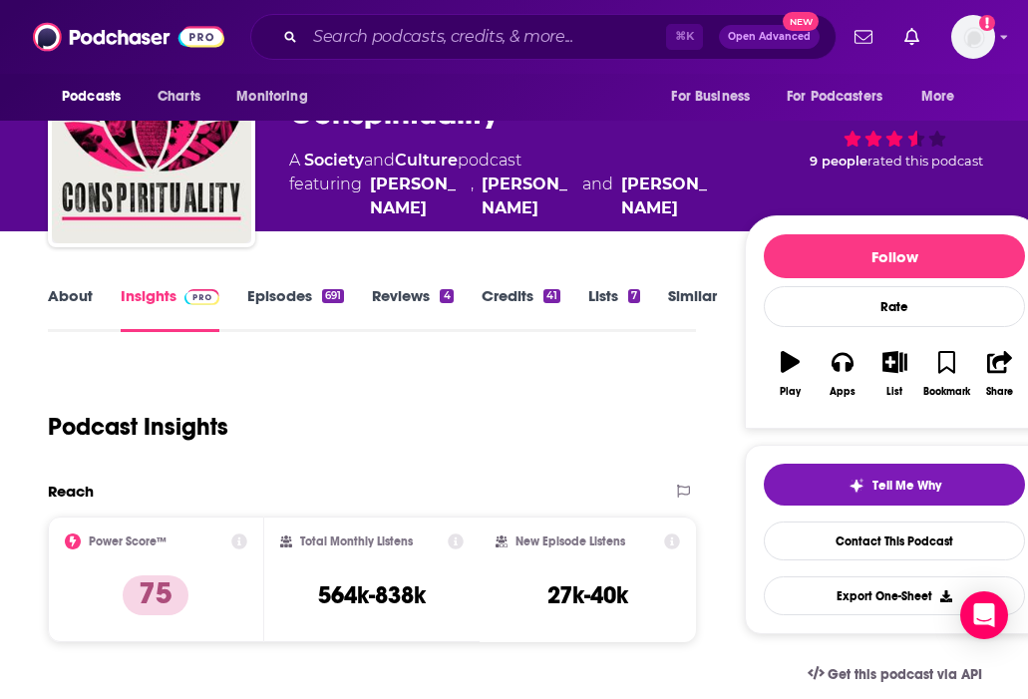
click at [271, 304] on link "Episodes 691" at bounding box center [295, 309] width 97 height 46
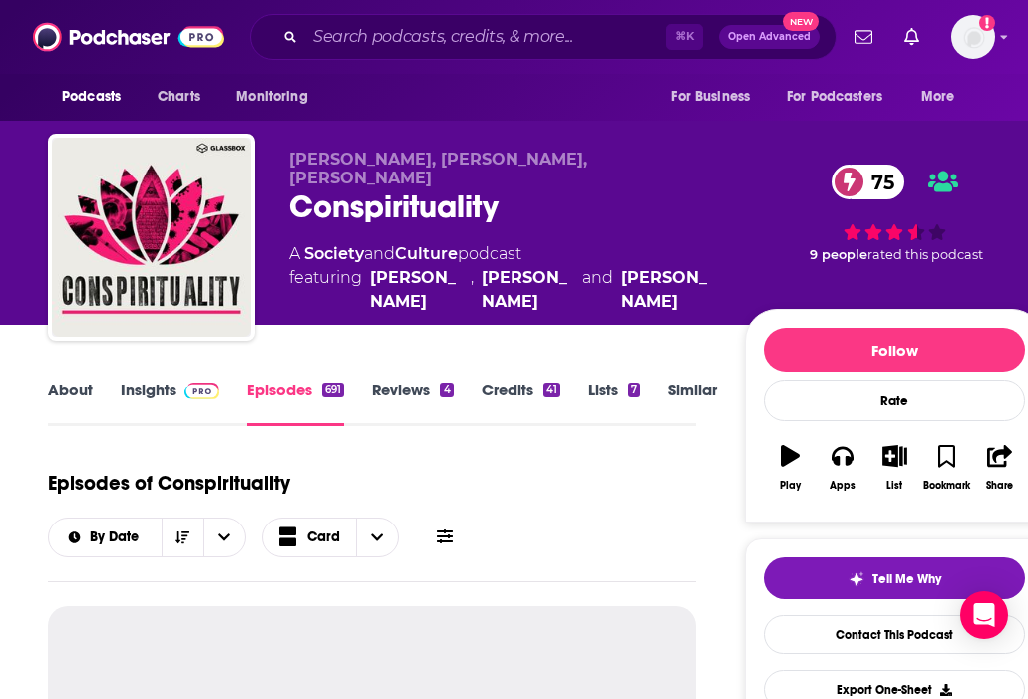
scroll to position [492, 0]
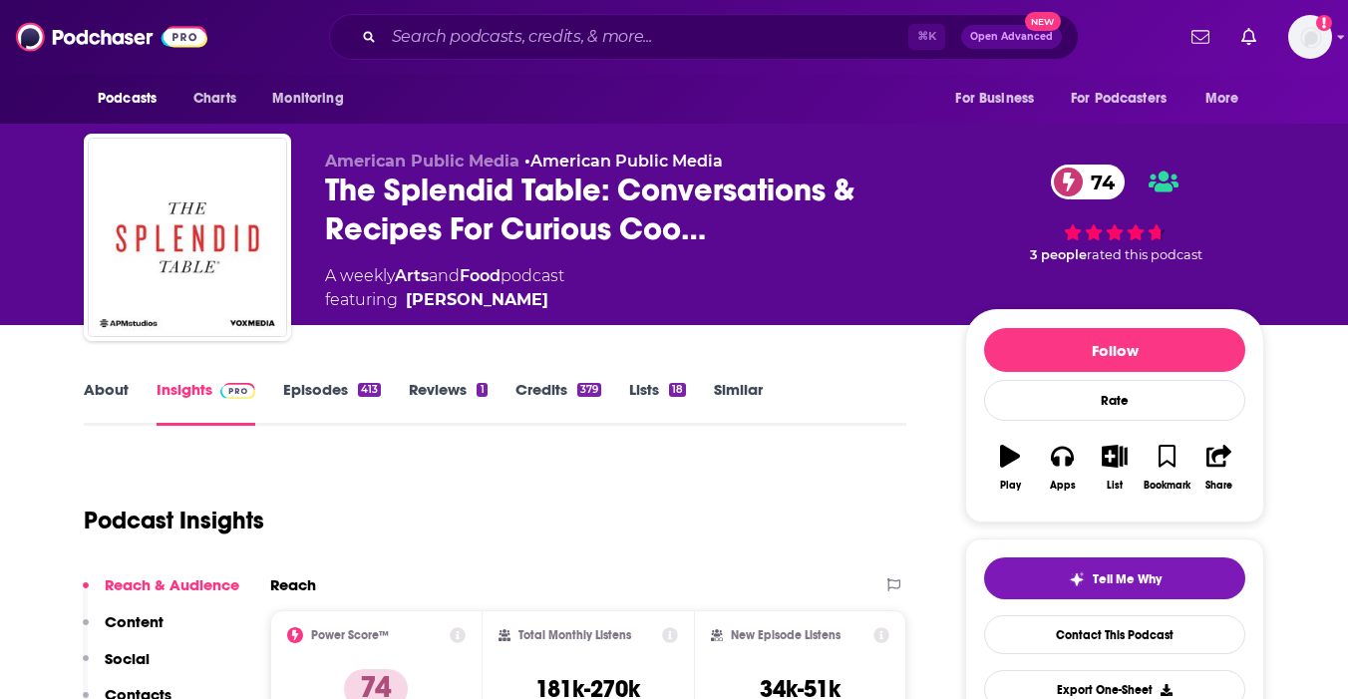
click at [339, 403] on link "Episodes 413" at bounding box center [332, 403] width 98 height 46
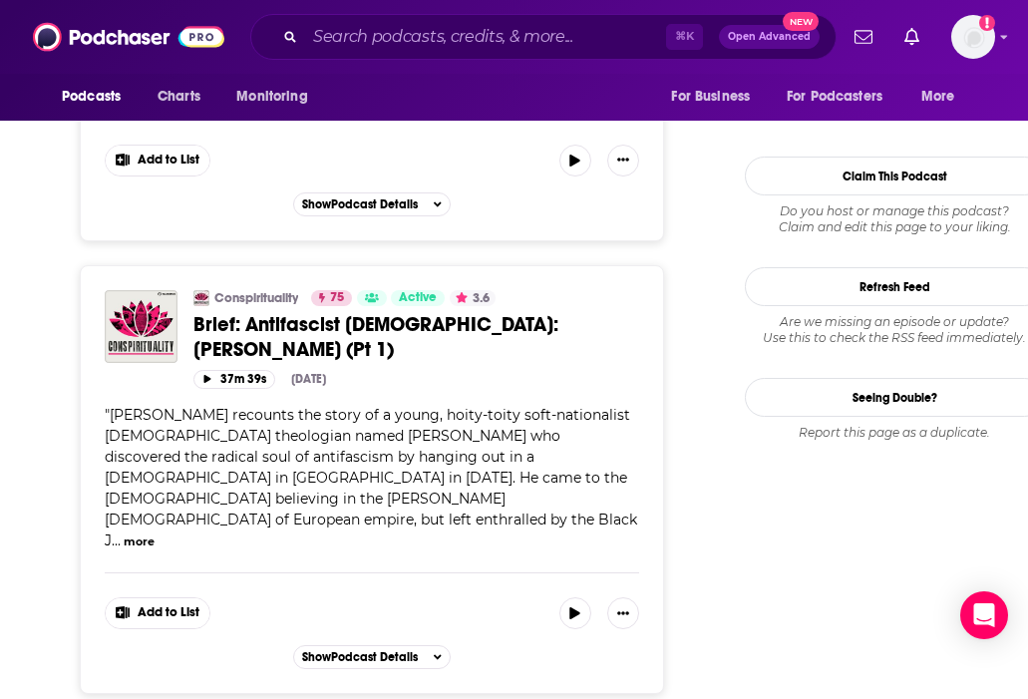
scroll to position [2742, 0]
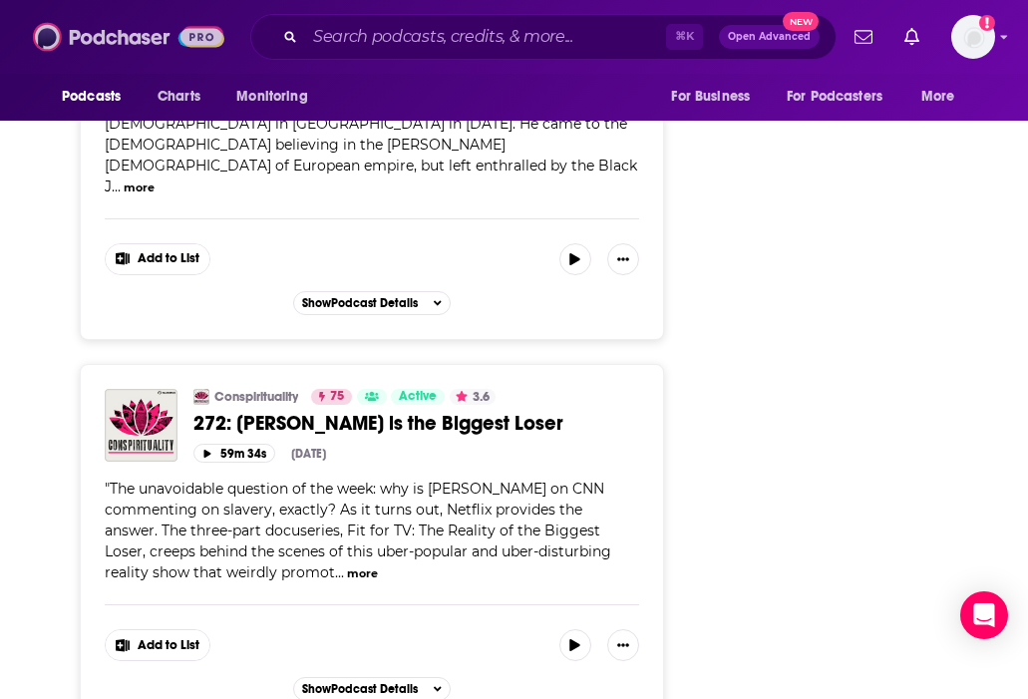
click at [152, 38] on img at bounding box center [128, 37] width 191 height 38
